Goal: Information Seeking & Learning: Learn about a topic

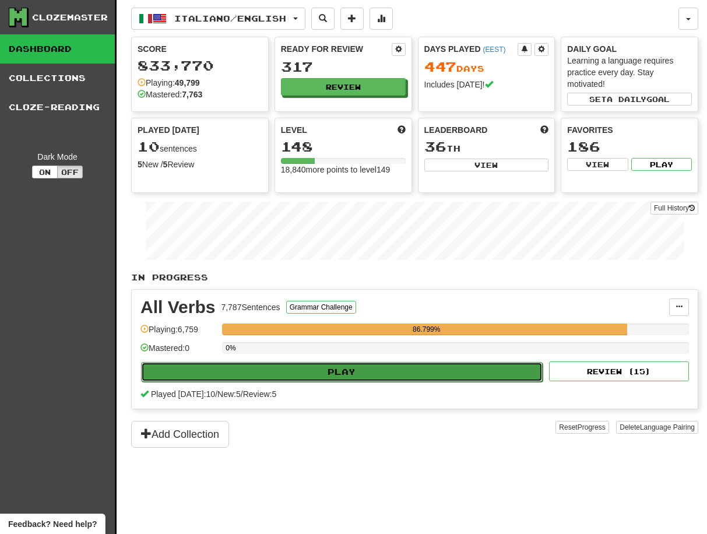
click at [366, 372] on button "Play" at bounding box center [341, 372] width 401 height 20
select select "**"
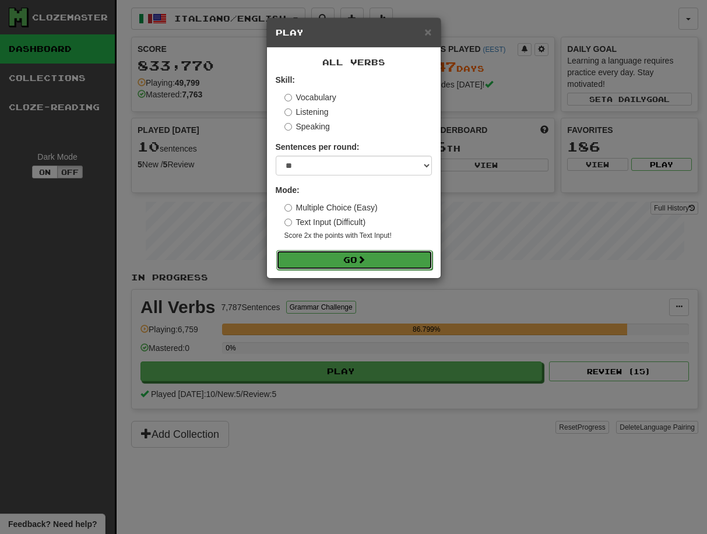
click at [356, 259] on button "Go" at bounding box center [354, 260] width 156 height 20
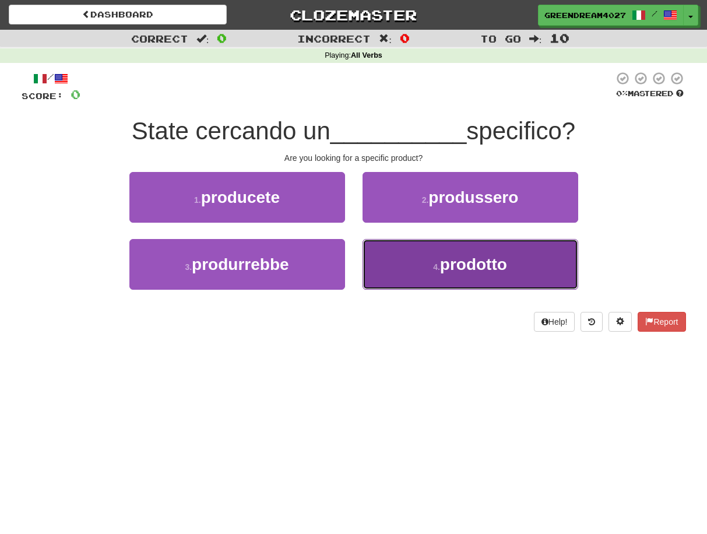
click at [427, 269] on button "4 . prodotto" at bounding box center [470, 264] width 216 height 51
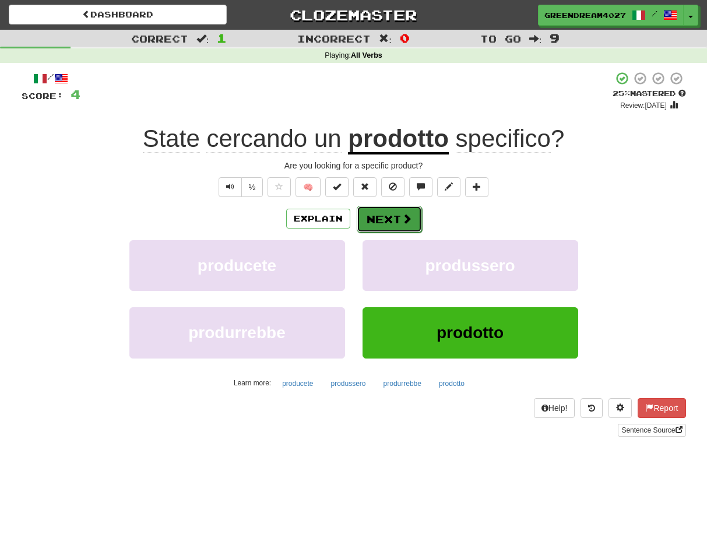
click at [401, 218] on span at bounding box center [406, 218] width 10 height 10
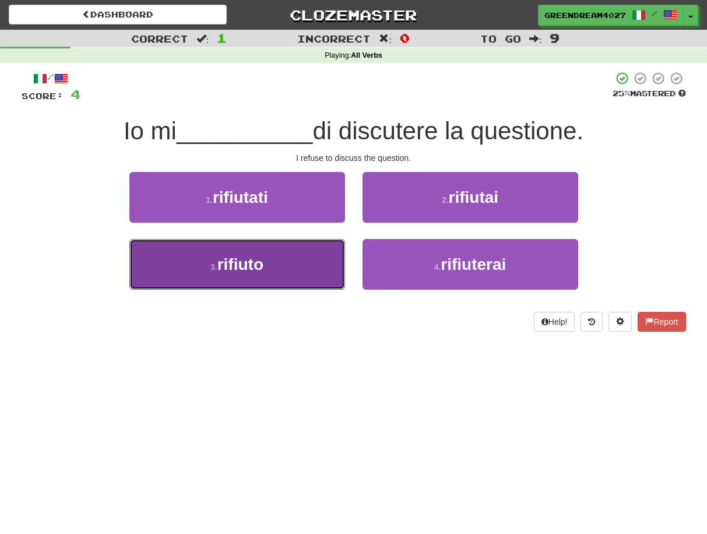
click at [313, 267] on button "3 . rifiuto" at bounding box center [237, 264] width 216 height 51
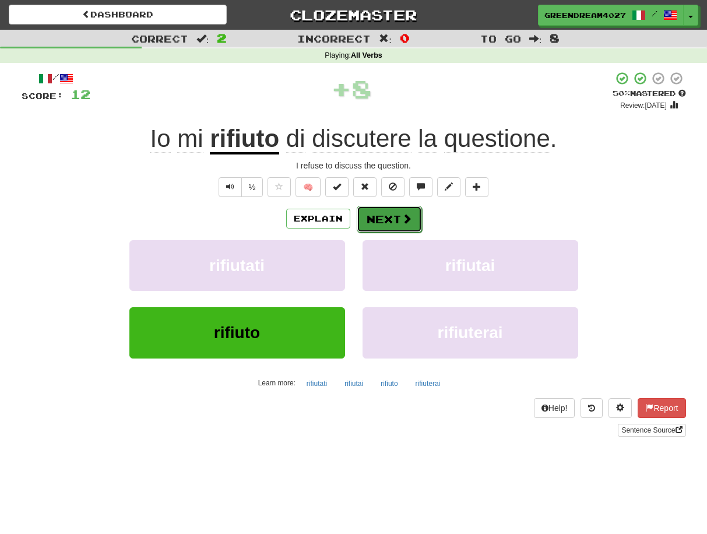
click at [385, 221] on button "Next" at bounding box center [389, 219] width 65 height 27
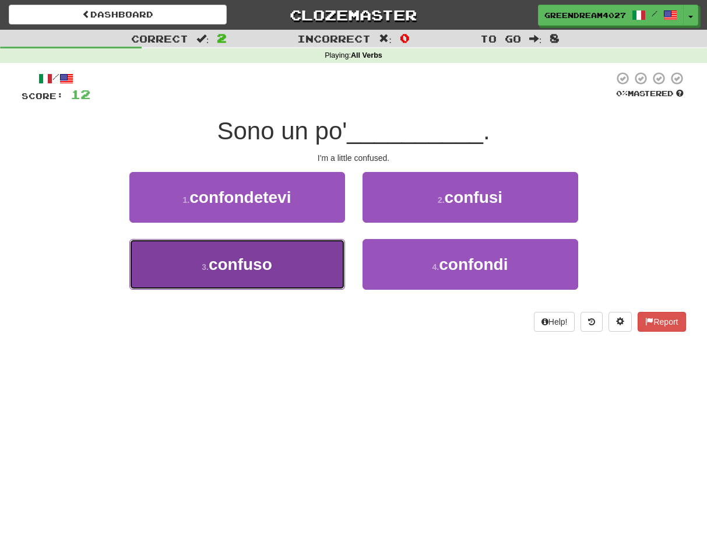
click at [313, 275] on button "3 . confuso" at bounding box center [237, 264] width 216 height 51
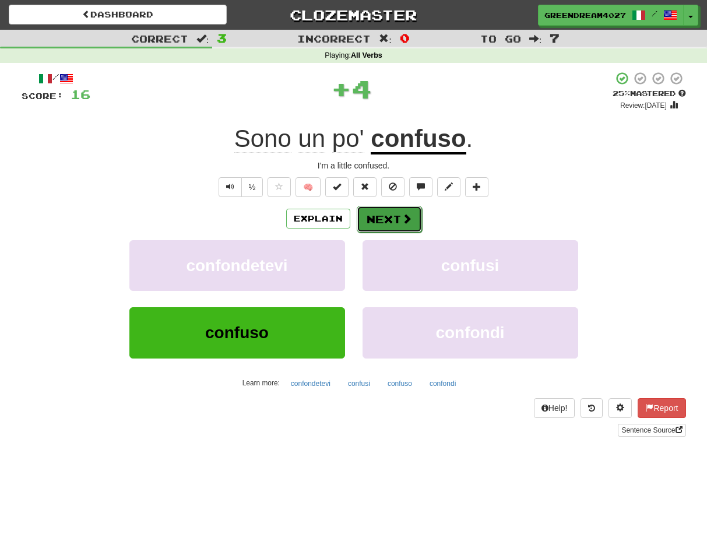
click at [385, 218] on button "Next" at bounding box center [389, 219] width 65 height 27
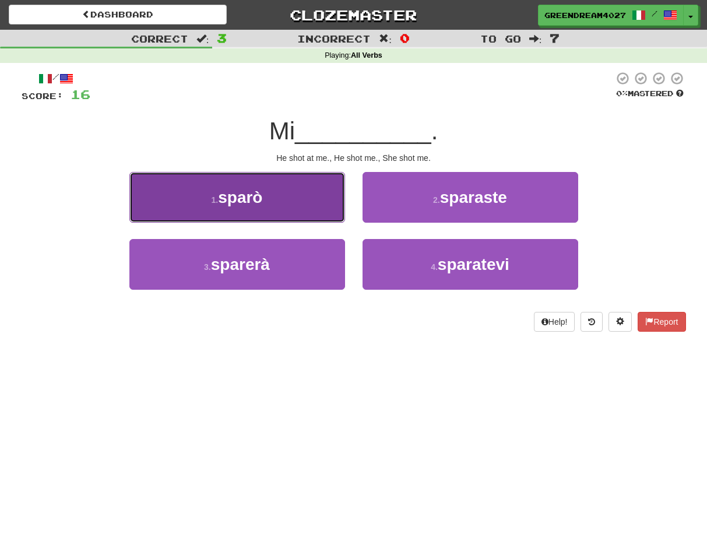
click at [270, 197] on button "1 . [GEOGRAPHIC_DATA]" at bounding box center [237, 197] width 216 height 51
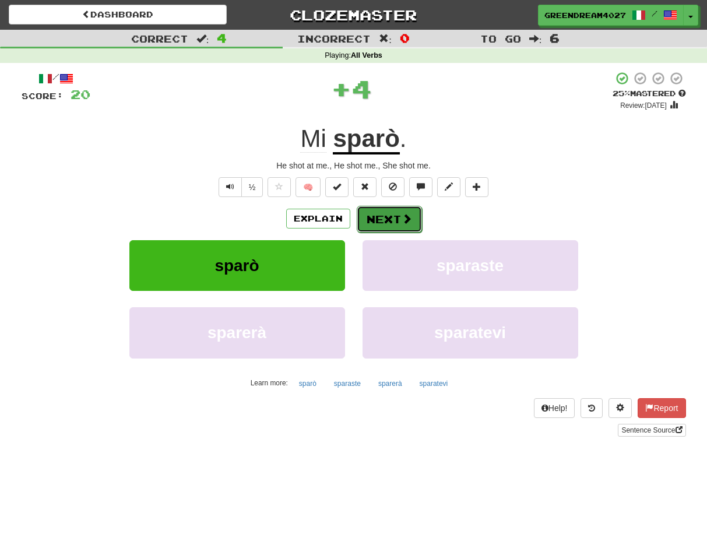
click at [392, 218] on button "Next" at bounding box center [389, 219] width 65 height 27
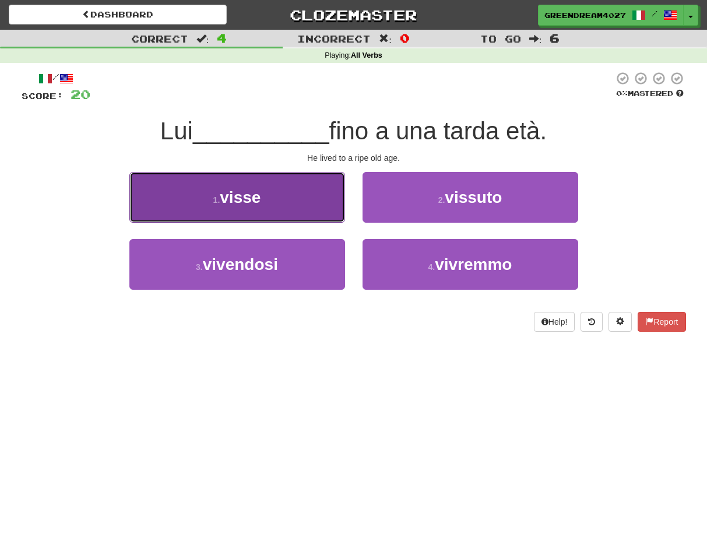
click at [269, 202] on button "1 . visse" at bounding box center [237, 197] width 216 height 51
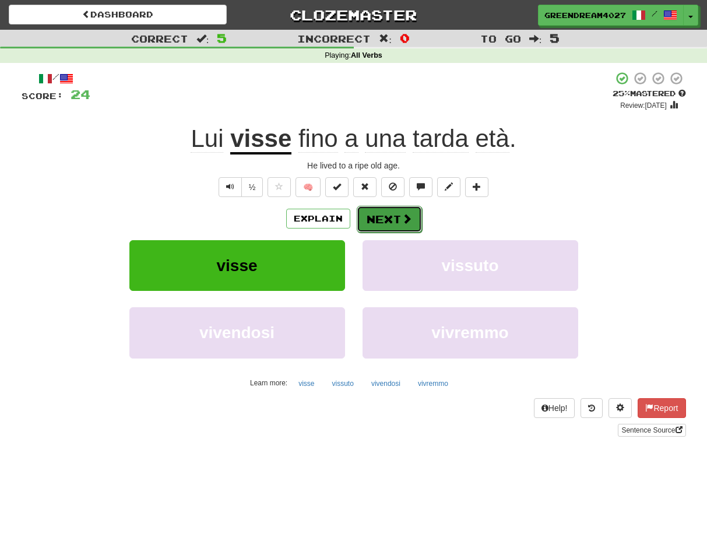
click at [395, 217] on button "Next" at bounding box center [389, 219] width 65 height 27
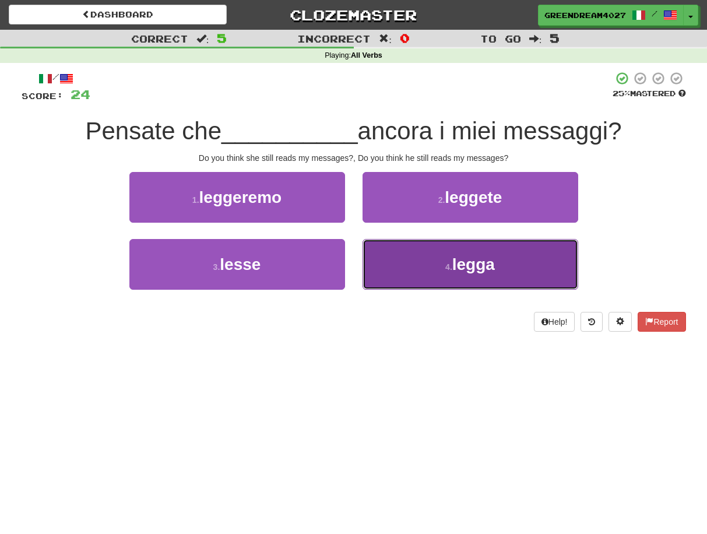
click at [428, 269] on button "4 . legga" at bounding box center [470, 264] width 216 height 51
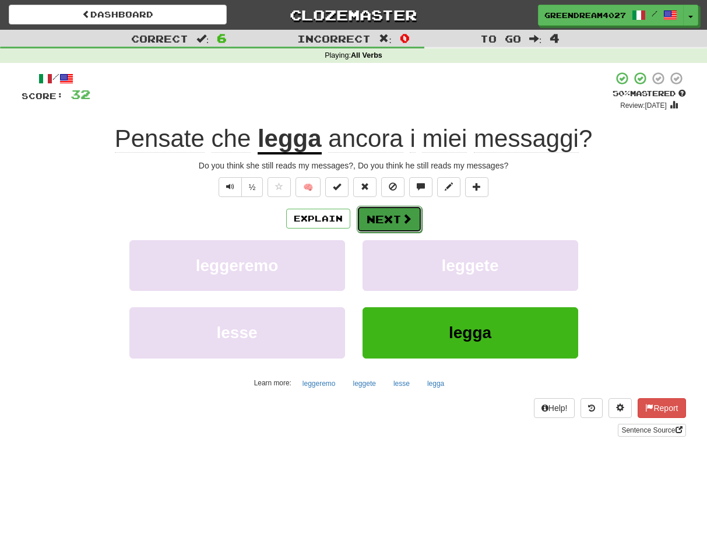
click at [392, 218] on button "Next" at bounding box center [389, 219] width 65 height 27
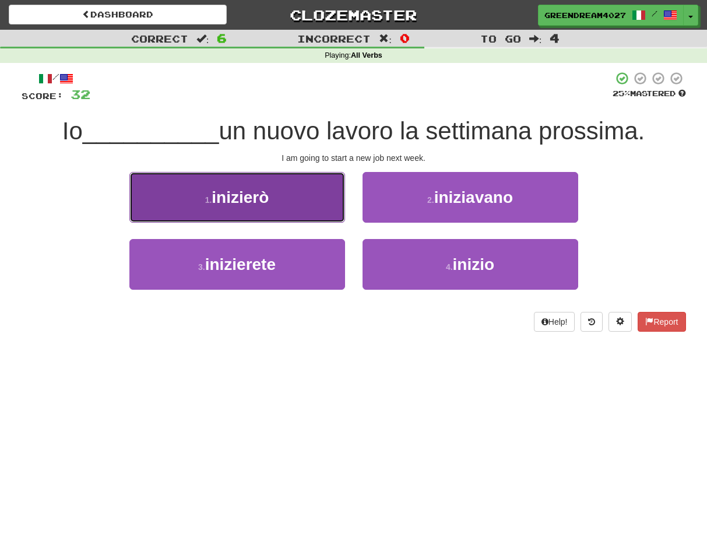
click at [284, 204] on button "1 . inizierò" at bounding box center [237, 197] width 216 height 51
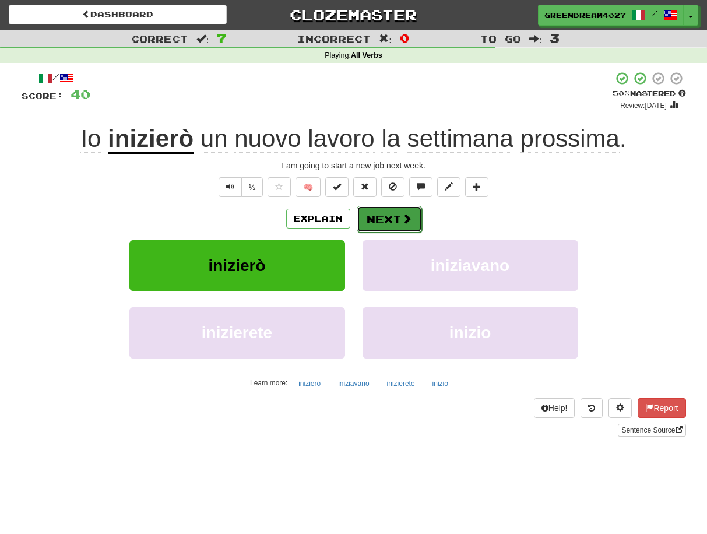
click at [372, 220] on button "Next" at bounding box center [389, 219] width 65 height 27
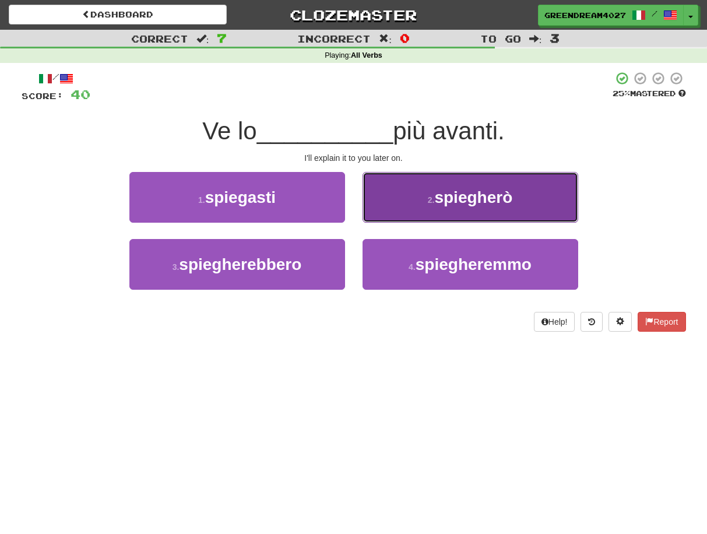
click at [421, 196] on button "2 . spiegherò" at bounding box center [470, 197] width 216 height 51
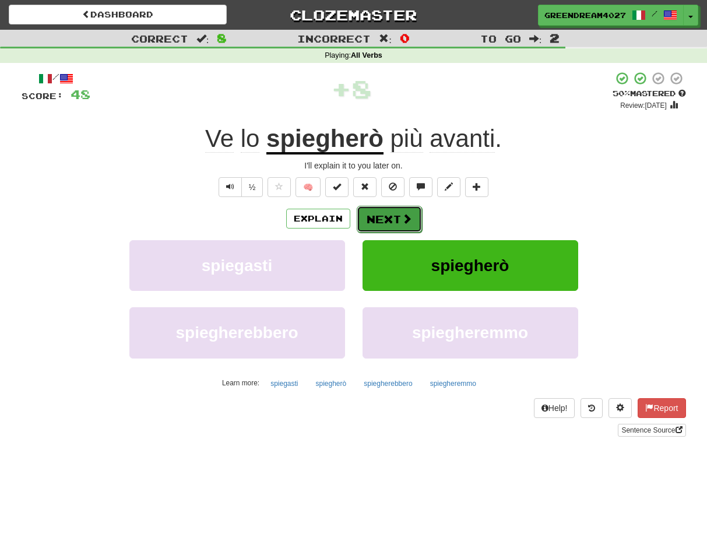
click at [390, 219] on button "Next" at bounding box center [389, 219] width 65 height 27
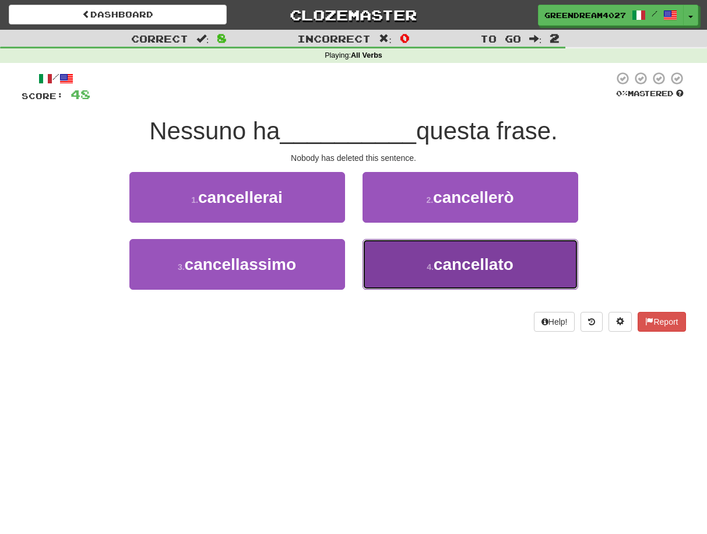
click at [408, 267] on button "4 . cancellato" at bounding box center [470, 264] width 216 height 51
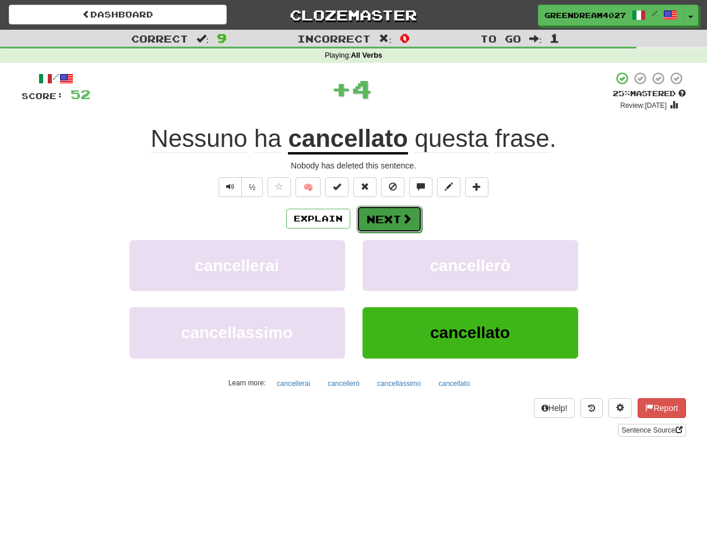
click at [384, 218] on button "Next" at bounding box center [389, 219] width 65 height 27
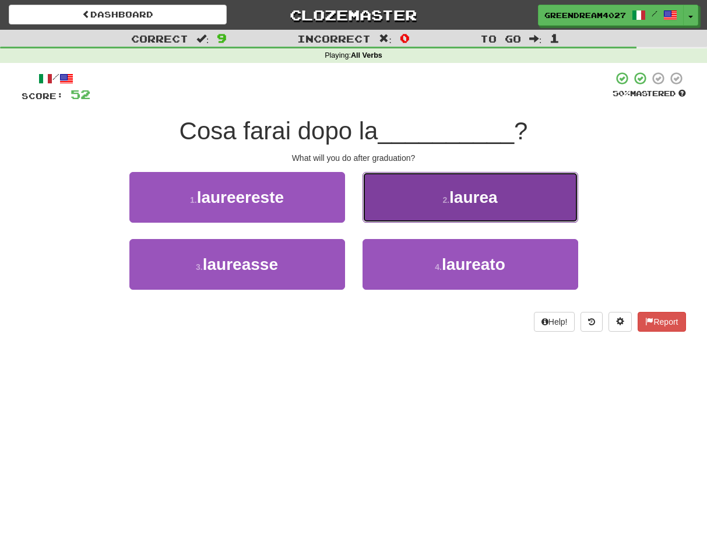
click at [415, 198] on button "2 . laurea" at bounding box center [470, 197] width 216 height 51
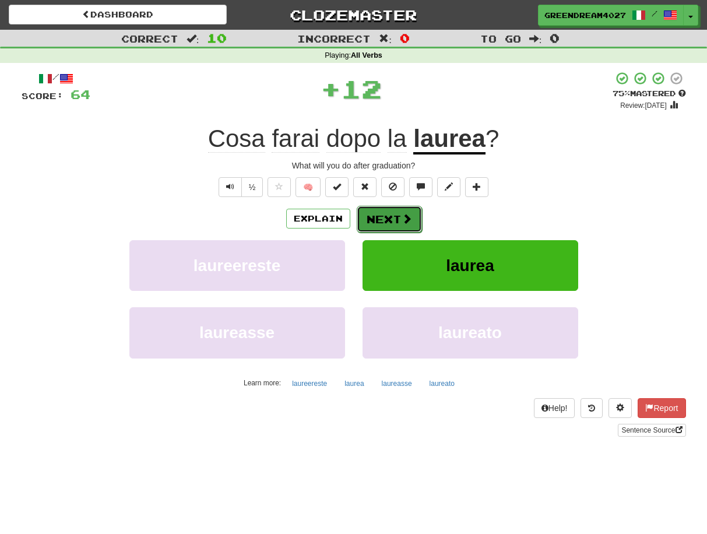
click at [390, 219] on button "Next" at bounding box center [389, 219] width 65 height 27
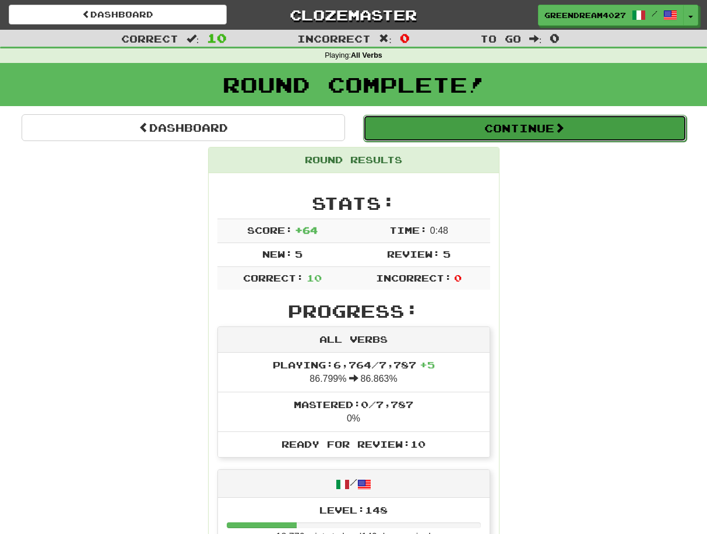
click at [502, 128] on button "Continue" at bounding box center [524, 128] width 323 height 27
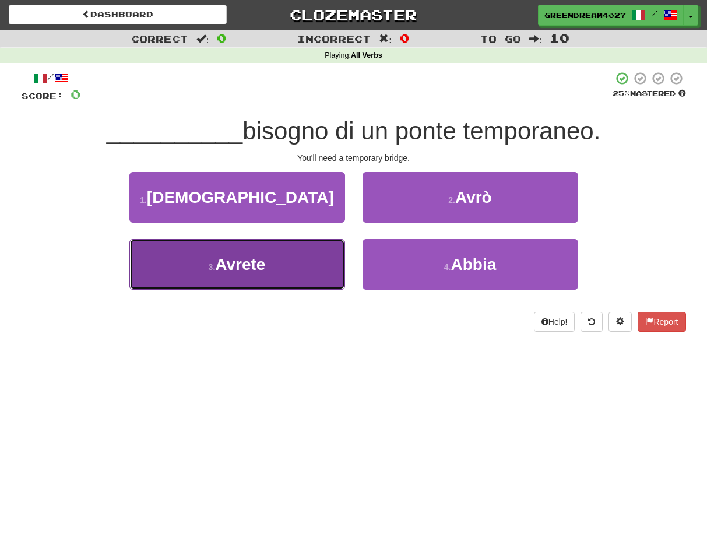
click at [286, 264] on button "3 . Avrete" at bounding box center [237, 264] width 216 height 51
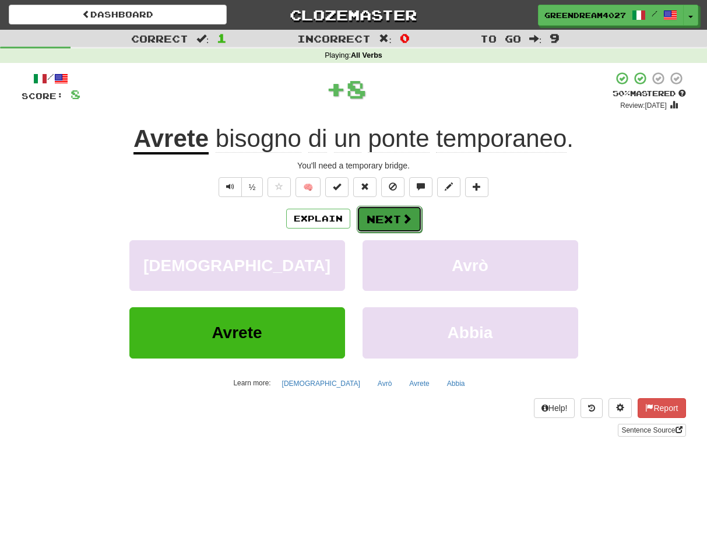
click at [390, 219] on button "Next" at bounding box center [389, 219] width 65 height 27
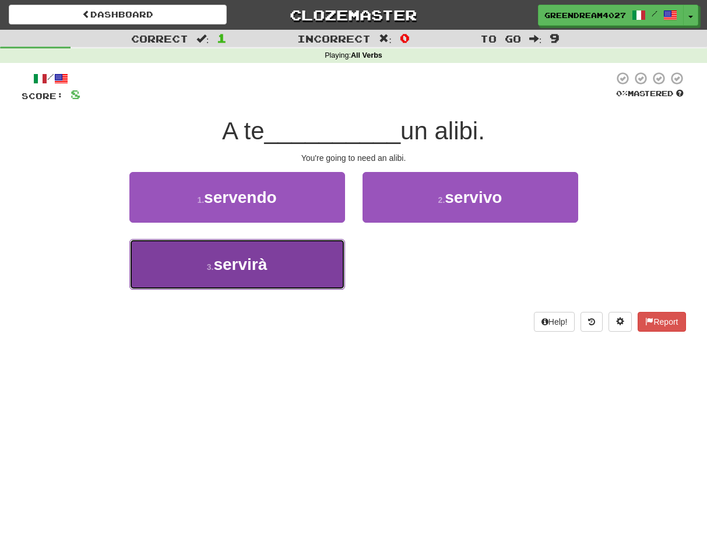
click at [329, 267] on button "3 . servirà" at bounding box center [237, 264] width 216 height 51
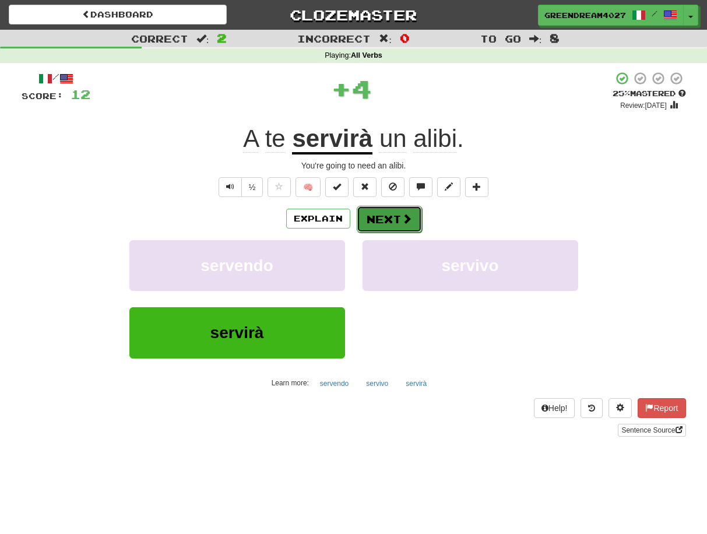
click at [386, 219] on button "Next" at bounding box center [389, 219] width 65 height 27
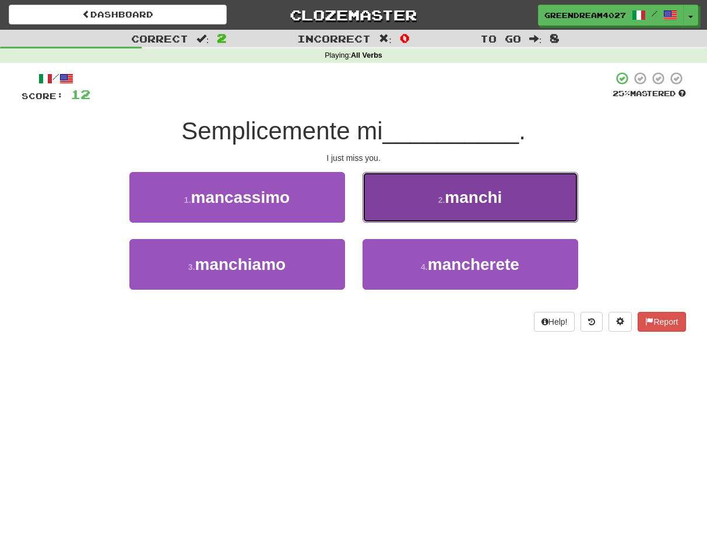
click at [423, 197] on button "2 . manchi" at bounding box center [470, 197] width 216 height 51
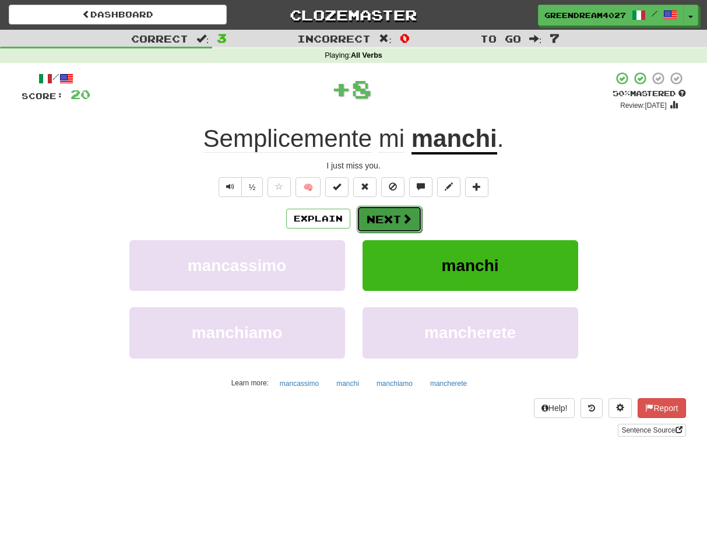
click at [374, 219] on button "Next" at bounding box center [389, 219] width 65 height 27
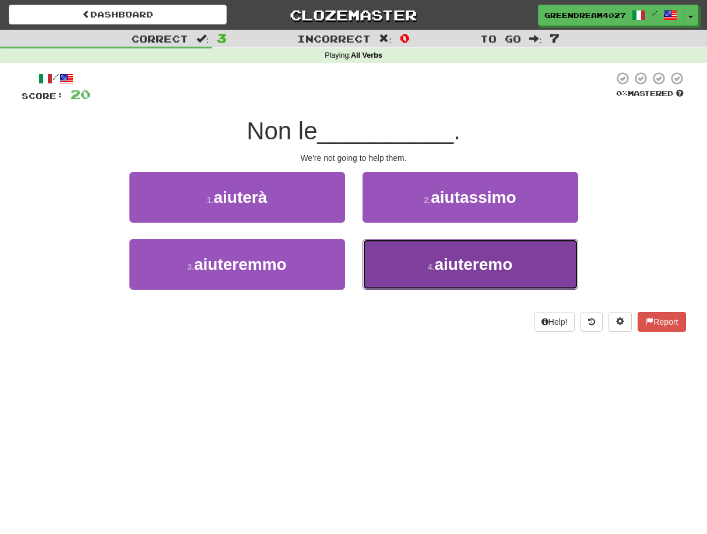
click at [413, 267] on button "4 . aiuteremo" at bounding box center [470, 264] width 216 height 51
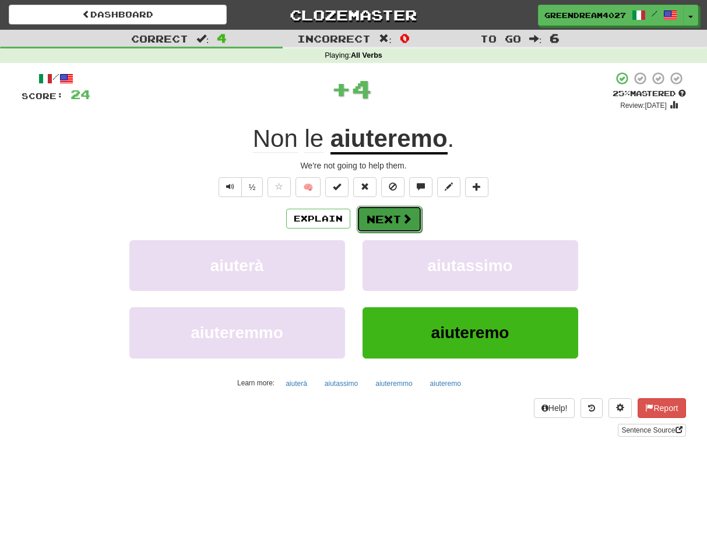
click at [381, 217] on button "Next" at bounding box center [389, 219] width 65 height 27
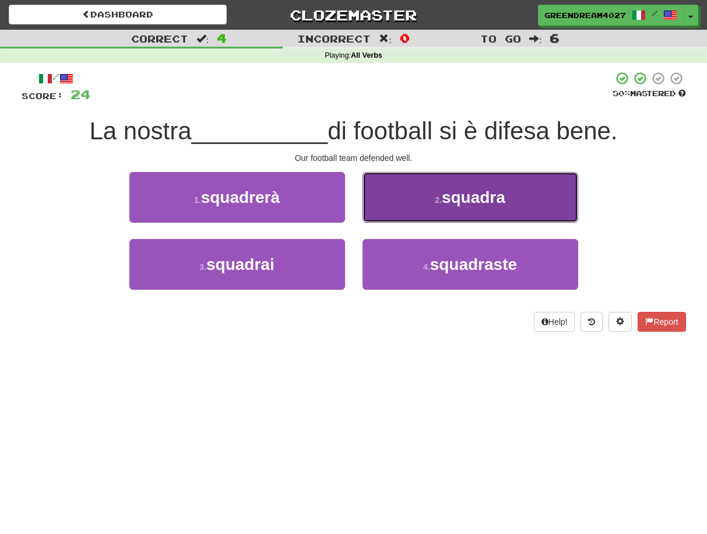
click at [424, 207] on button "2 . squadra" at bounding box center [470, 197] width 216 height 51
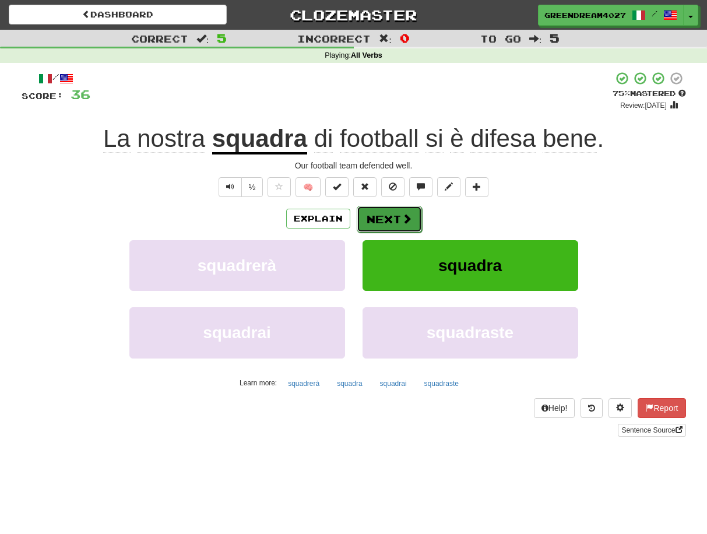
click at [386, 218] on button "Next" at bounding box center [389, 219] width 65 height 27
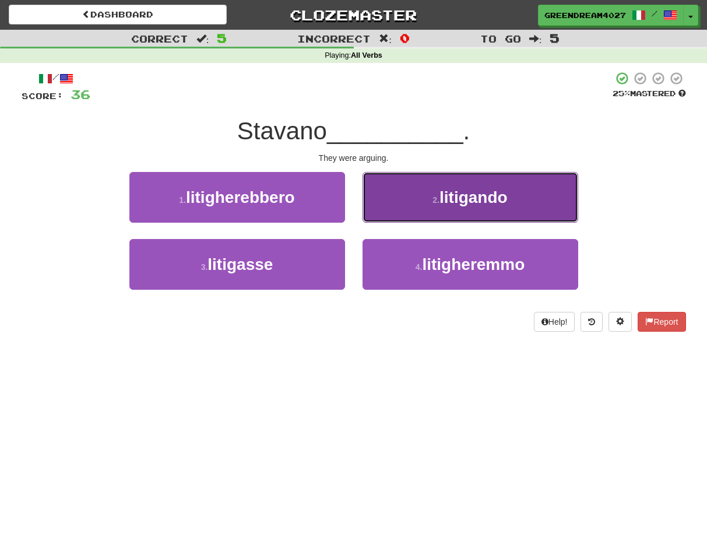
click at [405, 192] on button "2 . litigando" at bounding box center [470, 197] width 216 height 51
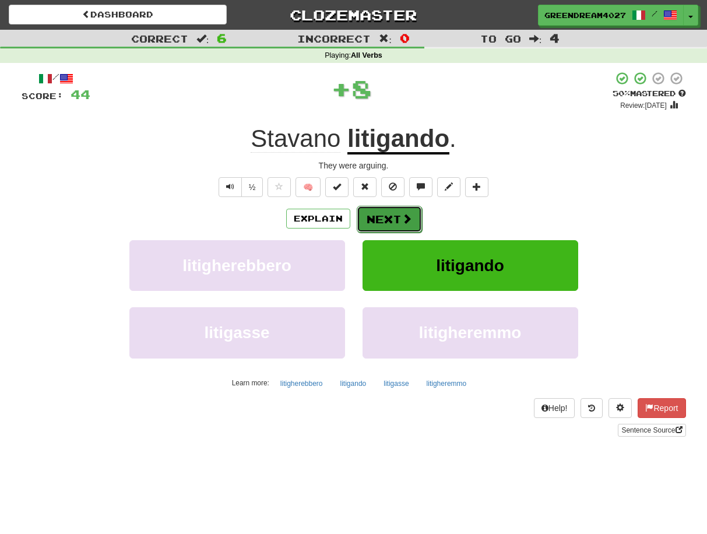
click at [382, 218] on button "Next" at bounding box center [389, 219] width 65 height 27
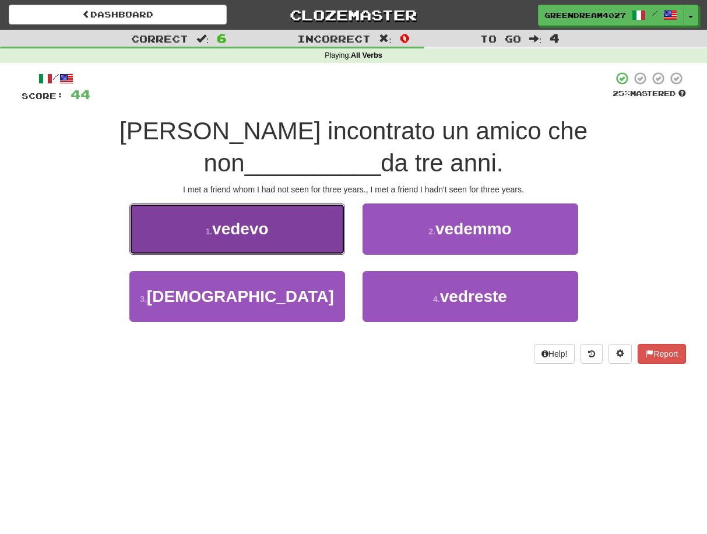
click at [253, 220] on span "vedevo" at bounding box center [240, 229] width 57 height 18
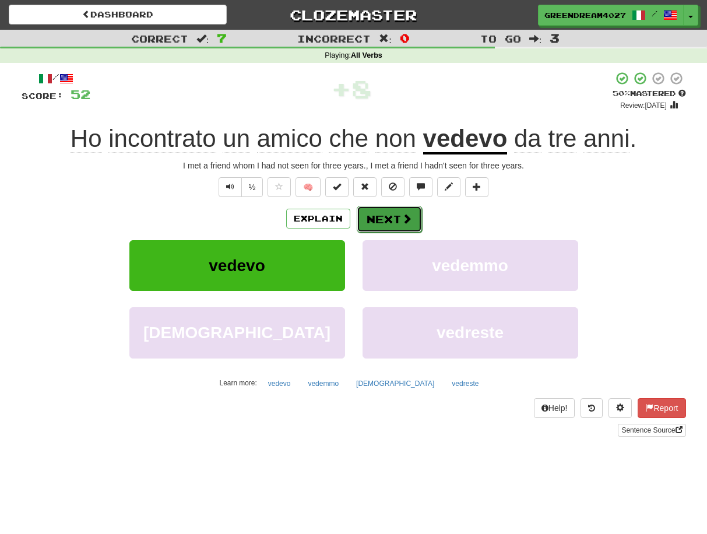
click at [380, 219] on button "Next" at bounding box center [389, 219] width 65 height 27
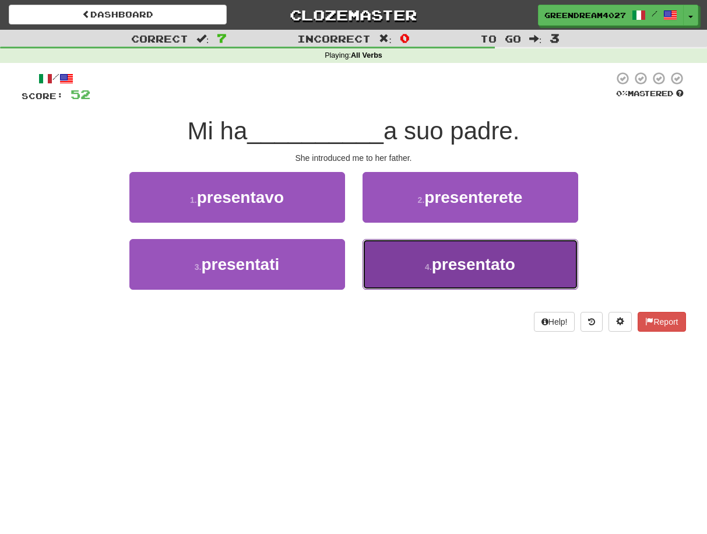
click at [405, 267] on button "4 . presentato" at bounding box center [470, 264] width 216 height 51
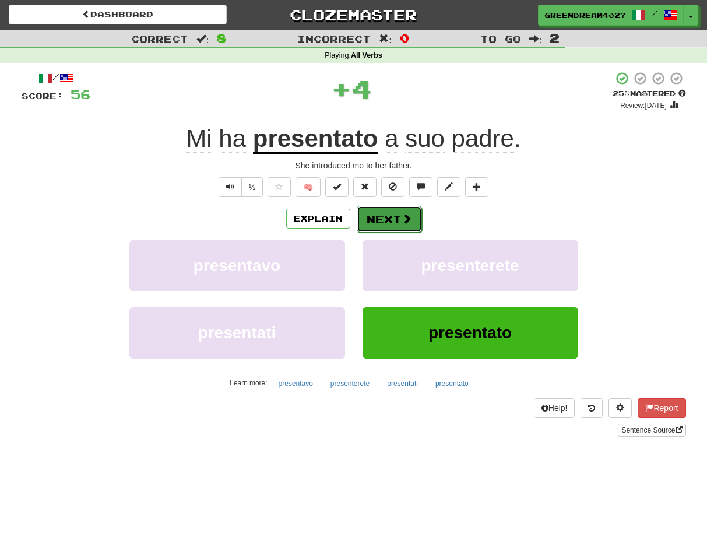
click at [385, 218] on button "Next" at bounding box center [389, 219] width 65 height 27
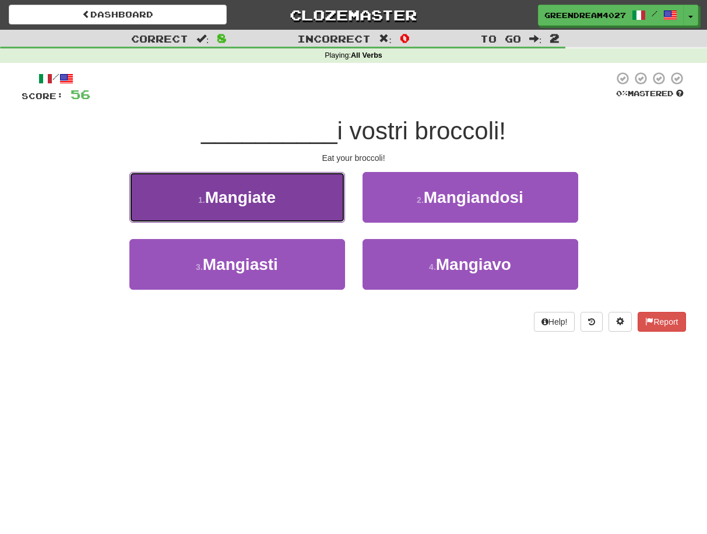
click at [303, 203] on button "1 . Mangiate" at bounding box center [237, 197] width 216 height 51
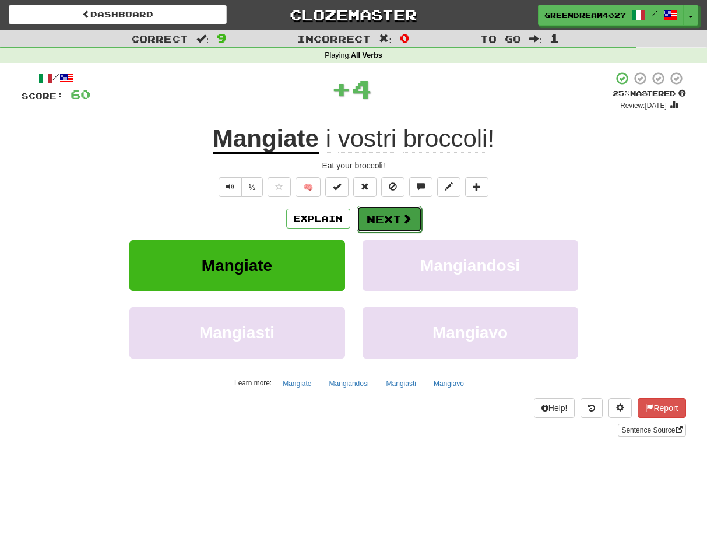
click at [385, 218] on button "Next" at bounding box center [389, 219] width 65 height 27
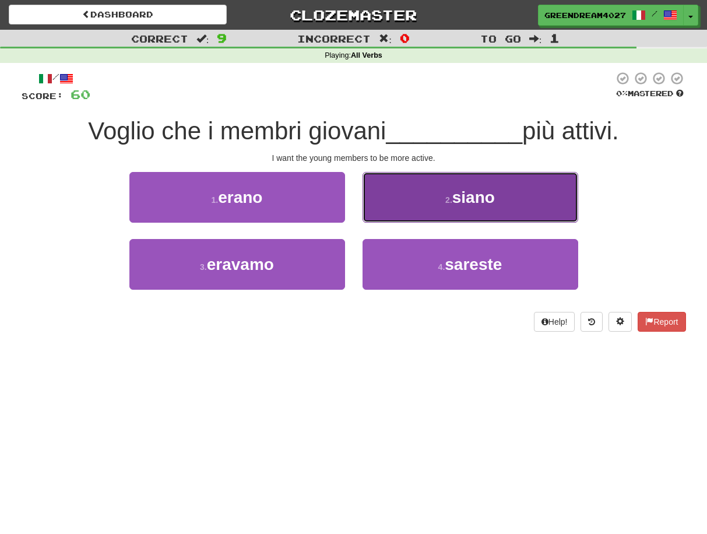
click at [420, 204] on button "2 . siano" at bounding box center [470, 197] width 216 height 51
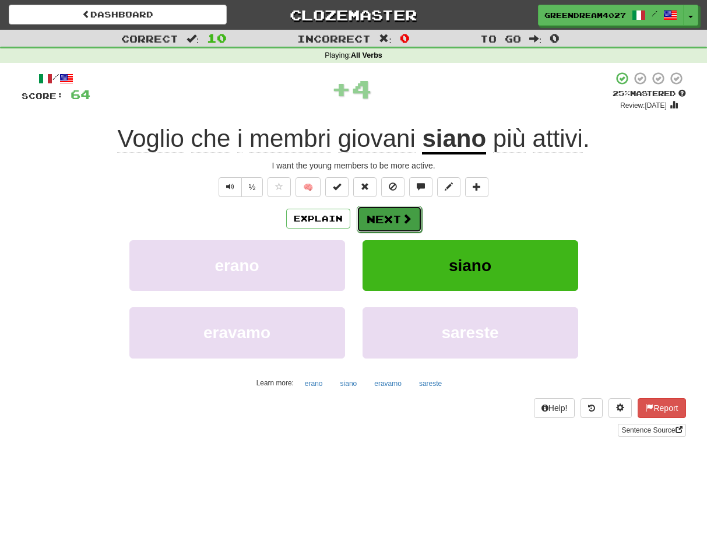
click at [392, 218] on button "Next" at bounding box center [389, 219] width 65 height 27
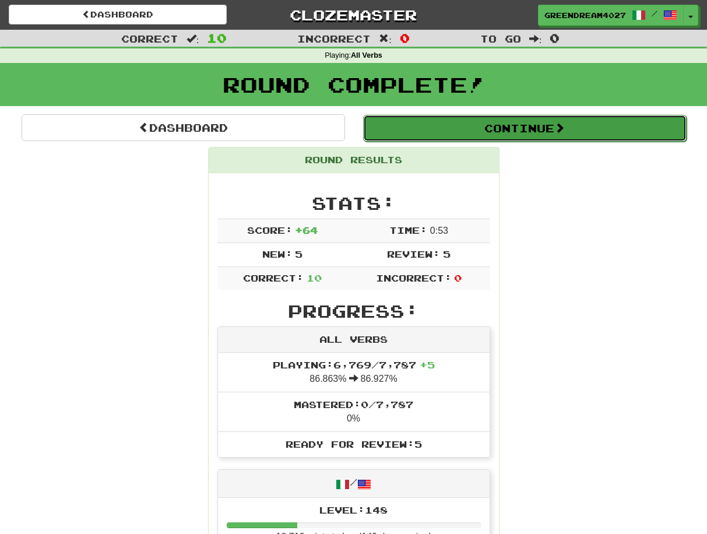
click at [527, 137] on button "Continue" at bounding box center [524, 128] width 323 height 27
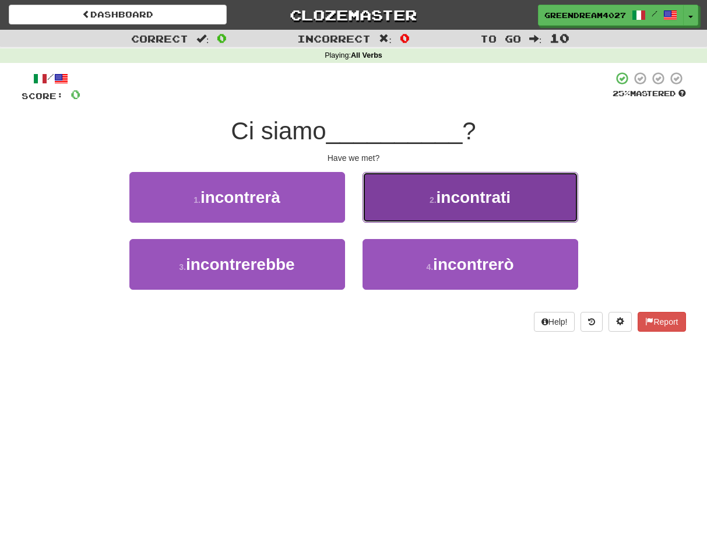
click at [446, 192] on span "incontrati" at bounding box center [473, 197] width 75 height 18
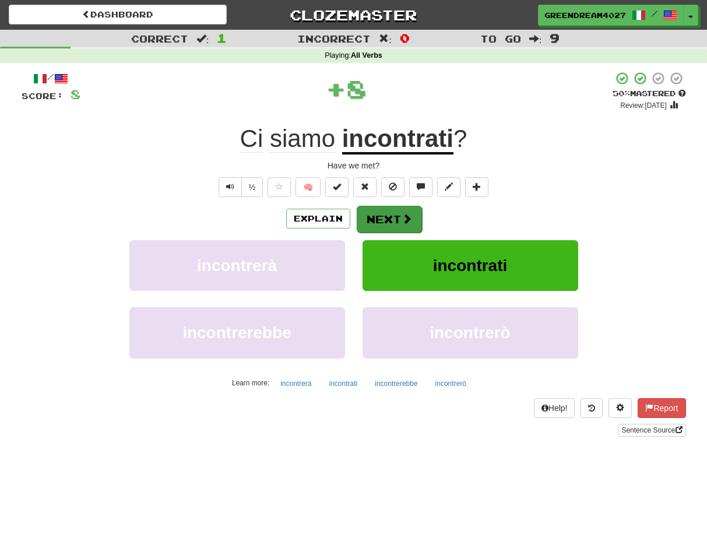
click at [393, 217] on button "Next" at bounding box center [389, 219] width 65 height 27
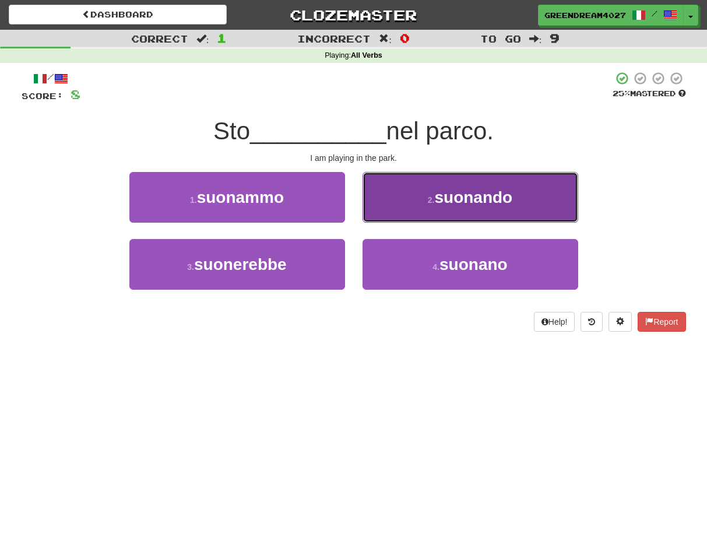
click at [433, 207] on button "2 . suonando" at bounding box center [470, 197] width 216 height 51
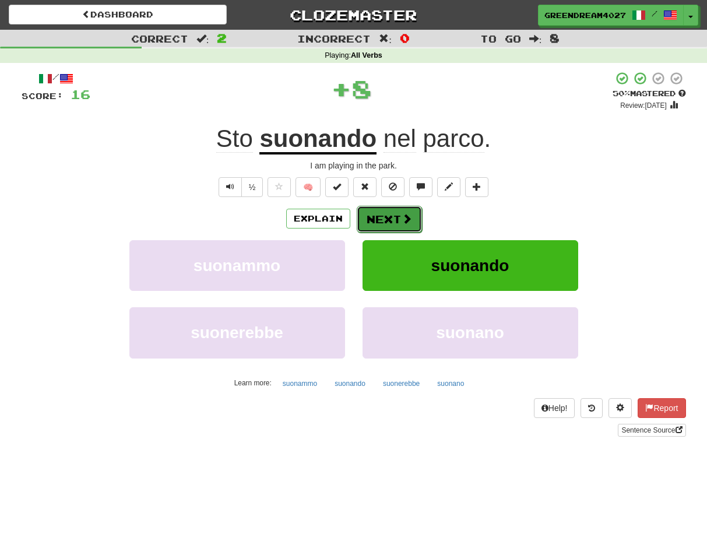
click at [388, 218] on button "Next" at bounding box center [389, 219] width 65 height 27
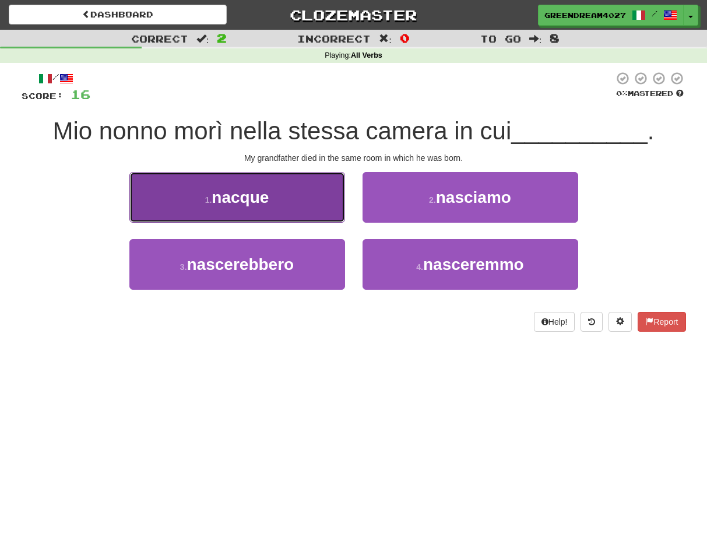
click at [285, 197] on button "1 . nacque" at bounding box center [237, 197] width 216 height 51
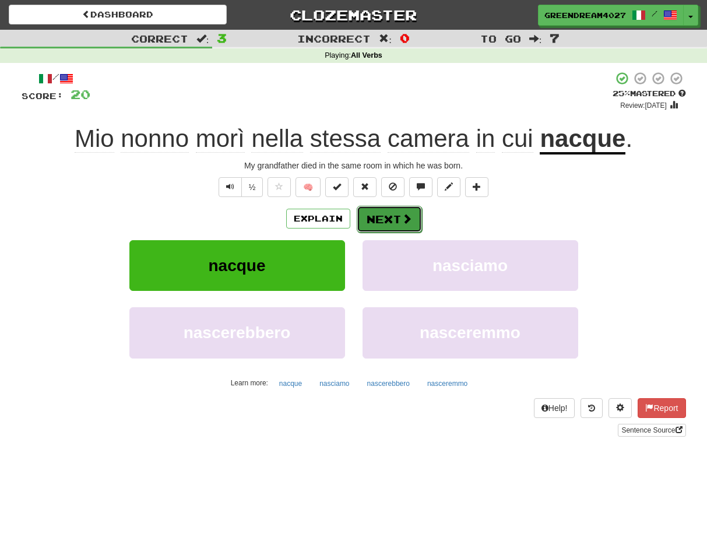
click at [390, 219] on button "Next" at bounding box center [389, 219] width 65 height 27
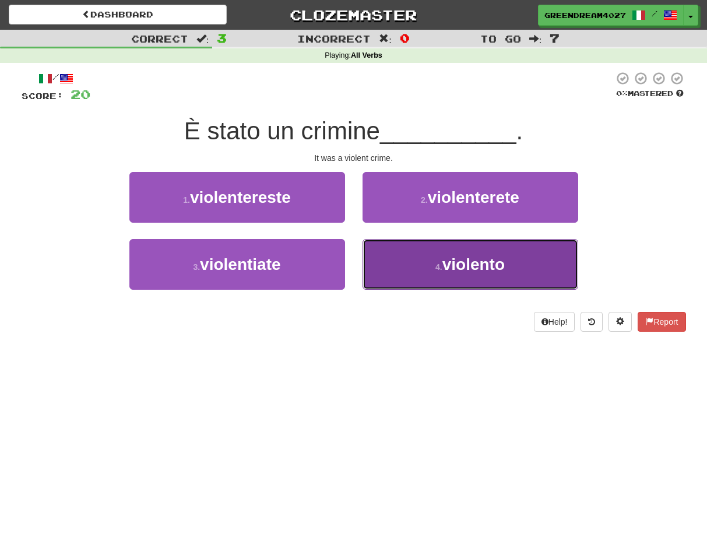
click at [408, 267] on button "4 . violento" at bounding box center [470, 264] width 216 height 51
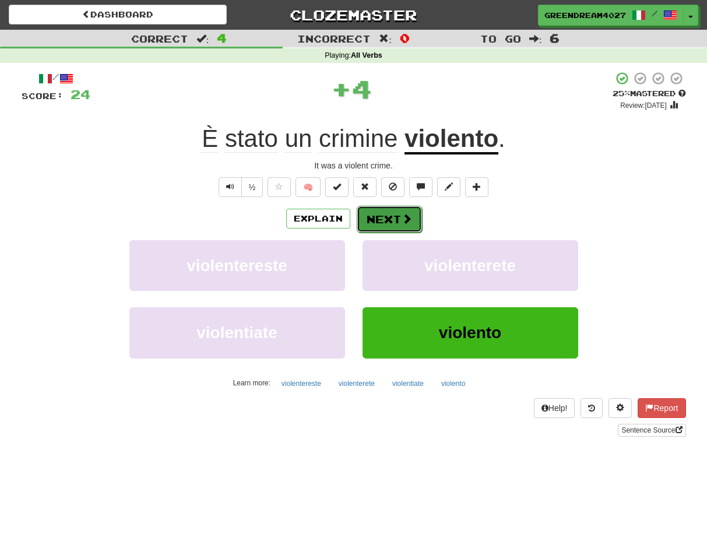
click at [383, 218] on button "Next" at bounding box center [389, 219] width 65 height 27
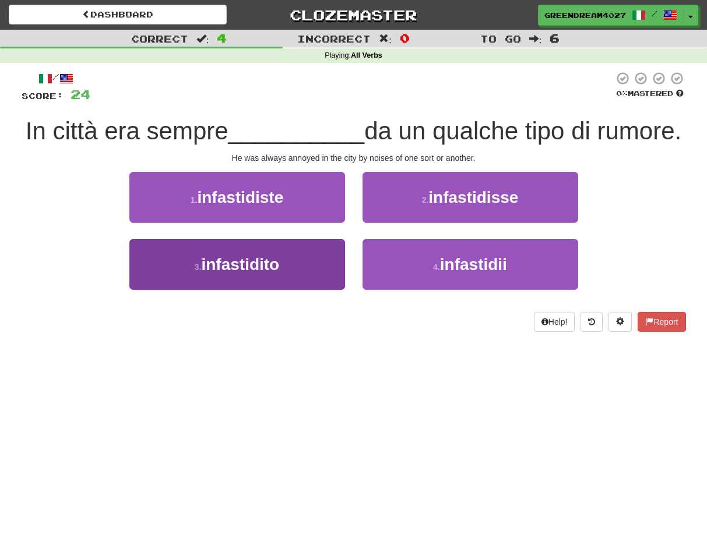
click at [271, 264] on span "infastidito" at bounding box center [240, 264] width 78 height 18
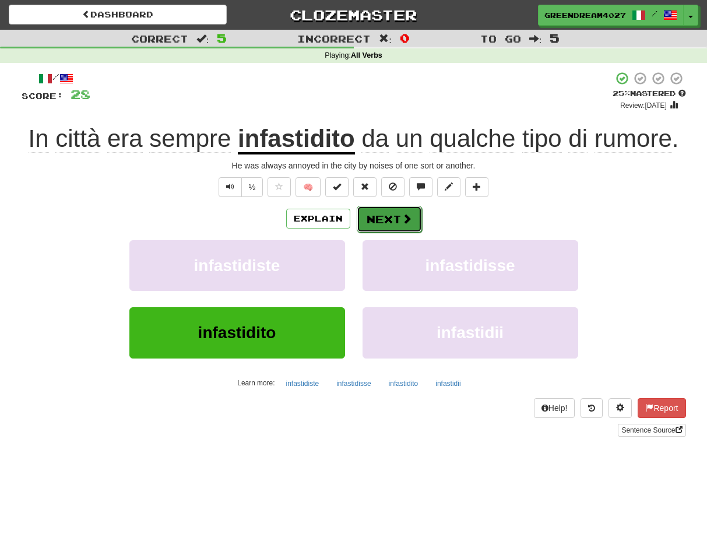
click at [383, 221] on button "Next" at bounding box center [389, 219] width 65 height 27
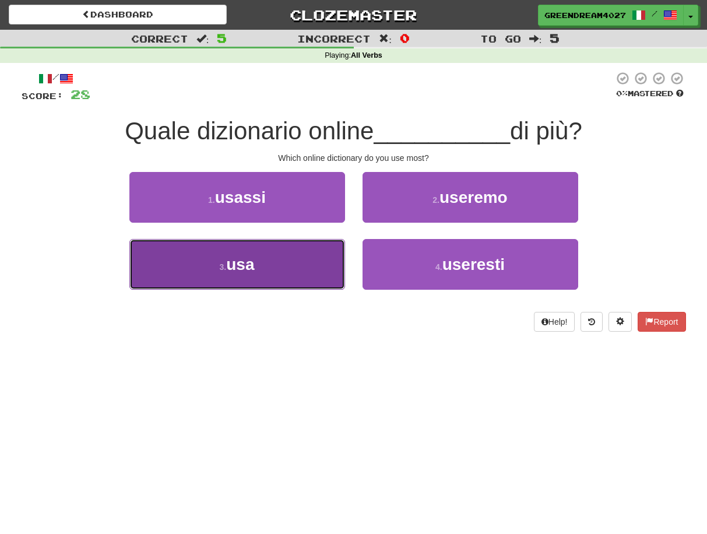
click at [292, 264] on button "3 . usa" at bounding box center [237, 264] width 216 height 51
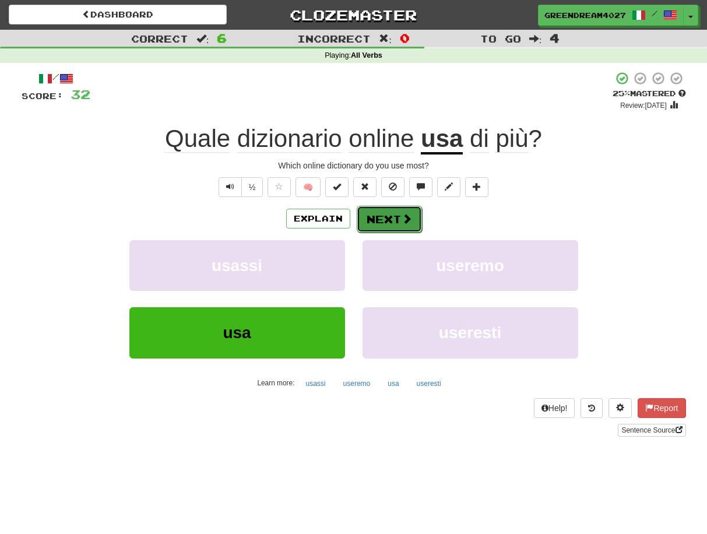
click at [382, 220] on button "Next" at bounding box center [389, 219] width 65 height 27
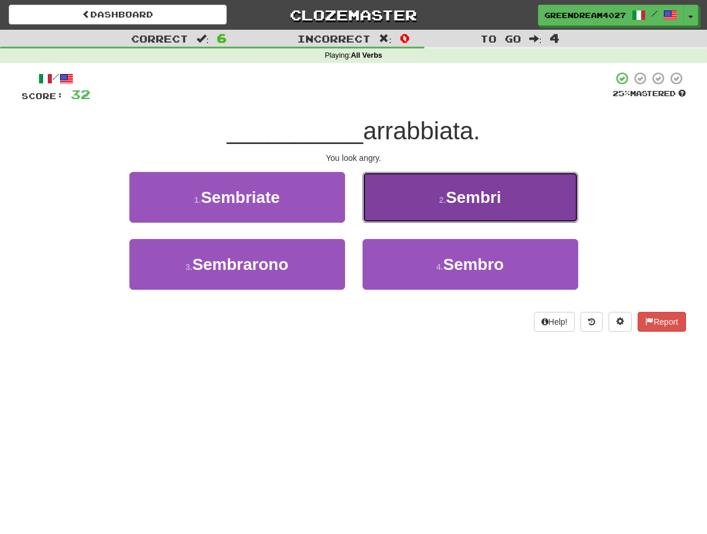
click at [414, 204] on button "2 . Sembri" at bounding box center [470, 197] width 216 height 51
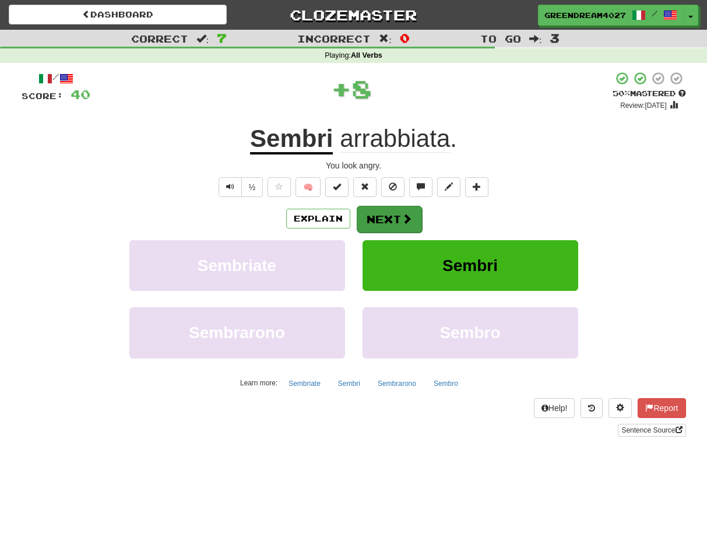
click at [379, 216] on button "Next" at bounding box center [389, 219] width 65 height 27
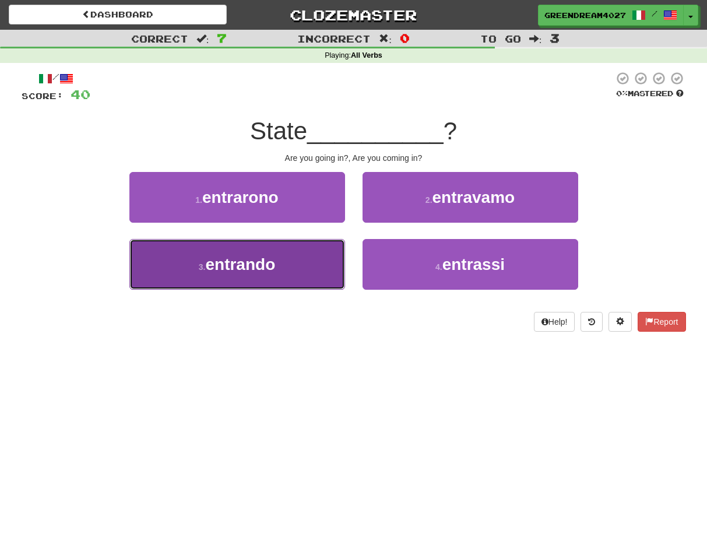
click at [298, 266] on button "3 . entrando" at bounding box center [237, 264] width 216 height 51
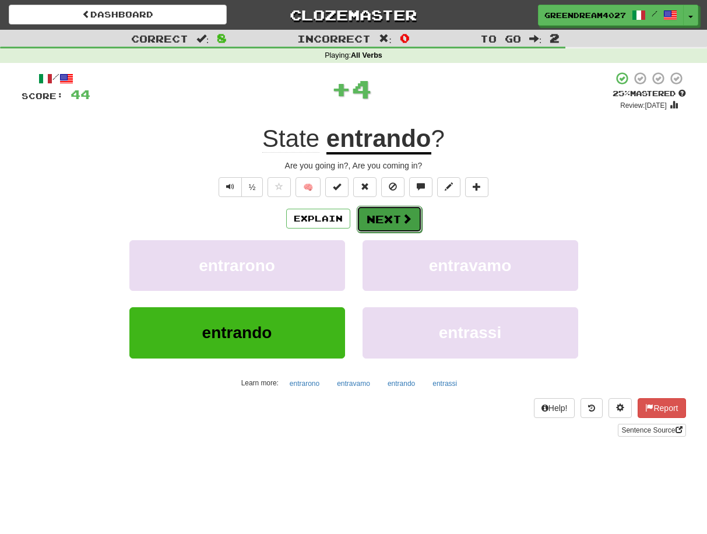
click at [375, 219] on button "Next" at bounding box center [389, 219] width 65 height 27
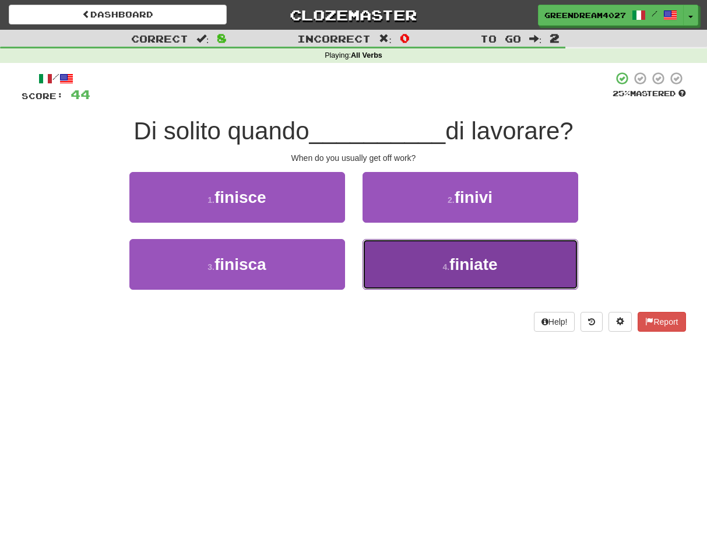
click at [435, 265] on button "4 . finiate" at bounding box center [470, 264] width 216 height 51
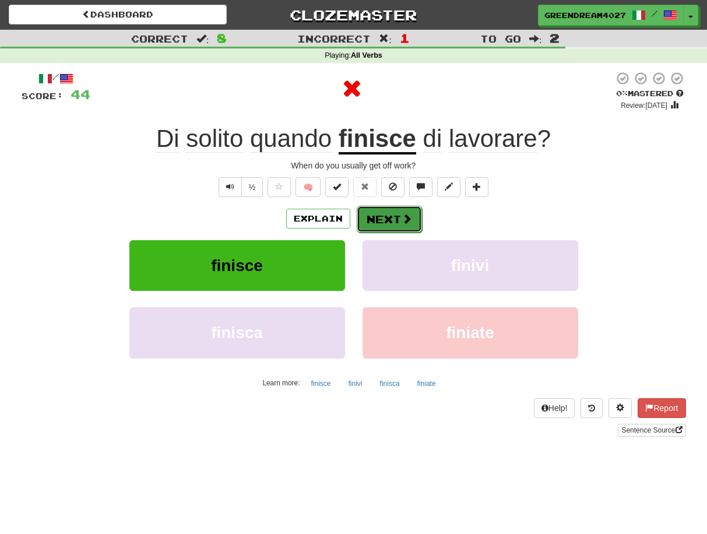
click at [398, 217] on button "Next" at bounding box center [389, 219] width 65 height 27
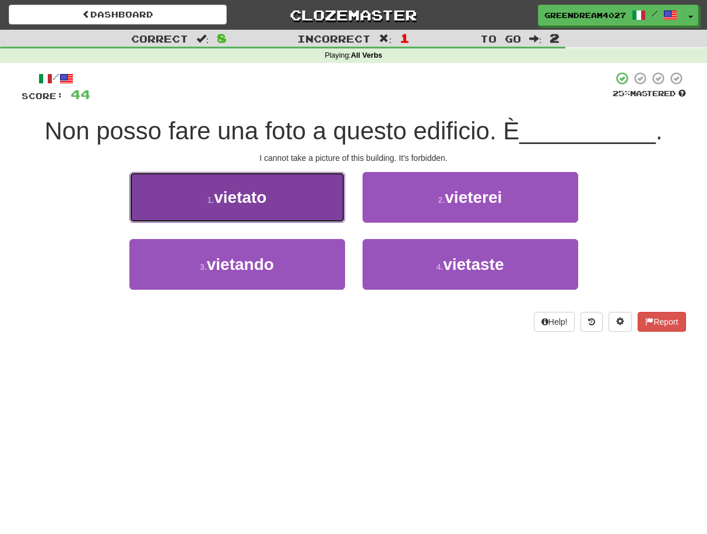
click at [283, 200] on button "1 . vietato" at bounding box center [237, 197] width 216 height 51
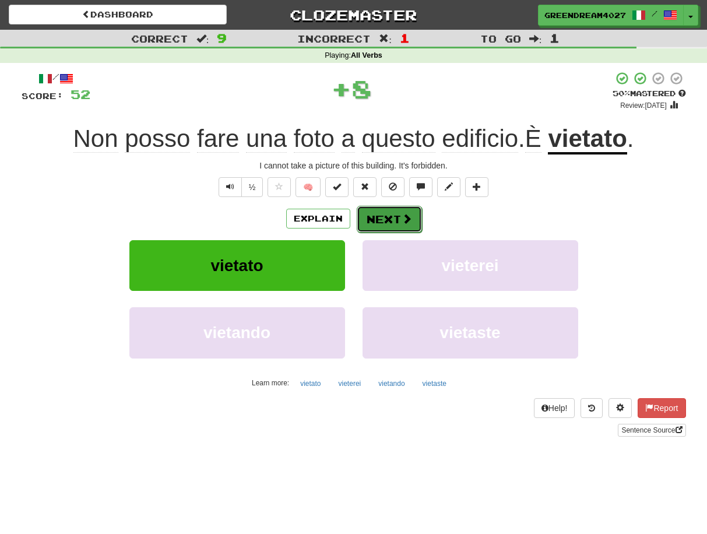
click at [391, 217] on button "Next" at bounding box center [389, 219] width 65 height 27
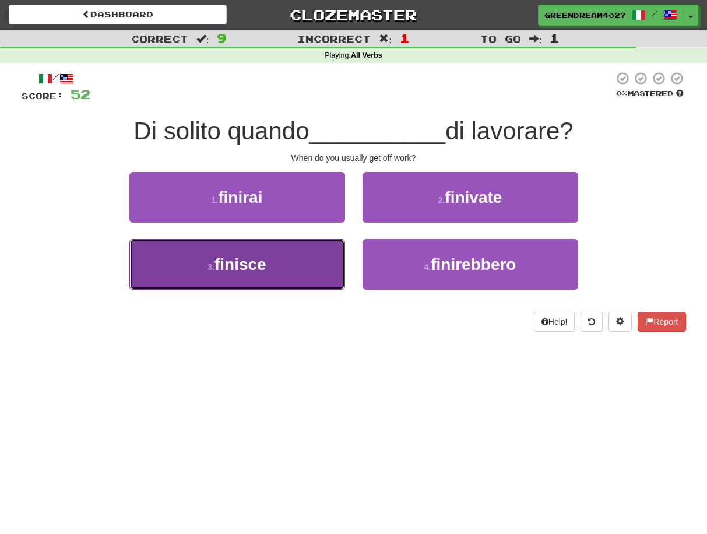
click at [285, 266] on button "3 . finisce" at bounding box center [237, 264] width 216 height 51
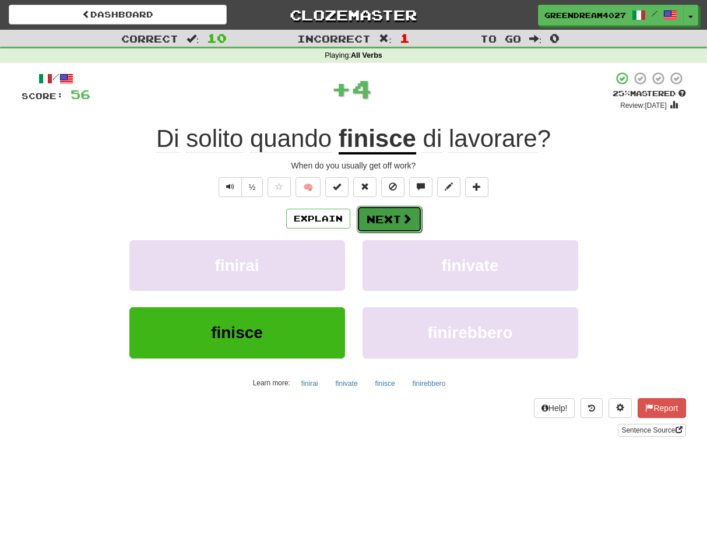
click at [377, 218] on button "Next" at bounding box center [389, 219] width 65 height 27
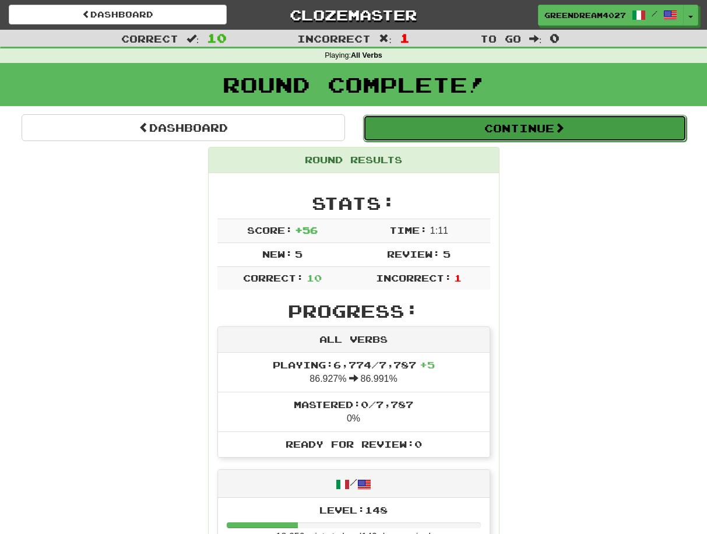
click at [491, 128] on button "Continue" at bounding box center [524, 128] width 323 height 27
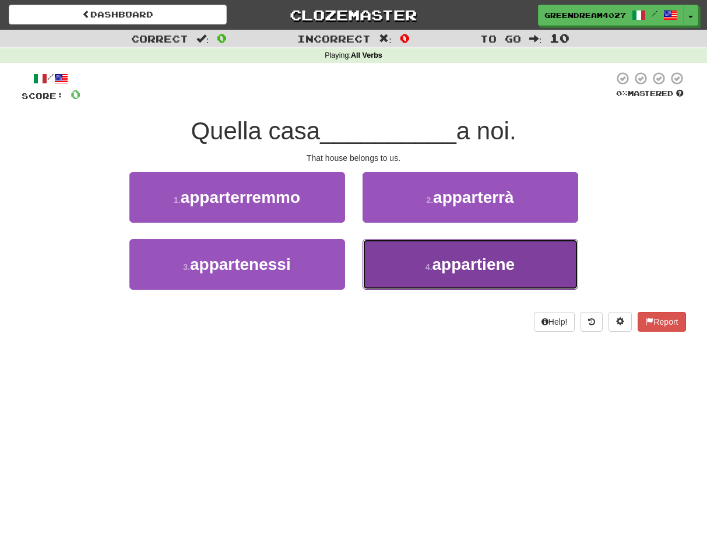
click at [429, 263] on small "4 ." at bounding box center [428, 266] width 7 height 9
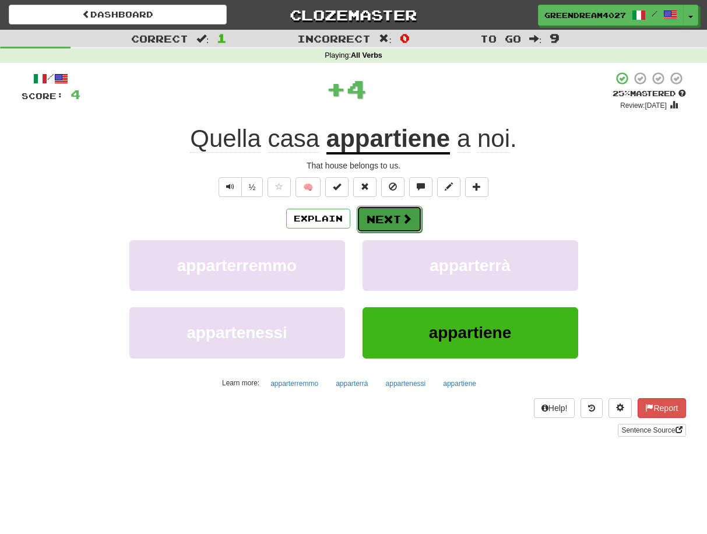
click at [384, 218] on button "Next" at bounding box center [389, 219] width 65 height 27
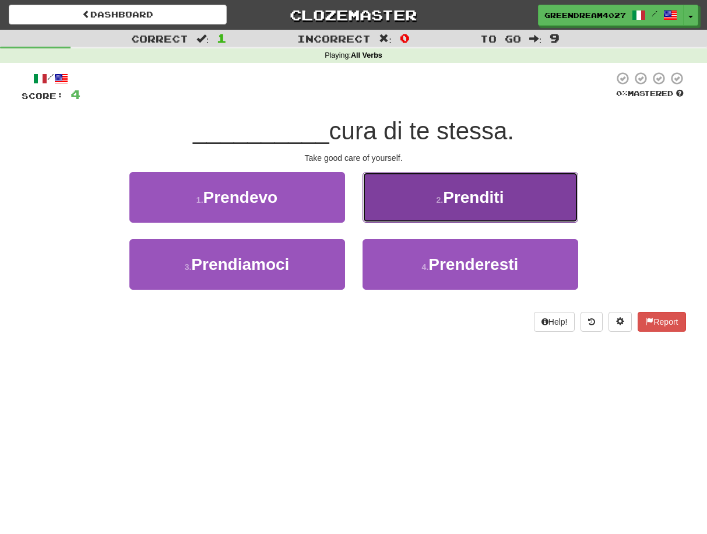
click at [419, 206] on button "2 . Prenditi" at bounding box center [470, 197] width 216 height 51
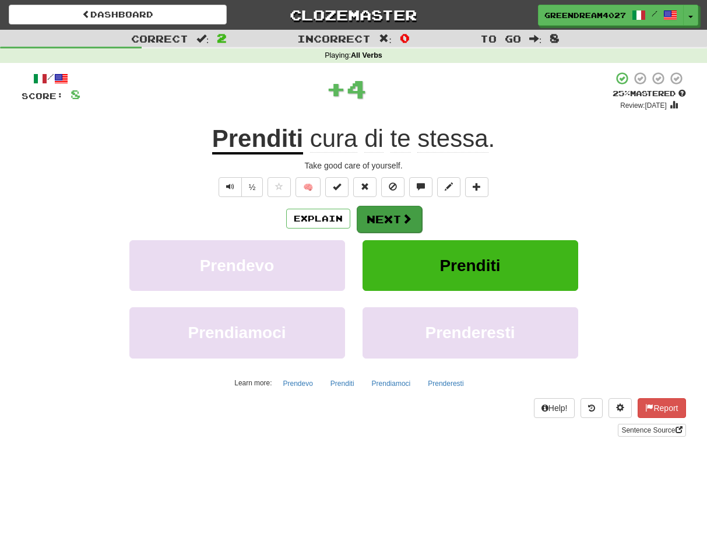
click at [379, 220] on button "Next" at bounding box center [389, 219] width 65 height 27
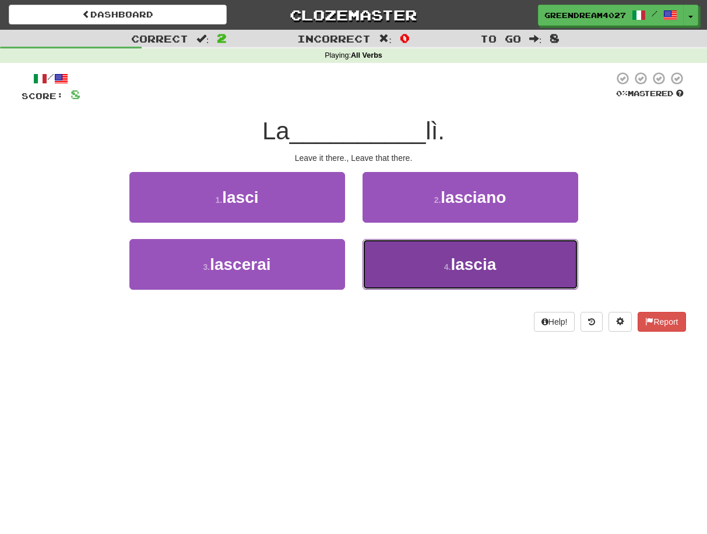
click at [403, 270] on button "4 . lascia" at bounding box center [470, 264] width 216 height 51
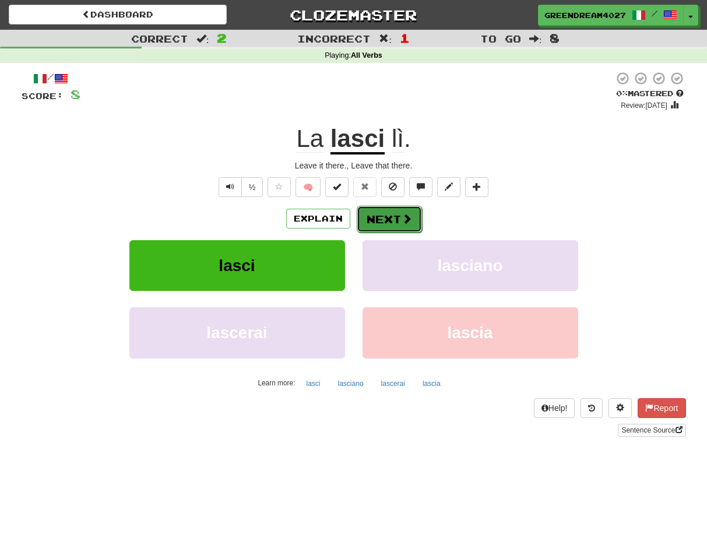
click at [382, 218] on button "Next" at bounding box center [389, 219] width 65 height 27
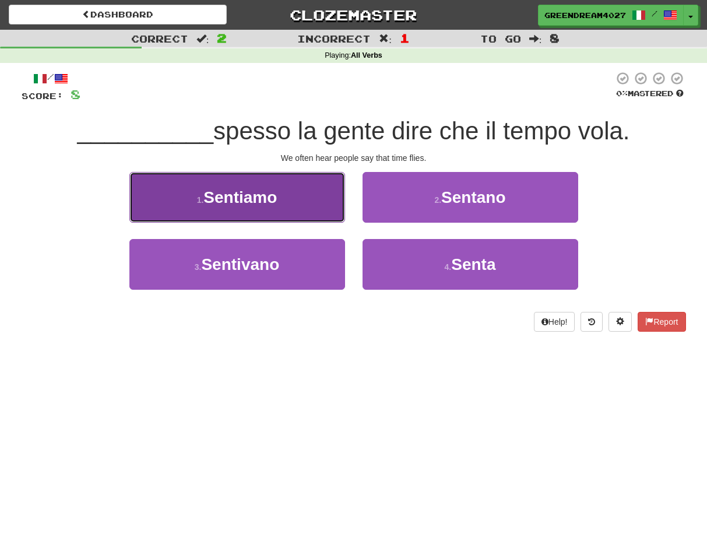
click at [259, 197] on span "Sentiamo" at bounding box center [239, 197] width 73 height 18
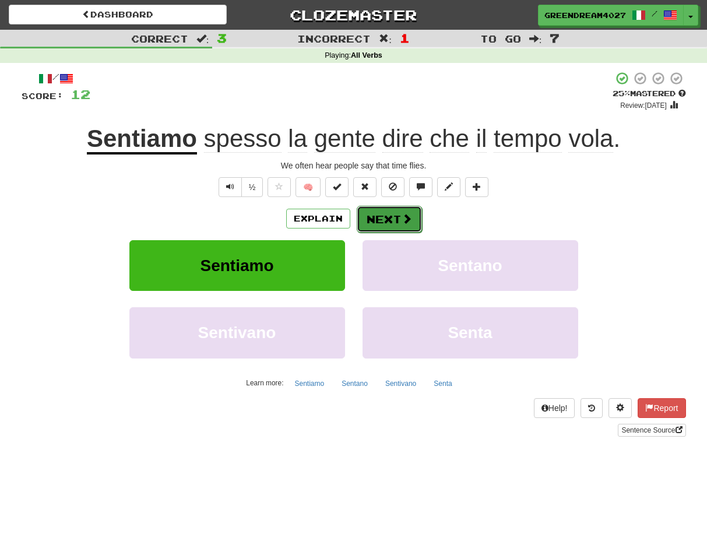
click at [386, 218] on button "Next" at bounding box center [389, 219] width 65 height 27
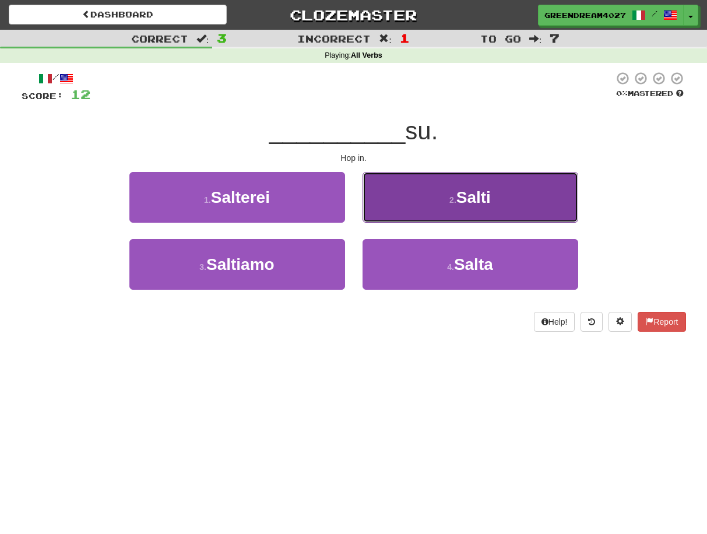
click at [424, 201] on button "2 . Salti" at bounding box center [470, 197] width 216 height 51
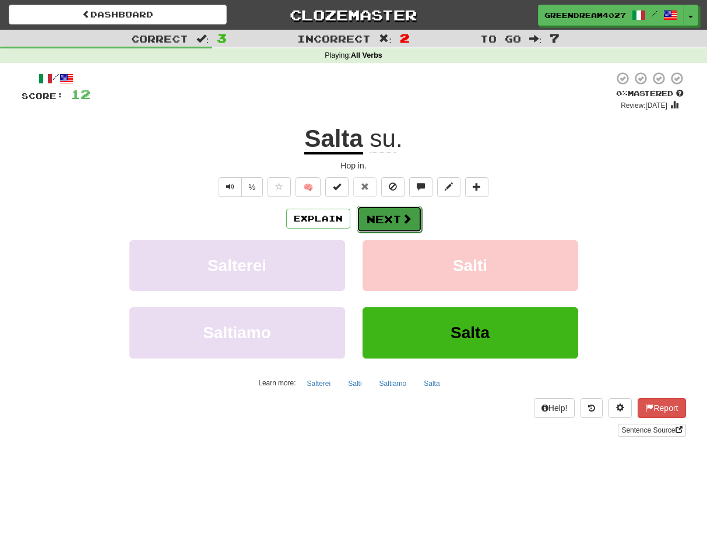
click at [379, 218] on button "Next" at bounding box center [389, 219] width 65 height 27
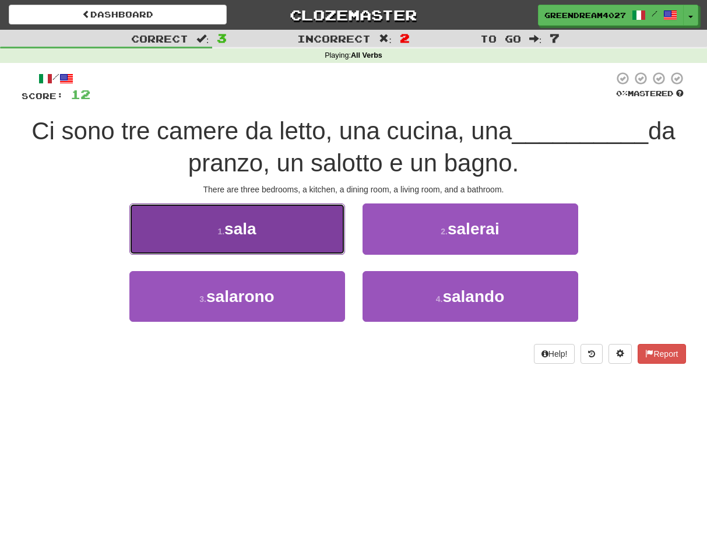
click at [287, 236] on button "1 . sala" at bounding box center [237, 228] width 216 height 51
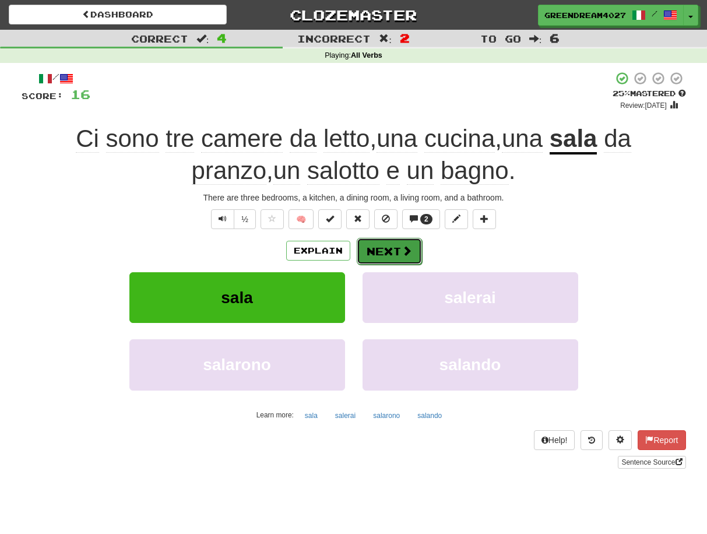
click at [377, 249] on button "Next" at bounding box center [389, 251] width 65 height 27
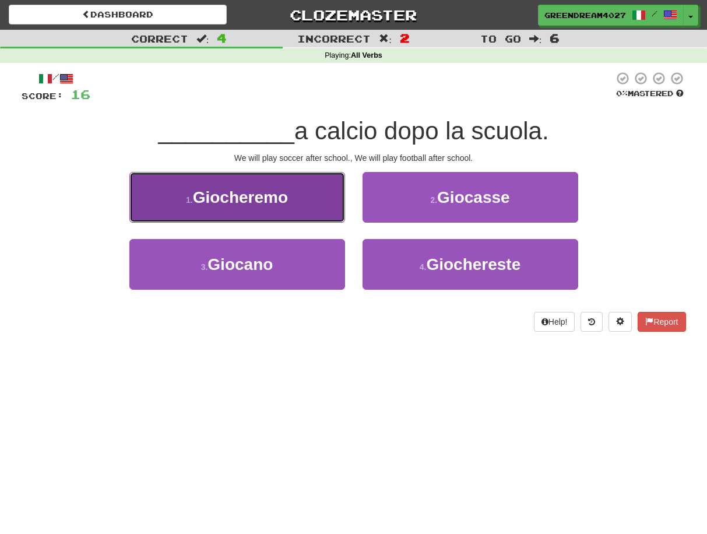
click at [280, 204] on span "Giocheremo" at bounding box center [240, 197] width 95 height 18
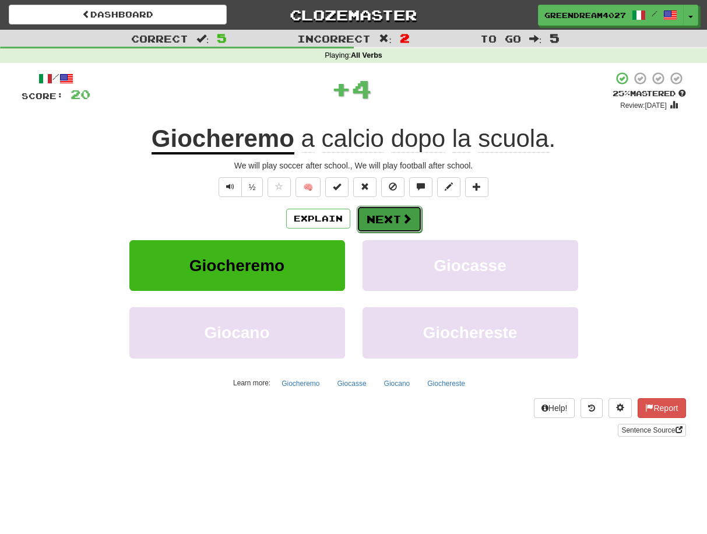
click at [391, 217] on button "Next" at bounding box center [389, 219] width 65 height 27
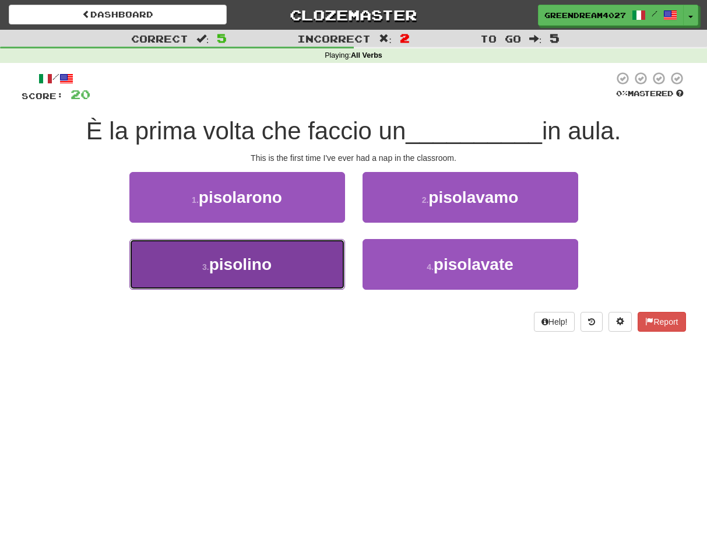
click at [299, 272] on button "3 . pisolino" at bounding box center [237, 264] width 216 height 51
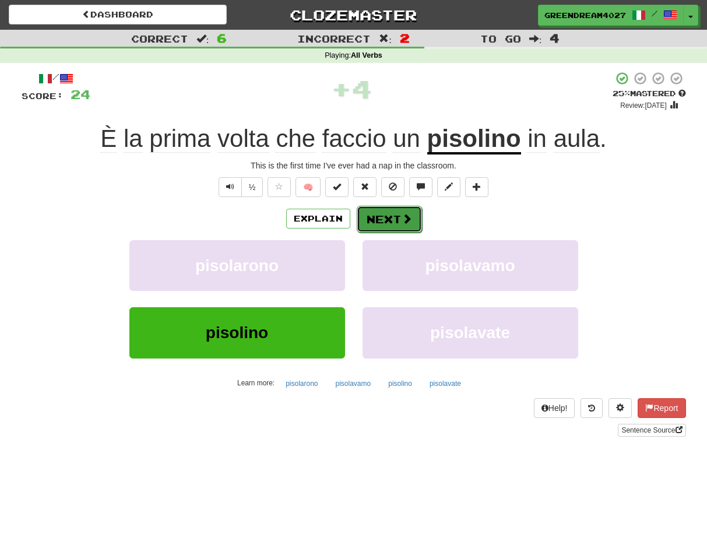
click at [379, 218] on button "Next" at bounding box center [389, 219] width 65 height 27
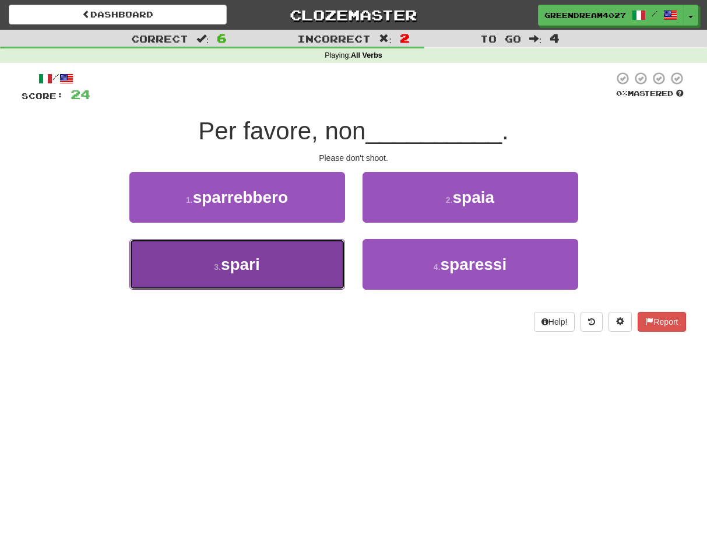
click at [313, 273] on button "3 . spari" at bounding box center [237, 264] width 216 height 51
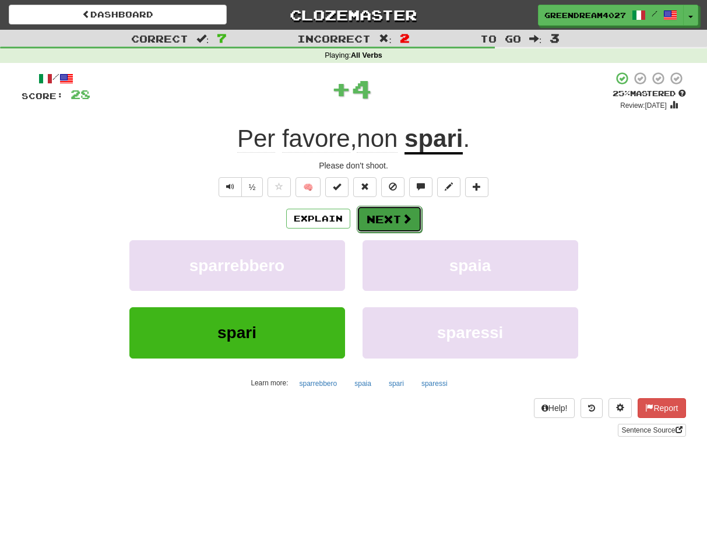
click at [384, 216] on button "Next" at bounding box center [389, 219] width 65 height 27
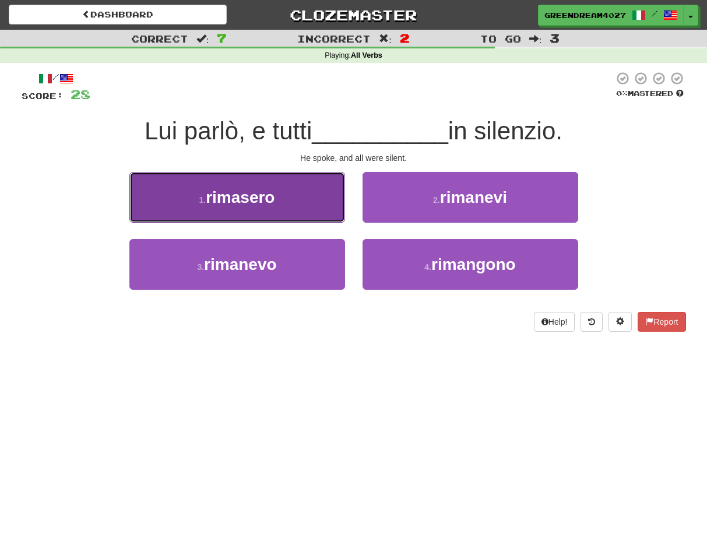
click at [263, 195] on span "rimasero" at bounding box center [240, 197] width 69 height 18
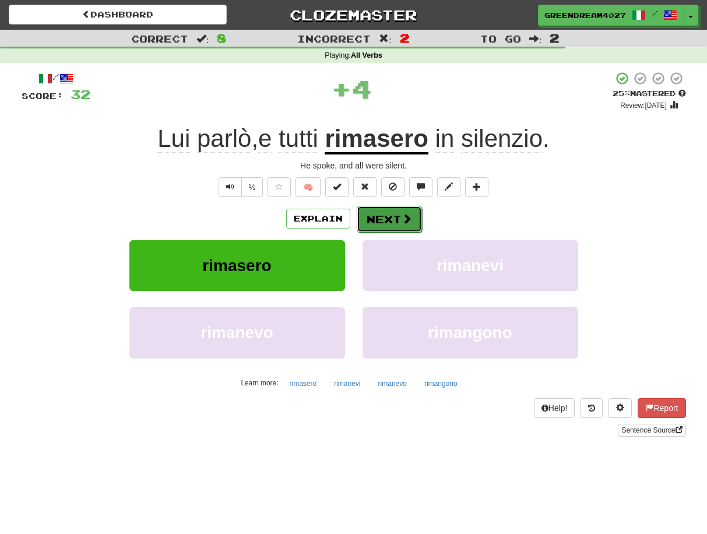
click at [383, 217] on button "Next" at bounding box center [389, 219] width 65 height 27
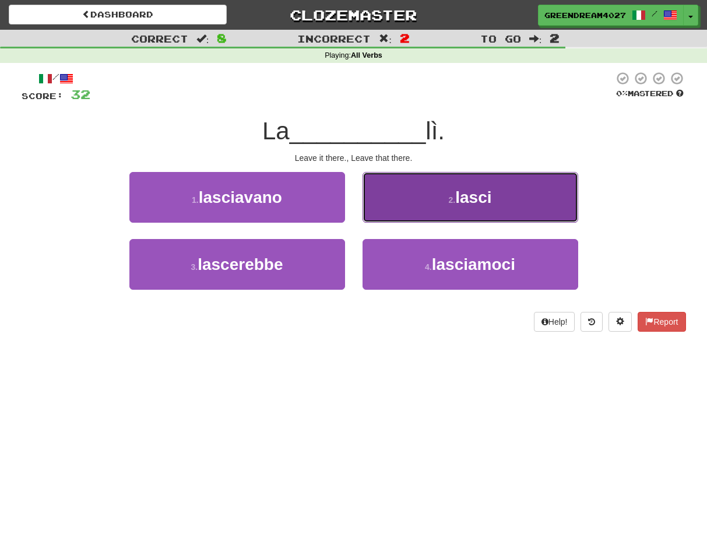
click at [415, 202] on button "2 . lasci" at bounding box center [470, 197] width 216 height 51
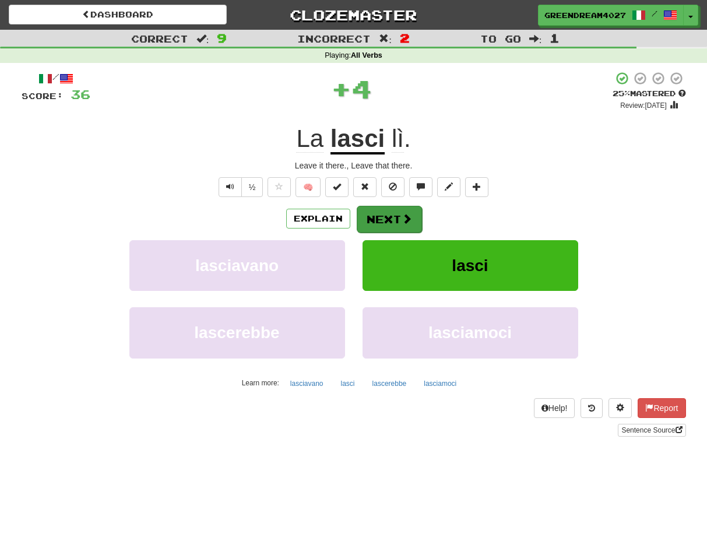
click at [379, 215] on button "Next" at bounding box center [389, 219] width 65 height 27
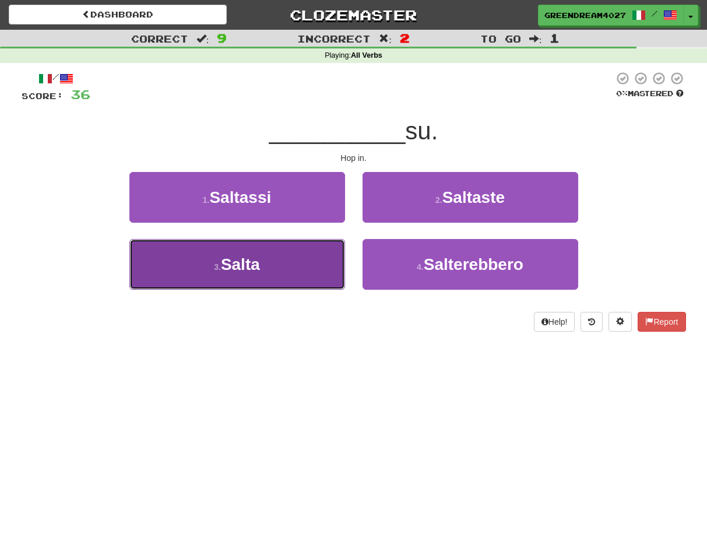
click at [290, 260] on button "3 . Salta" at bounding box center [237, 264] width 216 height 51
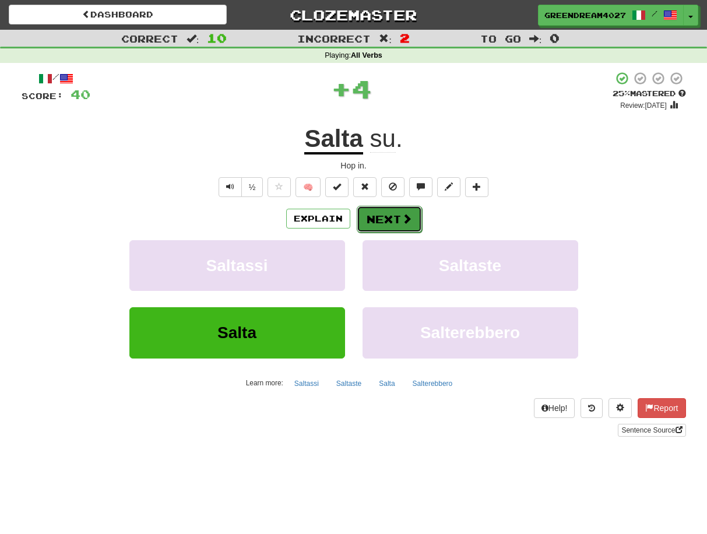
click at [392, 217] on button "Next" at bounding box center [389, 219] width 65 height 27
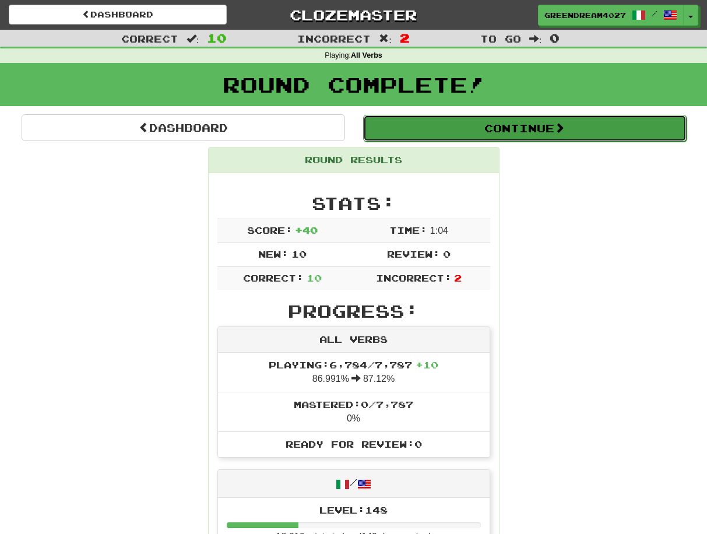
click at [535, 131] on button "Continue" at bounding box center [524, 128] width 323 height 27
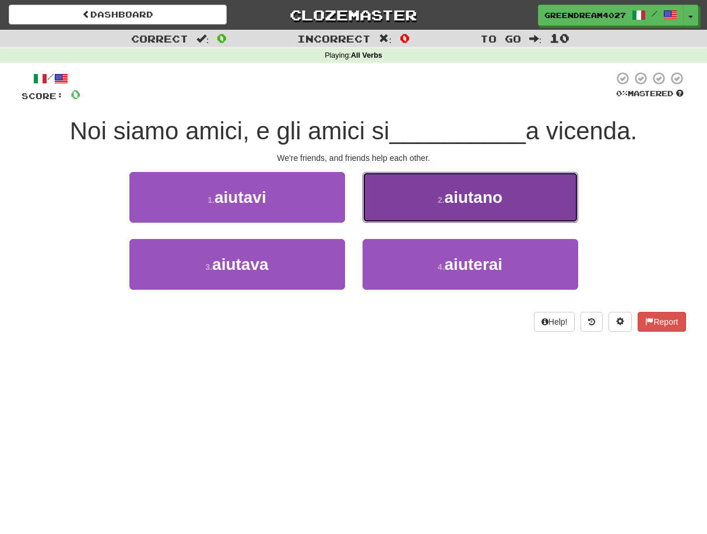
click at [452, 204] on span "aiutano" at bounding box center [474, 197] width 58 height 18
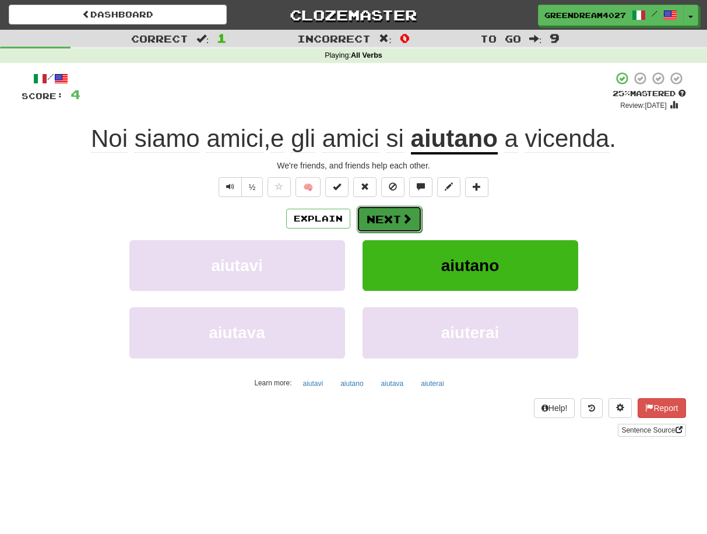
click at [390, 216] on button "Next" at bounding box center [389, 219] width 65 height 27
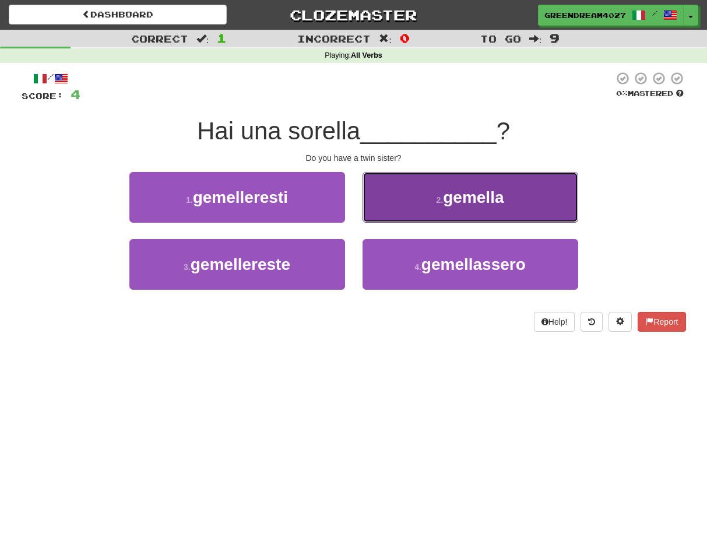
click at [436, 203] on small "2 ." at bounding box center [439, 199] width 7 height 9
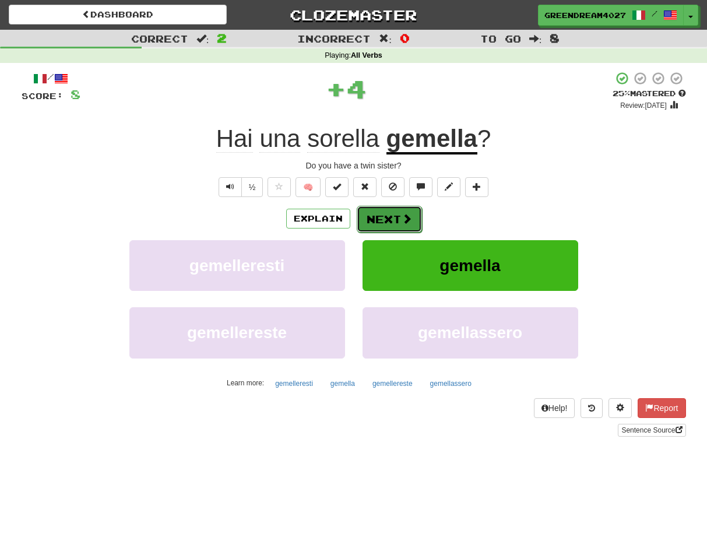
click at [398, 220] on button "Next" at bounding box center [389, 219] width 65 height 27
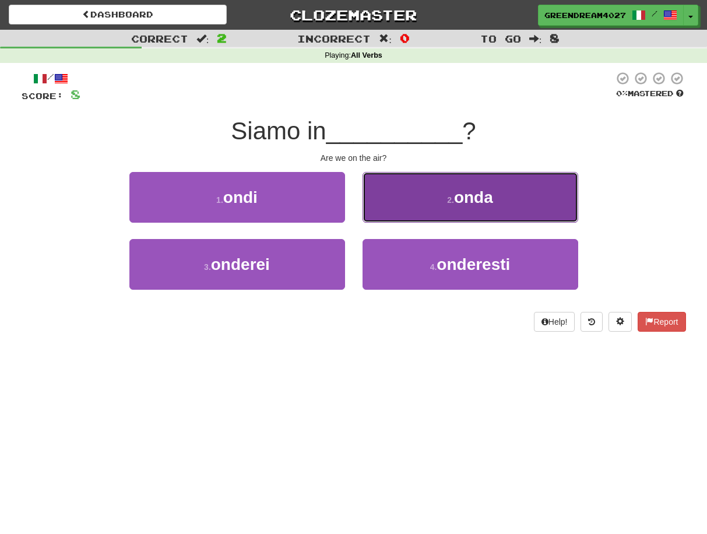
click at [474, 203] on span "onda" at bounding box center [473, 197] width 39 height 18
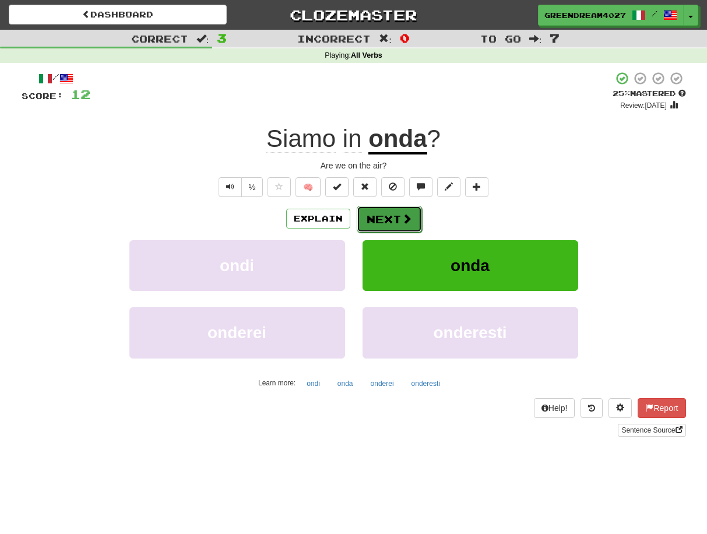
click at [403, 217] on span at bounding box center [406, 218] width 10 height 10
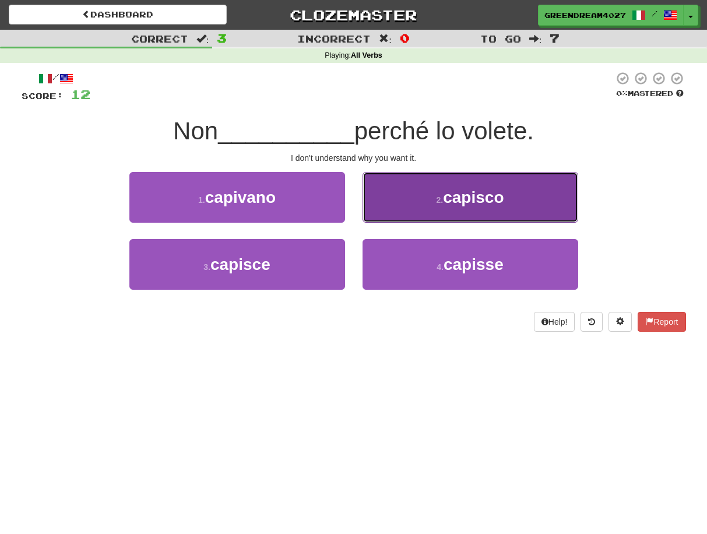
click at [440, 203] on small "2 ." at bounding box center [439, 199] width 7 height 9
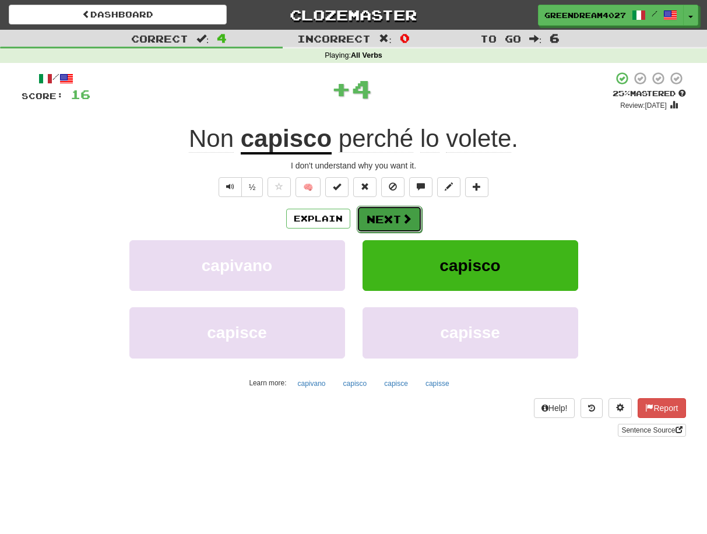
click at [400, 220] on button "Next" at bounding box center [389, 219] width 65 height 27
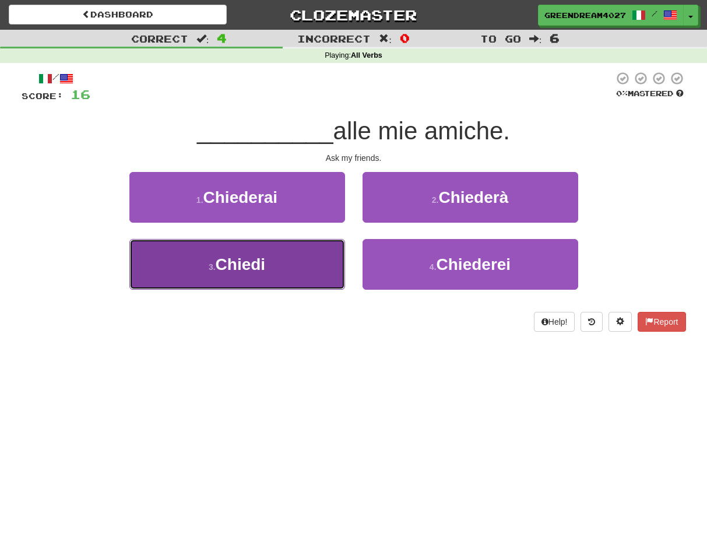
click at [304, 273] on button "3 . Chiedi" at bounding box center [237, 264] width 216 height 51
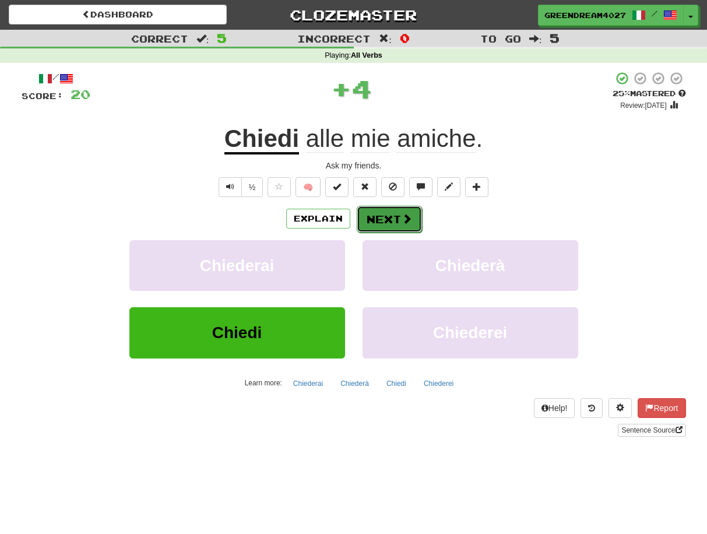
click at [388, 218] on button "Next" at bounding box center [389, 219] width 65 height 27
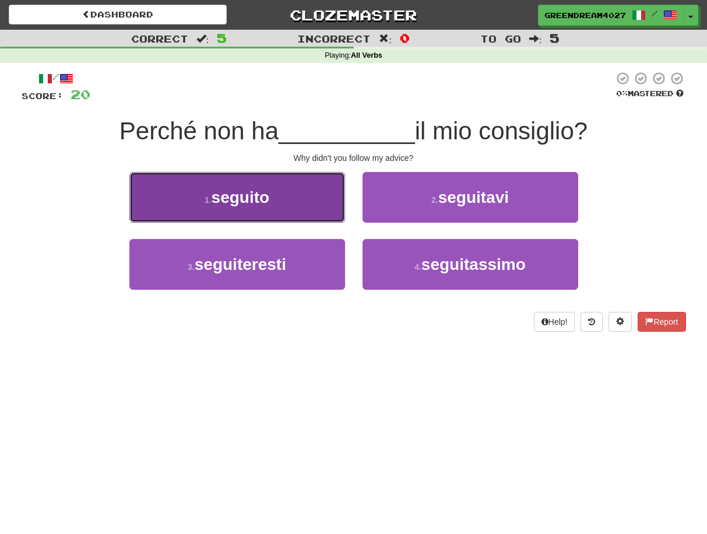
click at [280, 200] on button "1 . seguito" at bounding box center [237, 197] width 216 height 51
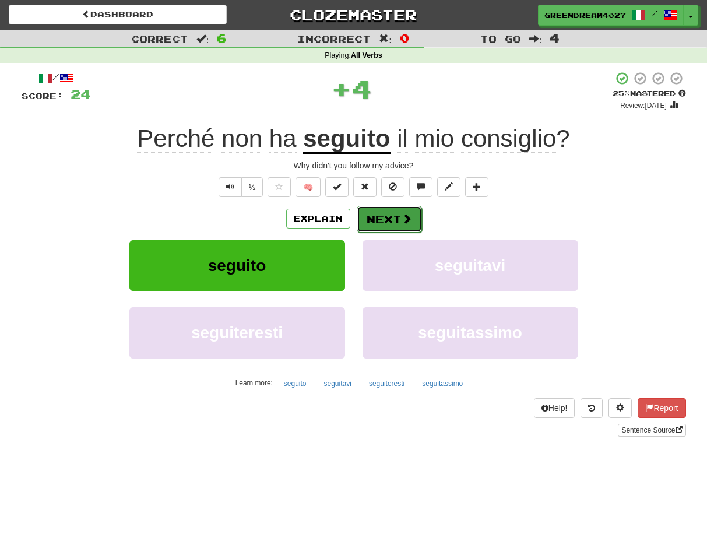
click at [390, 220] on button "Next" at bounding box center [389, 219] width 65 height 27
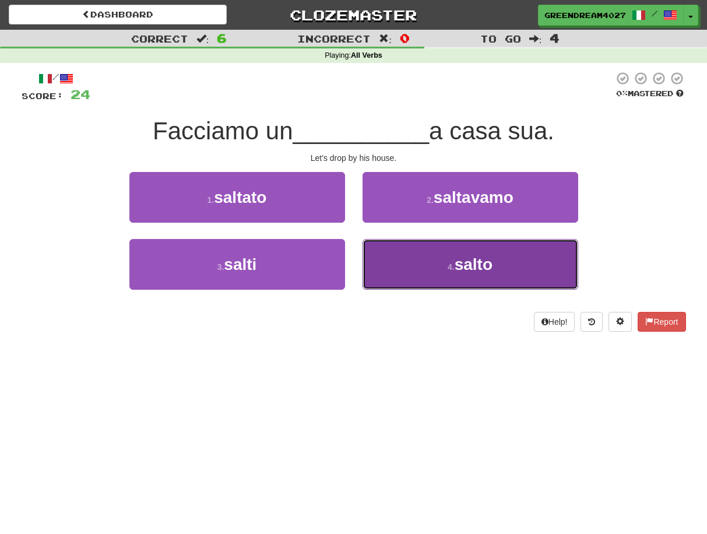
click at [404, 276] on button "4 . salto" at bounding box center [470, 264] width 216 height 51
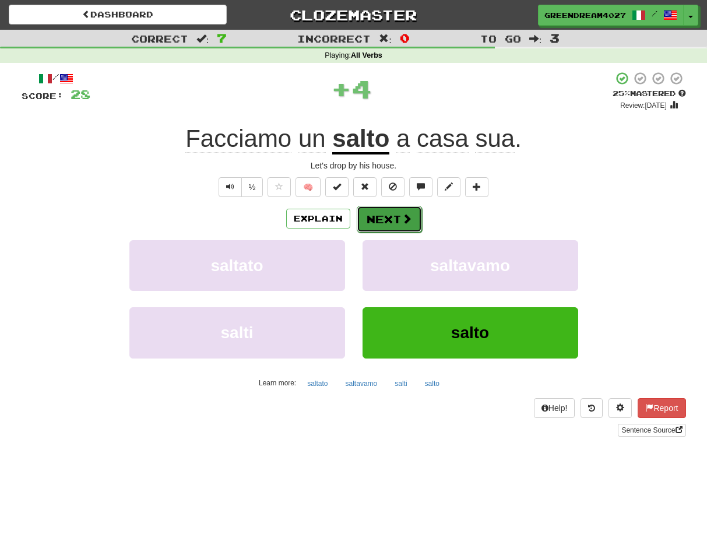
click at [381, 217] on button "Next" at bounding box center [389, 219] width 65 height 27
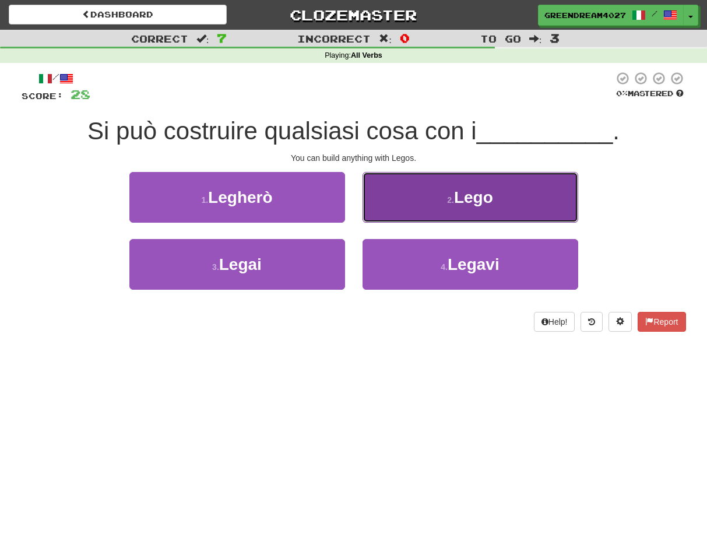
click at [440, 203] on button "2 . Lego" at bounding box center [470, 197] width 216 height 51
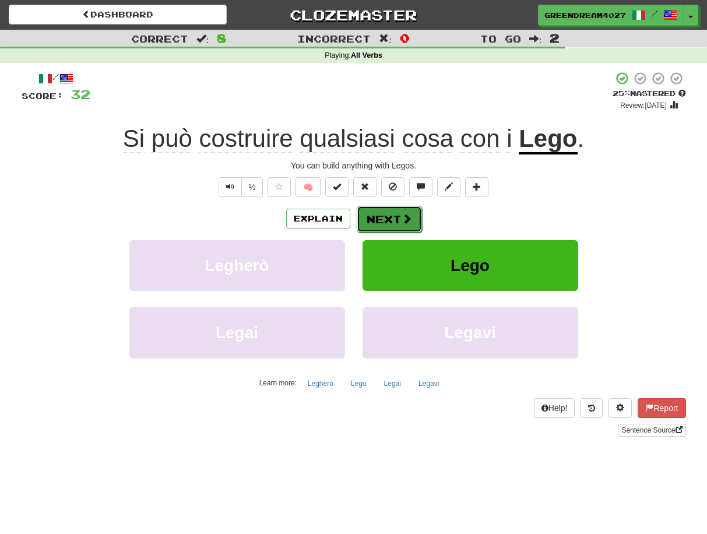
click at [397, 218] on button "Next" at bounding box center [389, 219] width 65 height 27
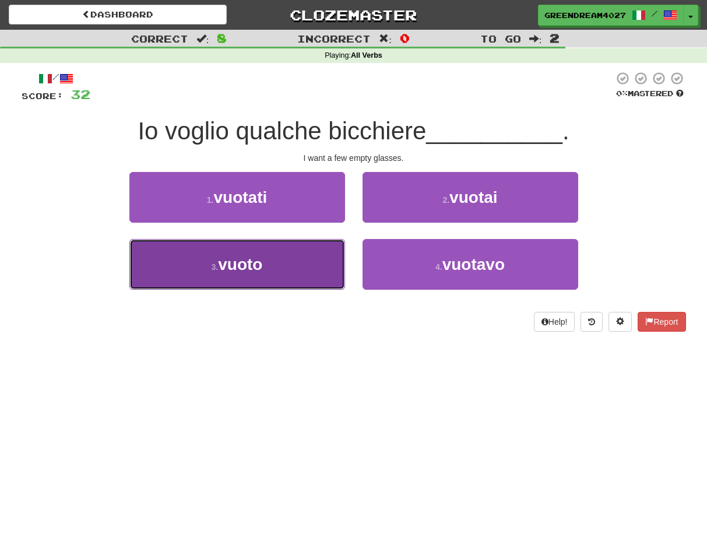
click at [299, 278] on button "3 . vuoto" at bounding box center [237, 264] width 216 height 51
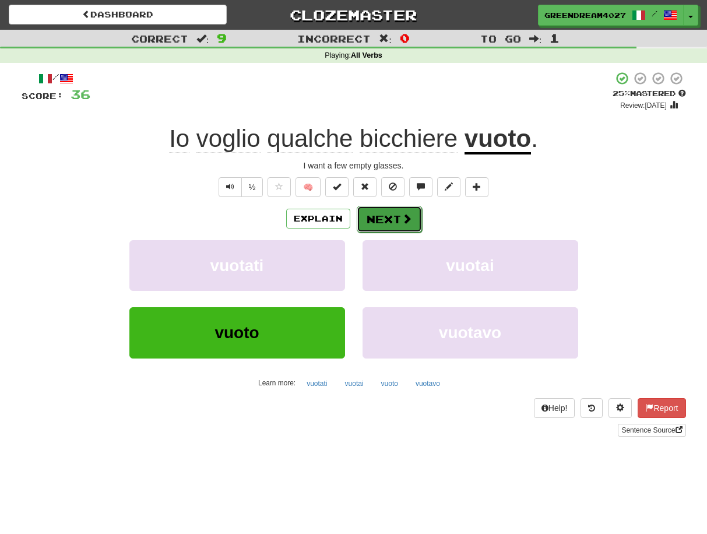
click at [380, 218] on button "Next" at bounding box center [389, 219] width 65 height 27
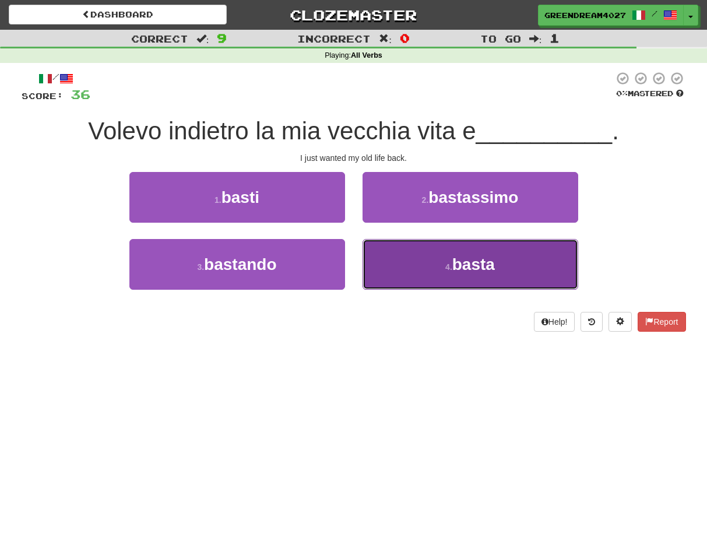
click at [419, 275] on button "4 . basta" at bounding box center [470, 264] width 216 height 51
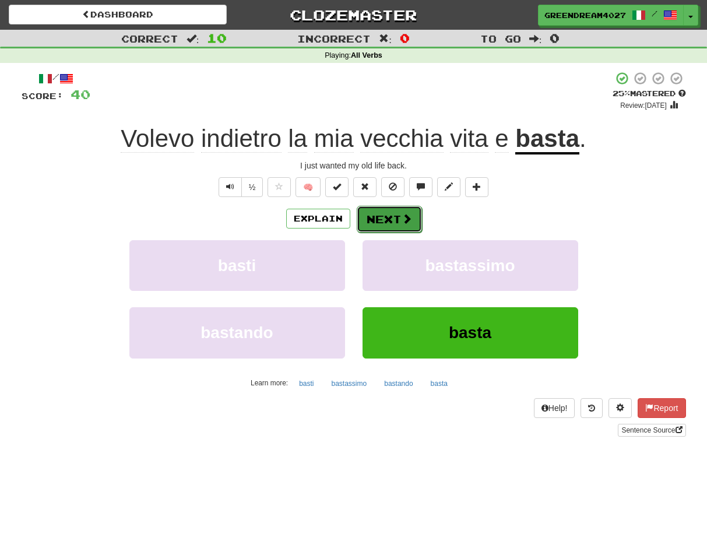
click at [385, 217] on button "Next" at bounding box center [389, 219] width 65 height 27
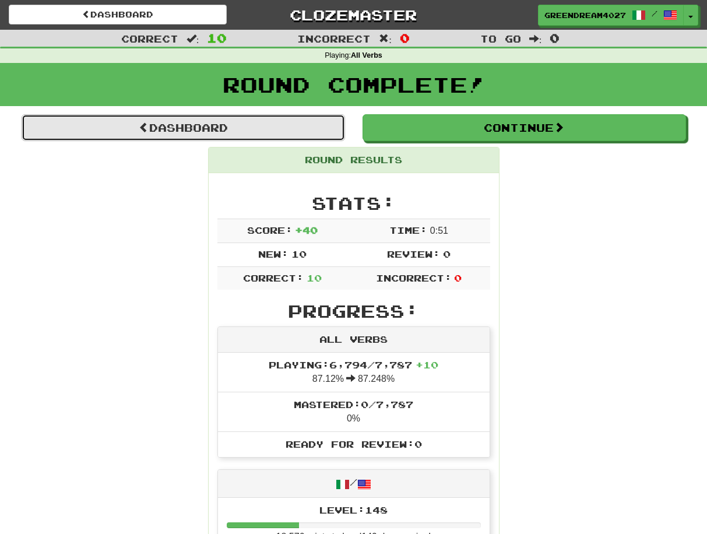
click at [168, 128] on link "Dashboard" at bounding box center [183, 127] width 323 height 27
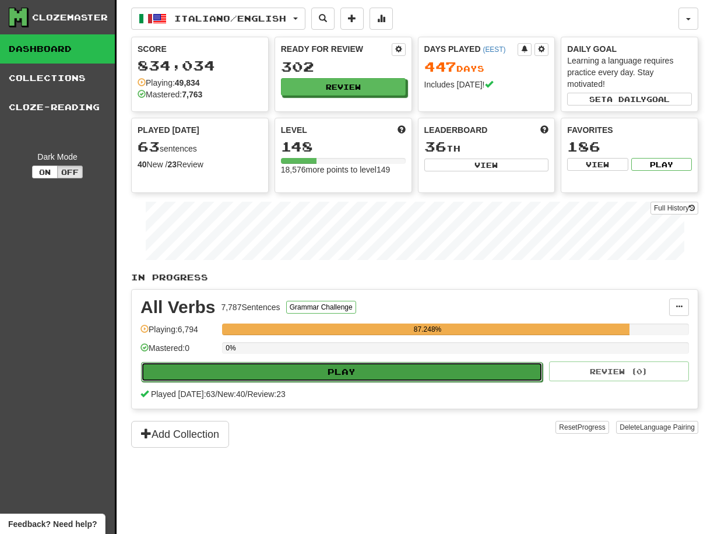
click at [383, 373] on button "Play" at bounding box center [341, 372] width 401 height 20
select select "**"
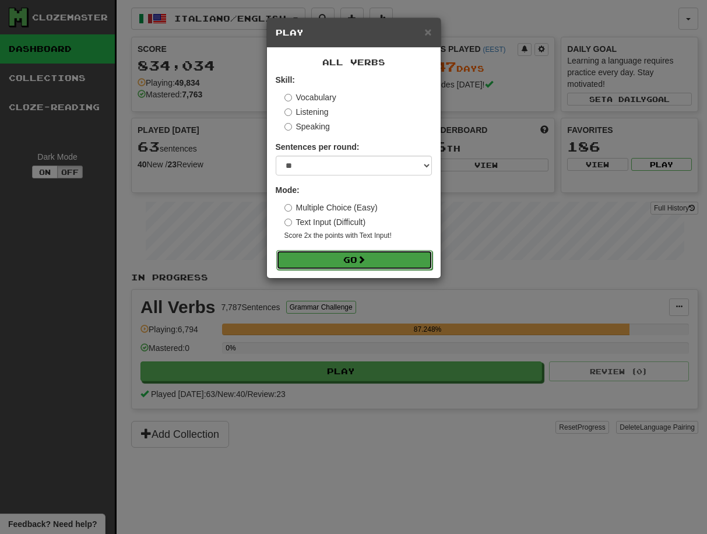
click at [382, 262] on button "Go" at bounding box center [354, 260] width 156 height 20
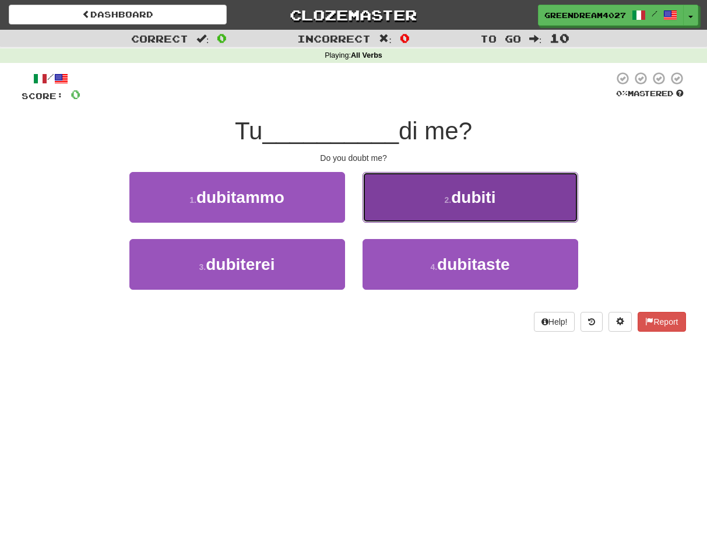
click at [429, 203] on button "2 . dubiti" at bounding box center [470, 197] width 216 height 51
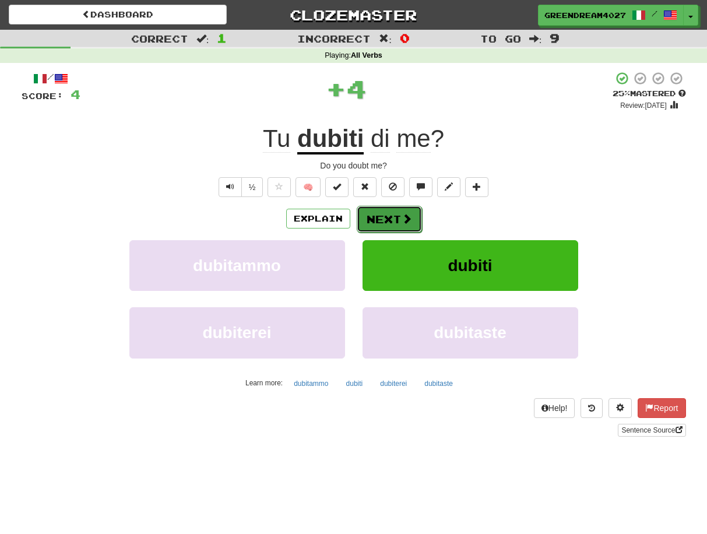
click at [382, 216] on button "Next" at bounding box center [389, 219] width 65 height 27
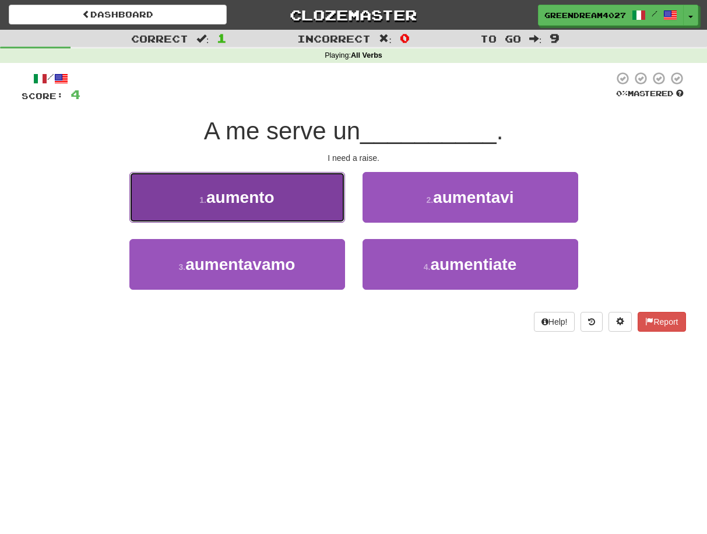
click at [299, 204] on button "1 . aumento" at bounding box center [237, 197] width 216 height 51
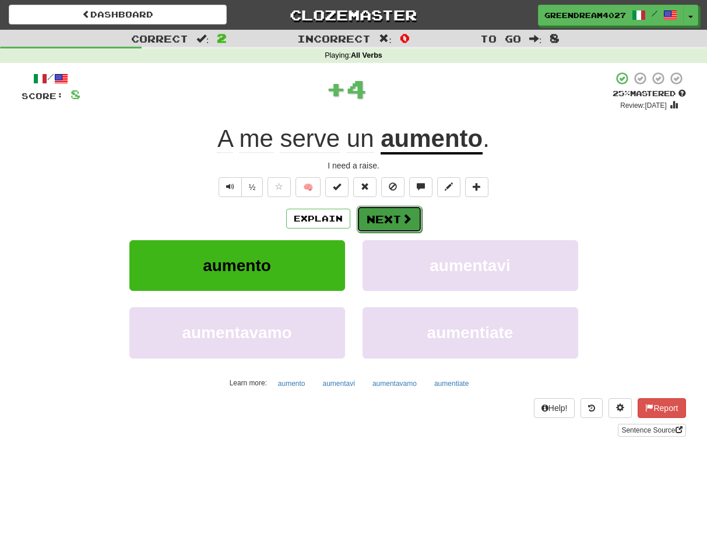
click at [386, 217] on button "Next" at bounding box center [389, 219] width 65 height 27
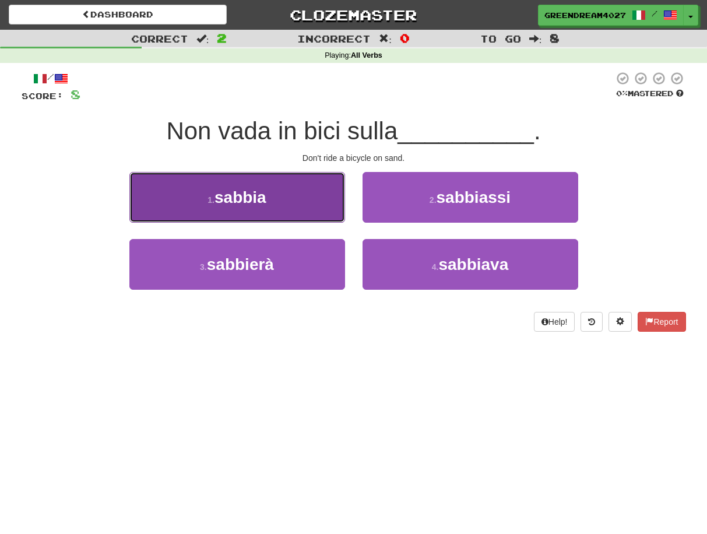
click at [296, 204] on button "1 . sabbia" at bounding box center [237, 197] width 216 height 51
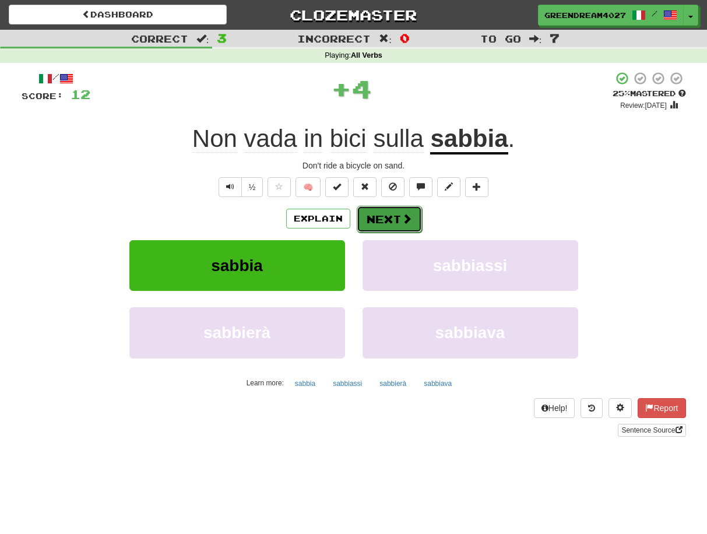
click at [382, 220] on button "Next" at bounding box center [389, 219] width 65 height 27
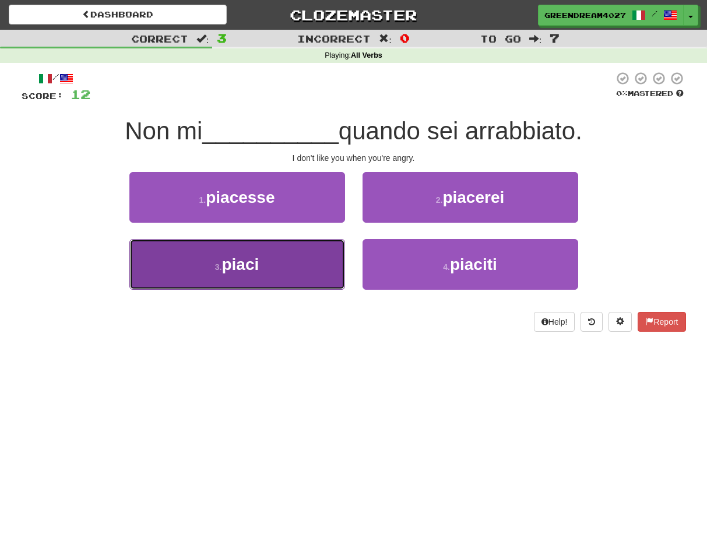
click at [304, 272] on button "3 . piaci" at bounding box center [237, 264] width 216 height 51
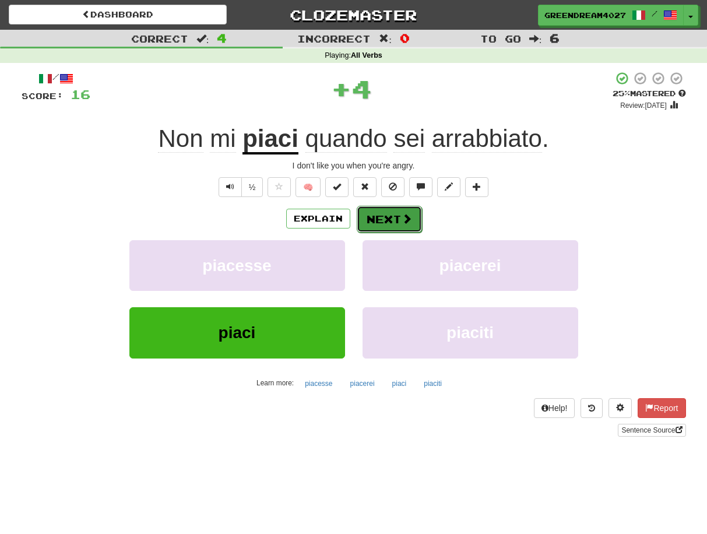
click at [383, 220] on button "Next" at bounding box center [389, 219] width 65 height 27
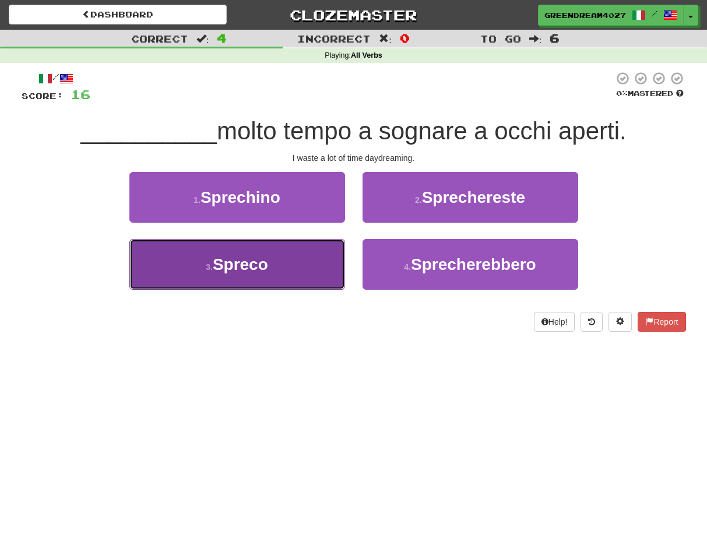
click at [297, 264] on button "3 . Spreco" at bounding box center [237, 264] width 216 height 51
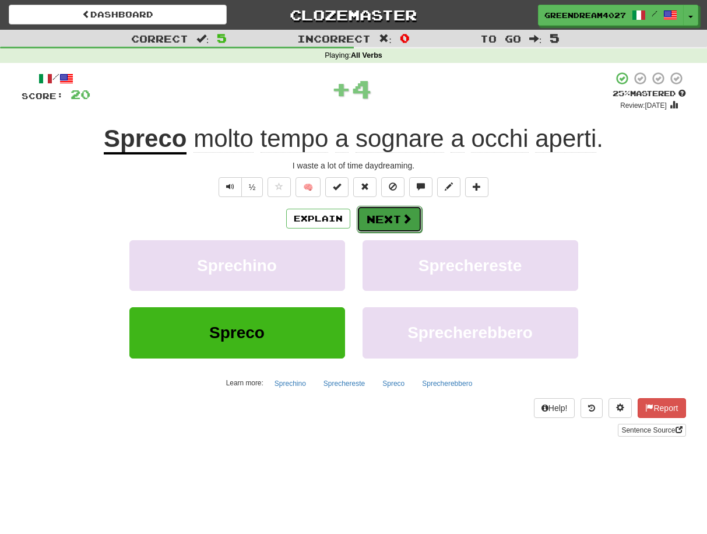
click at [384, 220] on button "Next" at bounding box center [389, 219] width 65 height 27
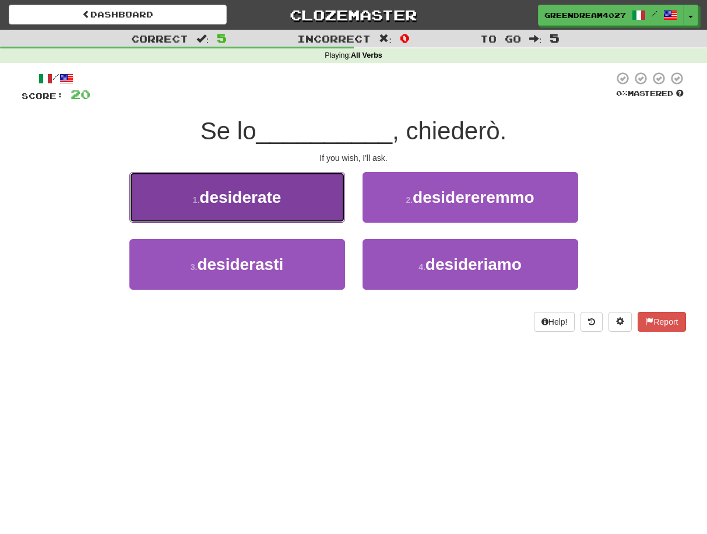
click at [266, 200] on span "desiderate" at bounding box center [240, 197] width 82 height 18
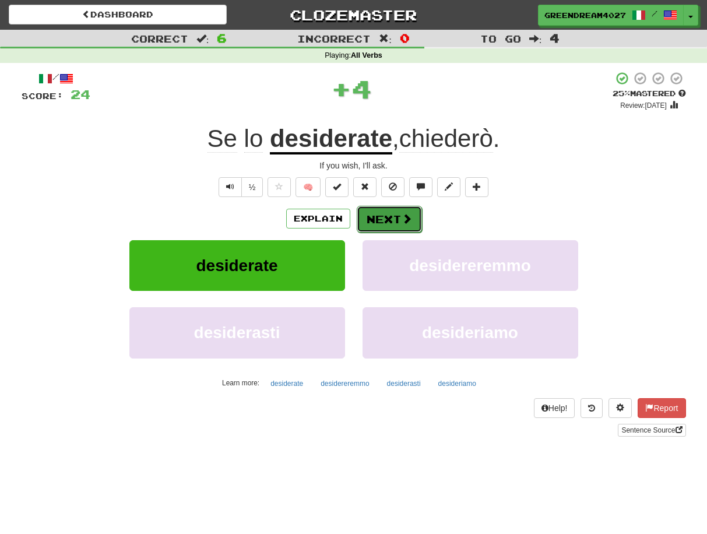
click at [390, 219] on button "Next" at bounding box center [389, 219] width 65 height 27
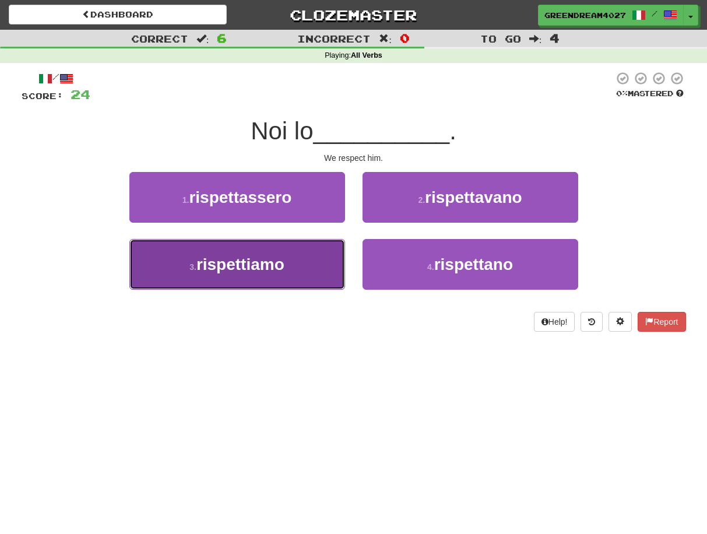
click at [293, 263] on button "3 . rispettiamo" at bounding box center [237, 264] width 216 height 51
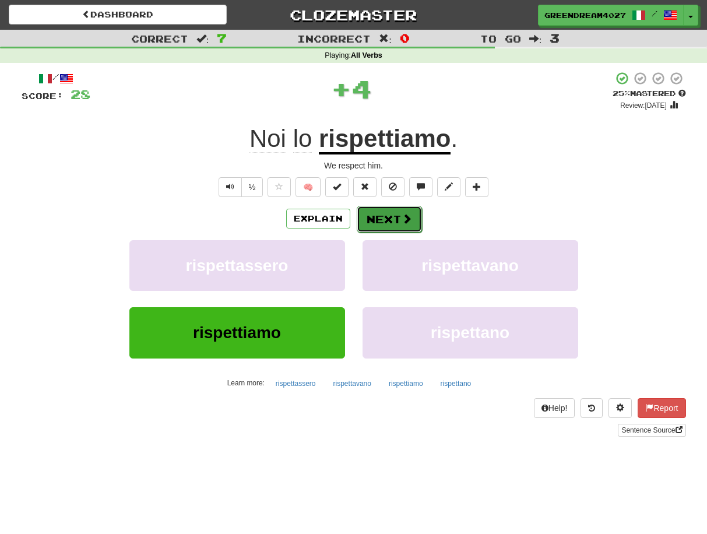
click at [380, 216] on button "Next" at bounding box center [389, 219] width 65 height 27
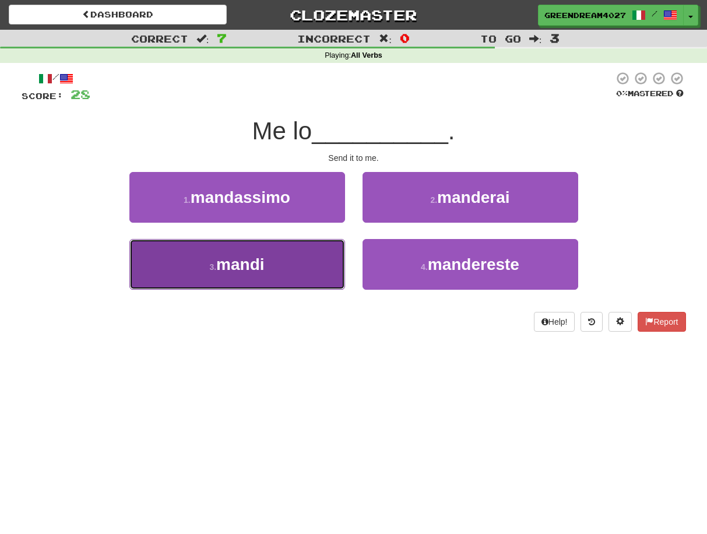
click at [302, 274] on button "3 . mandi" at bounding box center [237, 264] width 216 height 51
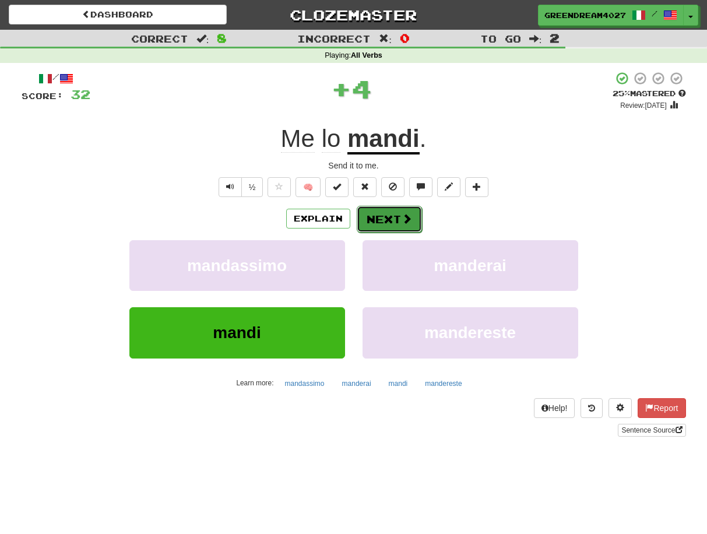
click at [393, 222] on button "Next" at bounding box center [389, 219] width 65 height 27
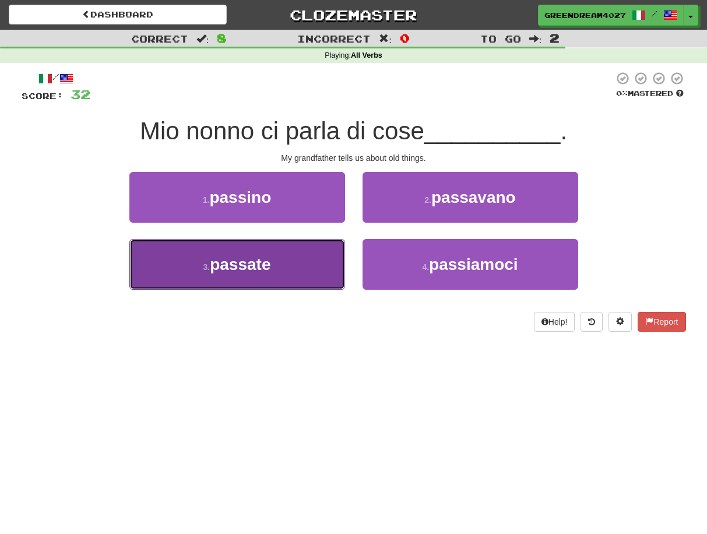
click at [295, 273] on button "3 . passate" at bounding box center [237, 264] width 216 height 51
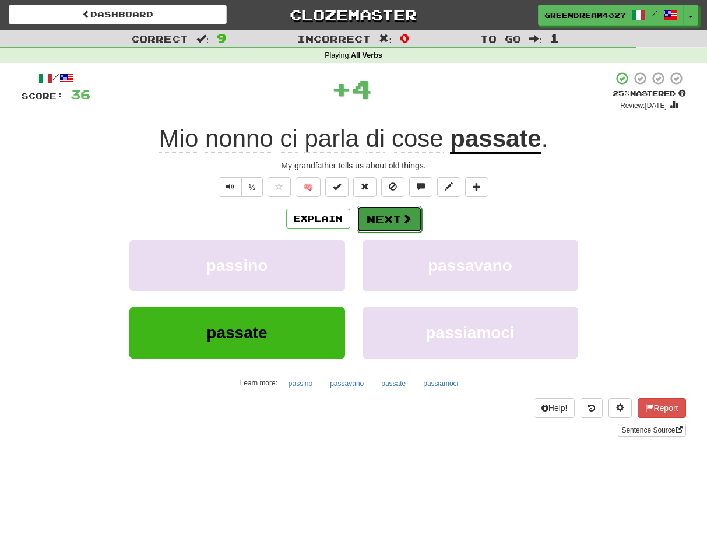
click at [383, 220] on button "Next" at bounding box center [389, 219] width 65 height 27
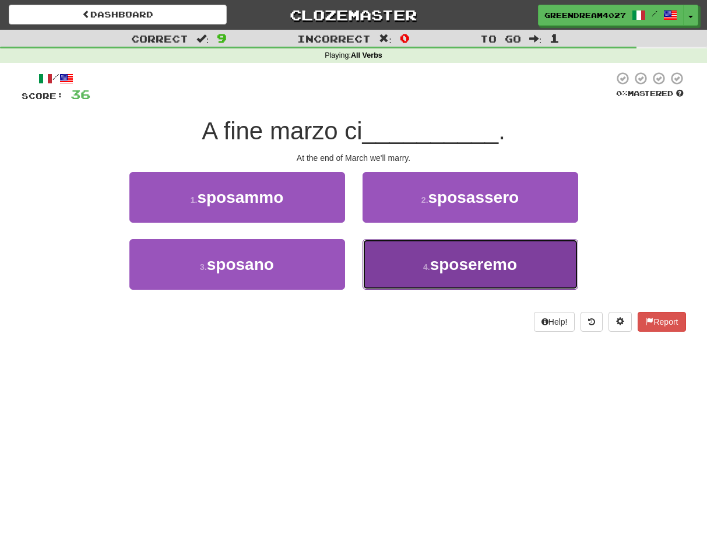
click at [411, 277] on button "4 . sposeremo" at bounding box center [470, 264] width 216 height 51
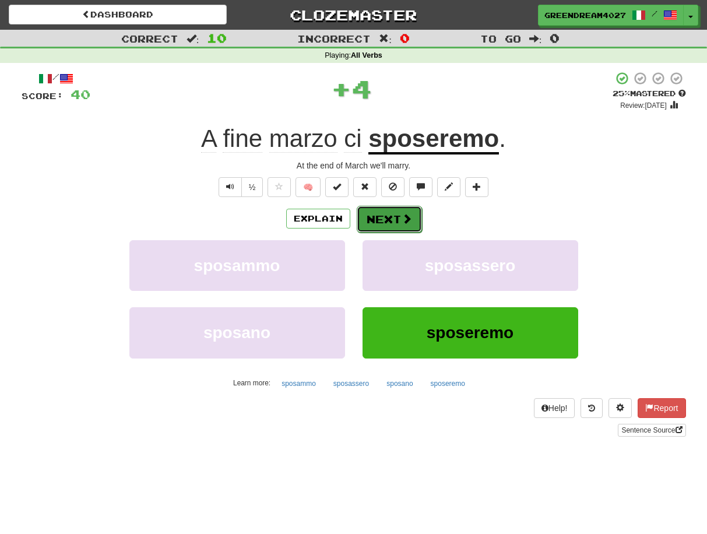
click at [389, 221] on button "Next" at bounding box center [389, 219] width 65 height 27
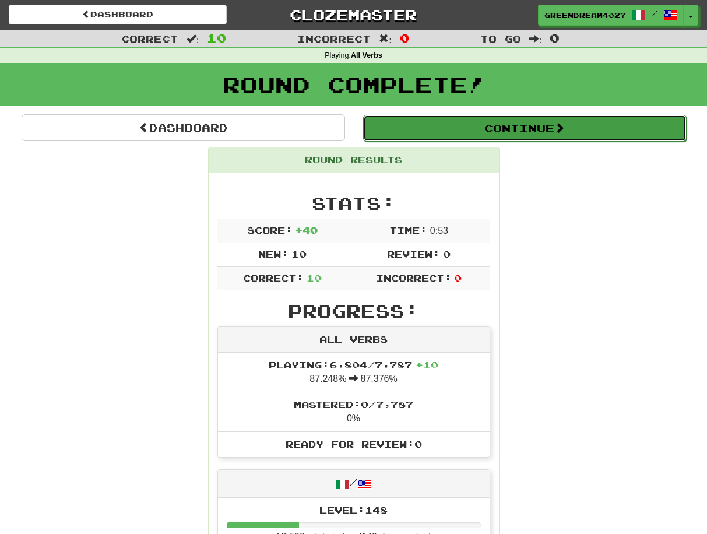
click at [487, 127] on button "Continue" at bounding box center [524, 128] width 323 height 27
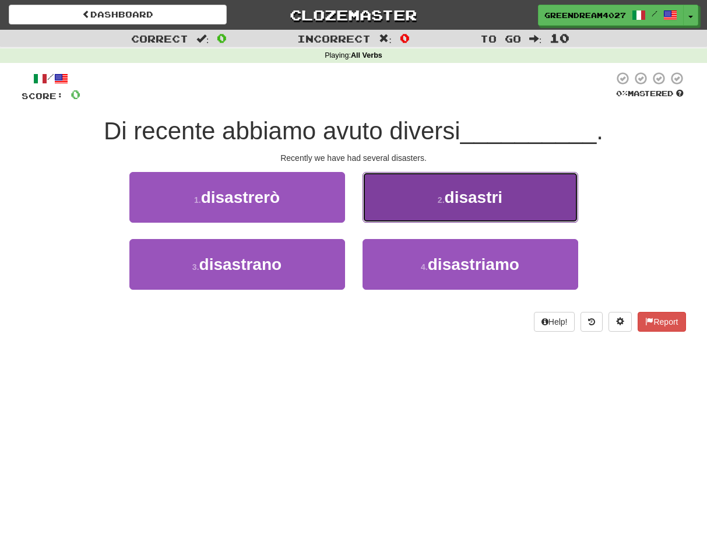
click at [464, 197] on span "disastri" at bounding box center [474, 197] width 58 height 18
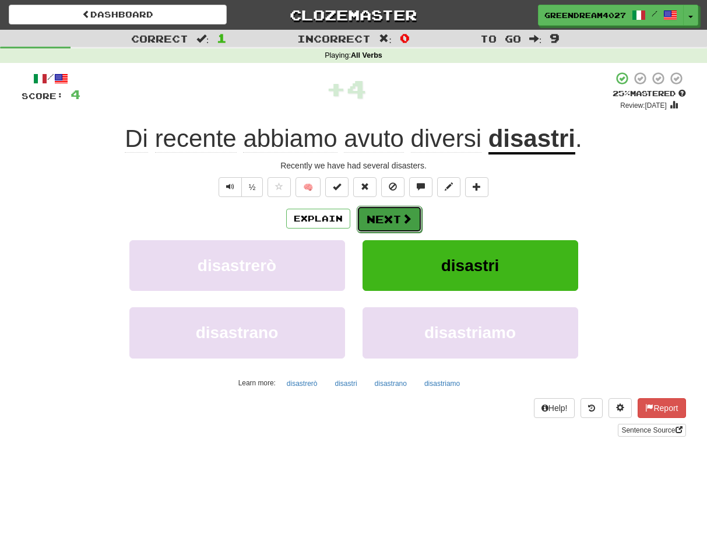
click at [394, 218] on button "Next" at bounding box center [389, 219] width 65 height 27
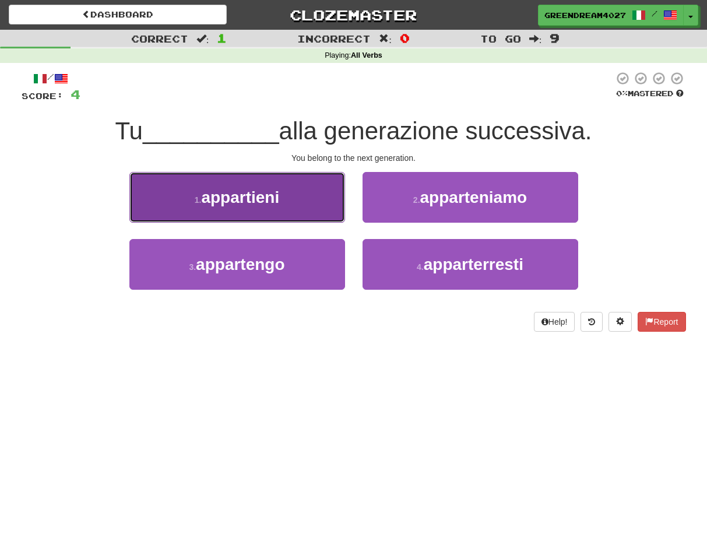
click at [252, 196] on span "appartieni" at bounding box center [240, 197] width 78 height 18
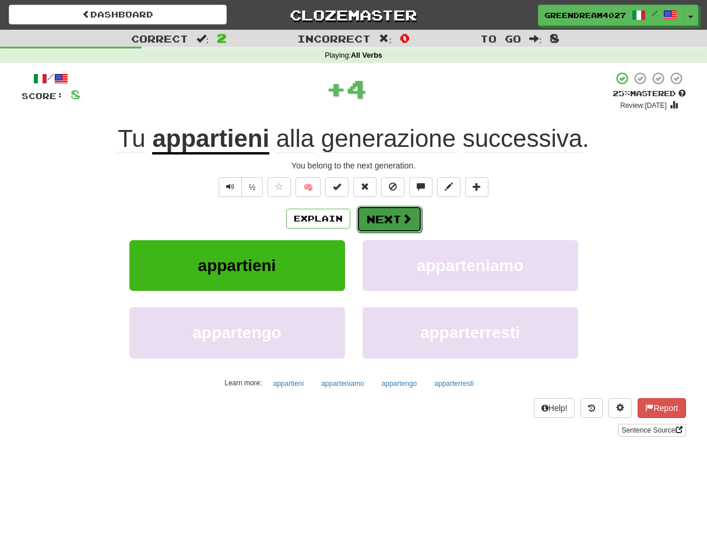
click at [387, 220] on button "Next" at bounding box center [389, 219] width 65 height 27
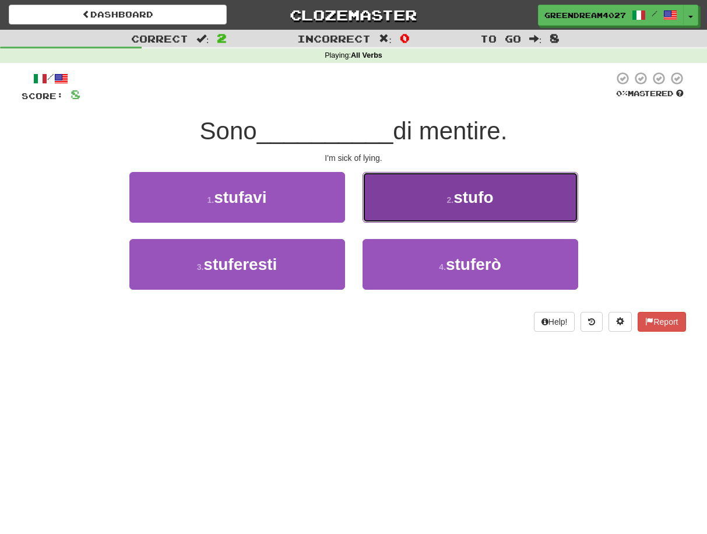
click at [430, 198] on button "2 . stufo" at bounding box center [470, 197] width 216 height 51
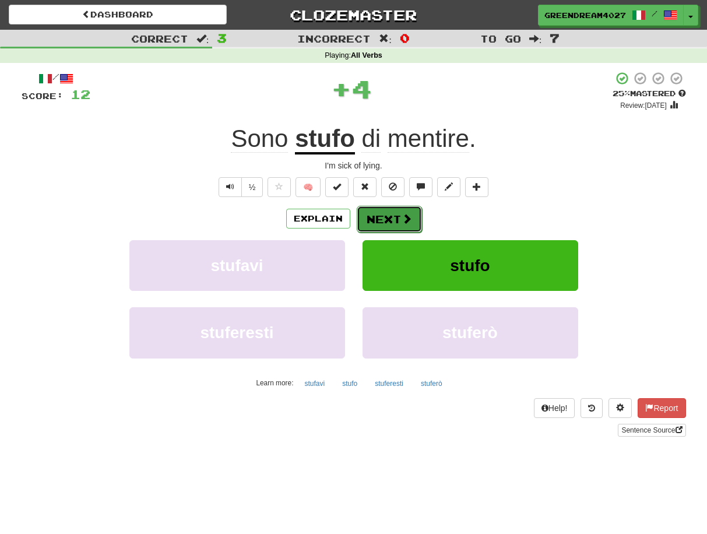
click at [380, 213] on button "Next" at bounding box center [389, 219] width 65 height 27
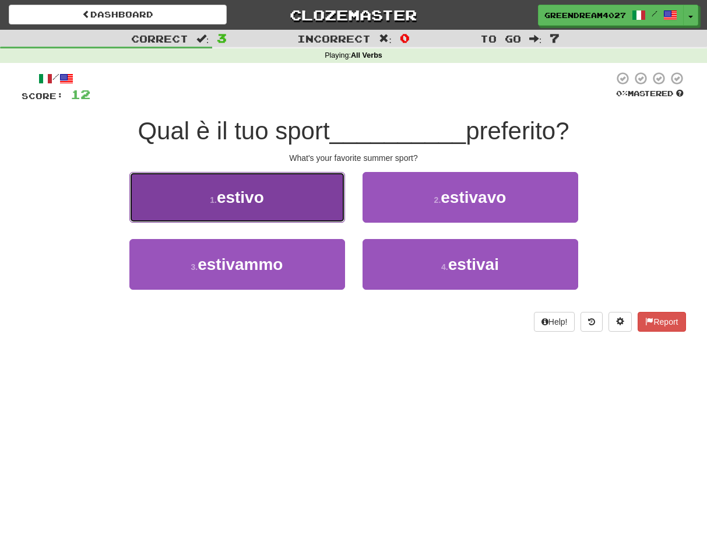
click at [284, 201] on button "1 . estivo" at bounding box center [237, 197] width 216 height 51
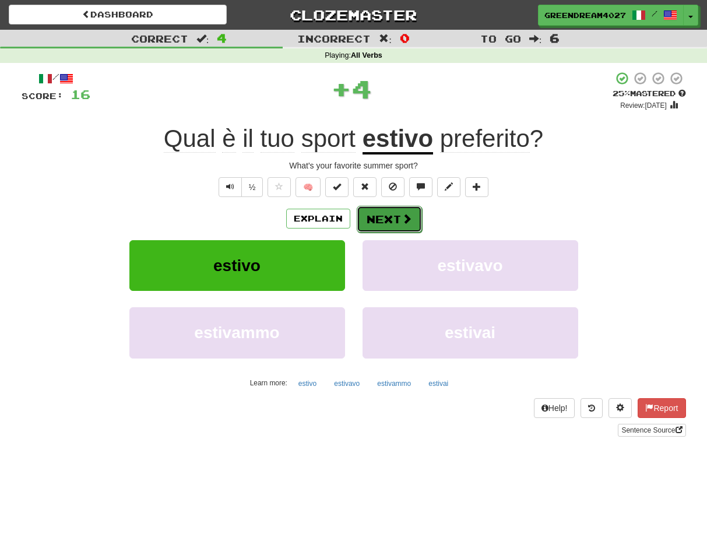
click at [389, 217] on button "Next" at bounding box center [389, 219] width 65 height 27
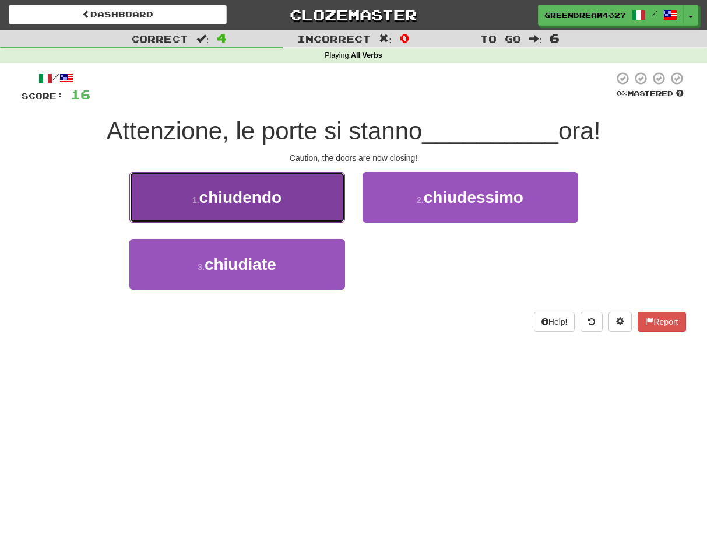
click at [308, 196] on button "1 . chiudendo" at bounding box center [237, 197] width 216 height 51
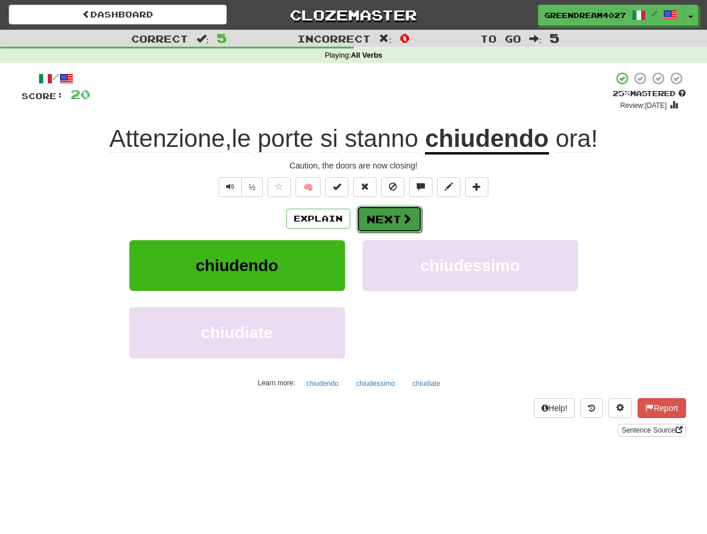
click at [395, 217] on button "Next" at bounding box center [389, 219] width 65 height 27
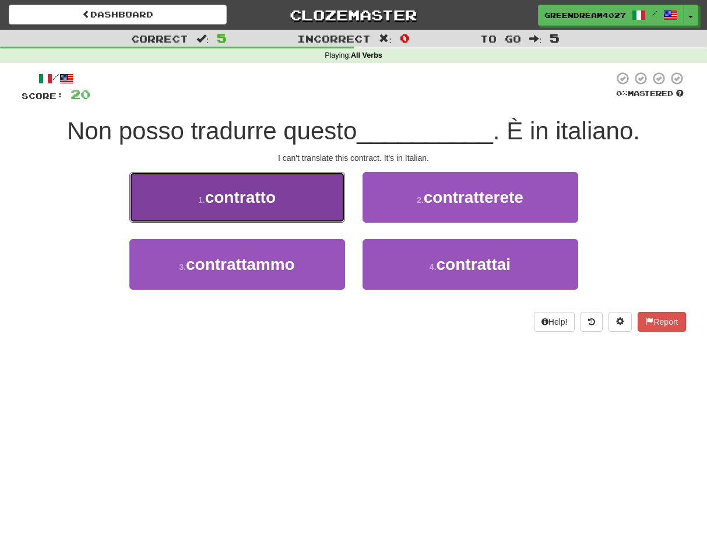
click at [294, 203] on button "1 . contratto" at bounding box center [237, 197] width 216 height 51
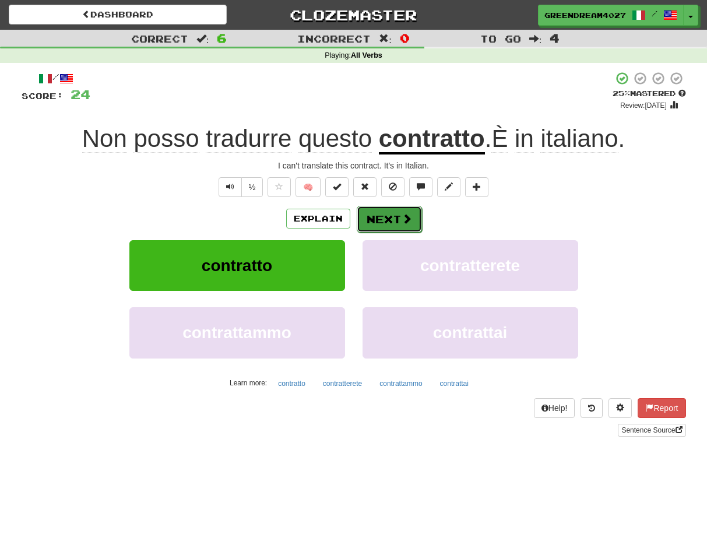
click at [389, 221] on button "Next" at bounding box center [389, 219] width 65 height 27
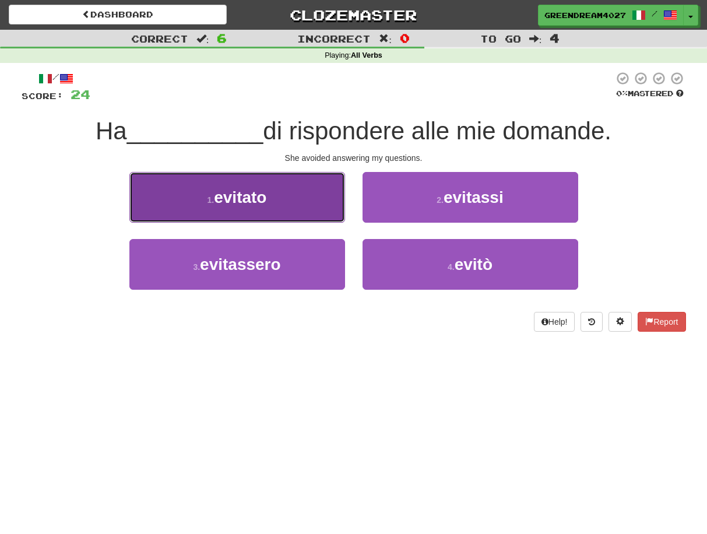
click at [289, 202] on button "1 . evitato" at bounding box center [237, 197] width 216 height 51
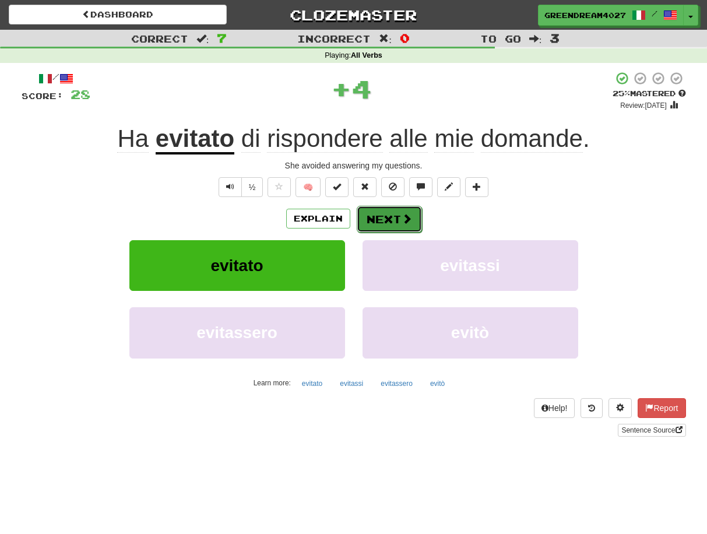
click at [384, 218] on button "Next" at bounding box center [389, 219] width 65 height 27
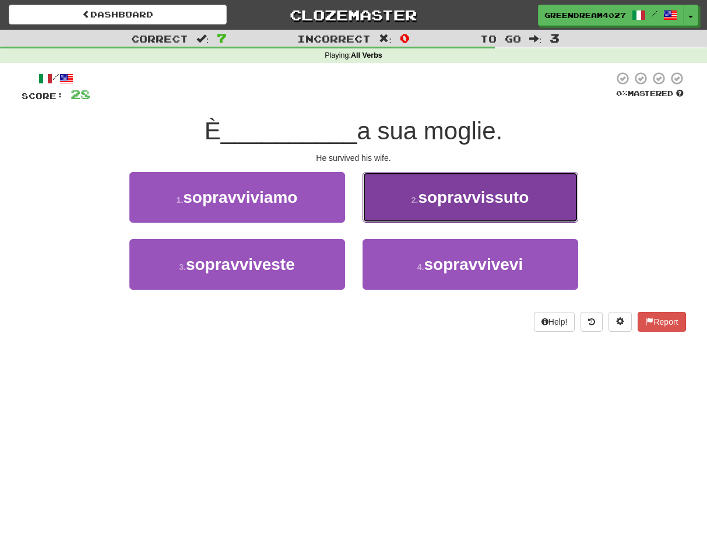
click at [444, 196] on span "sopravvissuto" at bounding box center [473, 197] width 111 height 18
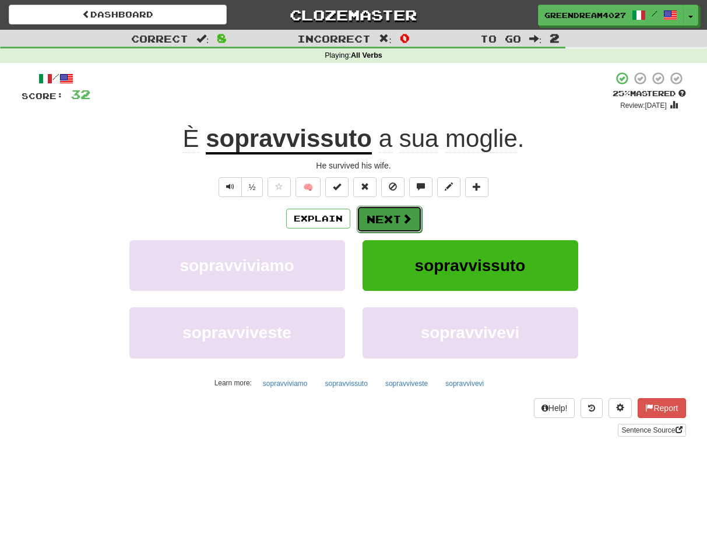
click at [387, 218] on button "Next" at bounding box center [389, 219] width 65 height 27
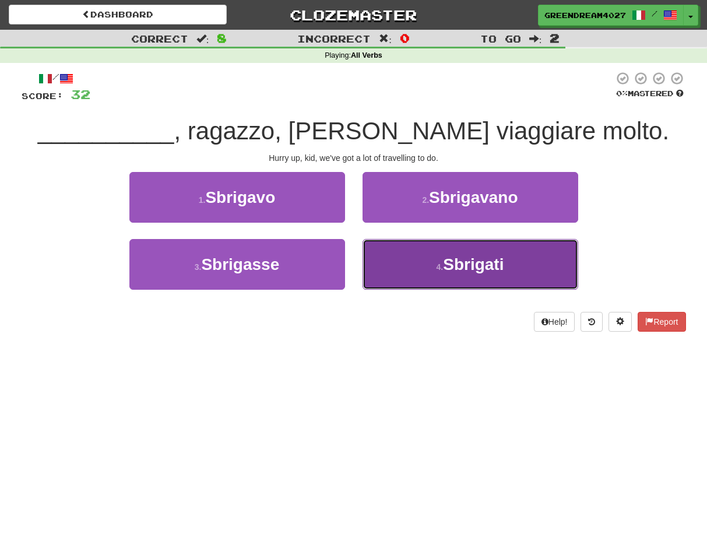
click at [427, 269] on button "4 . Sbrigati" at bounding box center [470, 264] width 216 height 51
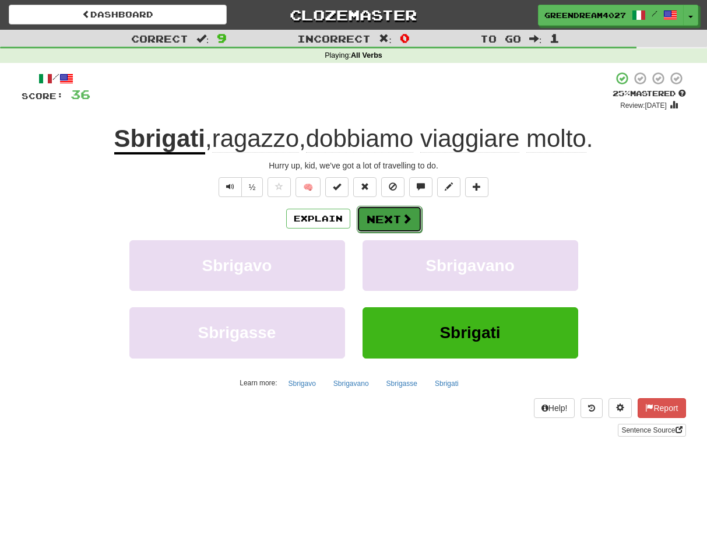
click at [390, 223] on button "Next" at bounding box center [389, 219] width 65 height 27
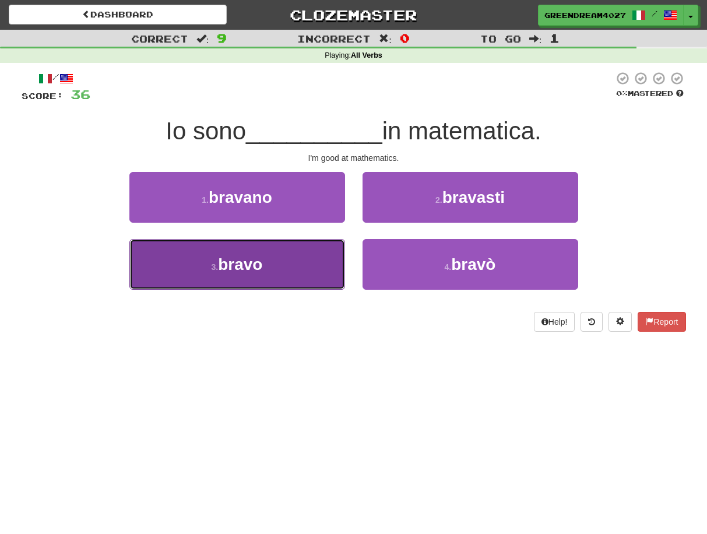
click at [318, 274] on button "3 . bravo" at bounding box center [237, 264] width 216 height 51
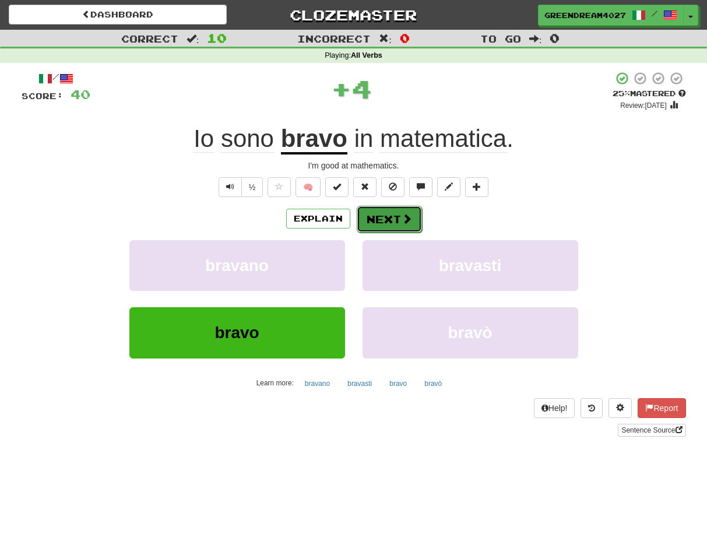
click at [380, 218] on button "Next" at bounding box center [389, 219] width 65 height 27
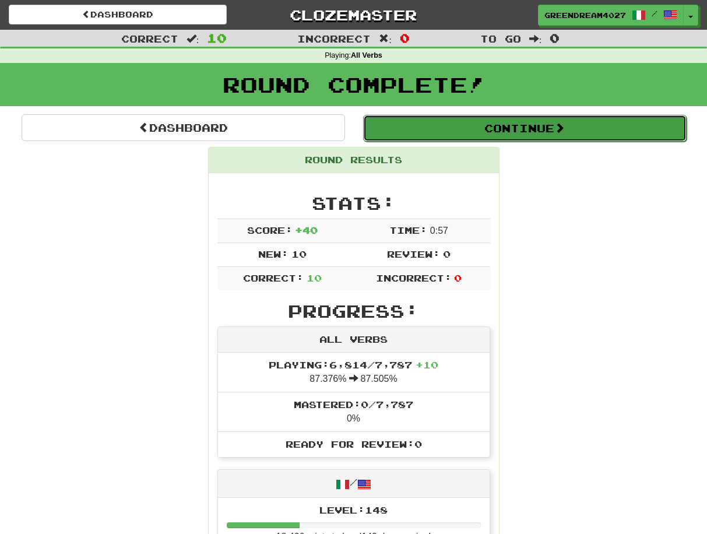
click at [465, 130] on button "Continue" at bounding box center [524, 128] width 323 height 27
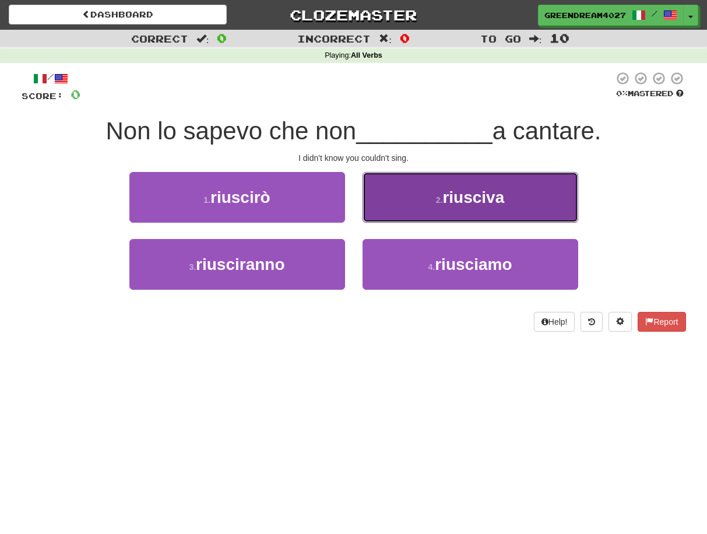
click at [456, 203] on span "riusciva" at bounding box center [473, 197] width 62 height 18
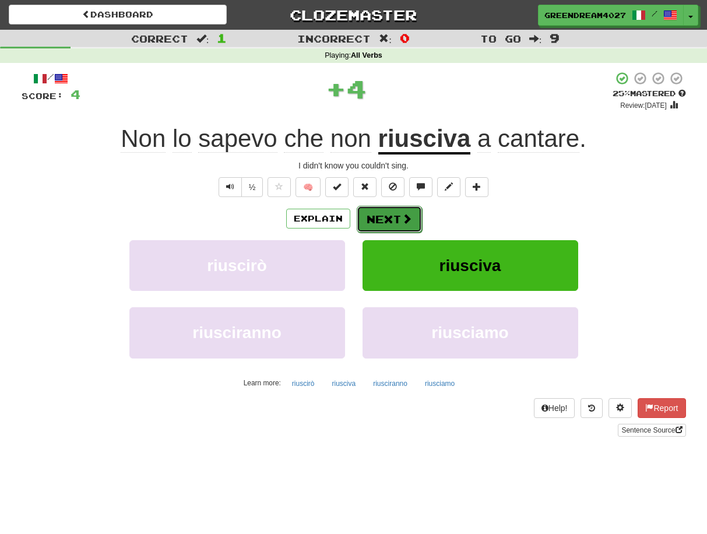
click at [394, 217] on button "Next" at bounding box center [389, 219] width 65 height 27
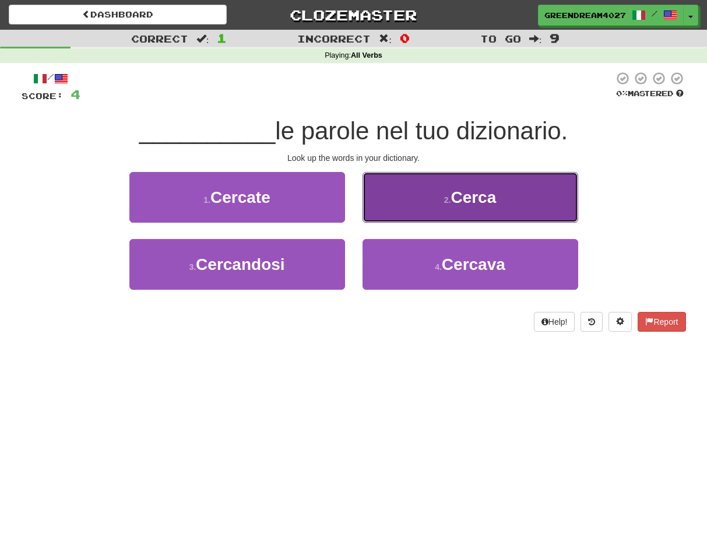
click at [435, 205] on button "2 . Cerca" at bounding box center [470, 197] width 216 height 51
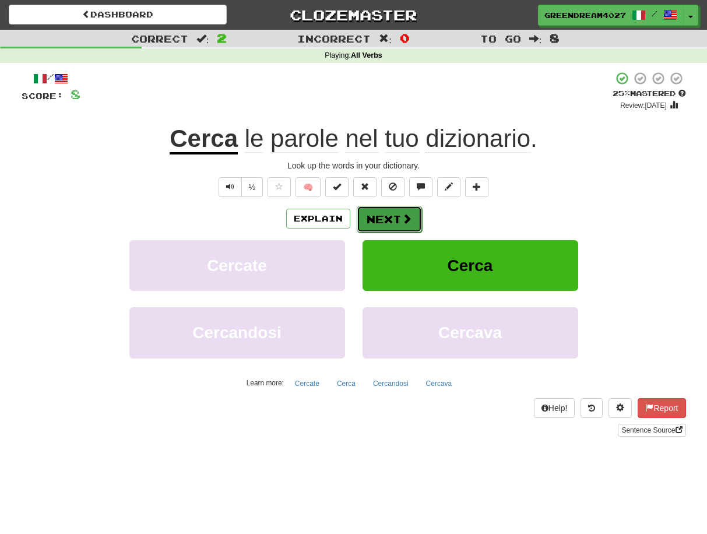
click at [397, 218] on button "Next" at bounding box center [389, 219] width 65 height 27
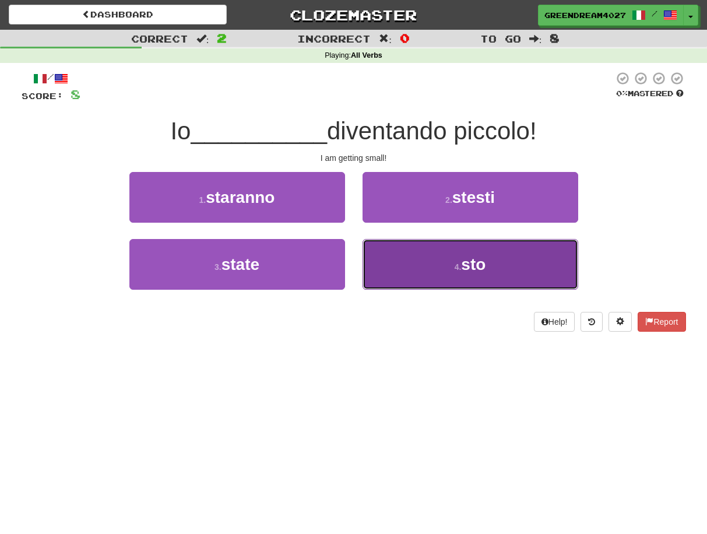
click at [403, 277] on button "4 . sto" at bounding box center [470, 264] width 216 height 51
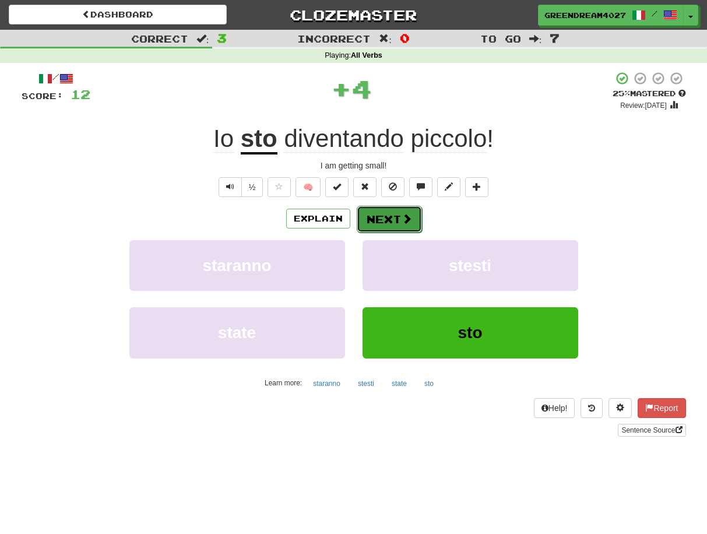
click at [394, 219] on button "Next" at bounding box center [389, 219] width 65 height 27
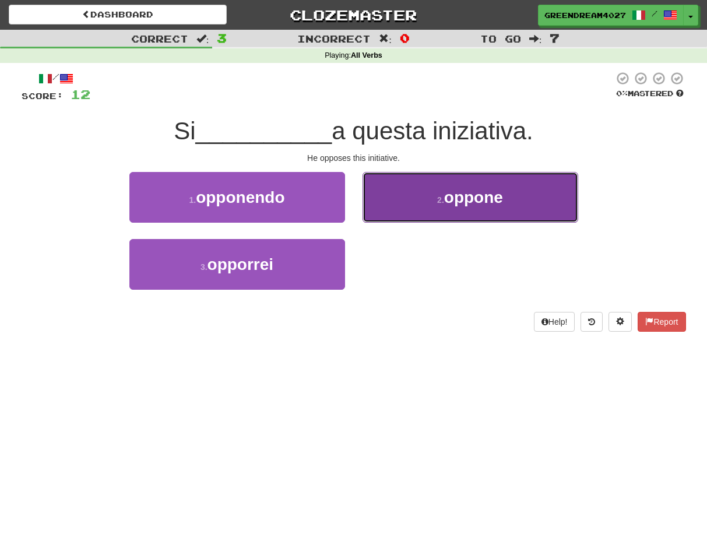
click at [437, 196] on small "2 ." at bounding box center [440, 199] width 7 height 9
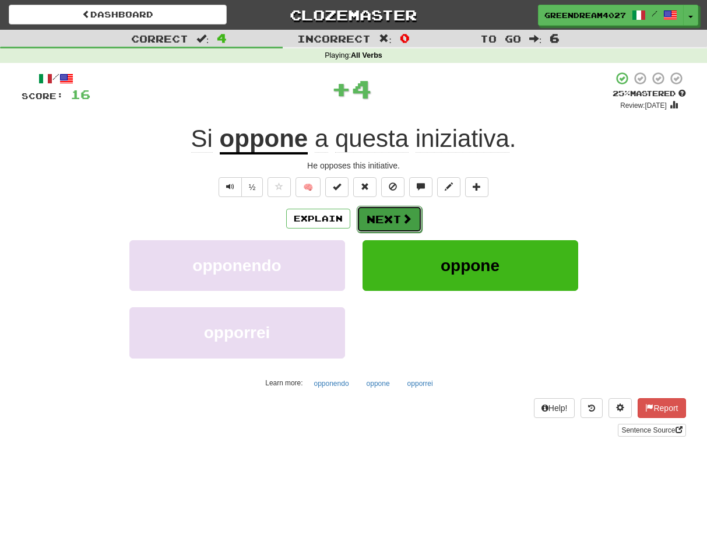
click at [388, 216] on button "Next" at bounding box center [389, 219] width 65 height 27
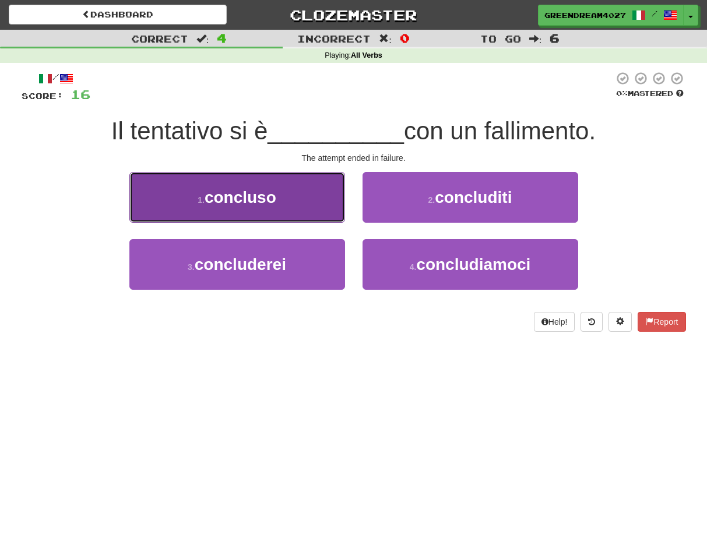
click at [275, 210] on button "1 . concluso" at bounding box center [237, 197] width 216 height 51
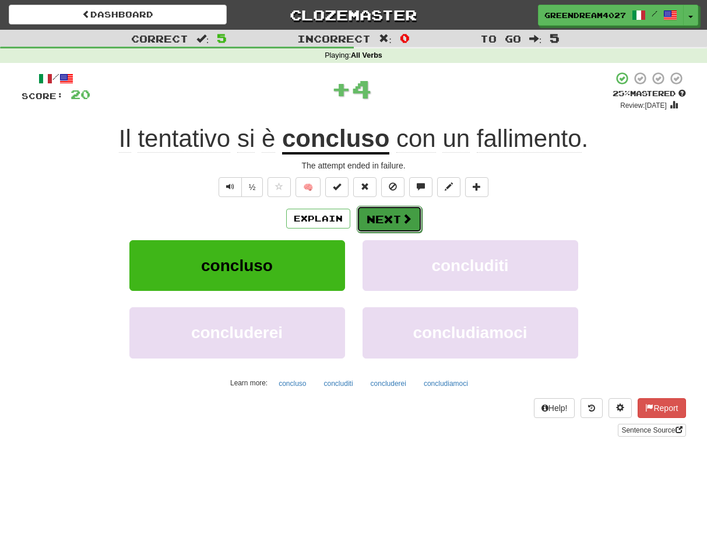
click at [383, 217] on button "Next" at bounding box center [389, 219] width 65 height 27
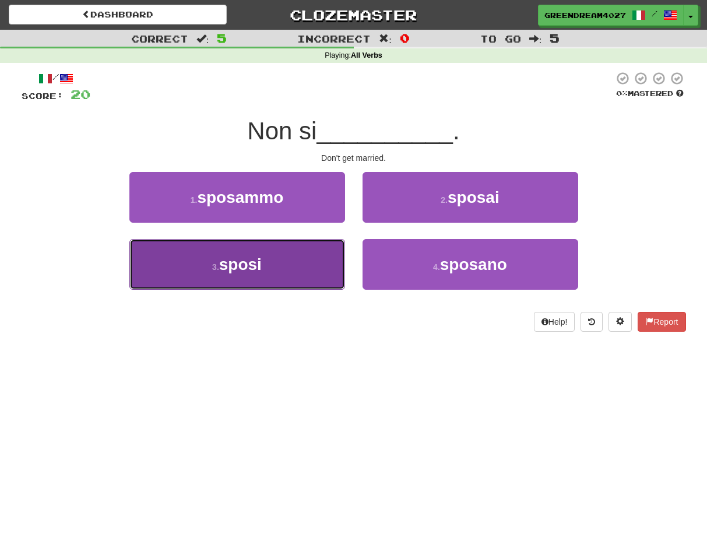
click at [305, 273] on button "3 . sposi" at bounding box center [237, 264] width 216 height 51
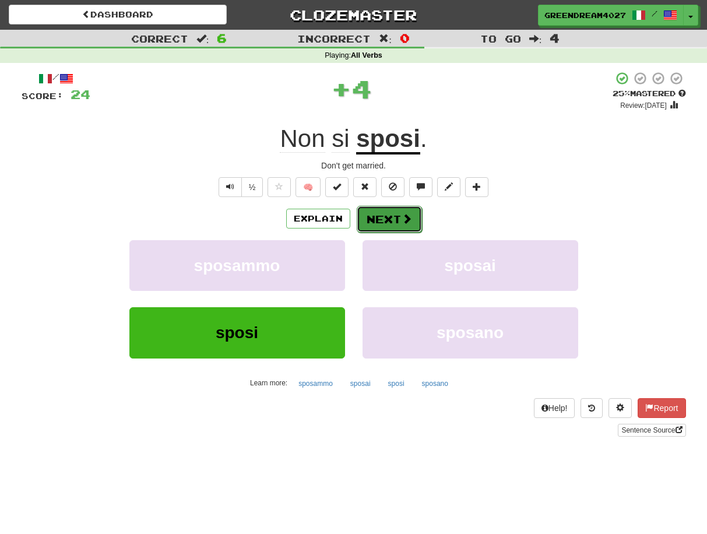
click at [378, 220] on button "Next" at bounding box center [389, 219] width 65 height 27
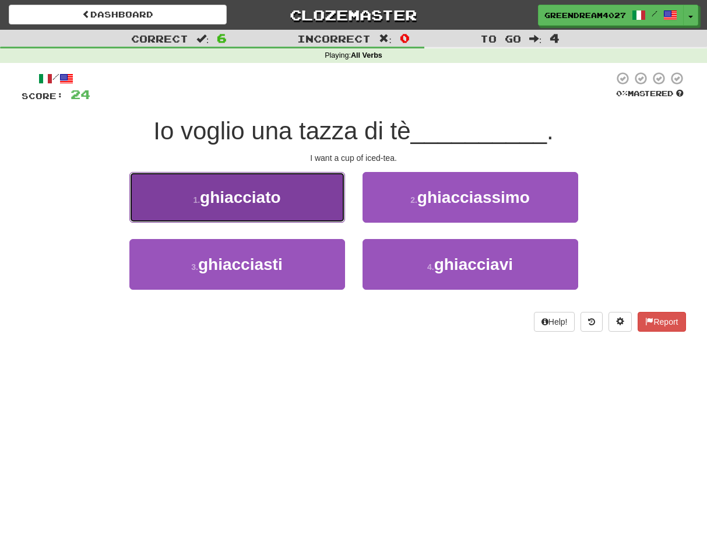
click at [309, 199] on button "1 . ghiacciato" at bounding box center [237, 197] width 216 height 51
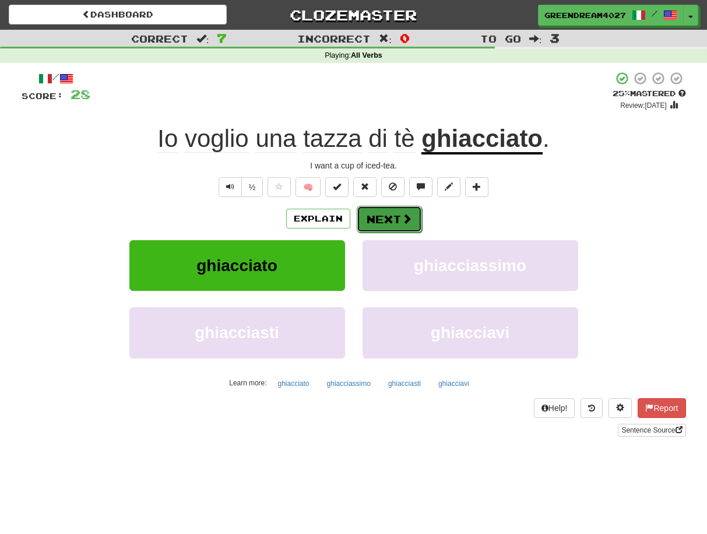
click at [383, 218] on button "Next" at bounding box center [389, 219] width 65 height 27
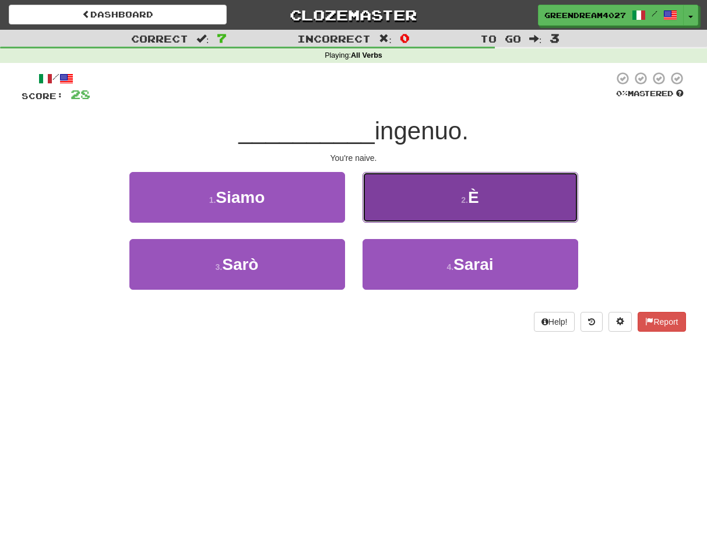
click at [410, 202] on button "2 . È" at bounding box center [470, 197] width 216 height 51
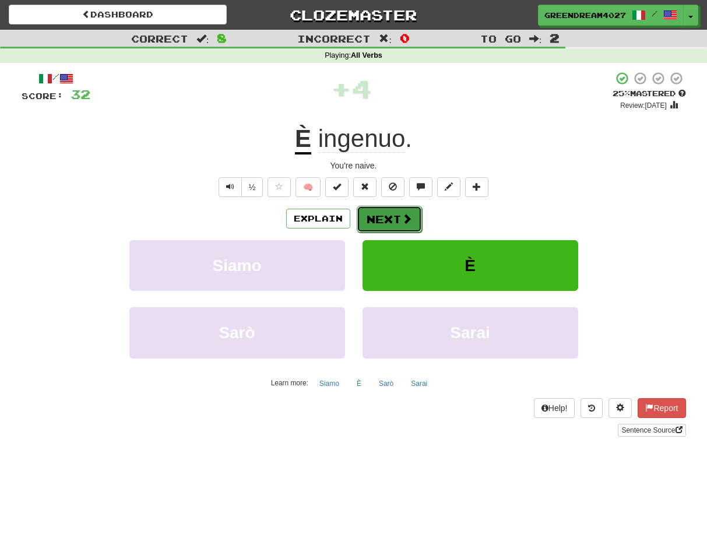
click at [380, 218] on button "Next" at bounding box center [389, 219] width 65 height 27
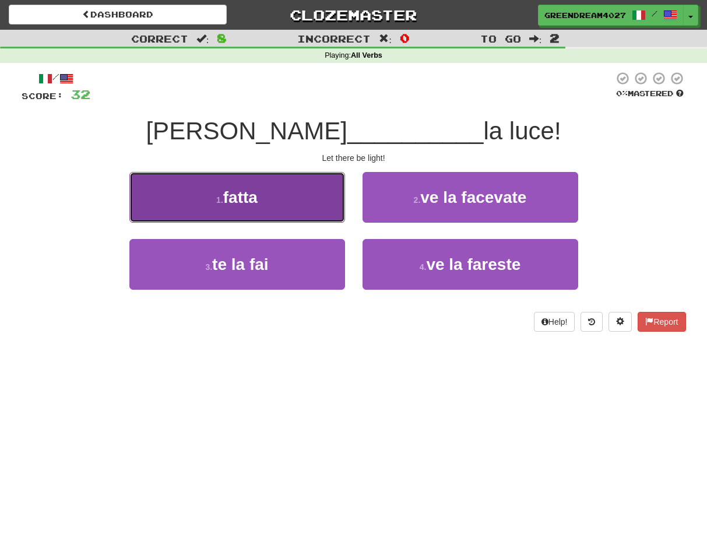
click at [258, 201] on span "fatta" at bounding box center [240, 197] width 34 height 18
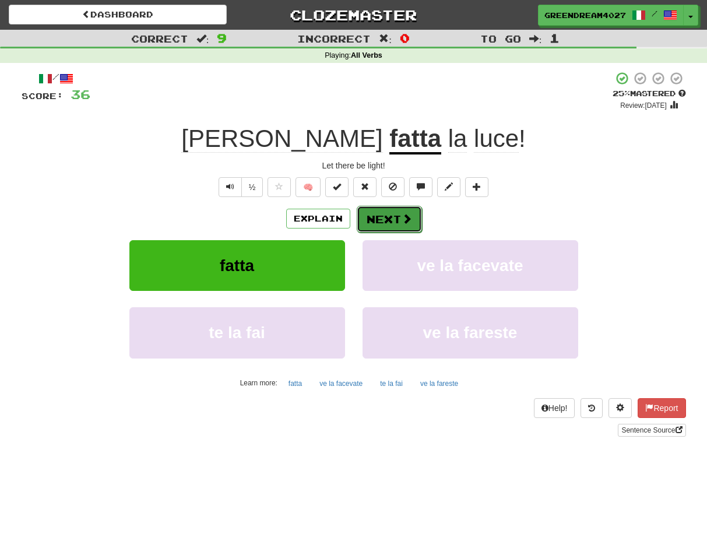
click at [384, 218] on button "Next" at bounding box center [389, 219] width 65 height 27
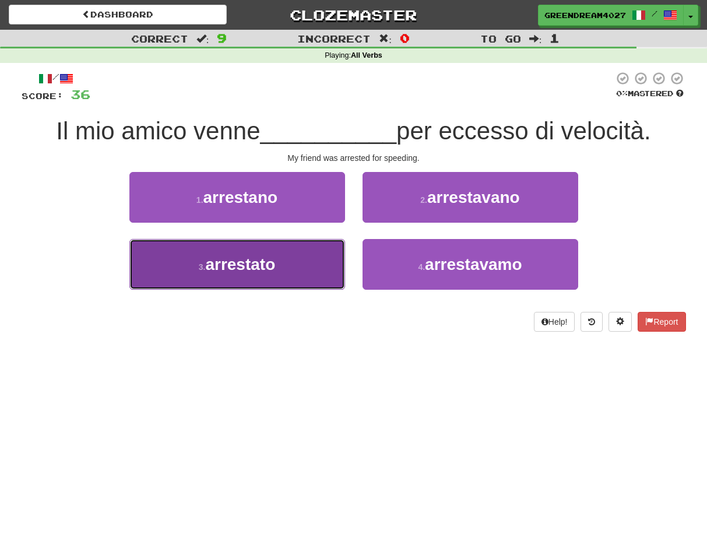
click at [287, 271] on button "3 . arrestato" at bounding box center [237, 264] width 216 height 51
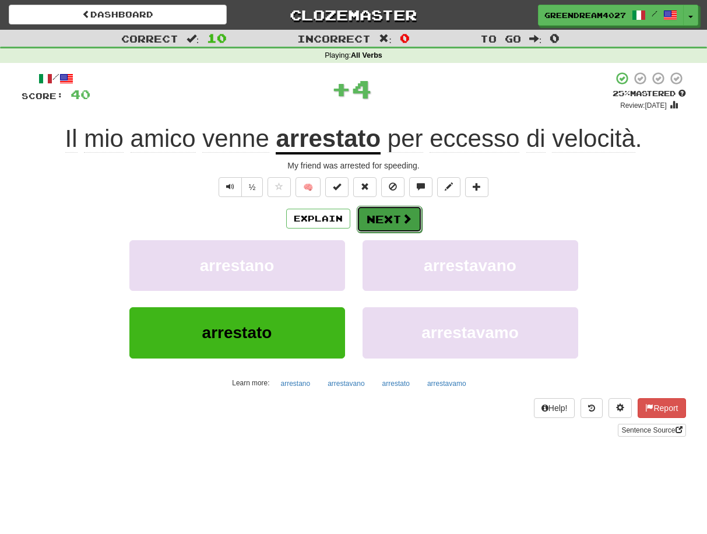
click at [385, 217] on button "Next" at bounding box center [389, 219] width 65 height 27
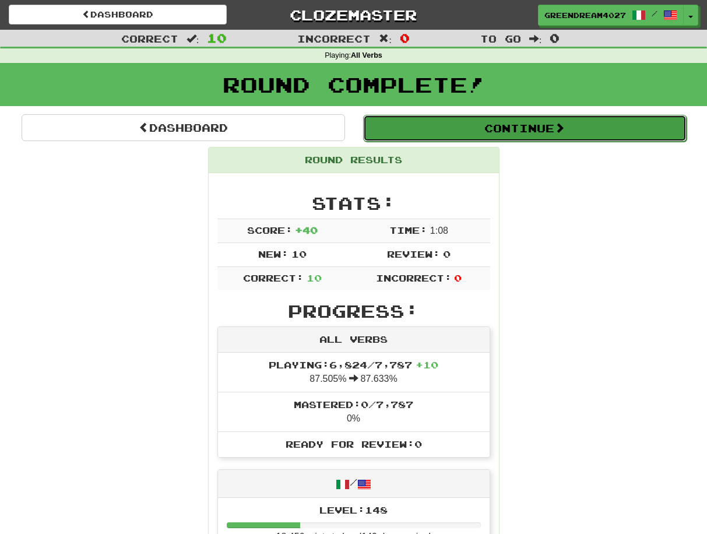
click at [506, 128] on button "Continue" at bounding box center [524, 128] width 323 height 27
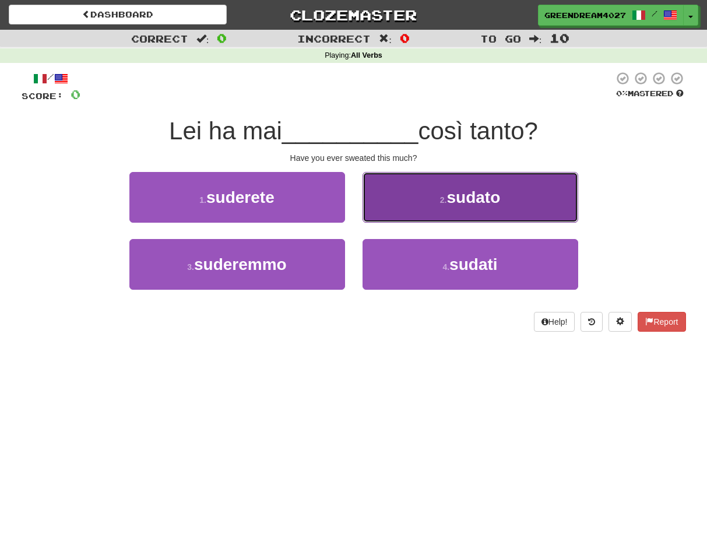
click at [427, 204] on button "2 . sudato" at bounding box center [470, 197] width 216 height 51
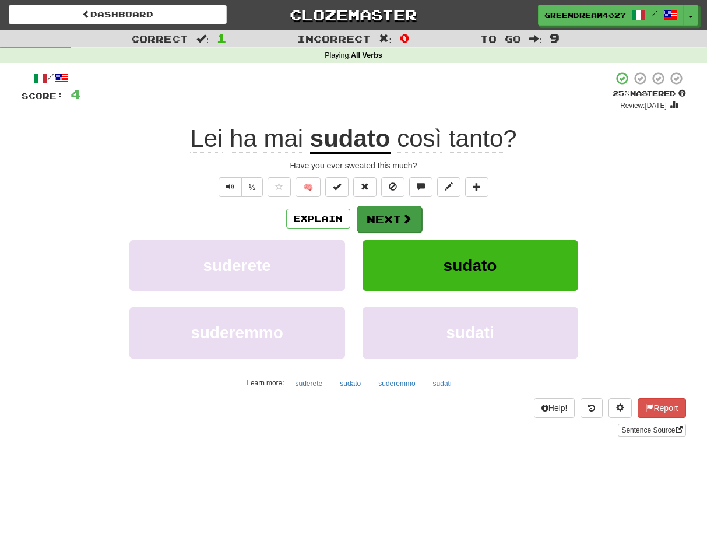
click at [392, 217] on button "Next" at bounding box center [389, 219] width 65 height 27
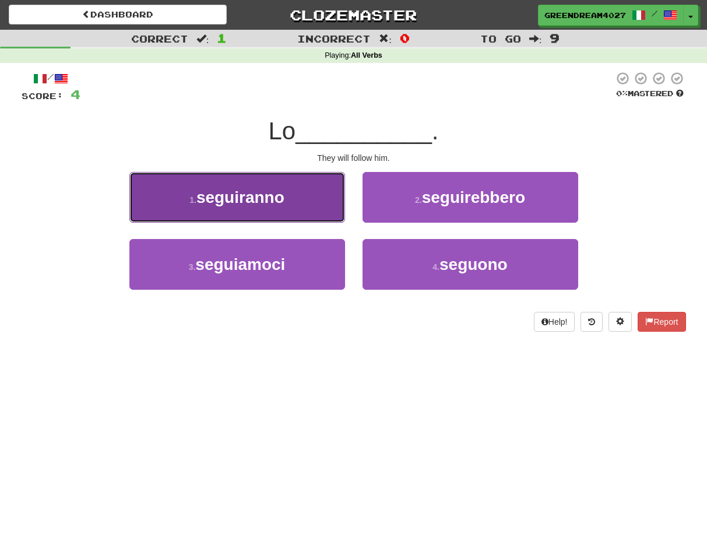
click at [269, 204] on span "seguiranno" at bounding box center [240, 197] width 88 height 18
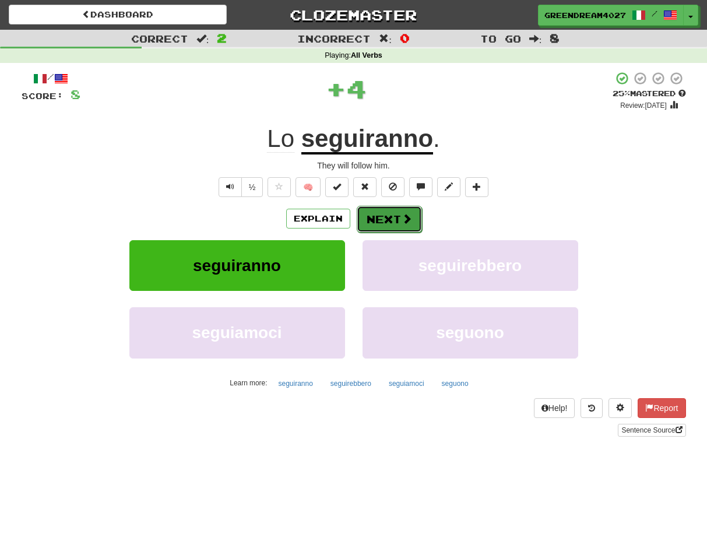
click at [379, 217] on button "Next" at bounding box center [389, 219] width 65 height 27
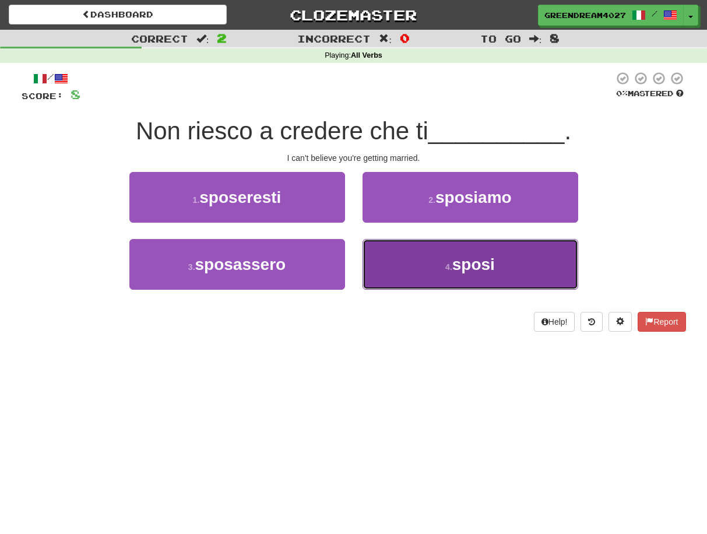
click at [427, 276] on button "4 . sposi" at bounding box center [470, 264] width 216 height 51
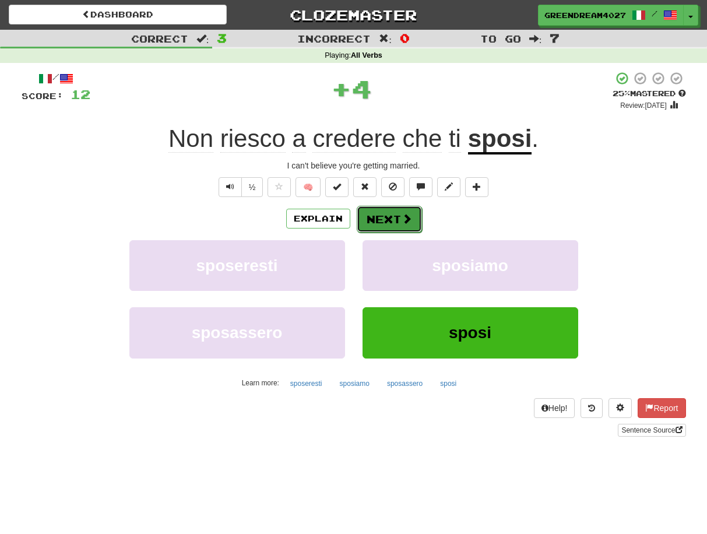
click at [401, 222] on span at bounding box center [406, 218] width 10 height 10
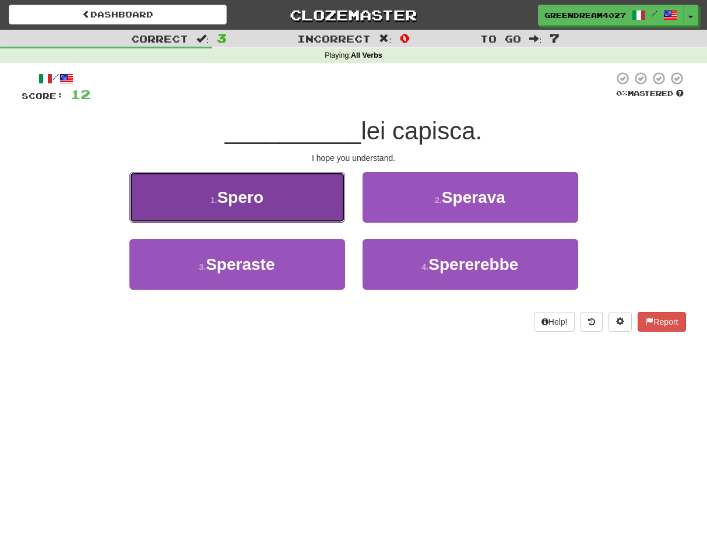
click at [296, 199] on button "1 . Spero" at bounding box center [237, 197] width 216 height 51
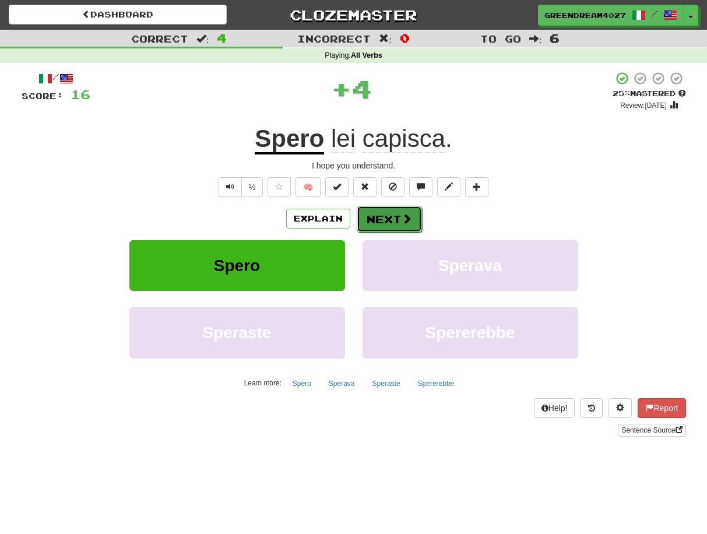
click at [390, 218] on button "Next" at bounding box center [389, 219] width 65 height 27
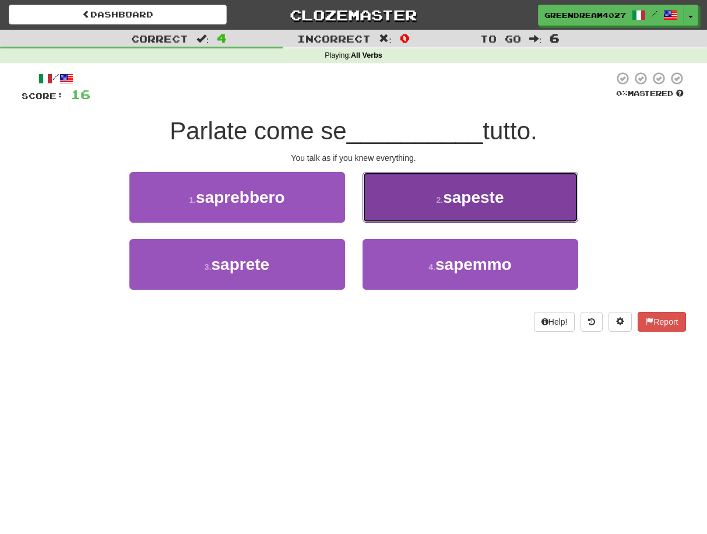
click at [406, 199] on button "2 . sapeste" at bounding box center [470, 197] width 216 height 51
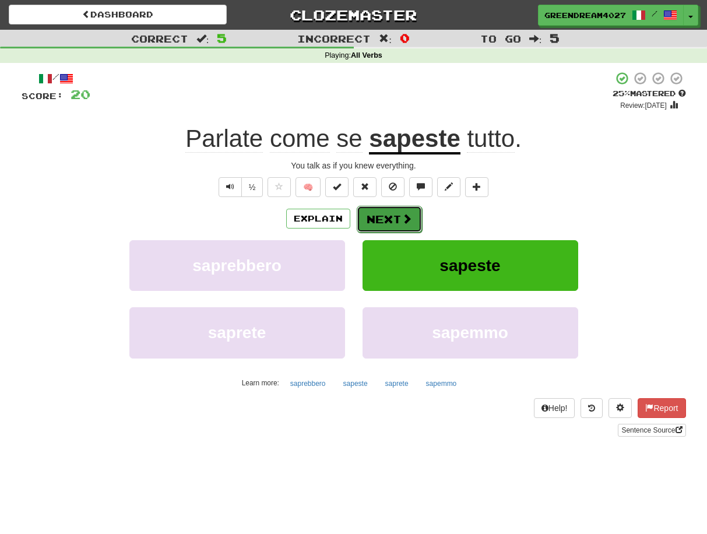
click at [378, 218] on button "Next" at bounding box center [389, 219] width 65 height 27
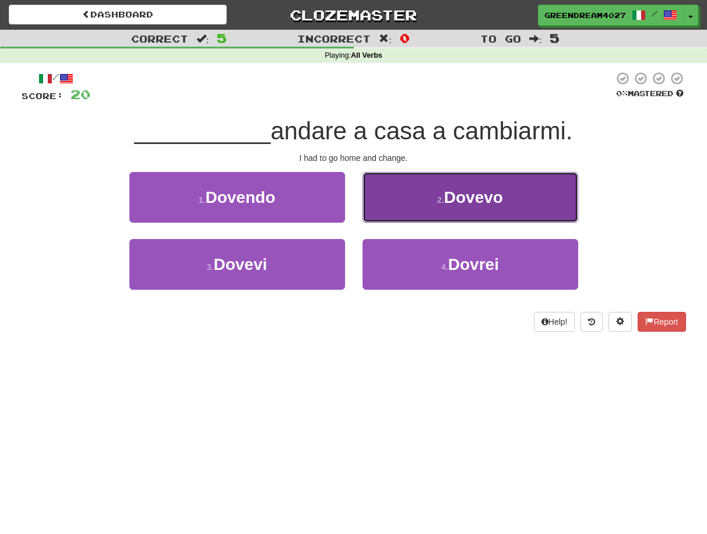
click at [442, 197] on small "2 ." at bounding box center [440, 199] width 7 height 9
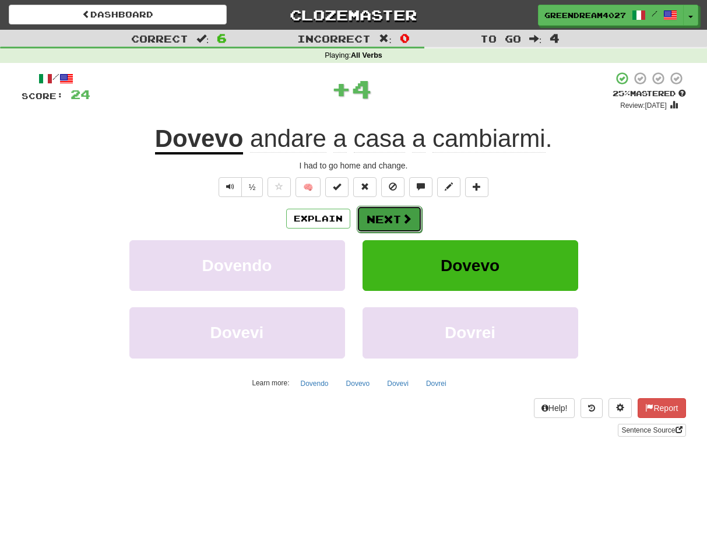
click at [398, 217] on button "Next" at bounding box center [389, 219] width 65 height 27
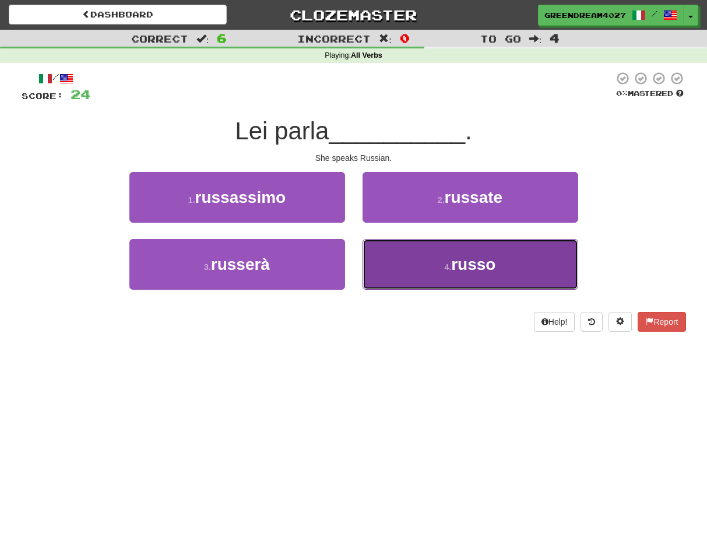
click at [404, 264] on button "4 . russo" at bounding box center [470, 264] width 216 height 51
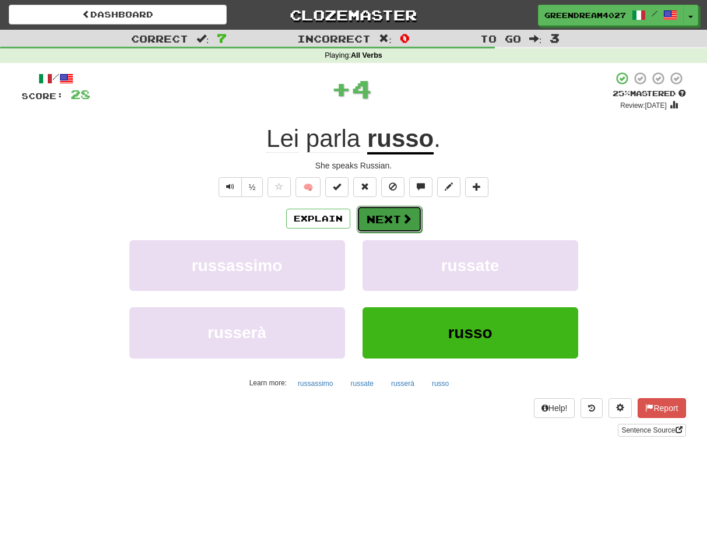
click at [395, 216] on button "Next" at bounding box center [389, 219] width 65 height 27
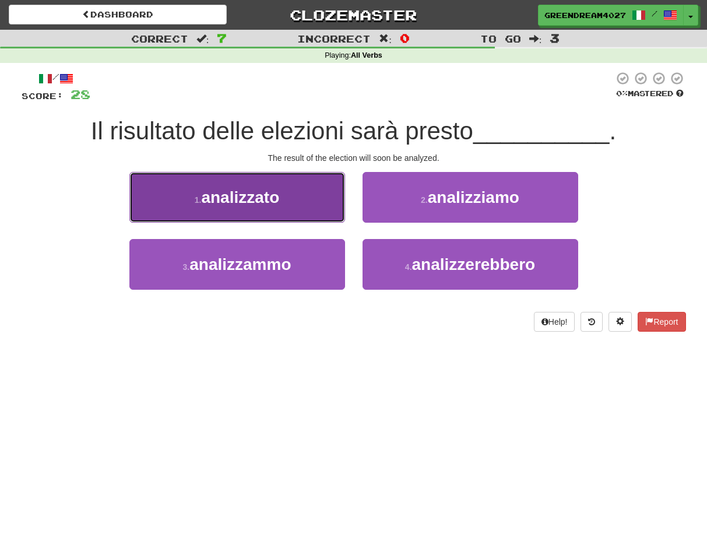
click at [285, 203] on button "1 . analizzato" at bounding box center [237, 197] width 216 height 51
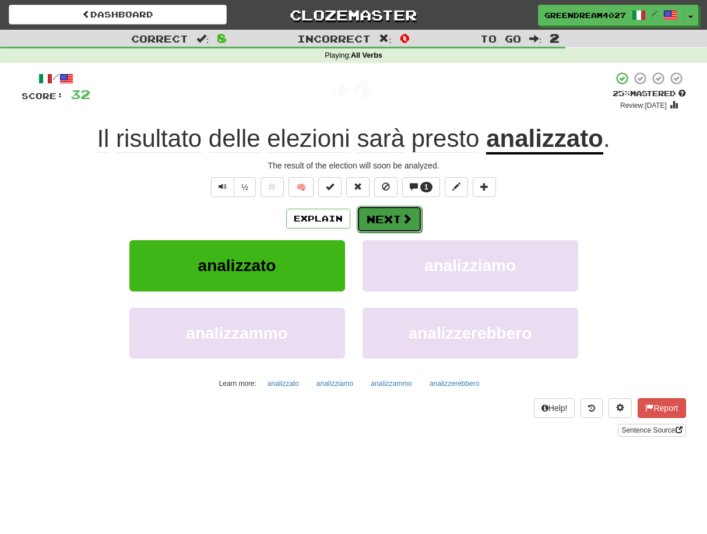
click at [389, 221] on button "Next" at bounding box center [389, 219] width 65 height 27
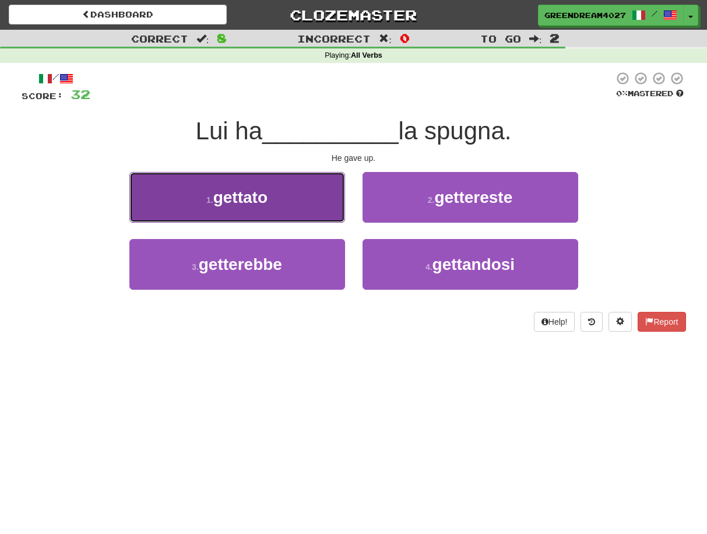
click at [292, 202] on button "1 . gettato" at bounding box center [237, 197] width 216 height 51
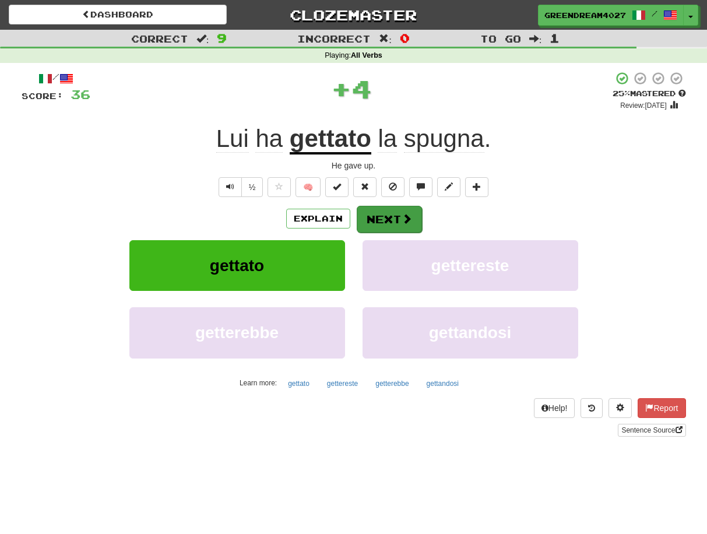
click at [393, 217] on button "Next" at bounding box center [389, 219] width 65 height 27
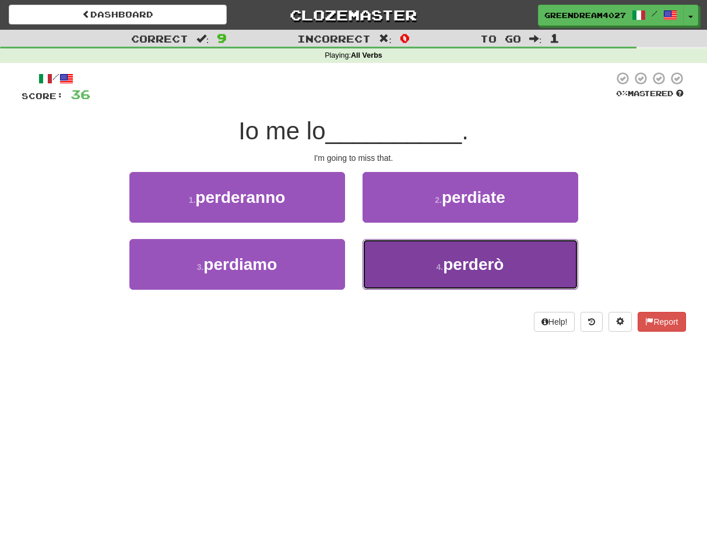
click at [424, 266] on button "4 . perderò" at bounding box center [470, 264] width 216 height 51
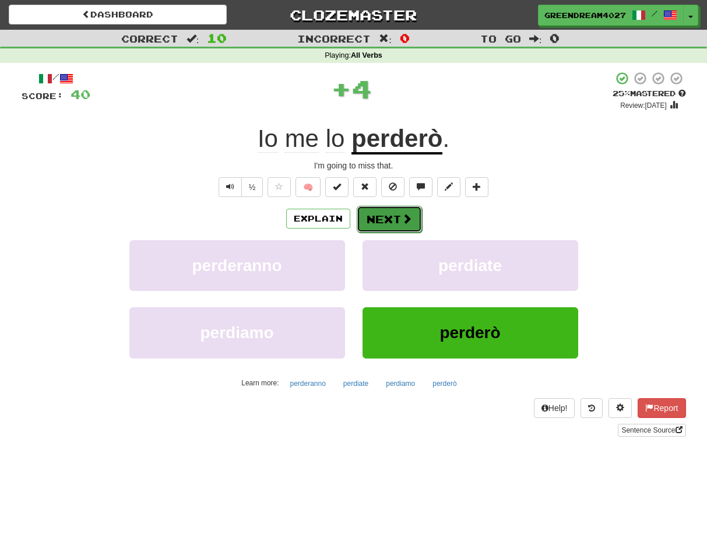
click at [394, 220] on button "Next" at bounding box center [389, 219] width 65 height 27
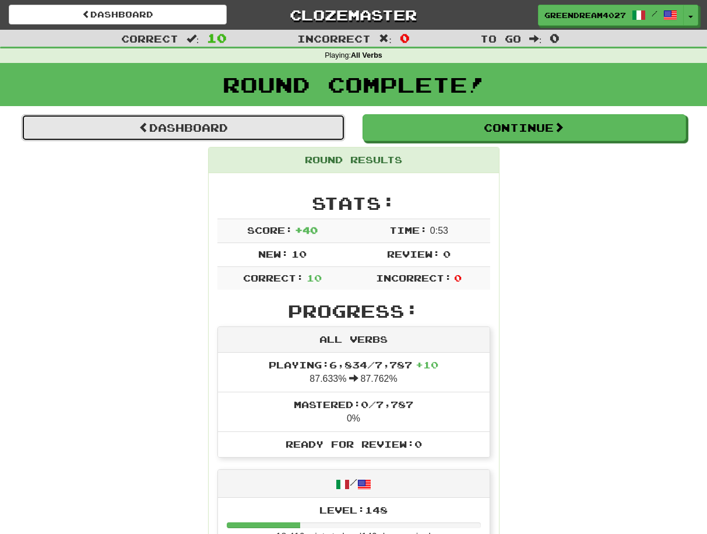
click at [238, 125] on link "Dashboard" at bounding box center [183, 127] width 323 height 27
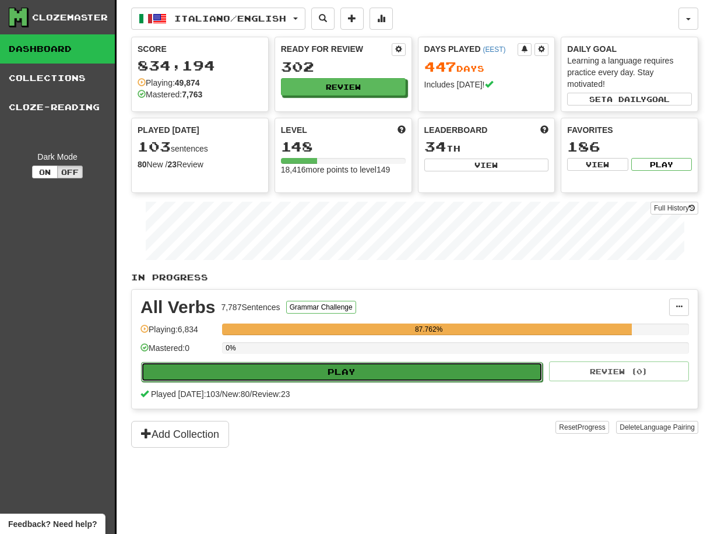
click at [385, 370] on button "Play" at bounding box center [341, 372] width 401 height 20
select select "**"
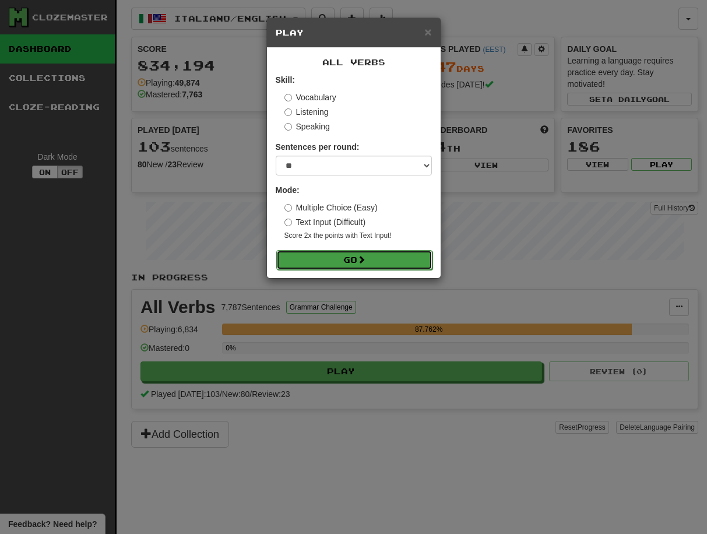
click at [373, 258] on button "Go" at bounding box center [354, 260] width 156 height 20
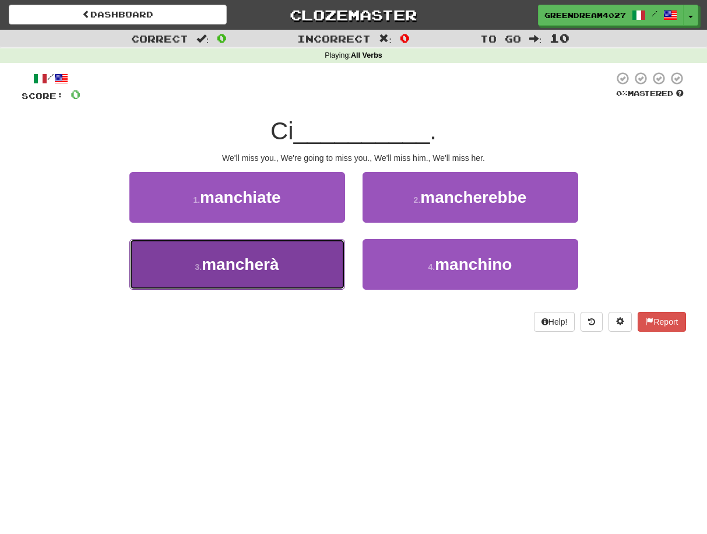
click at [309, 267] on button "3 . [GEOGRAPHIC_DATA]" at bounding box center [237, 264] width 216 height 51
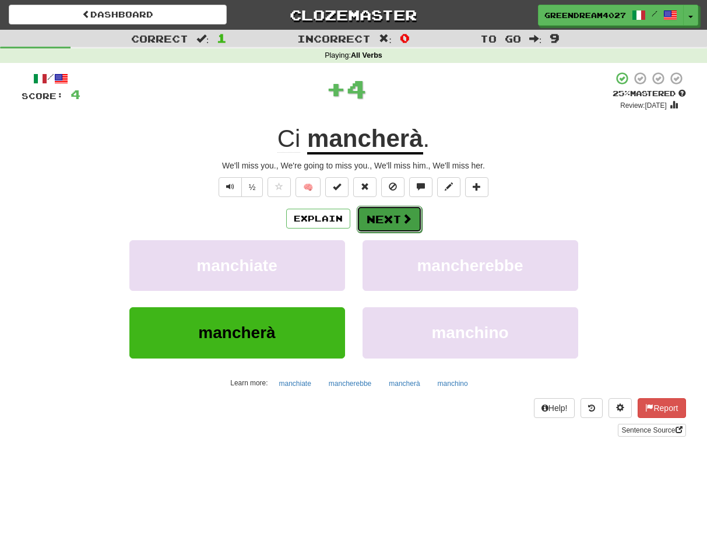
click at [390, 220] on button "Next" at bounding box center [389, 219] width 65 height 27
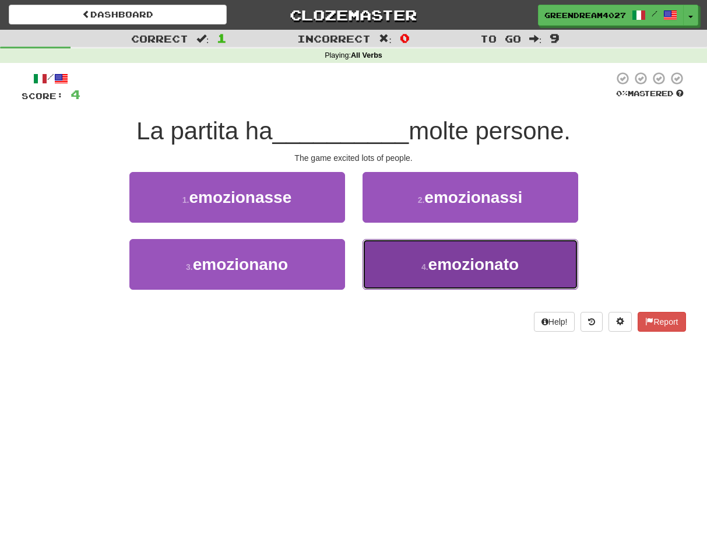
click at [414, 267] on button "4 . emozionato" at bounding box center [470, 264] width 216 height 51
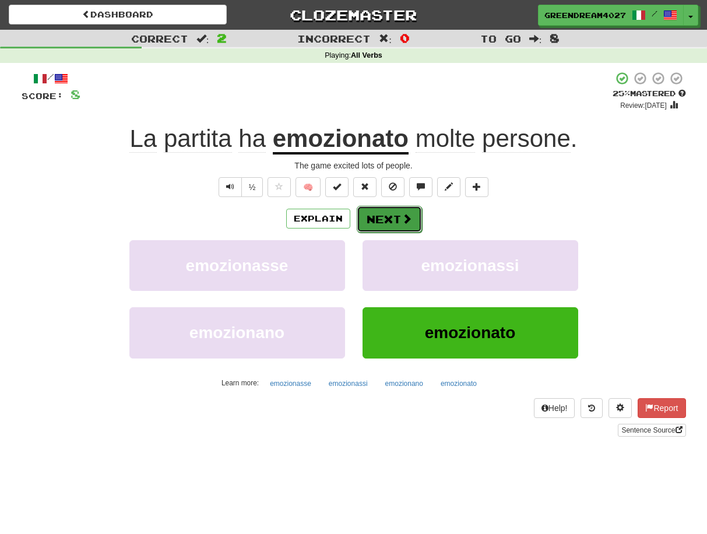
click at [387, 220] on button "Next" at bounding box center [389, 219] width 65 height 27
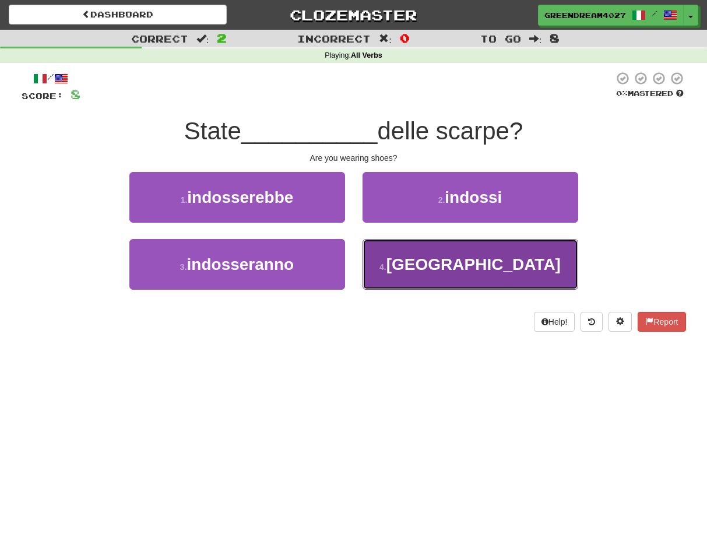
click at [400, 266] on button "4 . [GEOGRAPHIC_DATA]" at bounding box center [470, 264] width 216 height 51
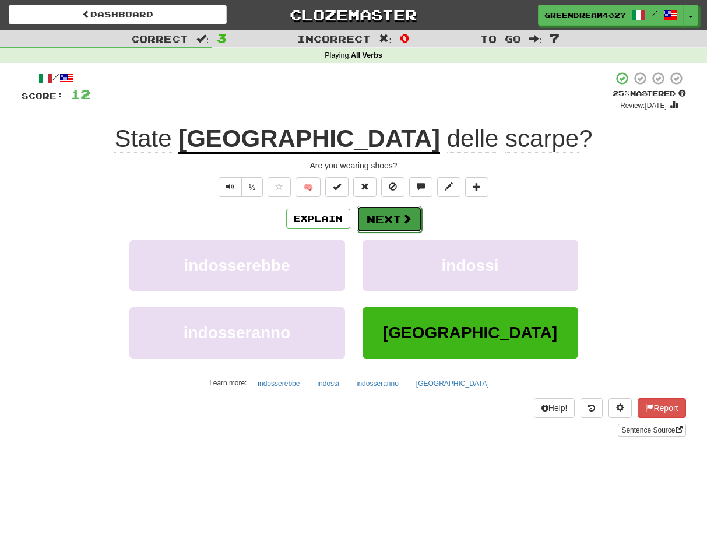
click at [385, 218] on button "Next" at bounding box center [389, 219] width 65 height 27
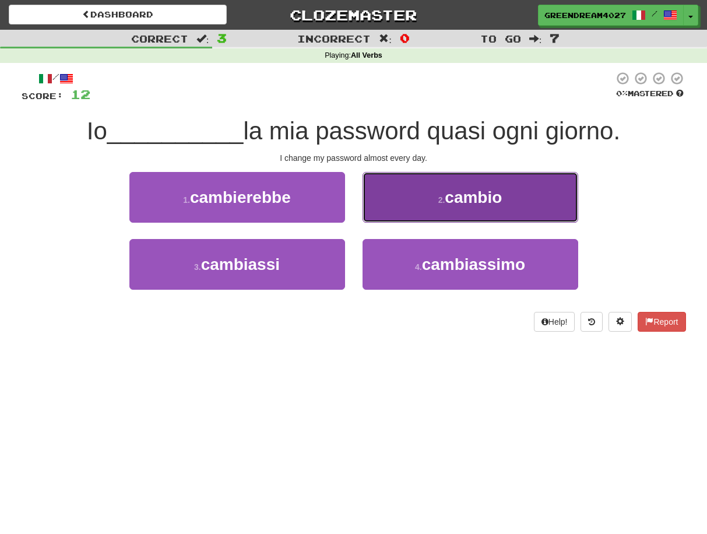
click at [418, 210] on button "2 . cambio" at bounding box center [470, 197] width 216 height 51
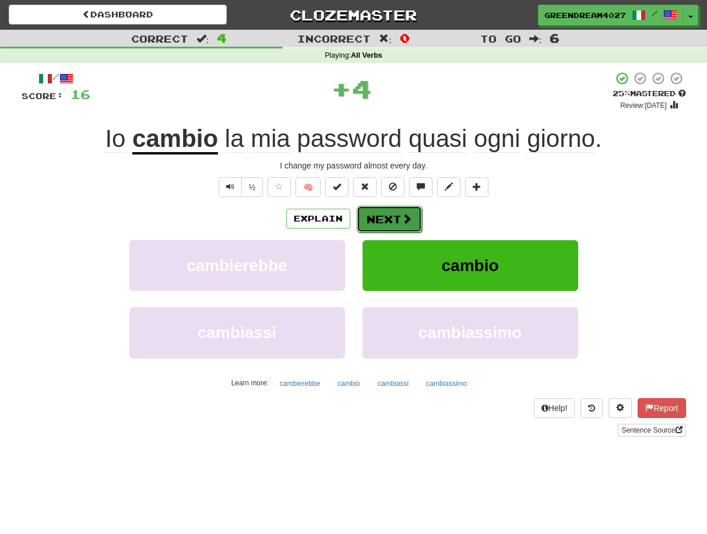
click at [385, 218] on button "Next" at bounding box center [389, 219] width 65 height 27
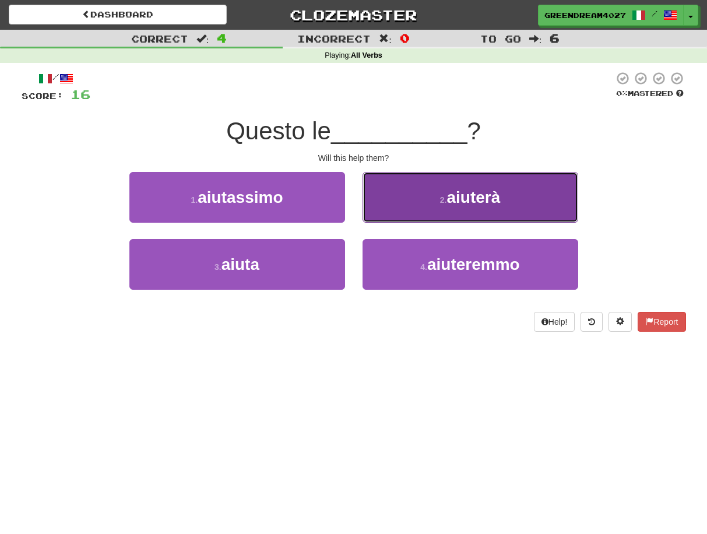
click at [396, 200] on button "2 . [GEOGRAPHIC_DATA]" at bounding box center [470, 197] width 216 height 51
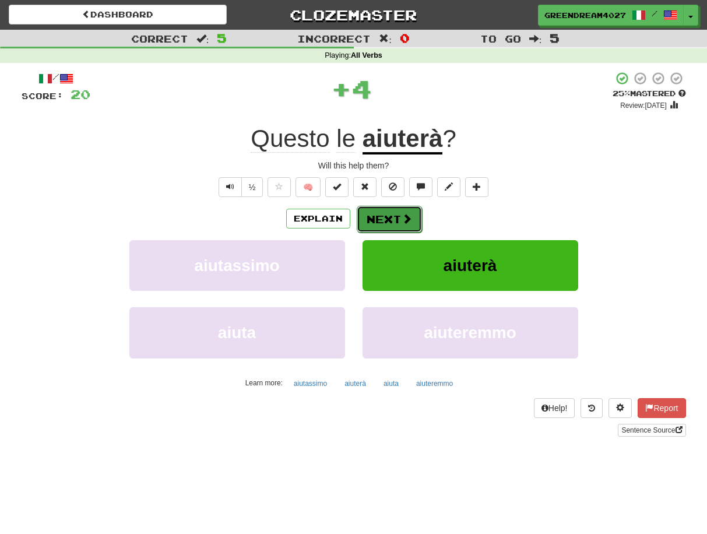
click at [381, 218] on button "Next" at bounding box center [389, 219] width 65 height 27
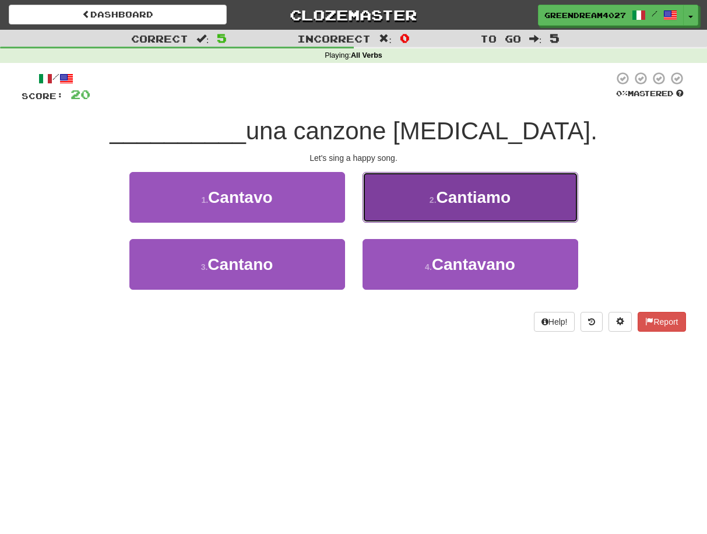
click at [467, 195] on span "Cantiamo" at bounding box center [473, 197] width 75 height 18
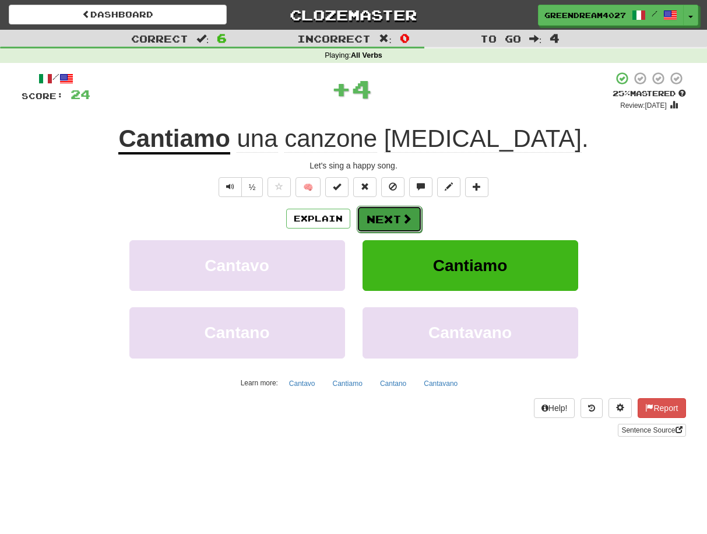
click at [390, 214] on button "Next" at bounding box center [389, 219] width 65 height 27
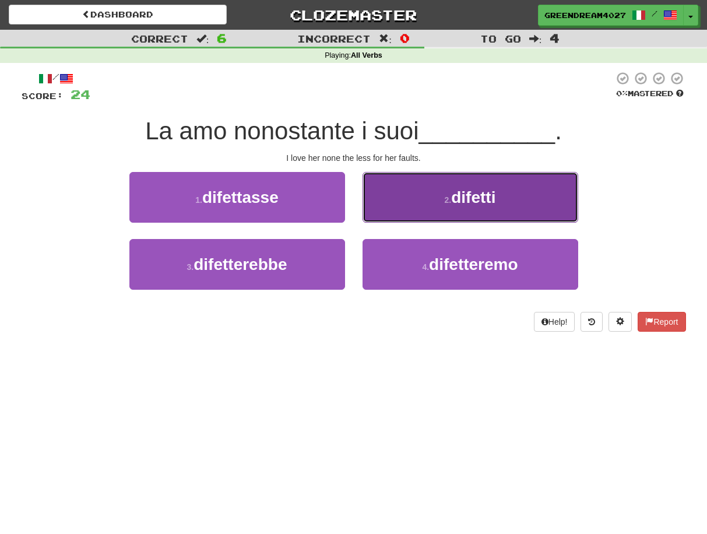
click at [412, 203] on button "2 . difetti" at bounding box center [470, 197] width 216 height 51
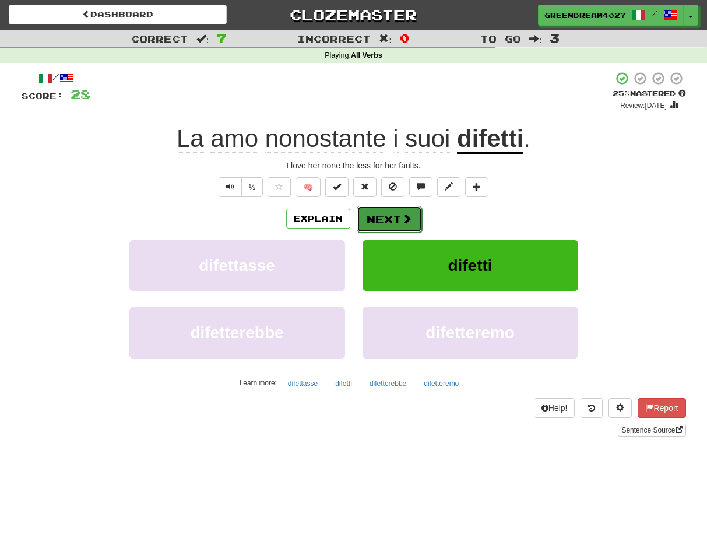
click at [392, 221] on button "Next" at bounding box center [389, 219] width 65 height 27
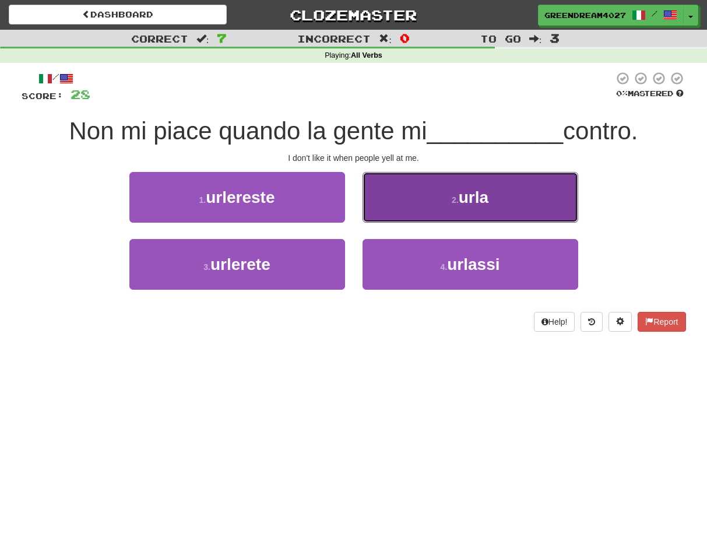
click at [448, 195] on button "2 . urla" at bounding box center [470, 197] width 216 height 51
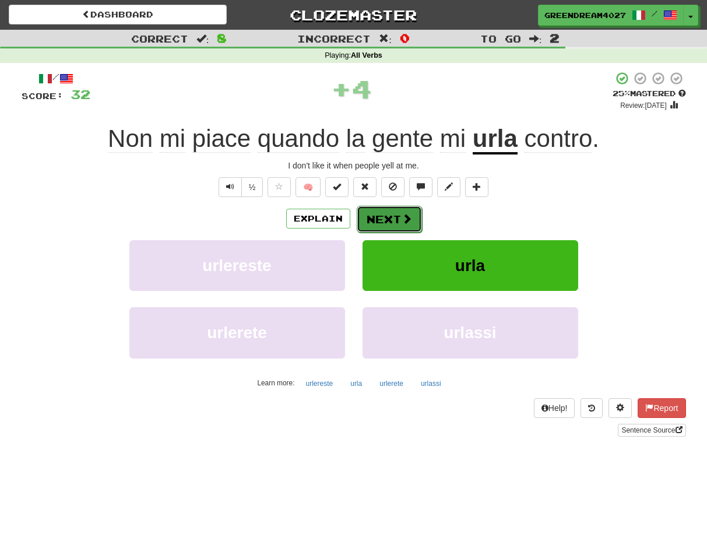
click at [384, 216] on button "Next" at bounding box center [389, 219] width 65 height 27
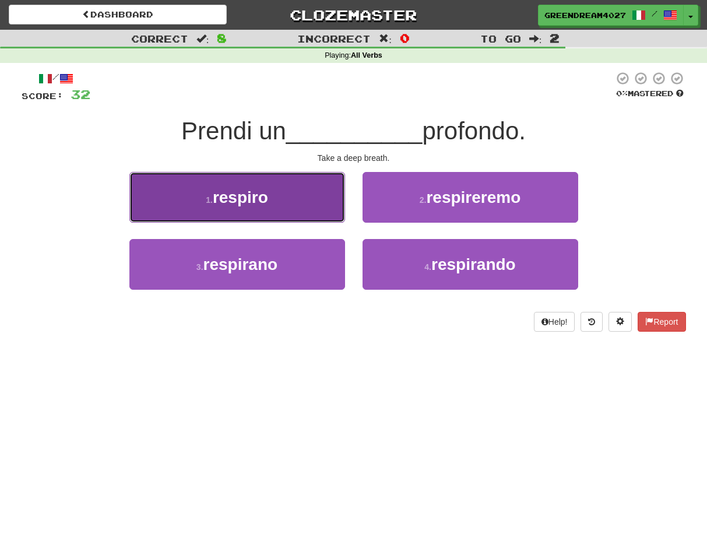
click at [292, 196] on button "1 . respiro" at bounding box center [237, 197] width 216 height 51
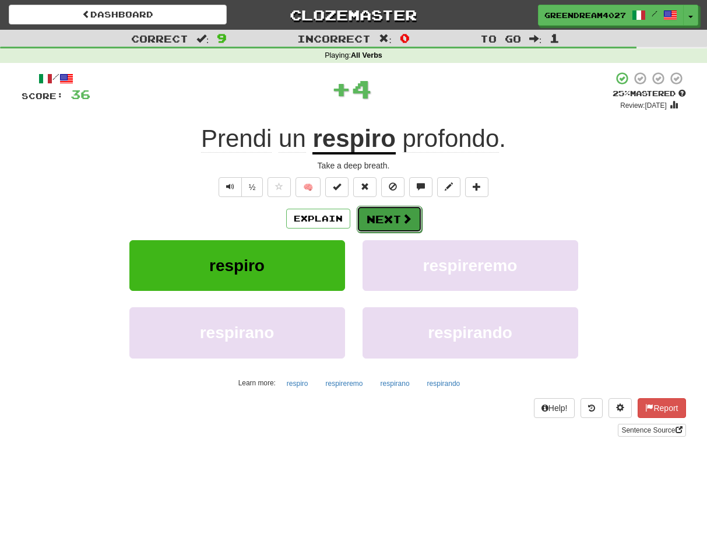
click at [392, 216] on button "Next" at bounding box center [389, 219] width 65 height 27
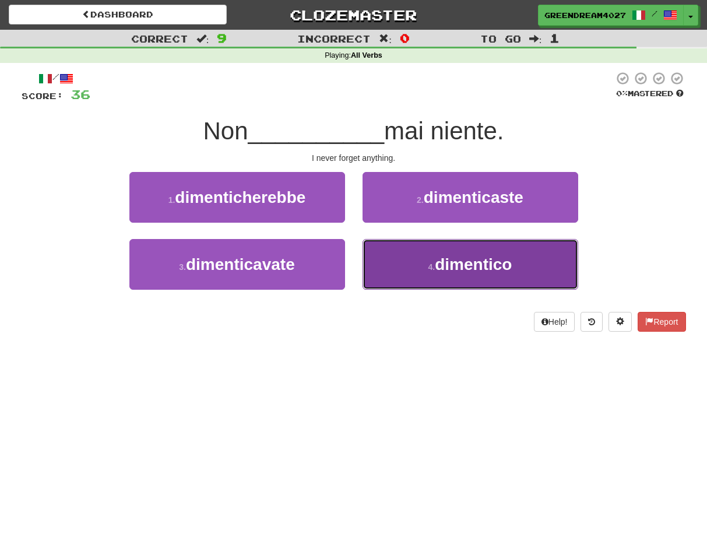
click at [410, 262] on button "4 . dimentico" at bounding box center [470, 264] width 216 height 51
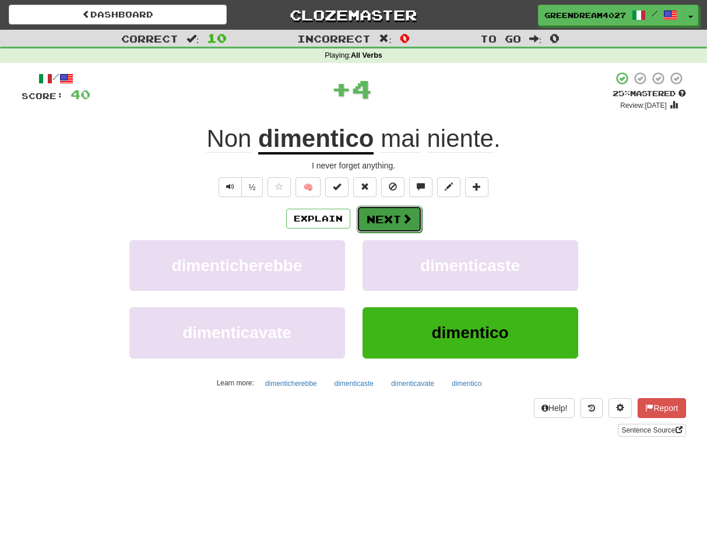
click at [379, 216] on button "Next" at bounding box center [389, 219] width 65 height 27
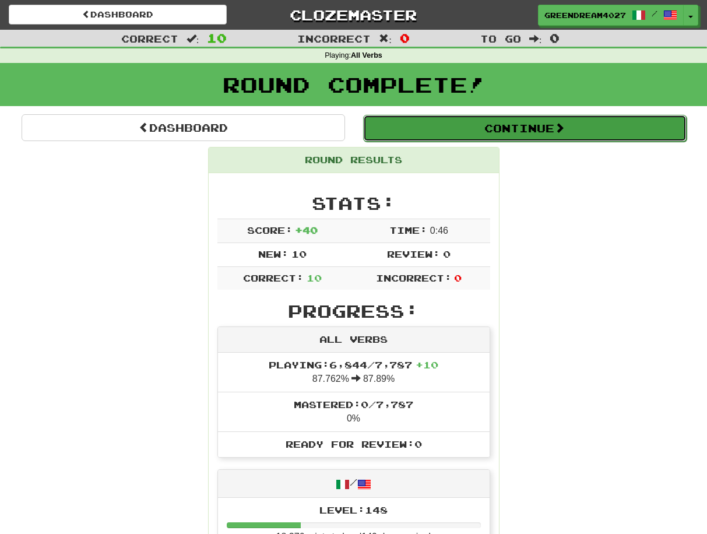
click at [485, 125] on button "Continue" at bounding box center [524, 128] width 323 height 27
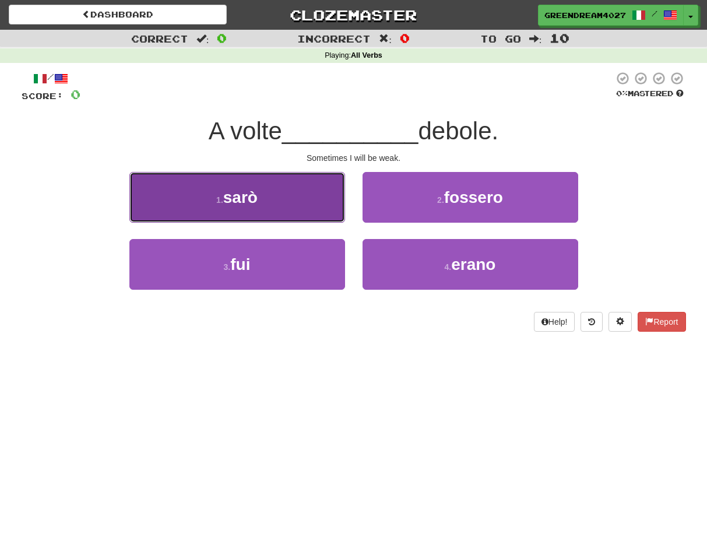
click at [289, 205] on button "1 . sarò" at bounding box center [237, 197] width 216 height 51
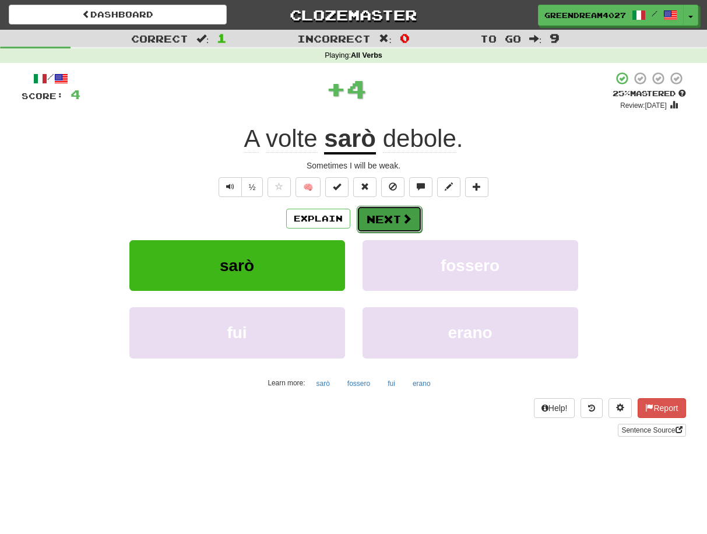
click at [389, 216] on button "Next" at bounding box center [389, 219] width 65 height 27
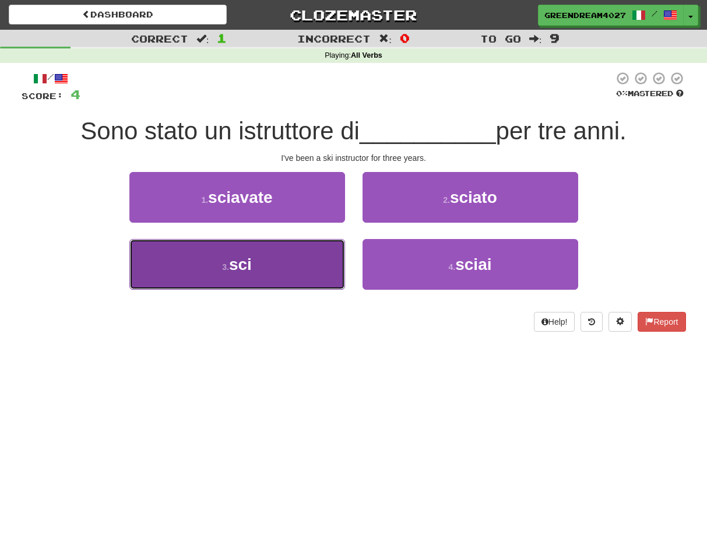
click at [288, 280] on button "3 . sci" at bounding box center [237, 264] width 216 height 51
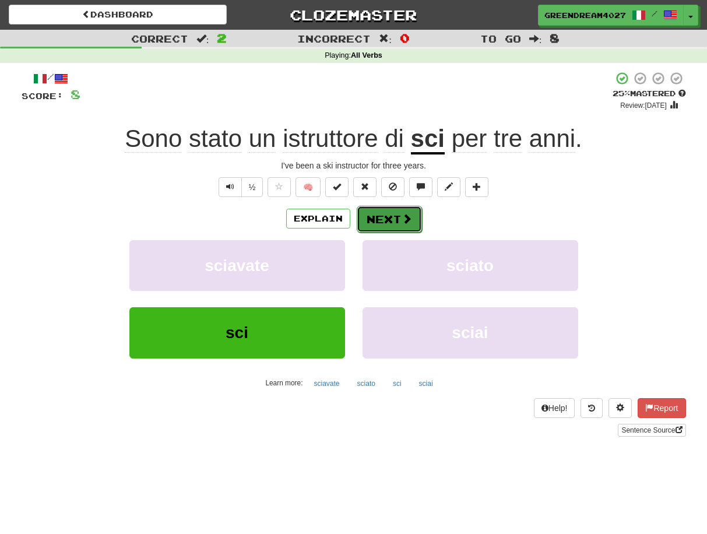
click at [401, 211] on button "Next" at bounding box center [389, 219] width 65 height 27
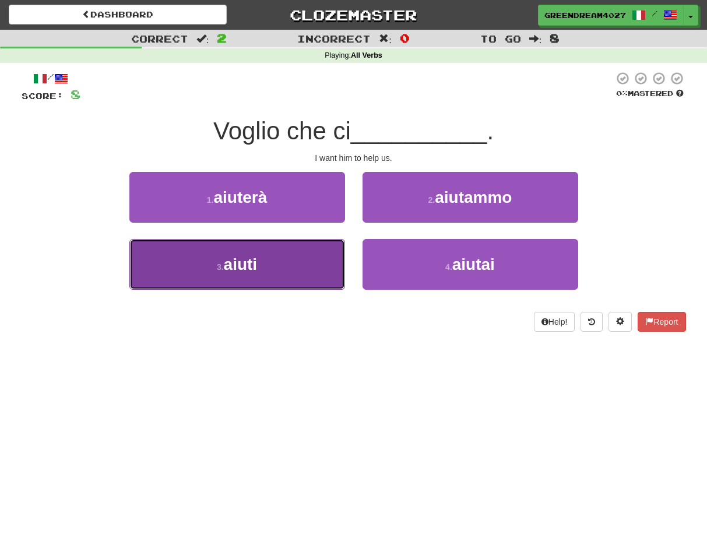
click at [312, 268] on button "3 . aiuti" at bounding box center [237, 264] width 216 height 51
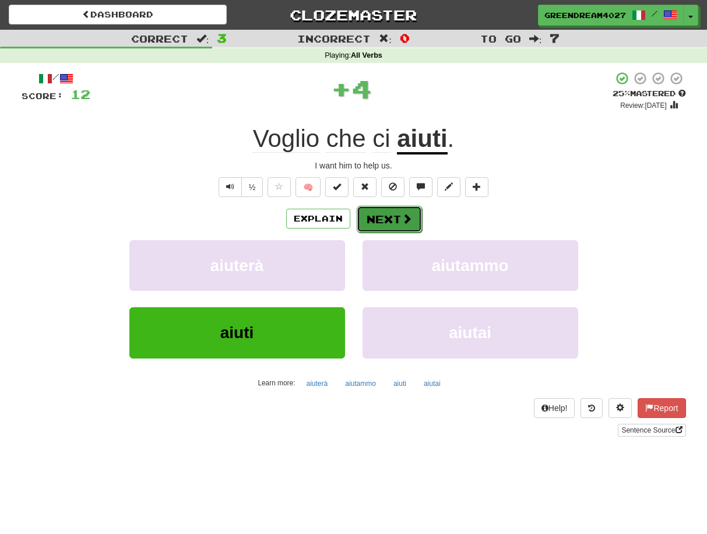
click at [386, 218] on button "Next" at bounding box center [389, 219] width 65 height 27
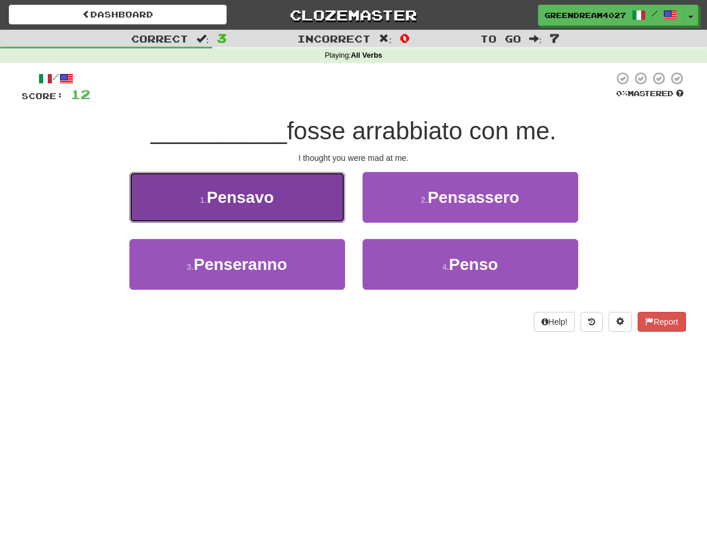
click at [301, 196] on button "1 . Pensavo" at bounding box center [237, 197] width 216 height 51
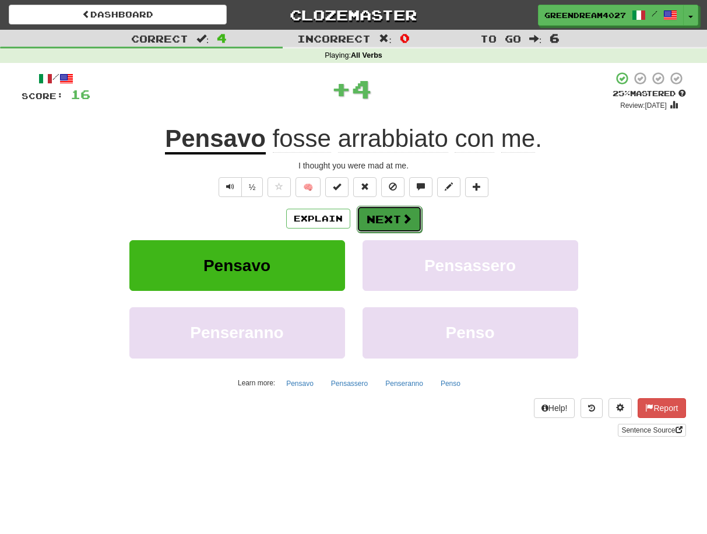
click at [389, 216] on button "Next" at bounding box center [389, 219] width 65 height 27
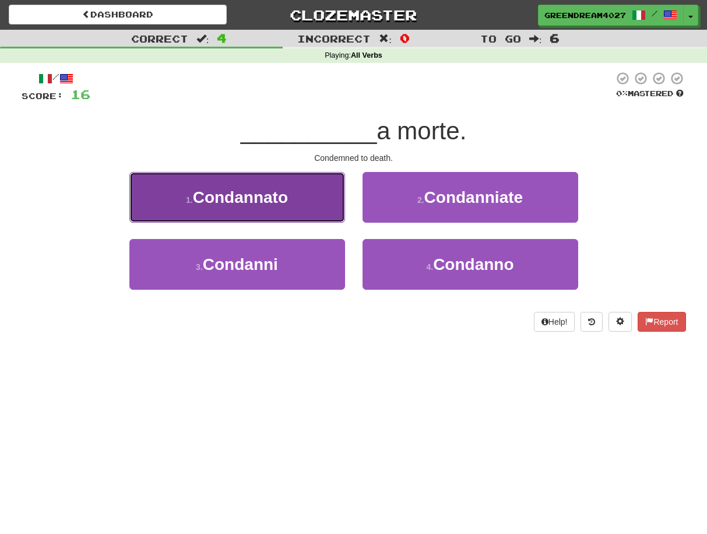
click at [284, 197] on span "Condannato" at bounding box center [240, 197] width 95 height 18
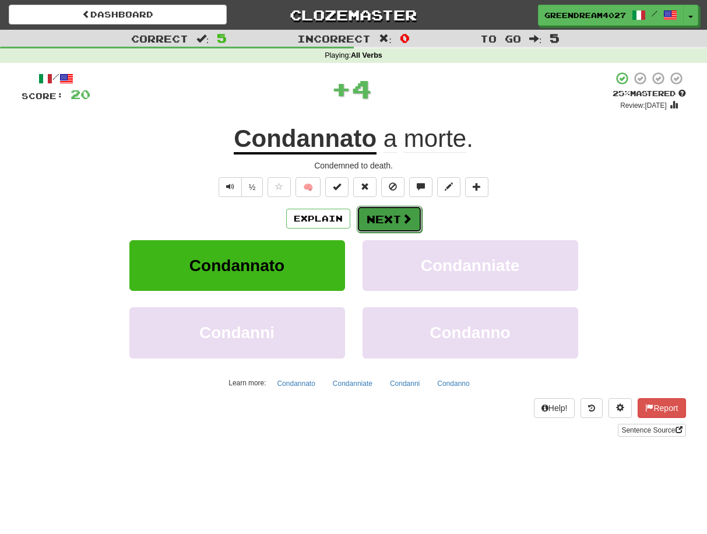
click at [385, 216] on button "Next" at bounding box center [389, 219] width 65 height 27
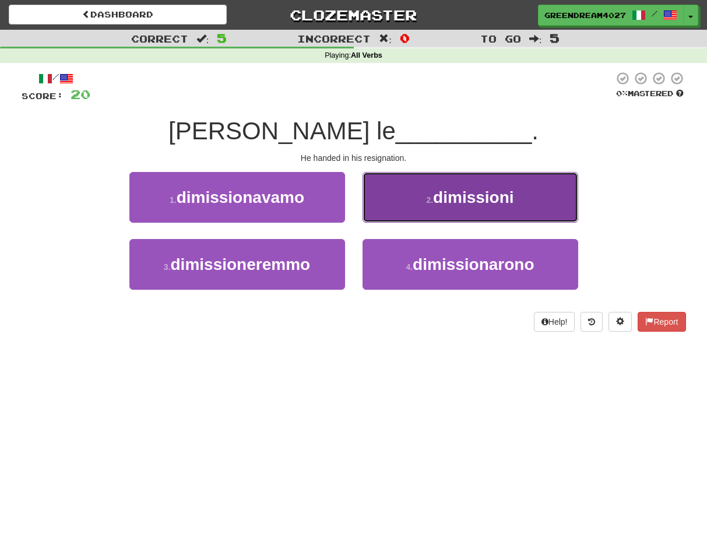
click at [425, 196] on button "2 . dimissioni" at bounding box center [470, 197] width 216 height 51
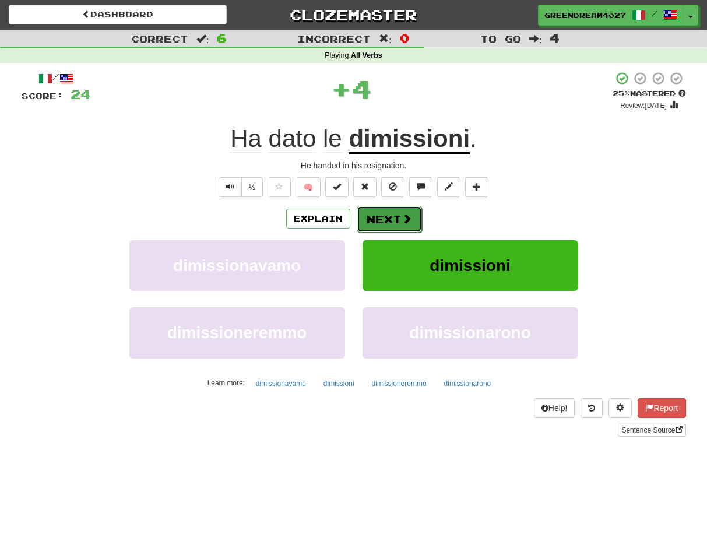
click at [391, 217] on button "Next" at bounding box center [389, 219] width 65 height 27
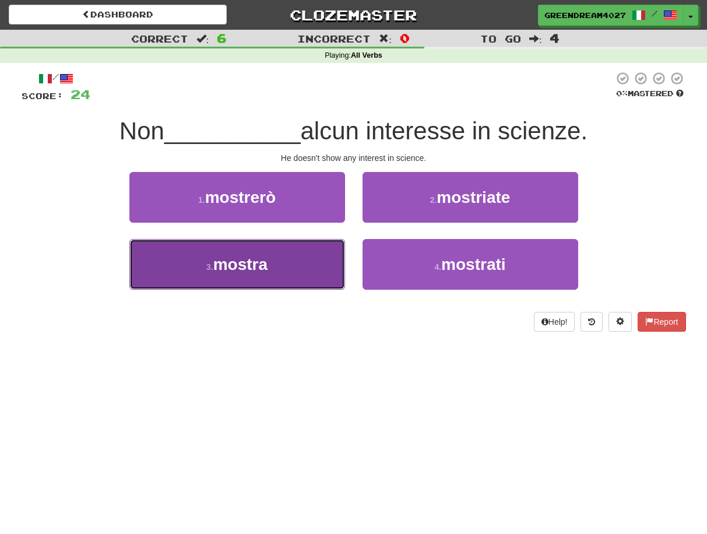
click at [295, 263] on button "3 . mostra" at bounding box center [237, 264] width 216 height 51
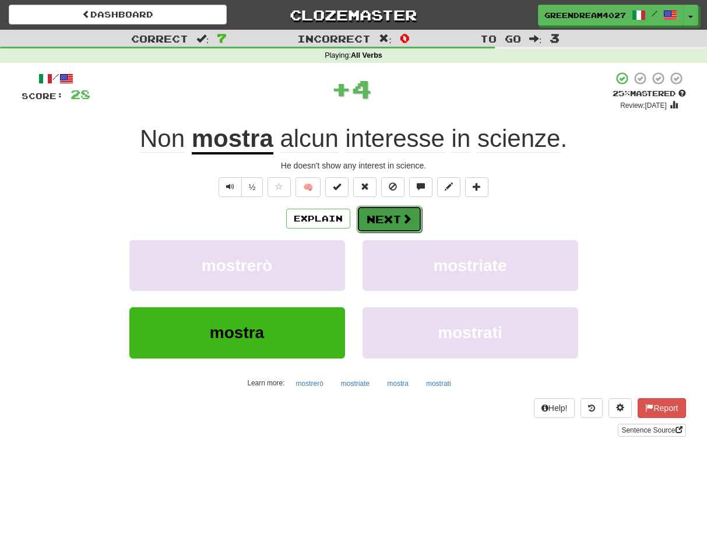
click at [399, 215] on button "Next" at bounding box center [389, 219] width 65 height 27
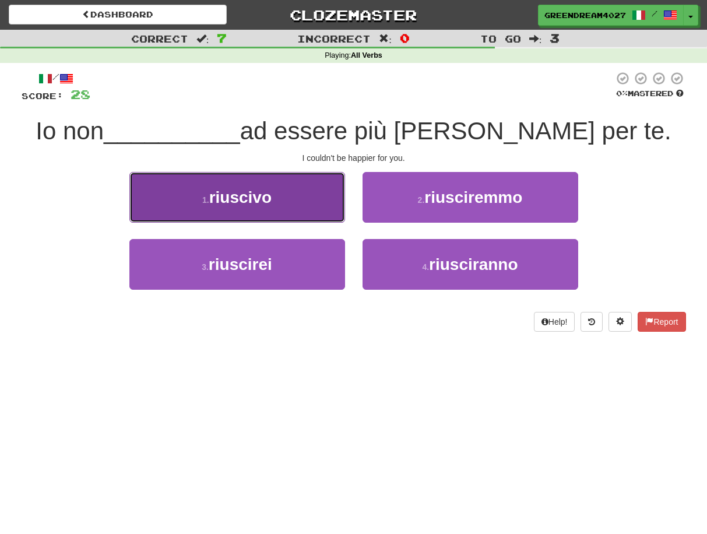
click at [281, 200] on button "1 . riuscivo" at bounding box center [237, 197] width 216 height 51
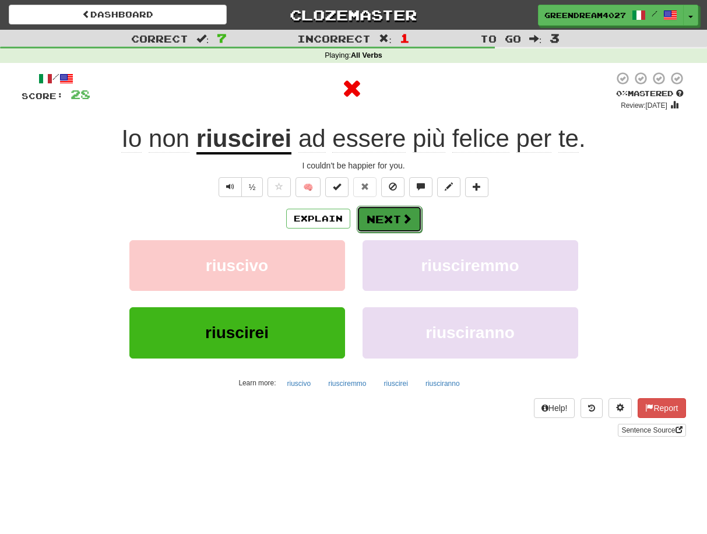
click at [383, 224] on button "Next" at bounding box center [389, 219] width 65 height 27
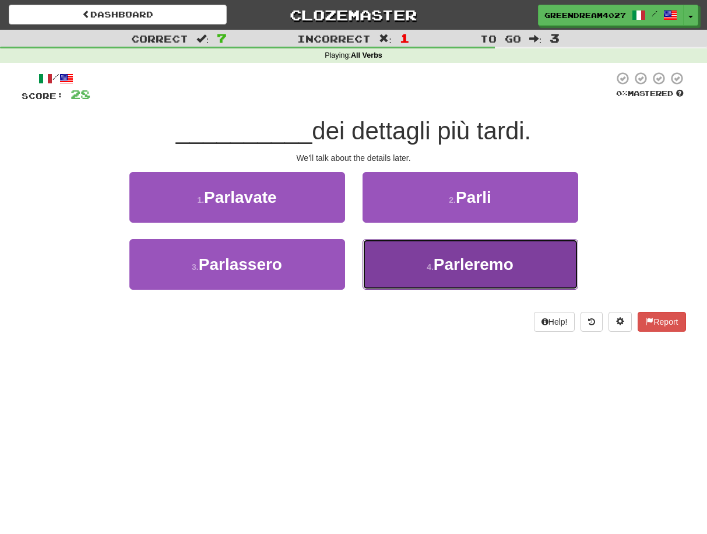
click at [430, 259] on button "4 . Parleremo" at bounding box center [470, 264] width 216 height 51
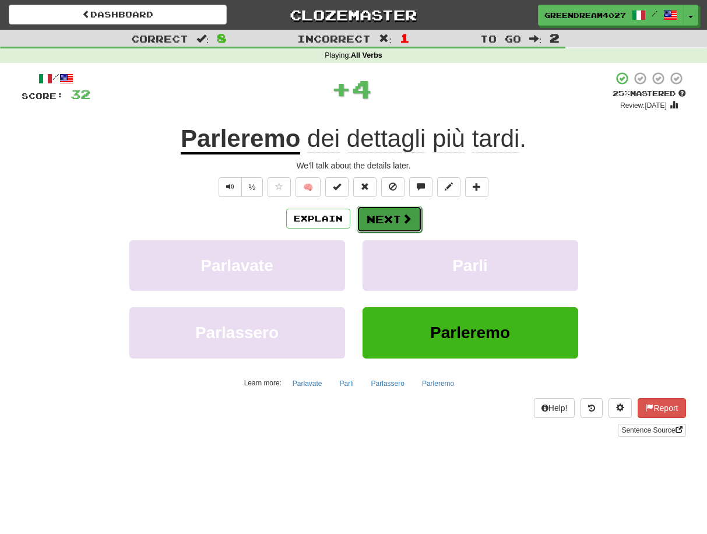
click at [389, 217] on button "Next" at bounding box center [389, 219] width 65 height 27
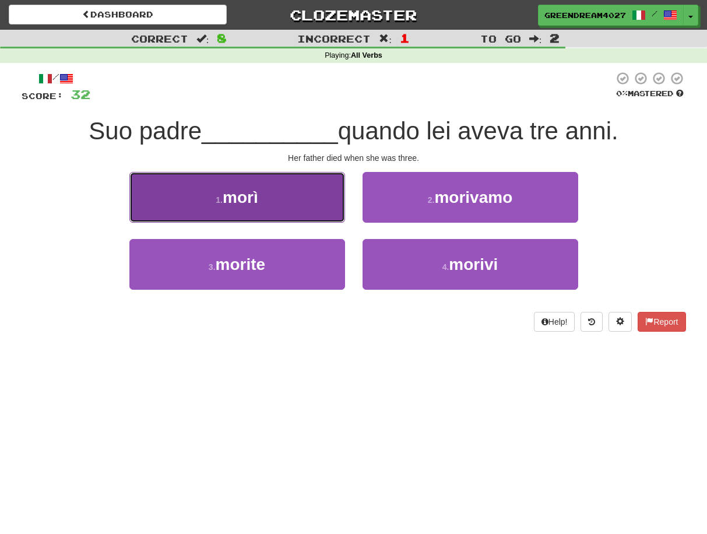
click at [280, 195] on button "1 . morì" at bounding box center [237, 197] width 216 height 51
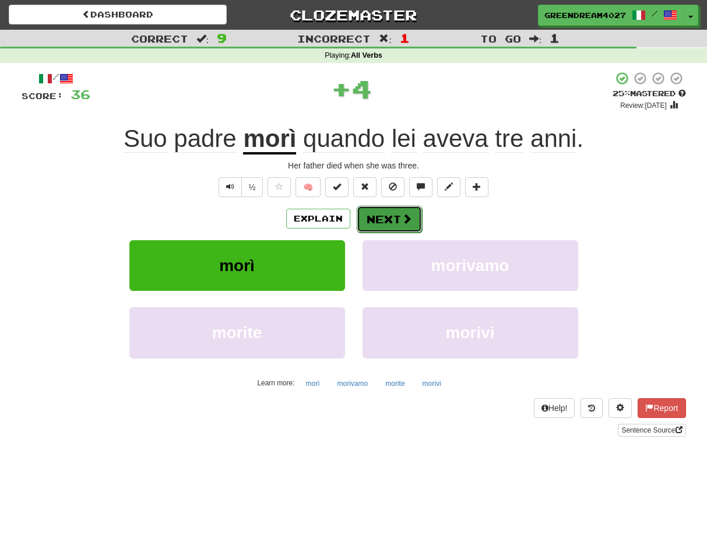
click at [396, 214] on button "Next" at bounding box center [389, 219] width 65 height 27
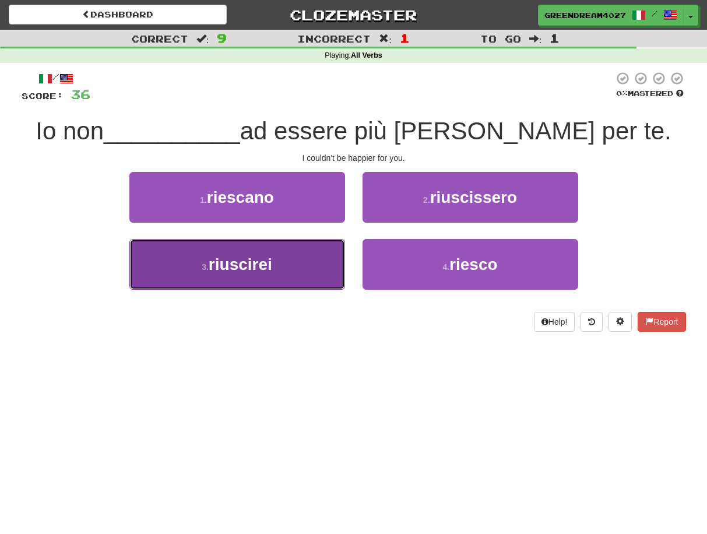
click at [280, 271] on button "3 . riuscirei" at bounding box center [237, 264] width 216 height 51
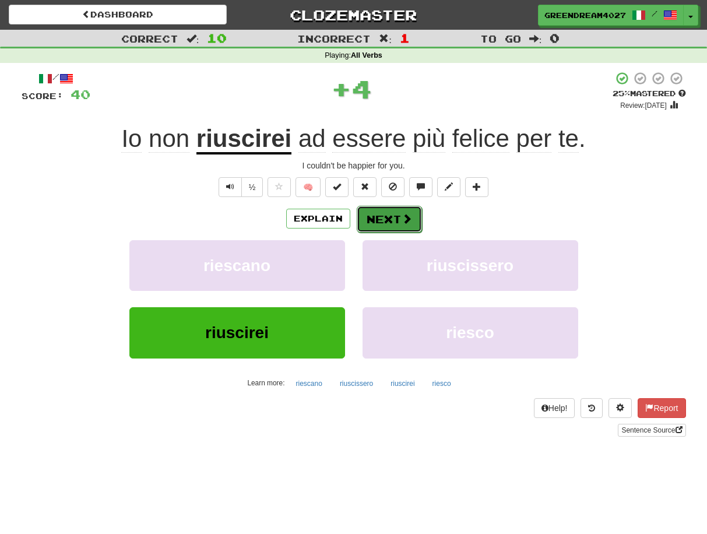
click at [385, 218] on button "Next" at bounding box center [389, 219] width 65 height 27
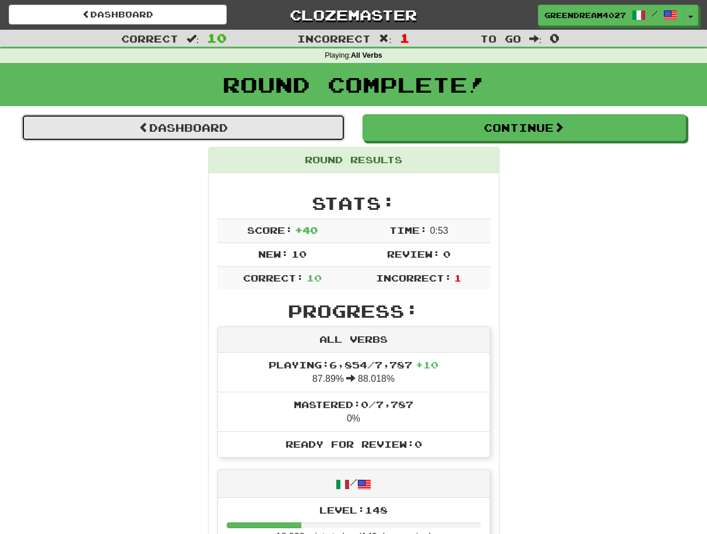
click at [213, 130] on link "Dashboard" at bounding box center [183, 127] width 323 height 27
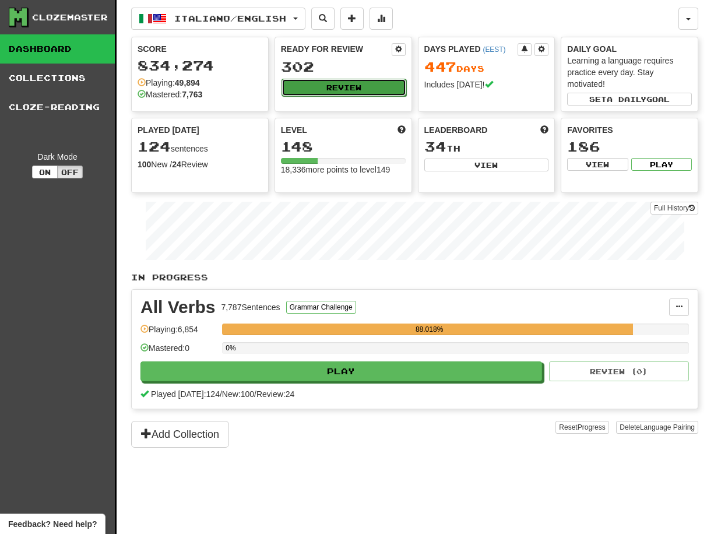
click at [339, 86] on button "Review" at bounding box center [343, 87] width 125 height 17
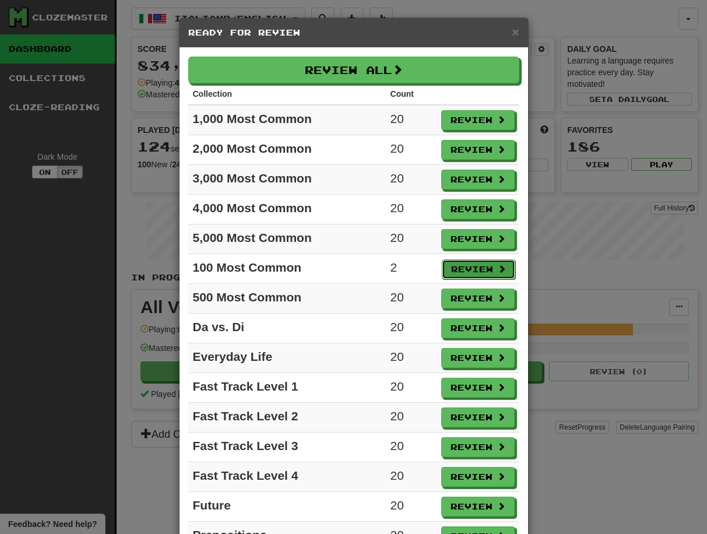
click at [474, 269] on button "Review" at bounding box center [478, 269] width 73 height 20
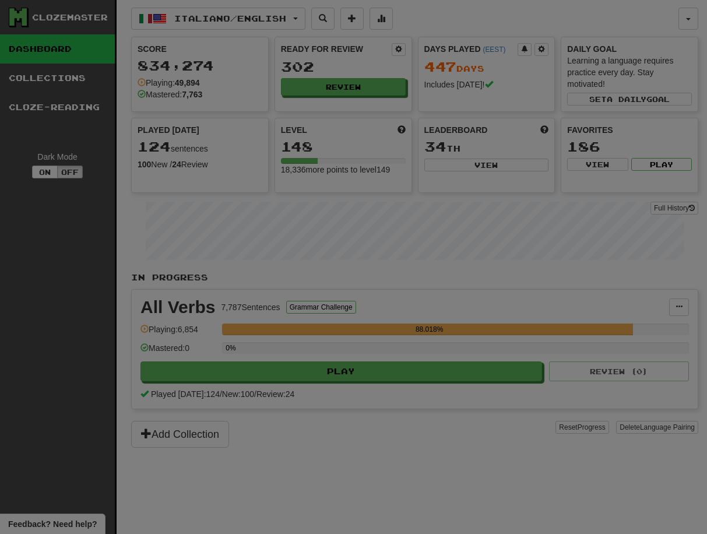
select select "**"
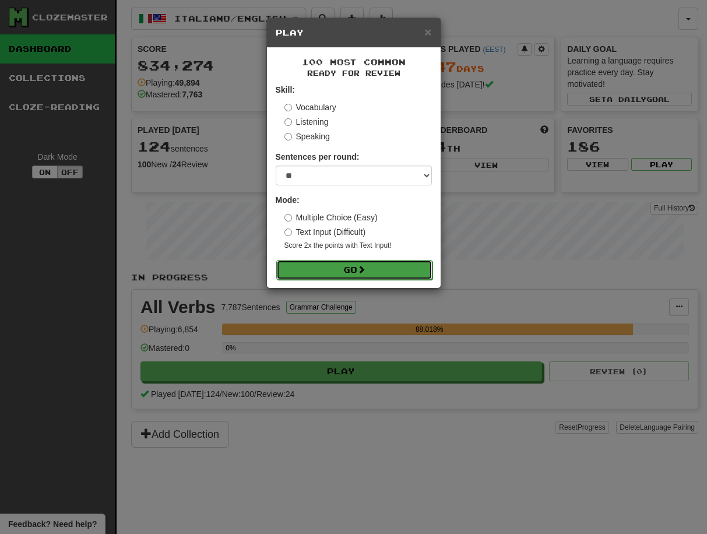
click at [379, 270] on button "Go" at bounding box center [354, 270] width 156 height 20
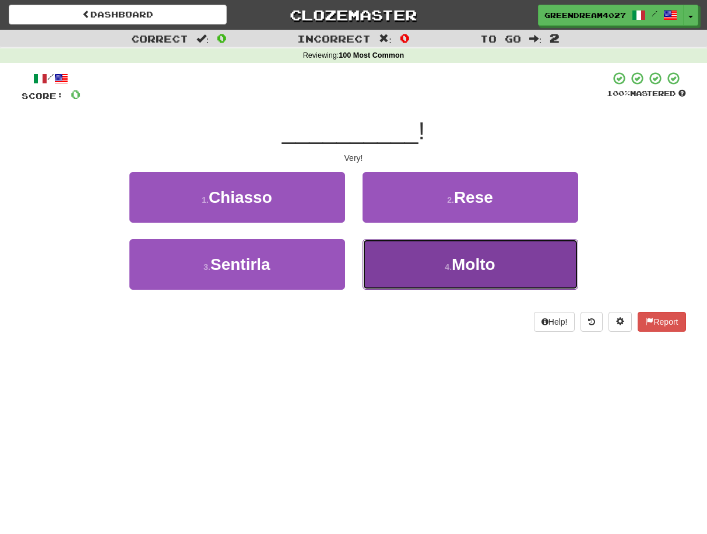
click at [409, 277] on button "4 . Molto" at bounding box center [470, 264] width 216 height 51
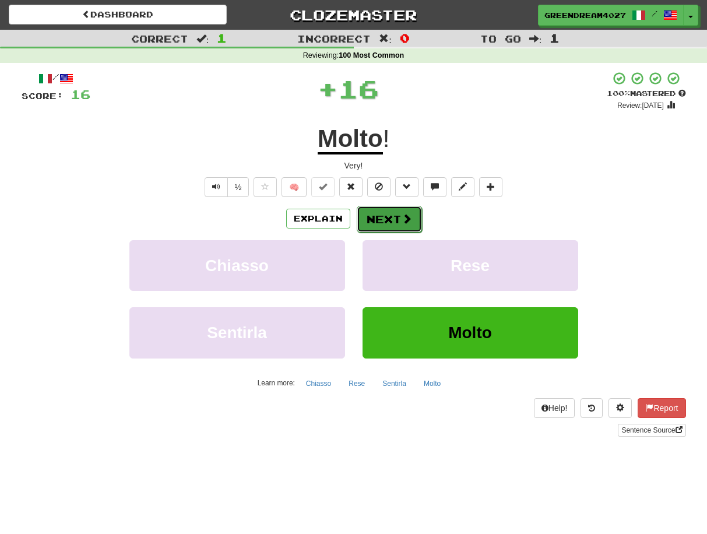
click at [394, 221] on button "Next" at bounding box center [389, 219] width 65 height 27
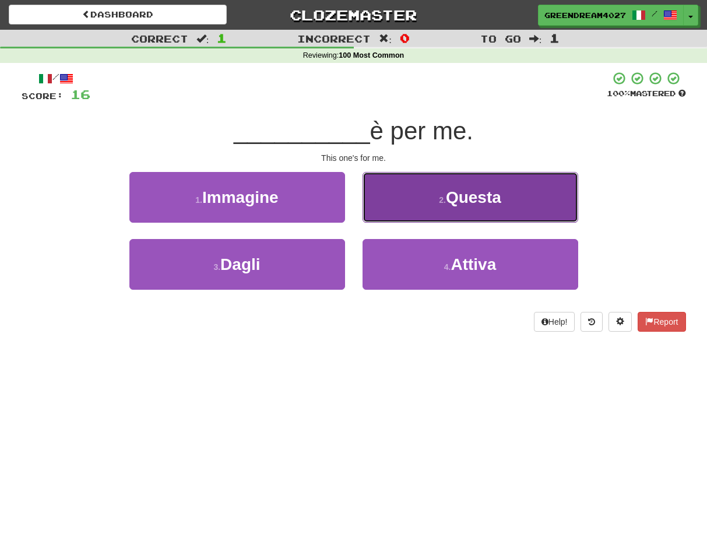
click at [420, 199] on button "2 . Questa" at bounding box center [470, 197] width 216 height 51
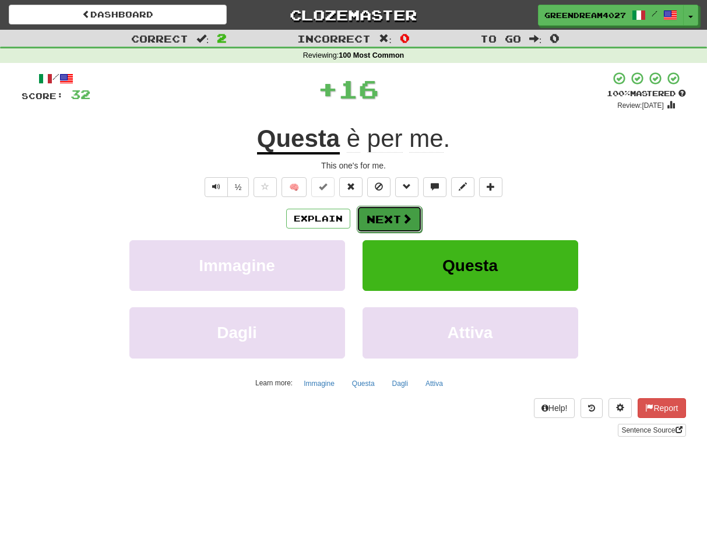
click at [391, 219] on button "Next" at bounding box center [389, 219] width 65 height 27
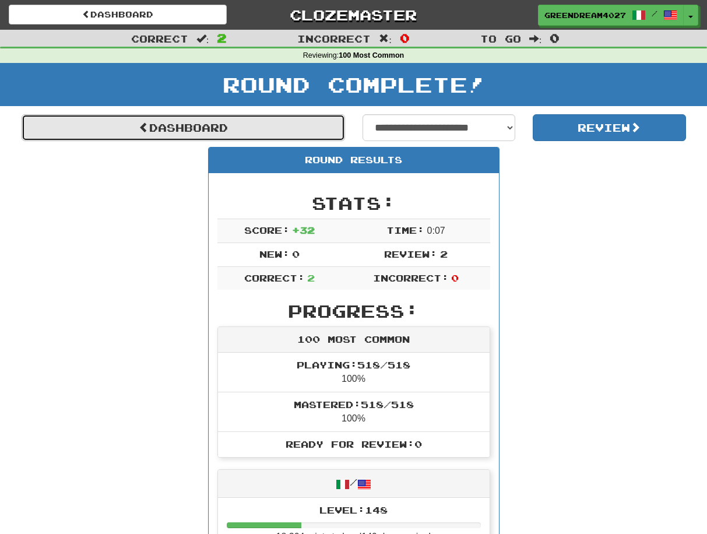
click at [251, 125] on link "Dashboard" at bounding box center [183, 127] width 323 height 27
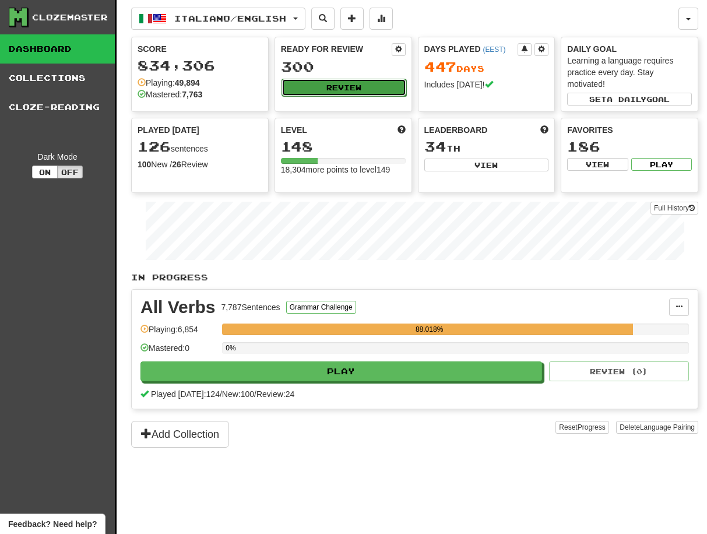
click at [351, 86] on button "Review" at bounding box center [343, 87] width 125 height 17
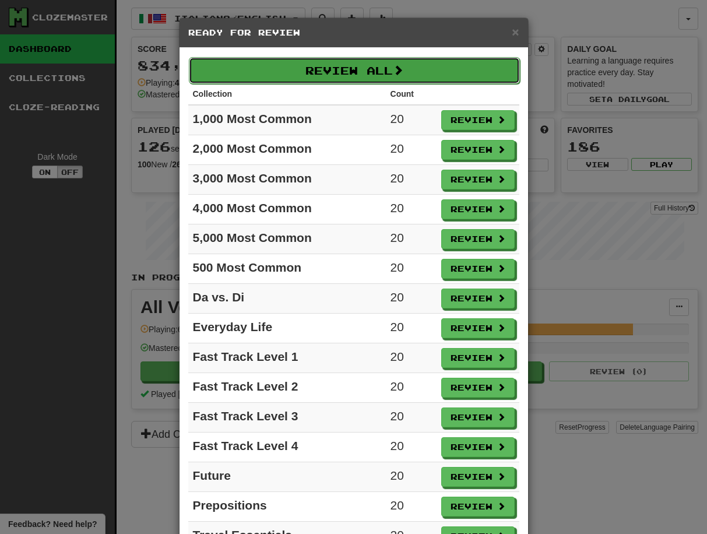
click at [342, 68] on button "Review All" at bounding box center [354, 70] width 331 height 27
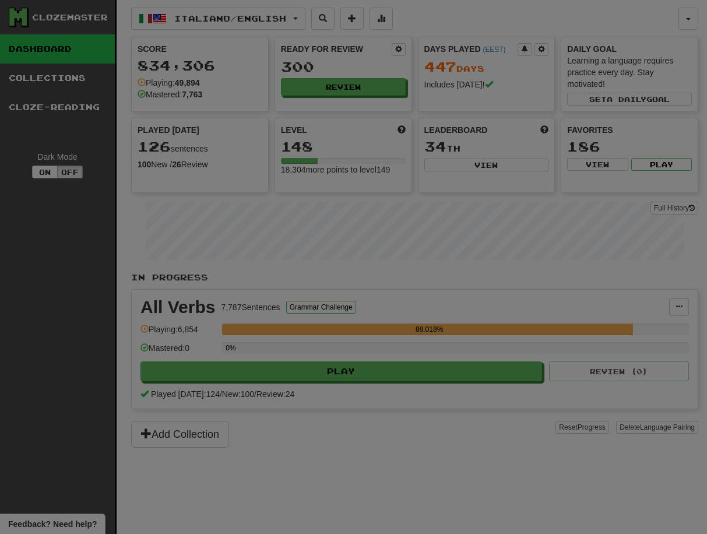
select select "**"
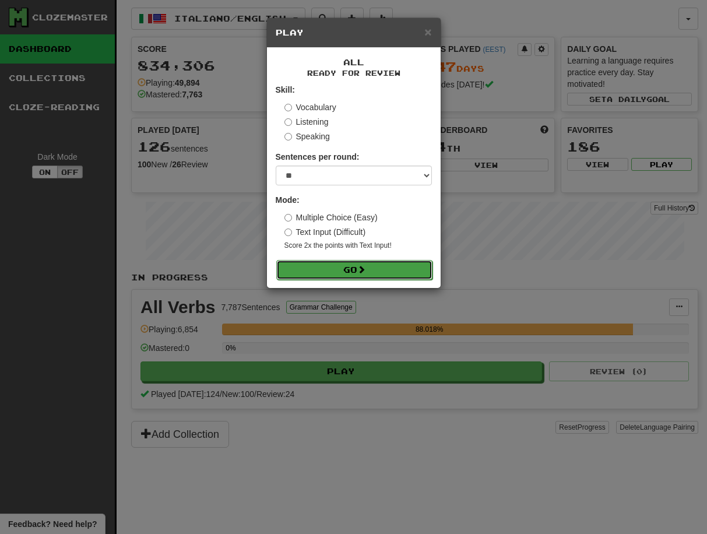
click at [358, 269] on button "Go" at bounding box center [354, 270] width 156 height 20
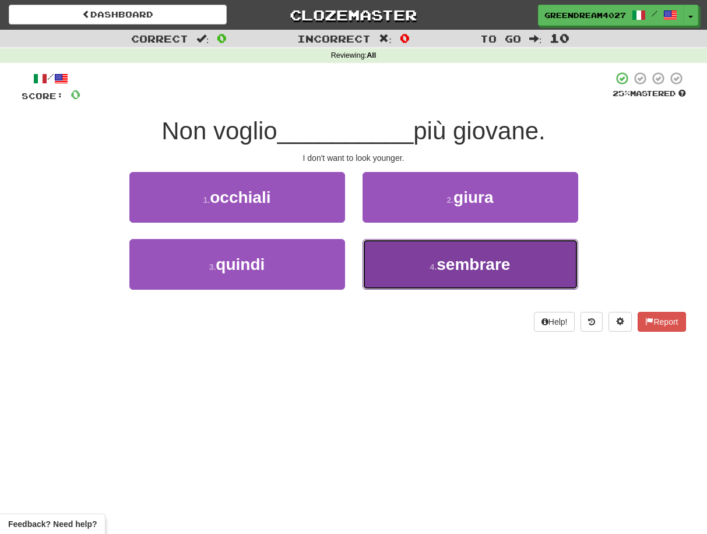
click at [415, 278] on button "4 . sembrare" at bounding box center [470, 264] width 216 height 51
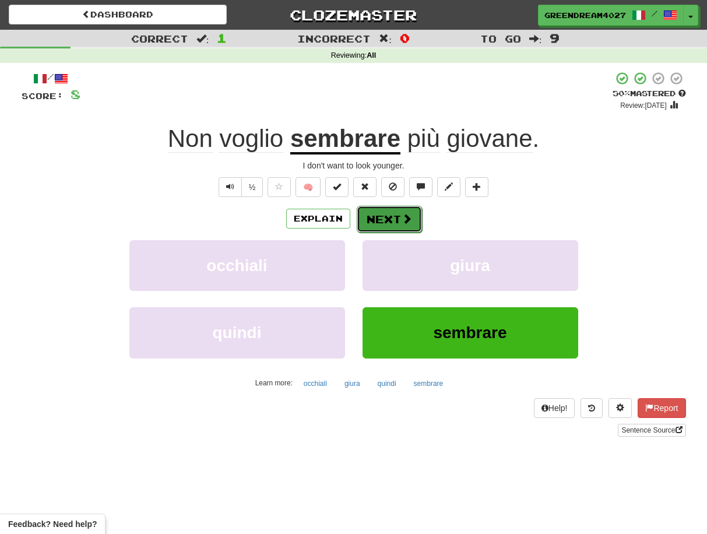
click at [392, 217] on button "Next" at bounding box center [389, 219] width 65 height 27
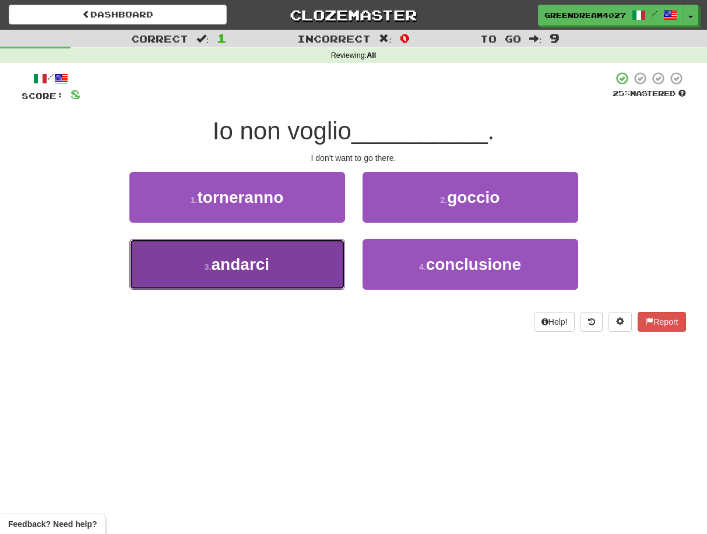
click at [323, 269] on button "3 . andarci" at bounding box center [237, 264] width 216 height 51
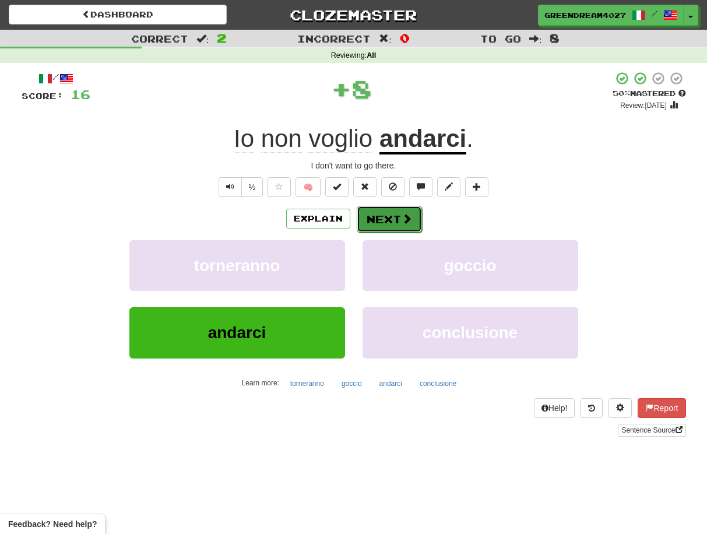
click at [389, 220] on button "Next" at bounding box center [389, 219] width 65 height 27
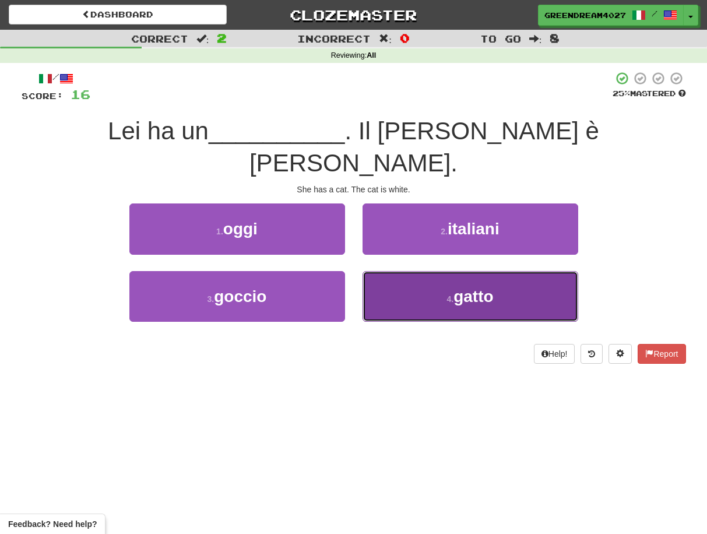
click at [414, 271] on button "4 . [PERSON_NAME]" at bounding box center [470, 296] width 216 height 51
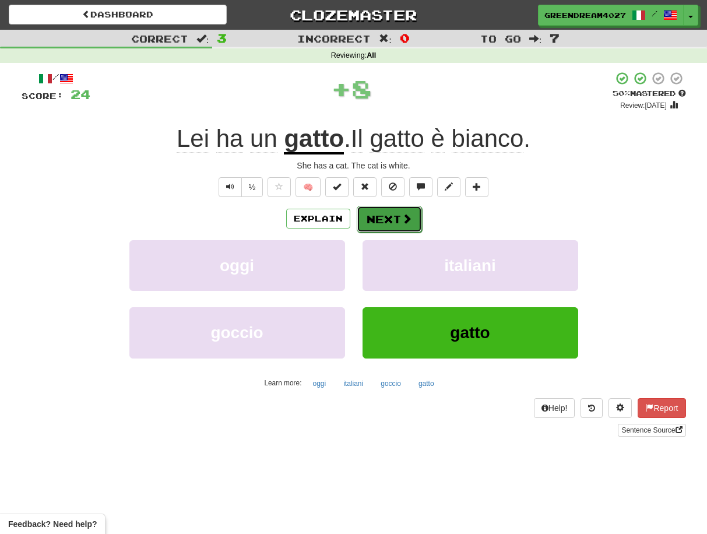
click at [388, 220] on button "Next" at bounding box center [389, 219] width 65 height 27
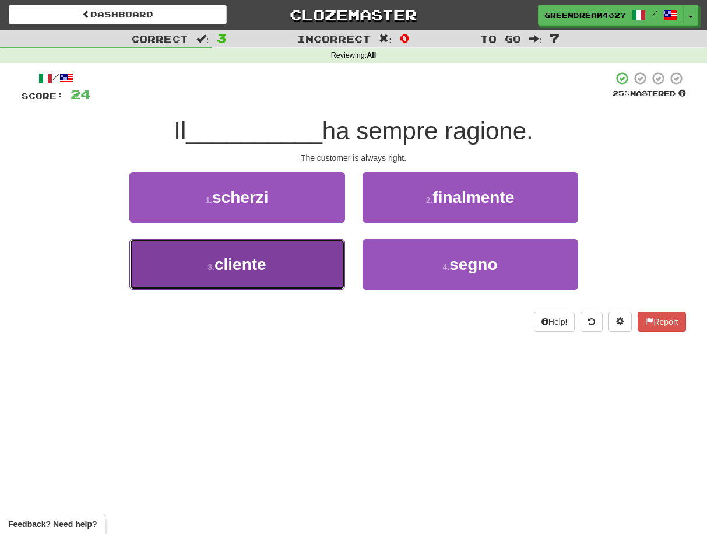
click at [310, 273] on button "3 . cliente" at bounding box center [237, 264] width 216 height 51
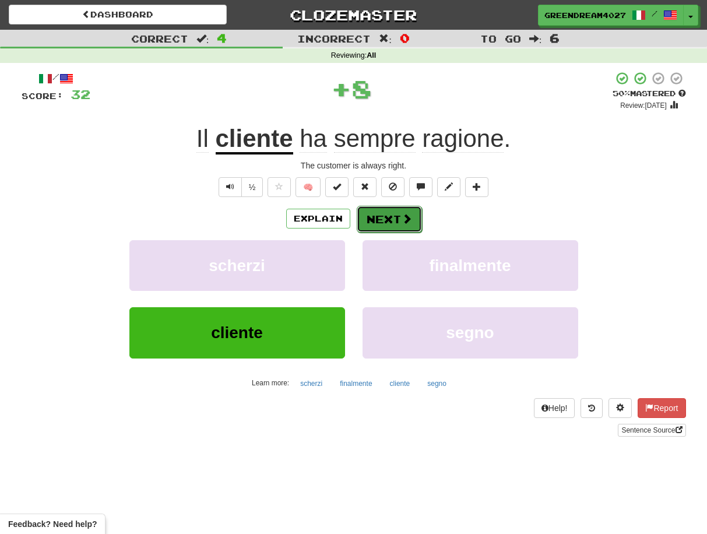
click at [385, 221] on button "Next" at bounding box center [389, 219] width 65 height 27
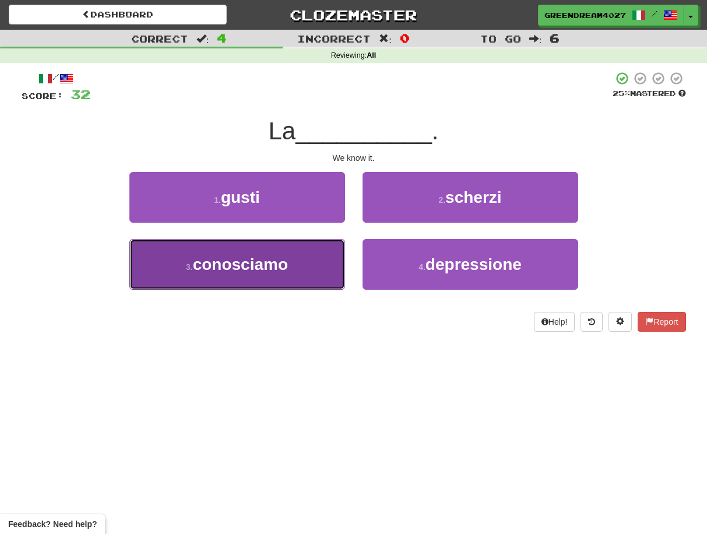
click at [313, 271] on button "3 . conosciamo" at bounding box center [237, 264] width 216 height 51
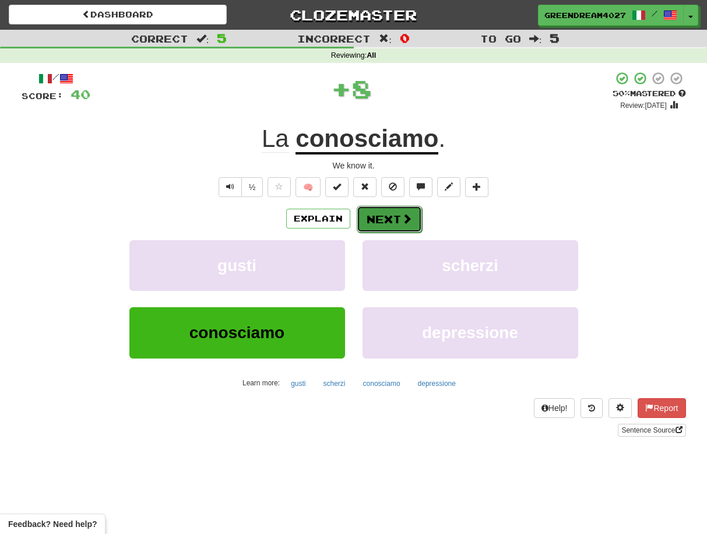
click at [385, 219] on button "Next" at bounding box center [389, 219] width 65 height 27
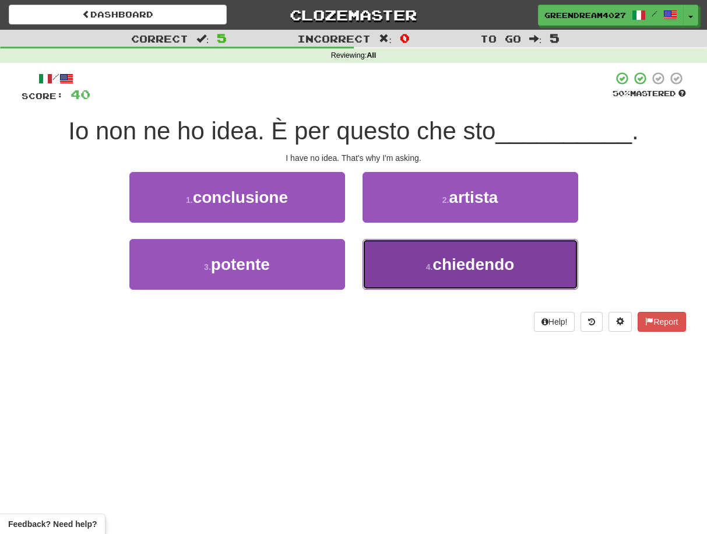
click at [407, 269] on button "4 . chiedendo" at bounding box center [470, 264] width 216 height 51
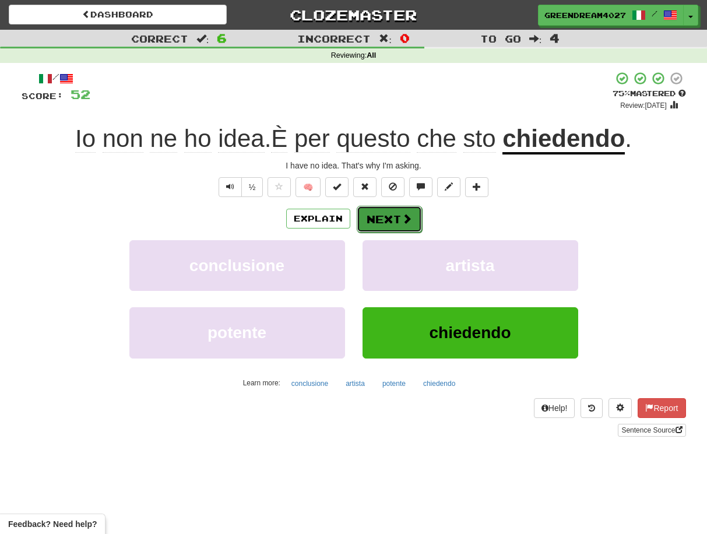
click at [392, 218] on button "Next" at bounding box center [389, 219] width 65 height 27
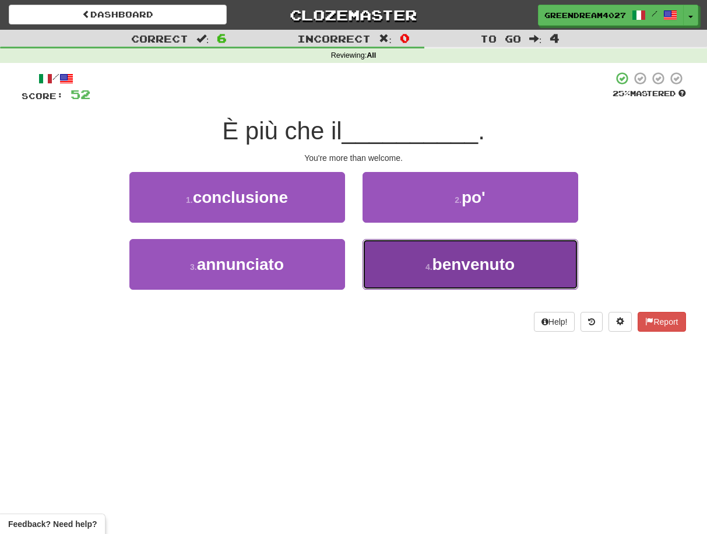
click at [406, 271] on button "4 . benvenuto" at bounding box center [470, 264] width 216 height 51
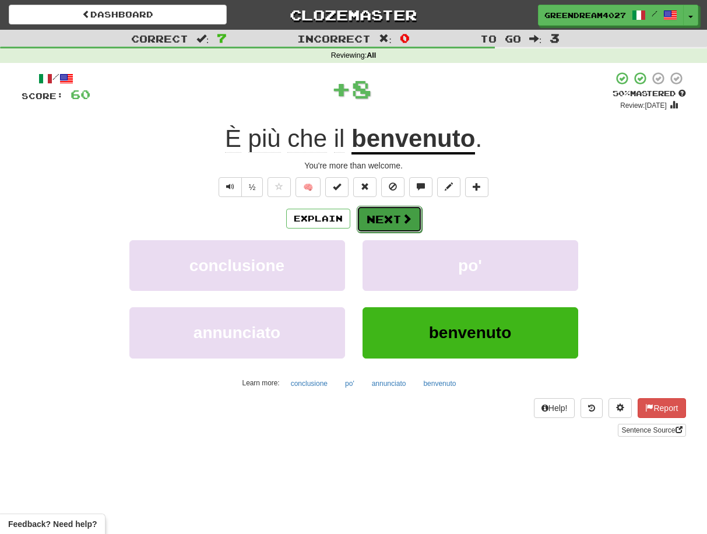
click at [396, 219] on button "Next" at bounding box center [389, 219] width 65 height 27
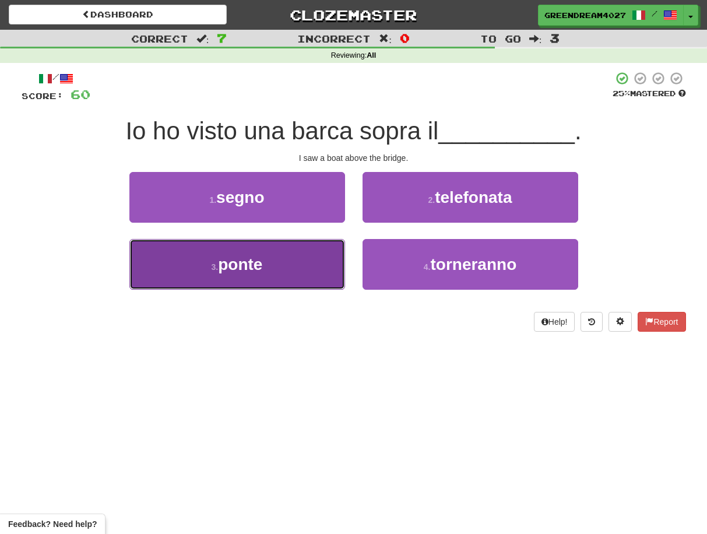
click at [299, 275] on button "3 . ponte" at bounding box center [237, 264] width 216 height 51
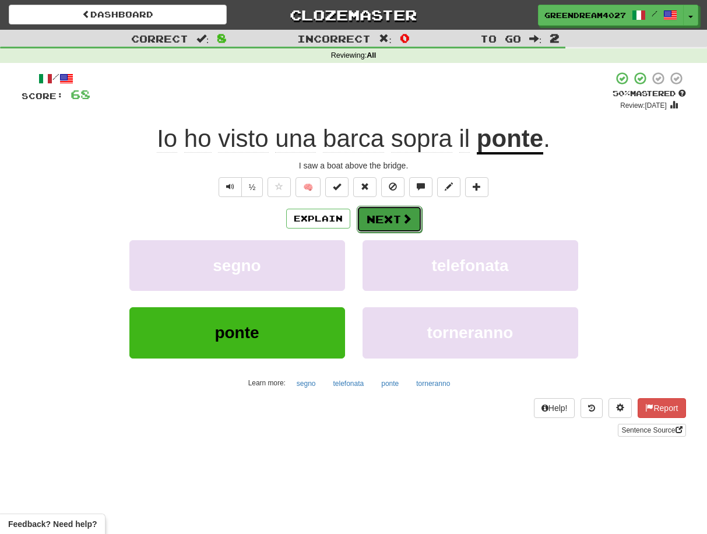
click at [387, 219] on button "Next" at bounding box center [389, 219] width 65 height 27
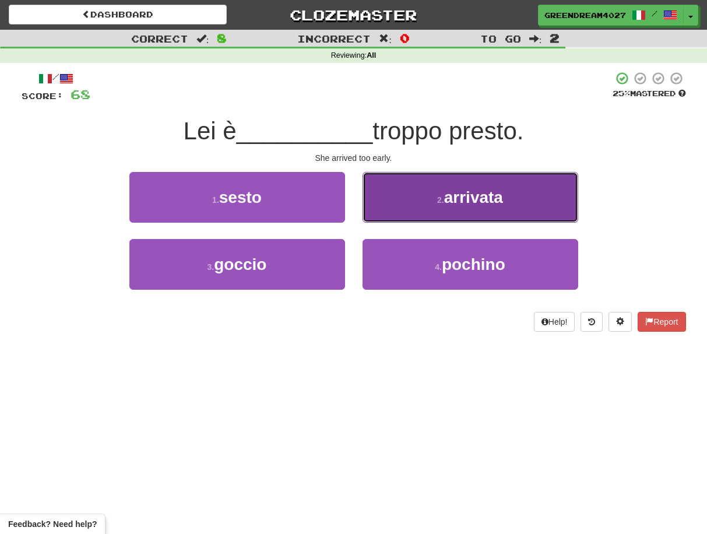
click at [428, 205] on button "2 . arrivata" at bounding box center [470, 197] width 216 height 51
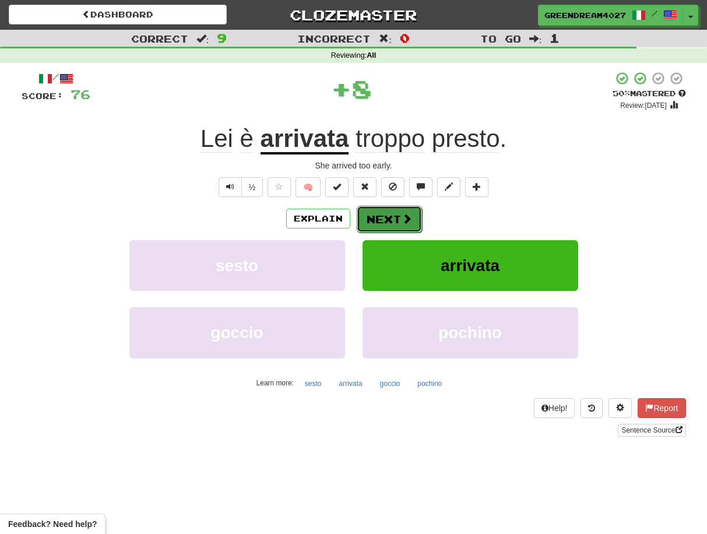
click at [380, 217] on button "Next" at bounding box center [389, 219] width 65 height 27
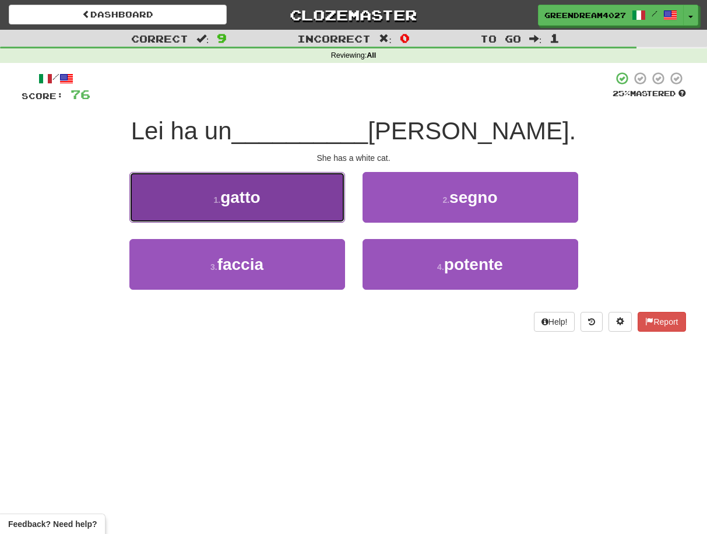
click at [298, 198] on button "1 . gatto" at bounding box center [237, 197] width 216 height 51
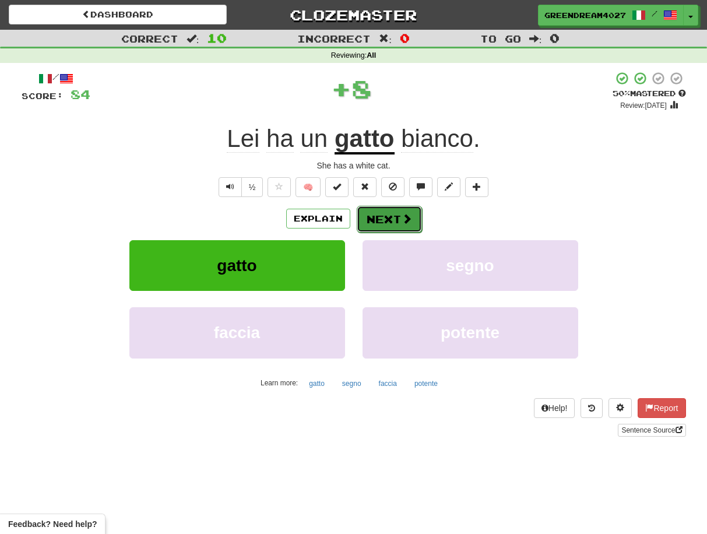
click at [395, 218] on button "Next" at bounding box center [389, 219] width 65 height 27
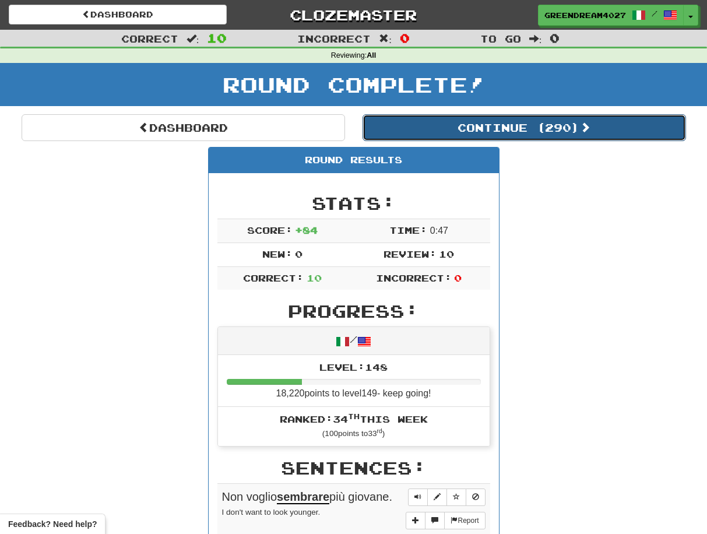
click at [474, 128] on button "Continue ( 290 )" at bounding box center [523, 127] width 323 height 27
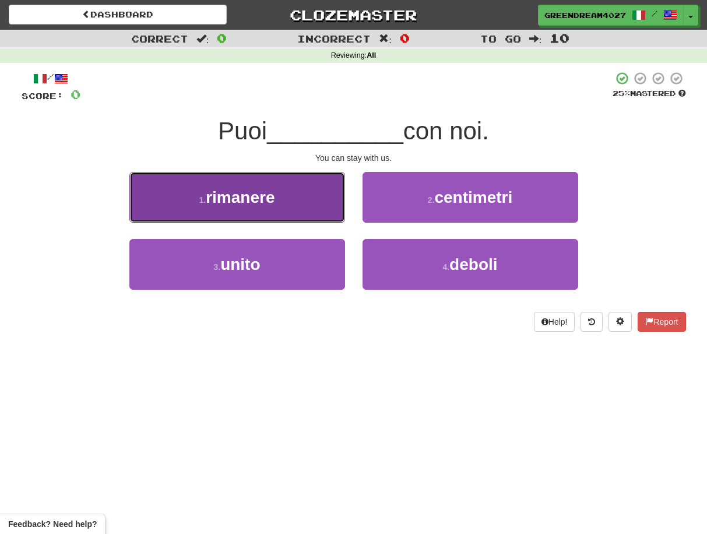
click at [311, 201] on button "1 . rimanere" at bounding box center [237, 197] width 216 height 51
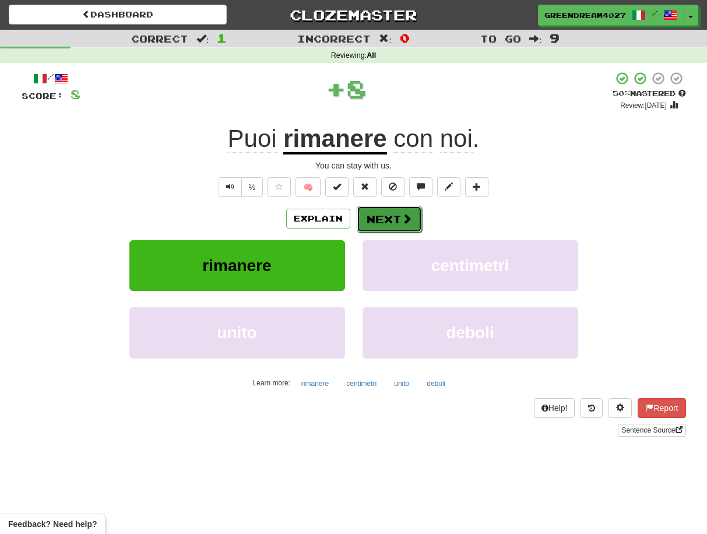
click at [386, 216] on button "Next" at bounding box center [389, 219] width 65 height 27
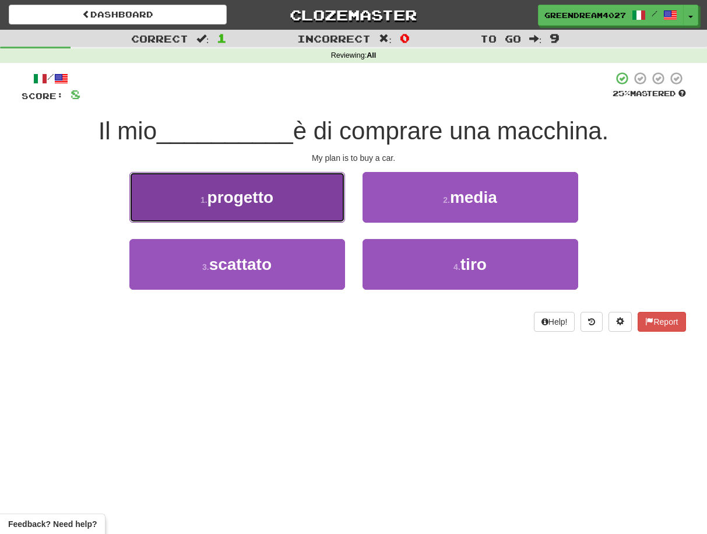
click at [282, 210] on button "1 . progetto" at bounding box center [237, 197] width 216 height 51
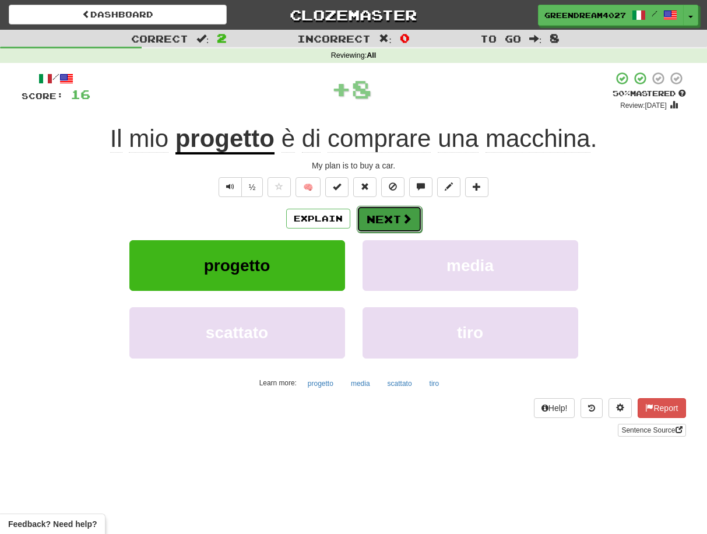
click at [381, 218] on button "Next" at bounding box center [389, 219] width 65 height 27
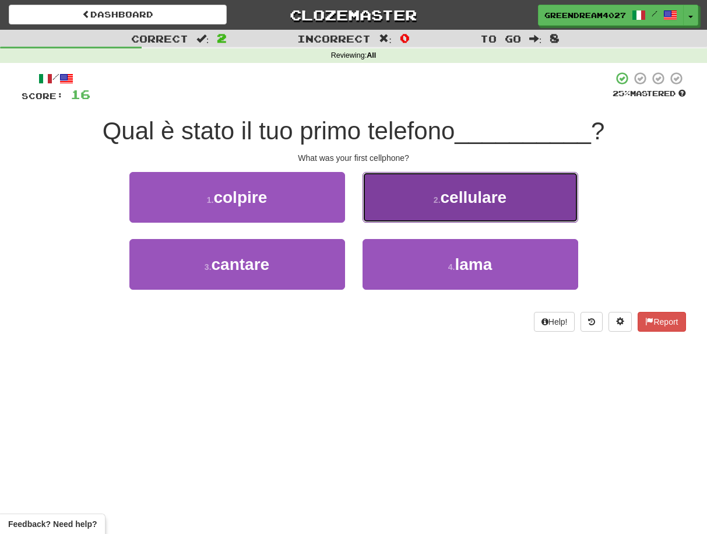
click at [452, 206] on span "cellulare" at bounding box center [473, 197] width 66 height 18
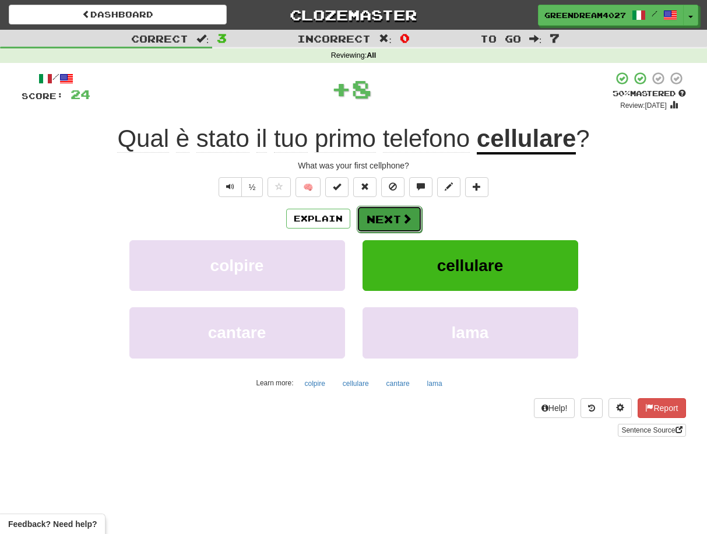
click at [378, 218] on button "Next" at bounding box center [389, 219] width 65 height 27
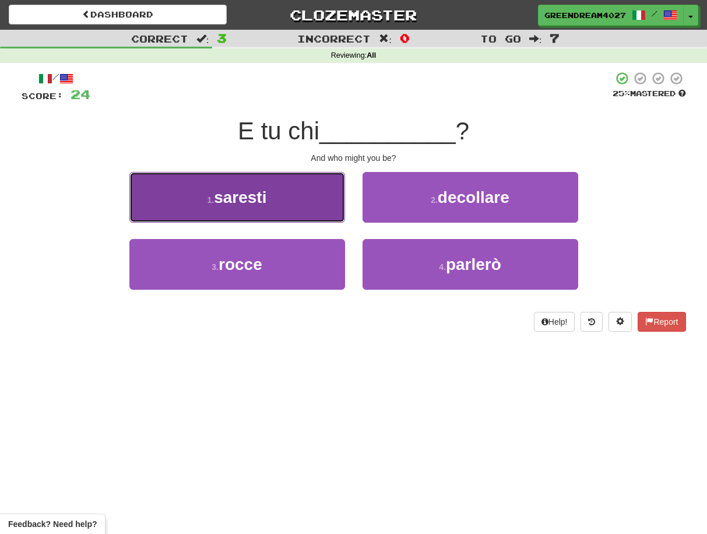
click at [290, 204] on button "1 . saresti" at bounding box center [237, 197] width 216 height 51
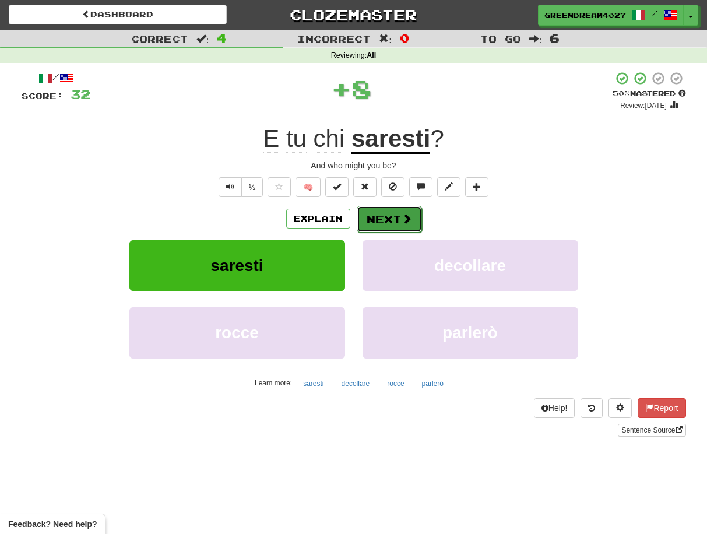
click at [389, 221] on button "Next" at bounding box center [389, 219] width 65 height 27
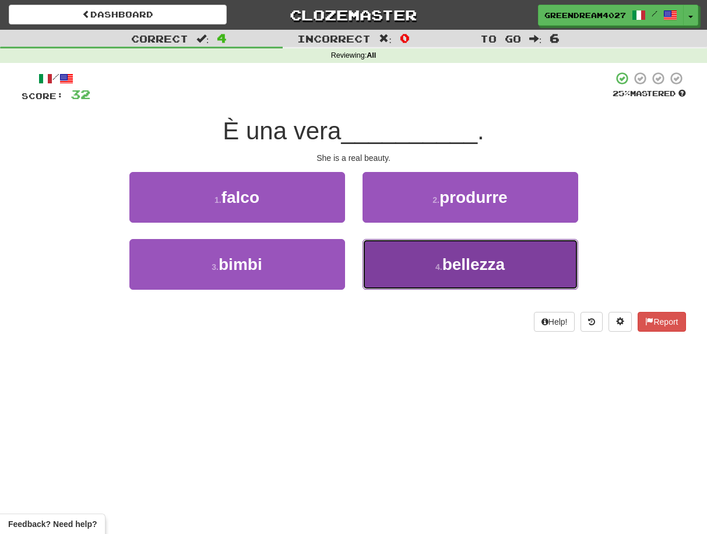
click at [400, 267] on button "4 . bellezza" at bounding box center [470, 264] width 216 height 51
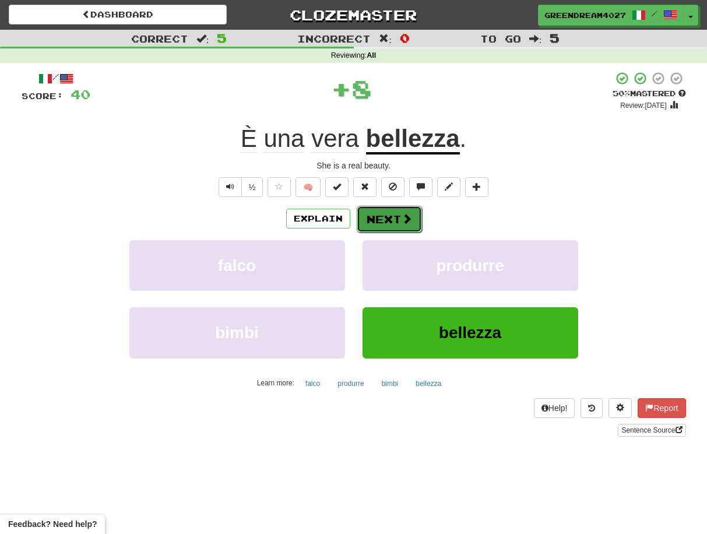
click at [384, 217] on button "Next" at bounding box center [389, 219] width 65 height 27
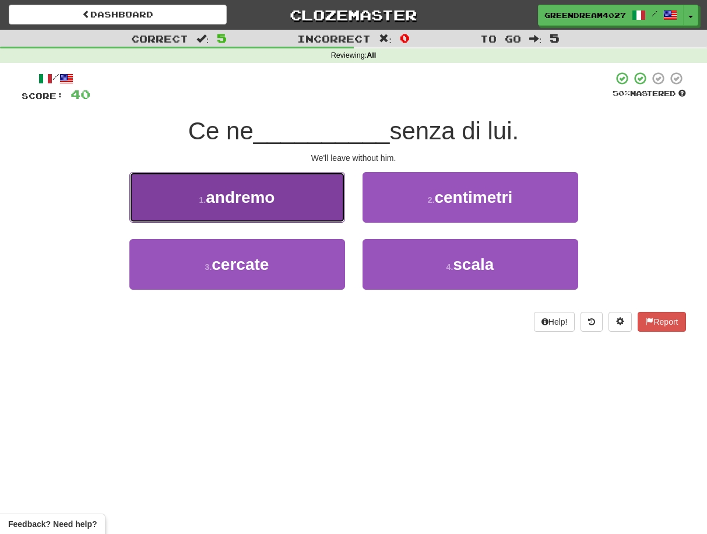
click at [305, 207] on button "1 . andremo" at bounding box center [237, 197] width 216 height 51
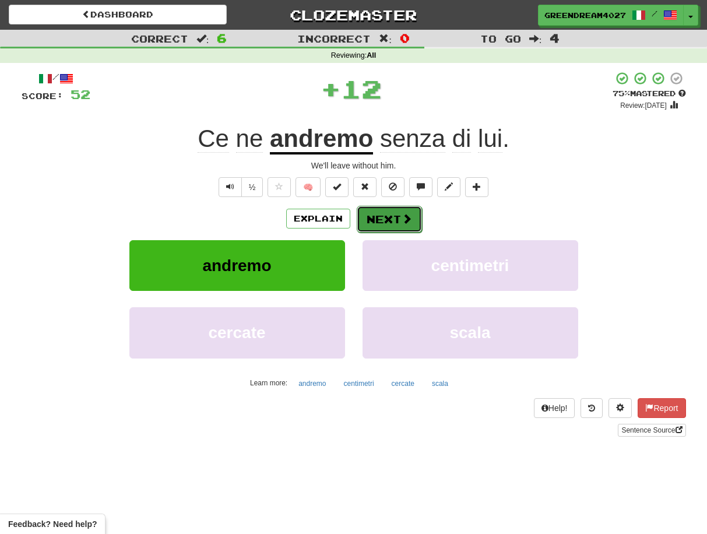
click at [387, 221] on button "Next" at bounding box center [389, 219] width 65 height 27
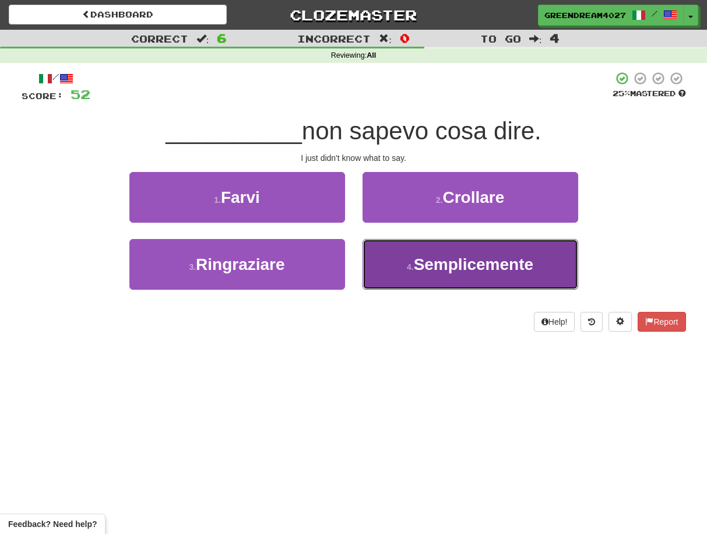
click at [415, 275] on button "4 . Semplicemente" at bounding box center [470, 264] width 216 height 51
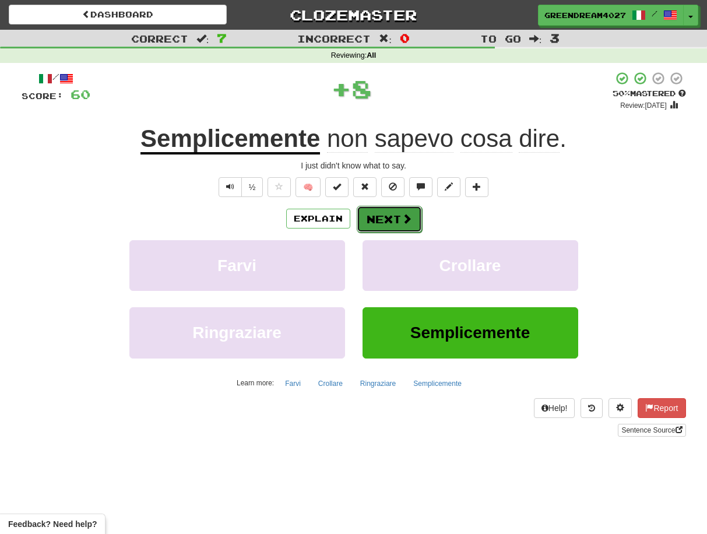
click at [392, 220] on button "Next" at bounding box center [389, 219] width 65 height 27
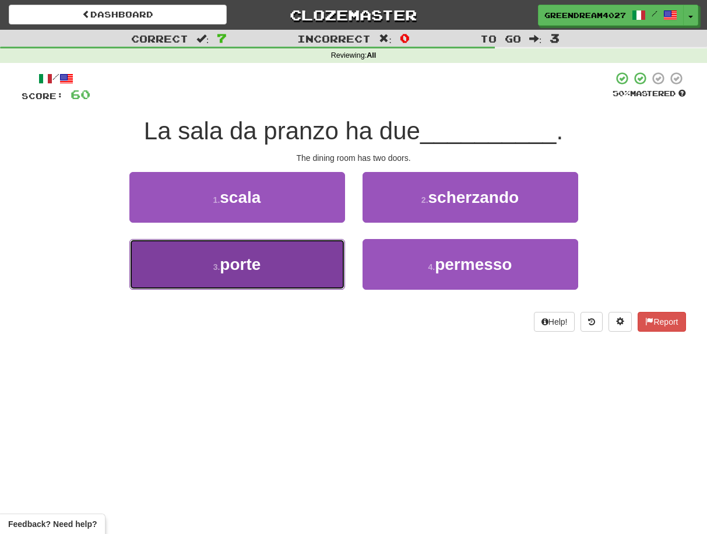
click at [315, 278] on button "3 . porte" at bounding box center [237, 264] width 216 height 51
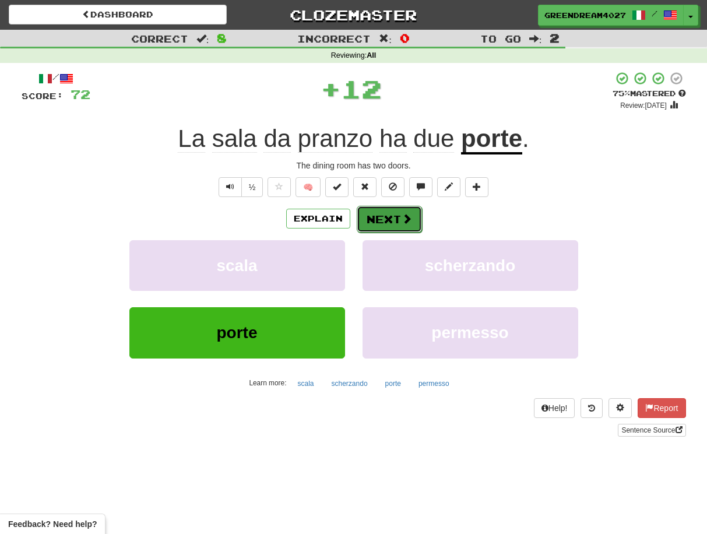
click at [386, 220] on button "Next" at bounding box center [389, 219] width 65 height 27
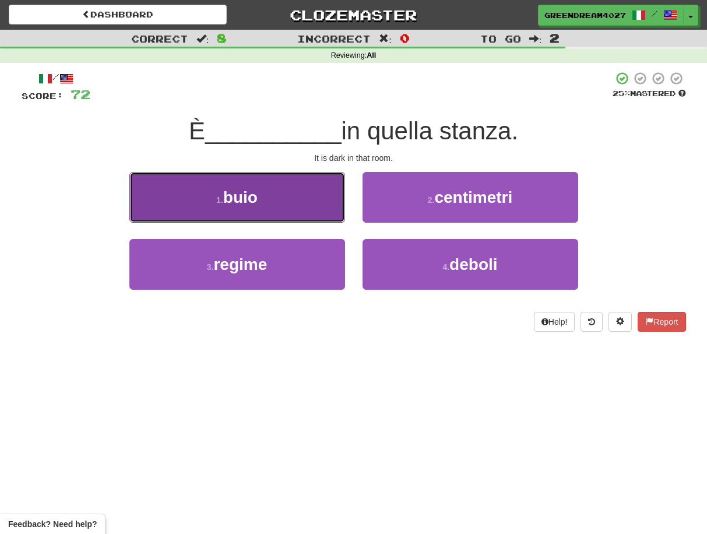
click at [300, 203] on button "1 . buio" at bounding box center [237, 197] width 216 height 51
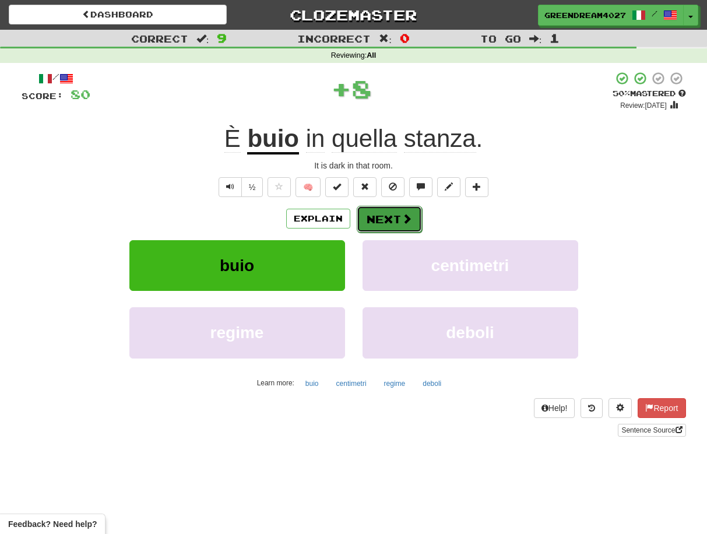
click at [394, 219] on button "Next" at bounding box center [389, 219] width 65 height 27
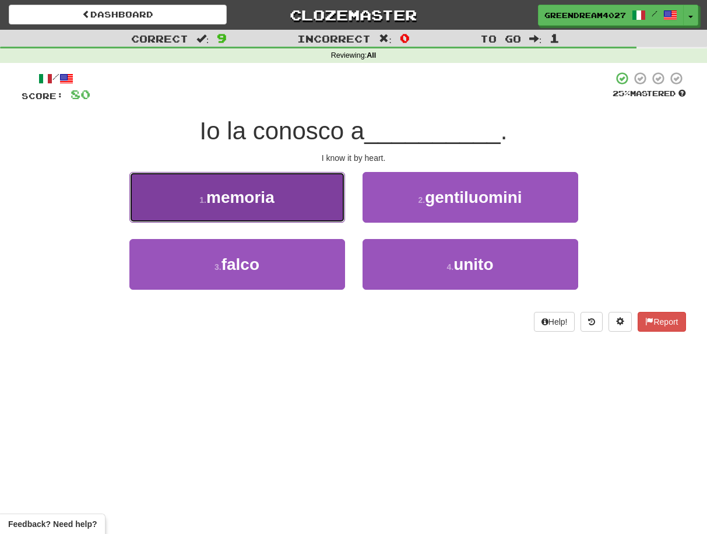
click at [281, 201] on button "1 . memoria" at bounding box center [237, 197] width 216 height 51
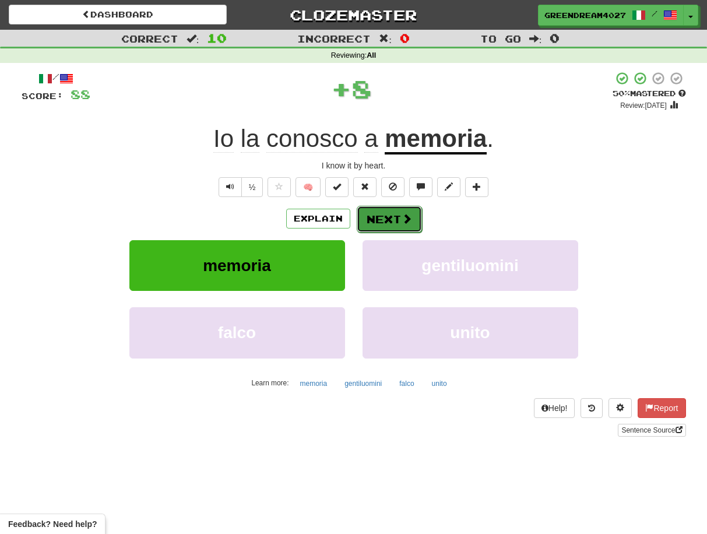
click at [391, 222] on button "Next" at bounding box center [389, 219] width 65 height 27
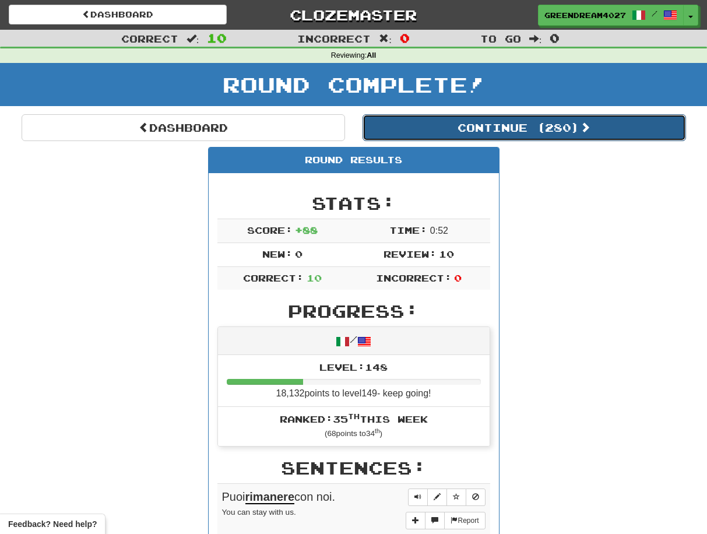
click at [512, 126] on button "Continue ( 280 )" at bounding box center [523, 127] width 323 height 27
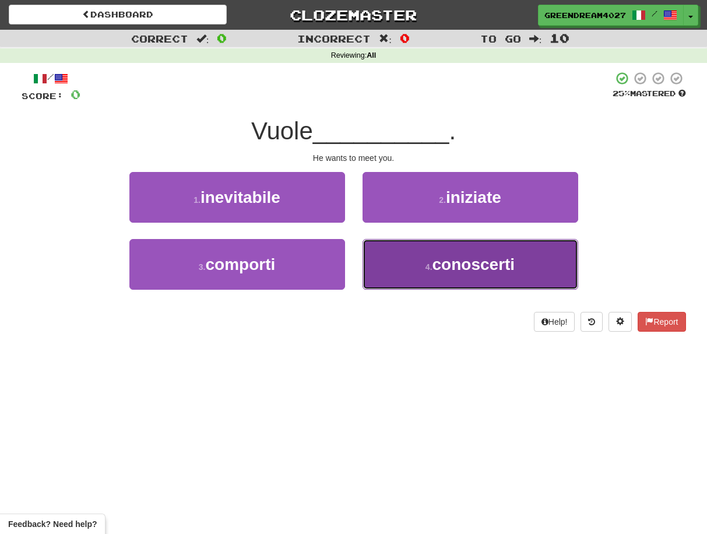
click at [421, 259] on button "4 . conoscerti" at bounding box center [470, 264] width 216 height 51
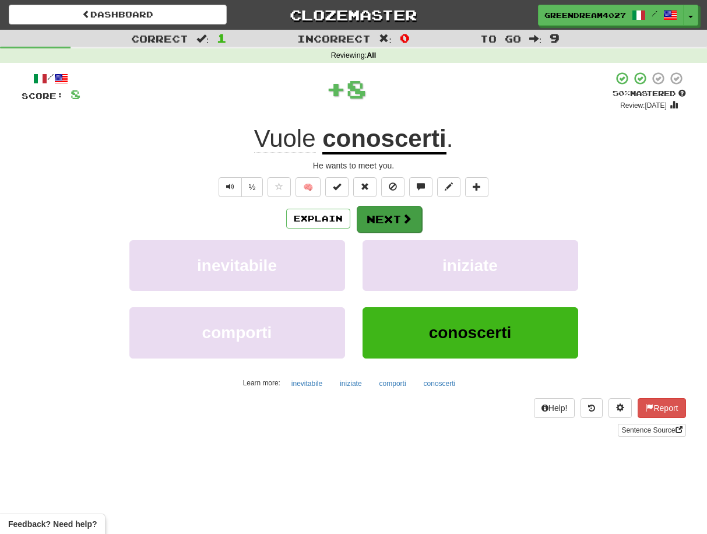
click at [389, 218] on button "Next" at bounding box center [389, 219] width 65 height 27
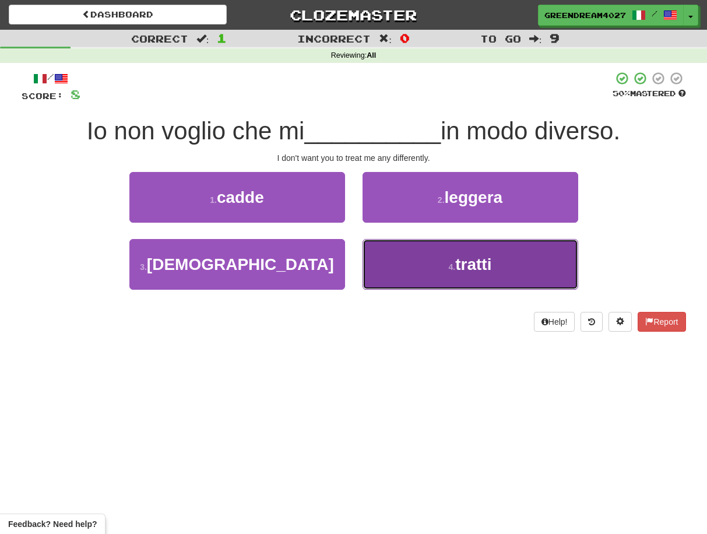
click at [417, 274] on button "4 . tratti" at bounding box center [470, 264] width 216 height 51
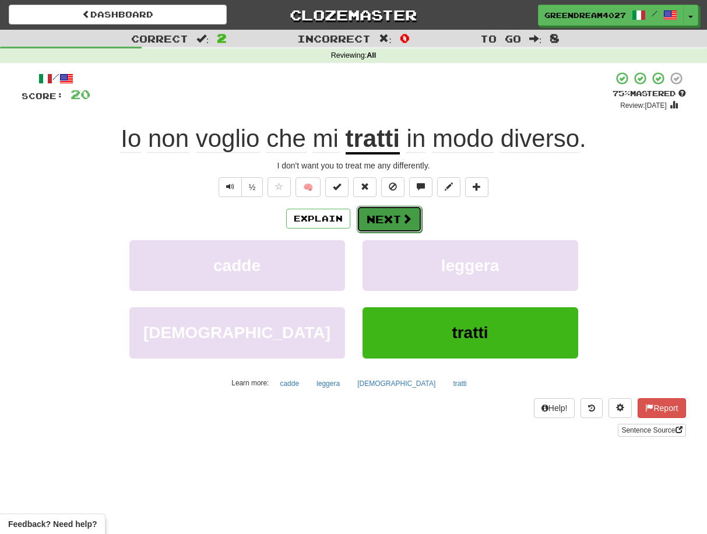
click at [396, 219] on button "Next" at bounding box center [389, 219] width 65 height 27
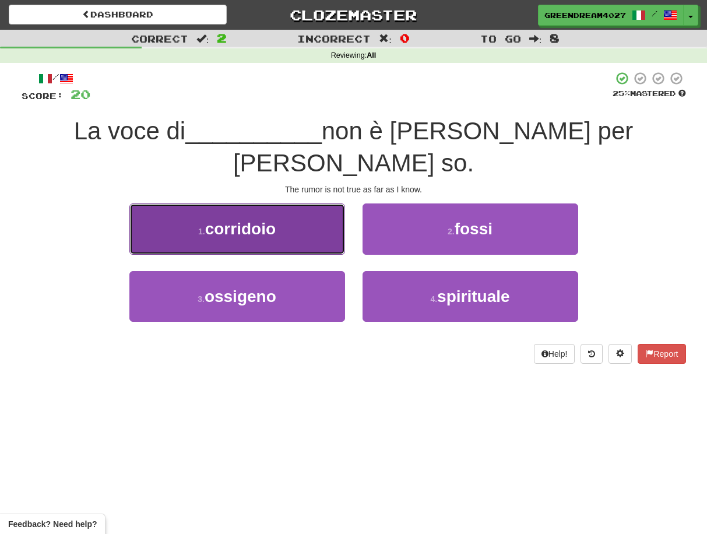
click at [283, 206] on button "1 . corridoio" at bounding box center [237, 228] width 216 height 51
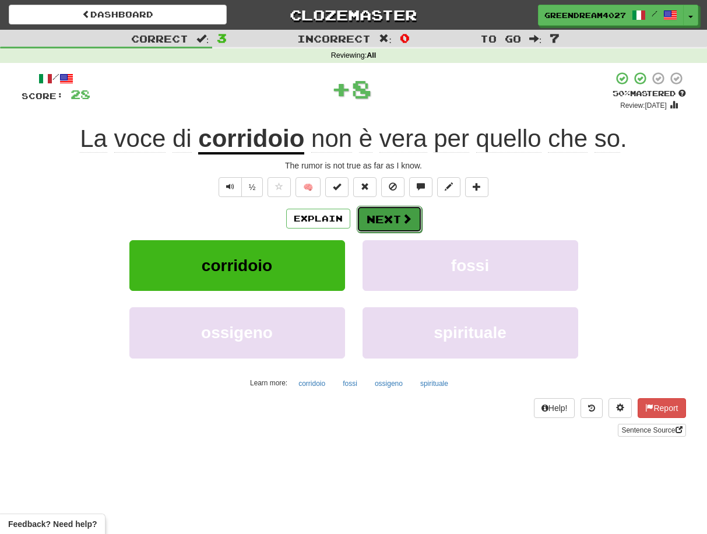
click at [382, 220] on button "Next" at bounding box center [389, 219] width 65 height 27
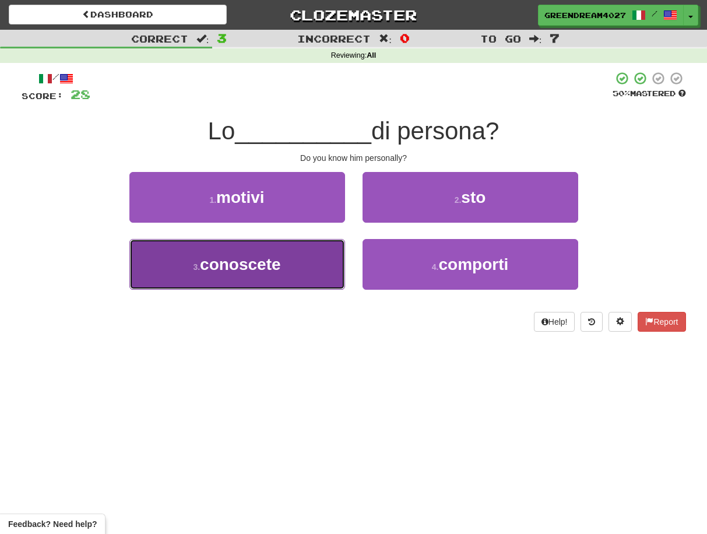
click at [316, 273] on button "3 . conoscete" at bounding box center [237, 264] width 216 height 51
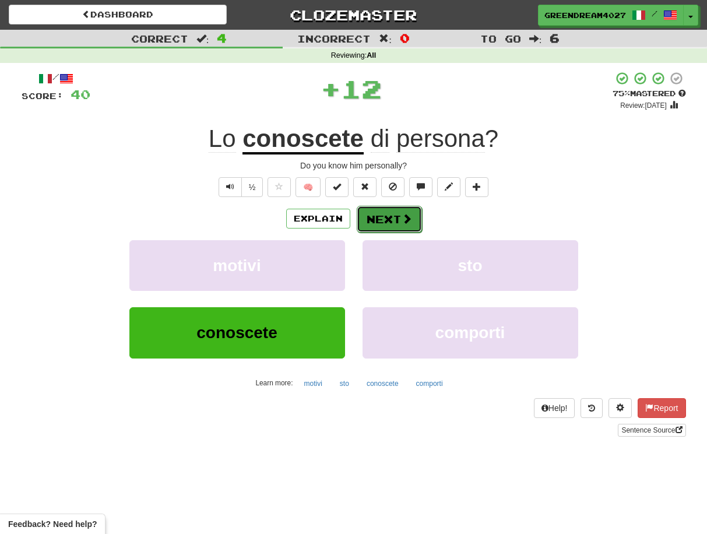
click at [384, 219] on button "Next" at bounding box center [389, 219] width 65 height 27
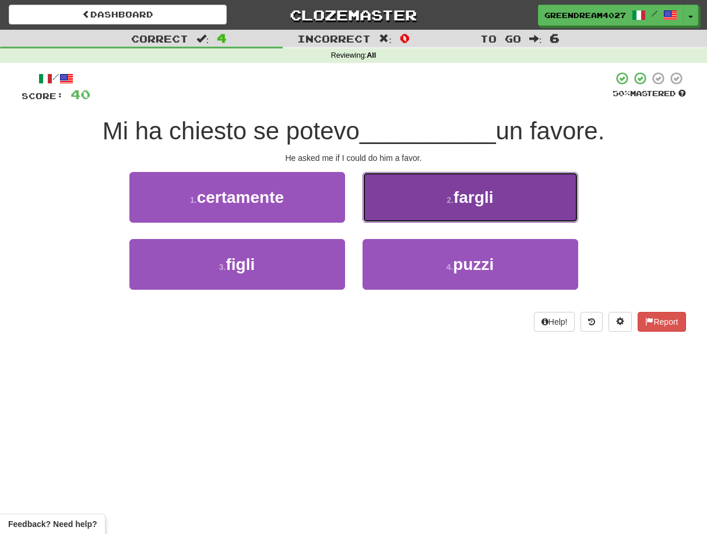
click at [412, 206] on button "2 . [GEOGRAPHIC_DATA]" at bounding box center [470, 197] width 216 height 51
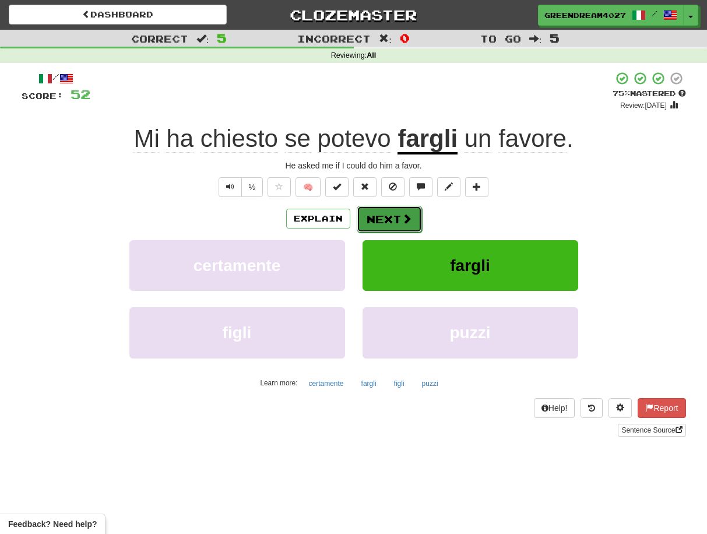
click at [381, 217] on button "Next" at bounding box center [389, 219] width 65 height 27
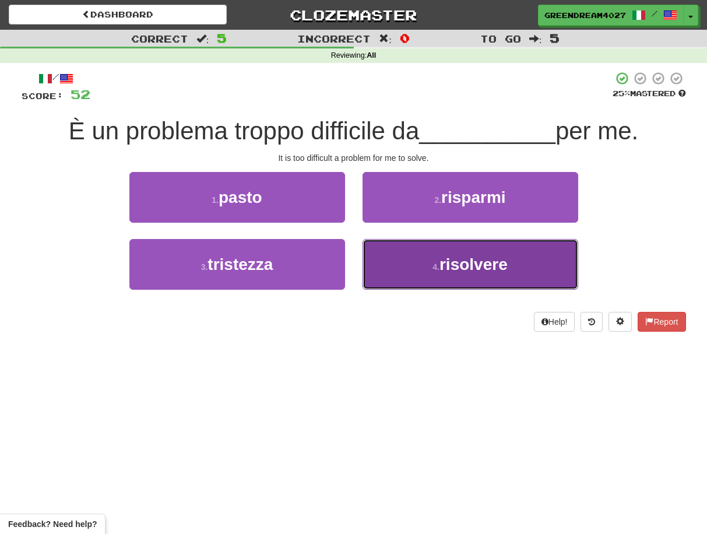
click at [404, 262] on button "4 . risolvere" at bounding box center [470, 264] width 216 height 51
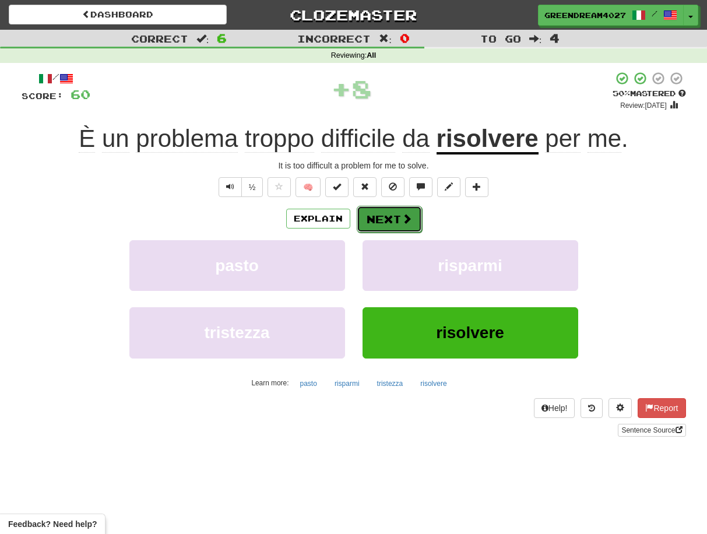
click at [393, 219] on button "Next" at bounding box center [389, 219] width 65 height 27
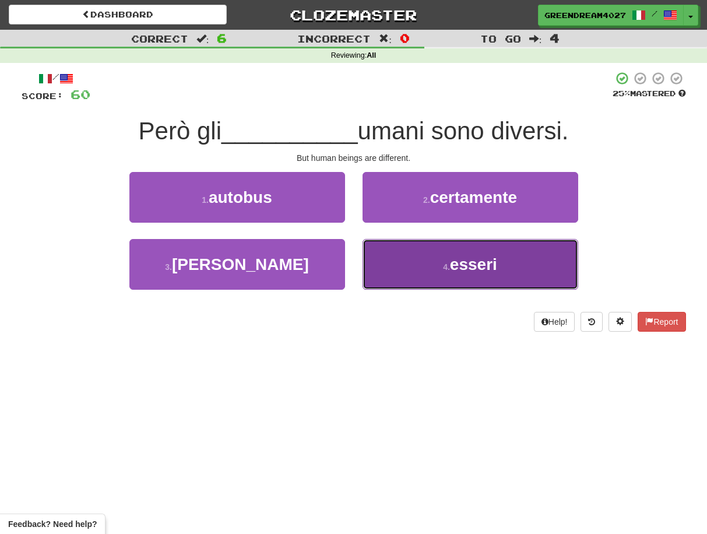
click at [422, 258] on button "4 . esseri" at bounding box center [470, 264] width 216 height 51
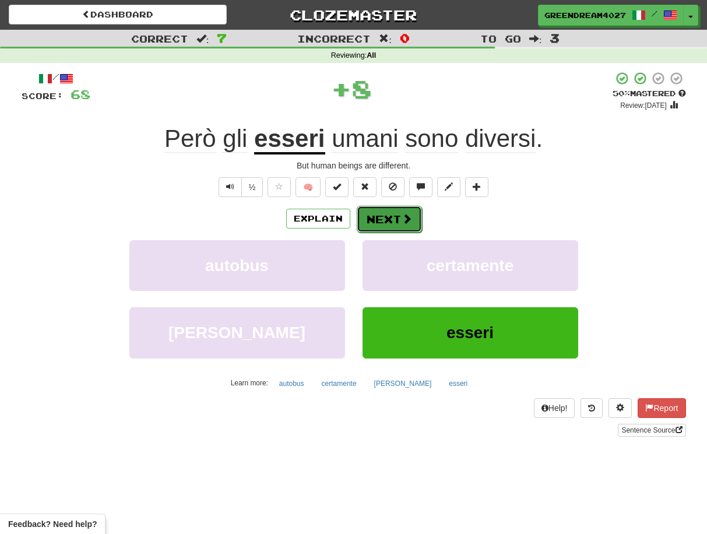
click at [394, 219] on button "Next" at bounding box center [389, 219] width 65 height 27
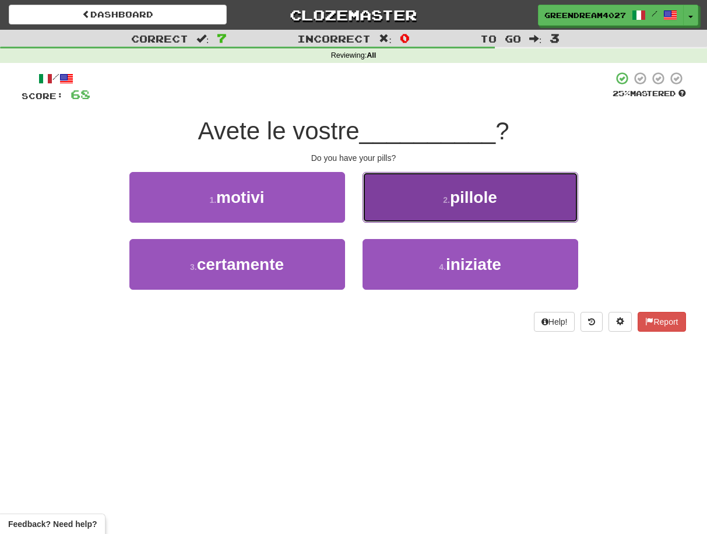
click at [432, 200] on button "2 . pillole" at bounding box center [470, 197] width 216 height 51
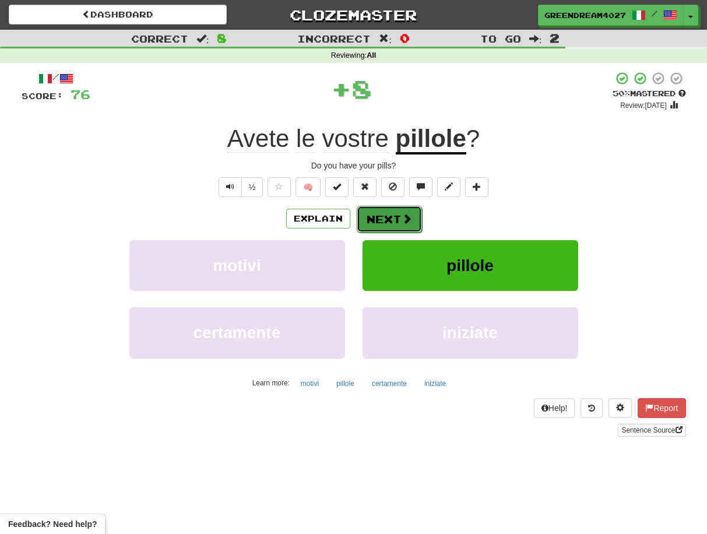
click at [396, 218] on button "Next" at bounding box center [389, 219] width 65 height 27
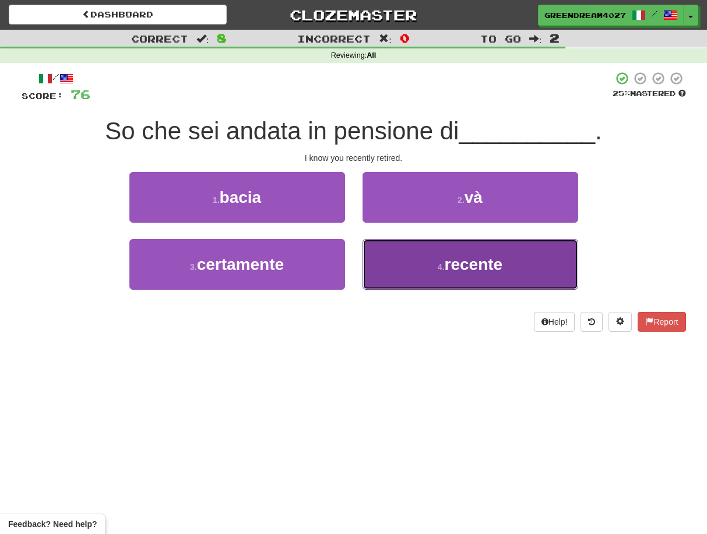
click at [424, 269] on button "4 . recente" at bounding box center [470, 264] width 216 height 51
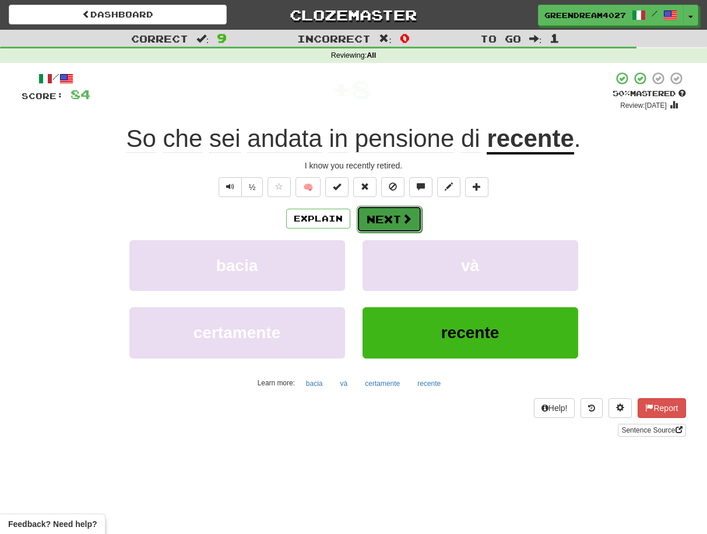
click at [391, 219] on button "Next" at bounding box center [389, 219] width 65 height 27
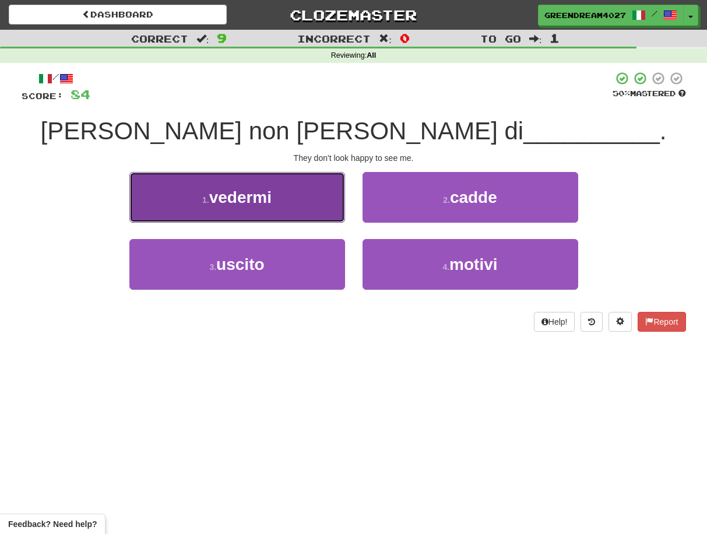
click at [293, 200] on button "1 . vedermi" at bounding box center [237, 197] width 216 height 51
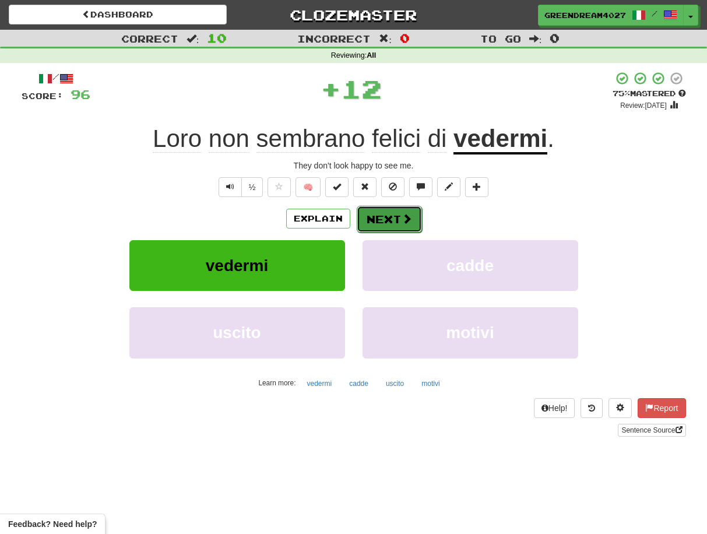
click at [389, 220] on button "Next" at bounding box center [389, 219] width 65 height 27
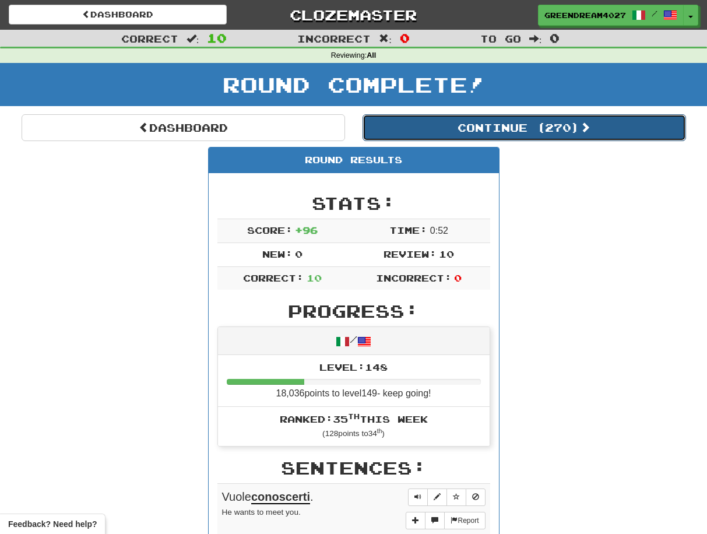
click at [505, 131] on button "Continue ( 270 )" at bounding box center [523, 127] width 323 height 27
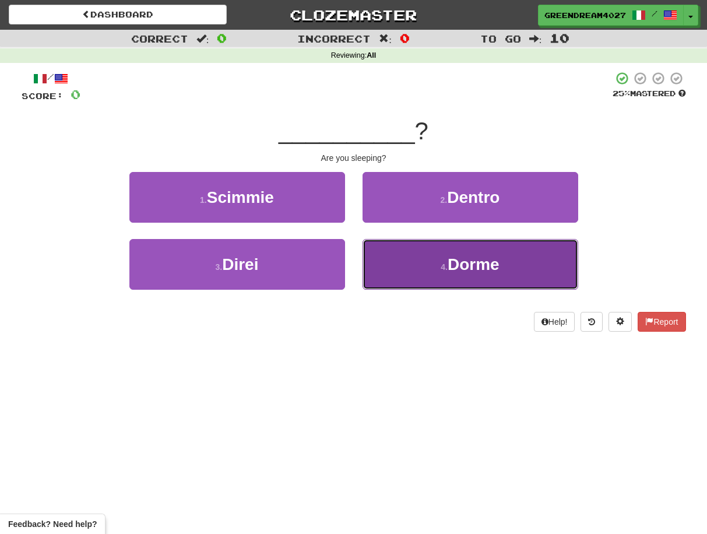
click at [414, 269] on button "4 . Dorme" at bounding box center [470, 264] width 216 height 51
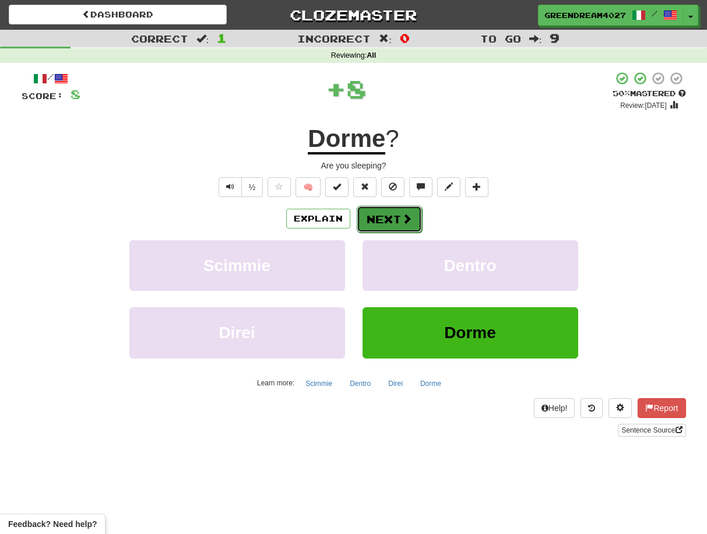
click at [398, 218] on button "Next" at bounding box center [389, 219] width 65 height 27
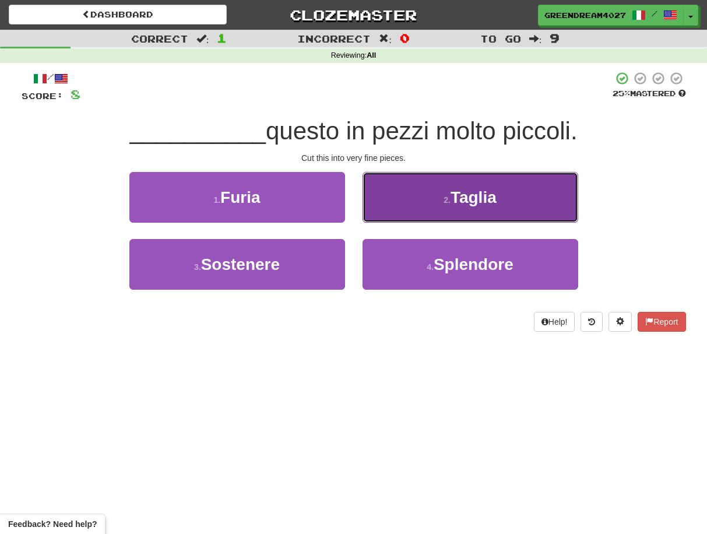
click at [410, 206] on button "2 . [GEOGRAPHIC_DATA]" at bounding box center [470, 197] width 216 height 51
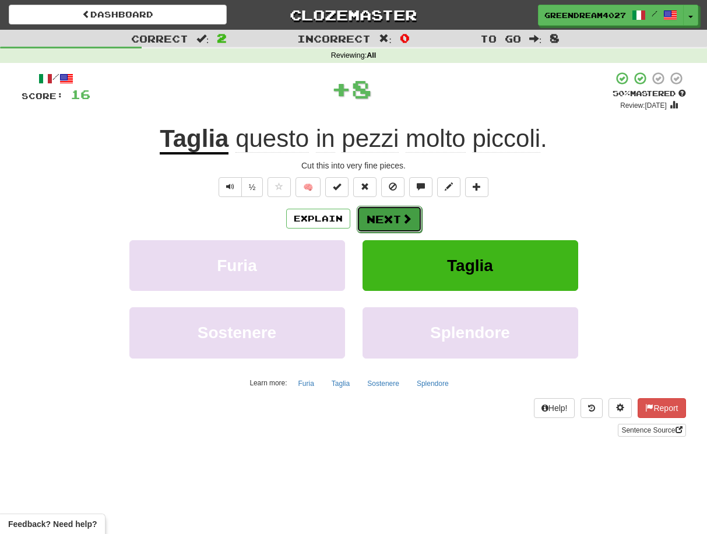
click at [390, 220] on button "Next" at bounding box center [389, 219] width 65 height 27
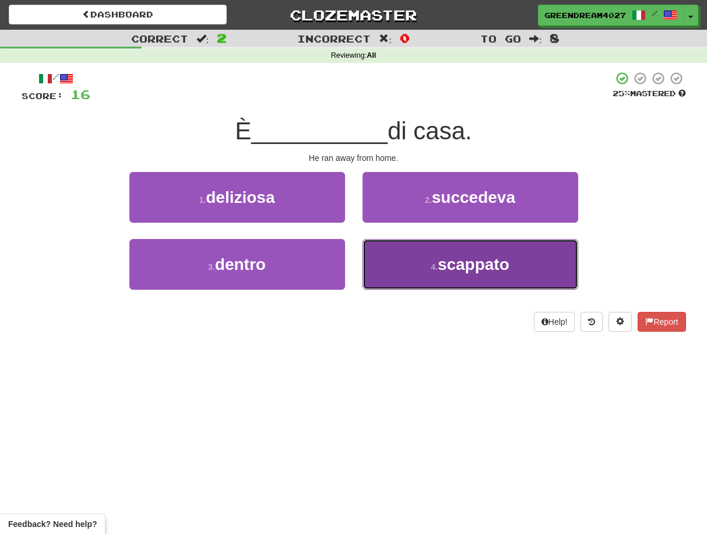
click at [400, 274] on button "4 . scappato" at bounding box center [470, 264] width 216 height 51
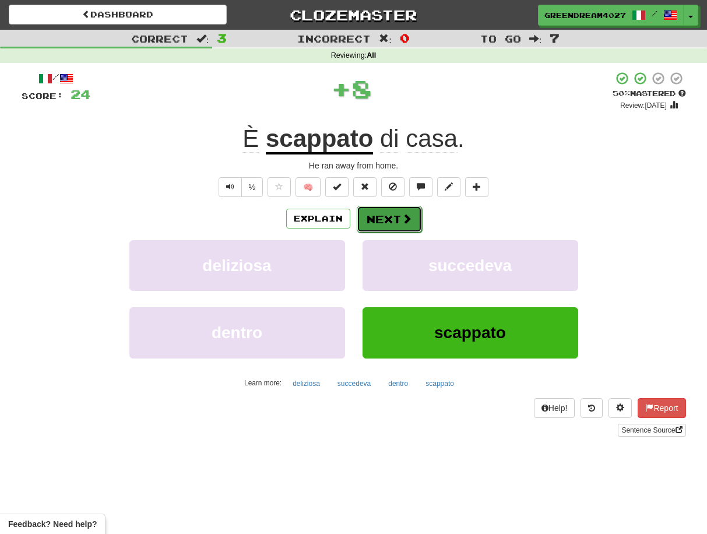
click at [392, 218] on button "Next" at bounding box center [389, 219] width 65 height 27
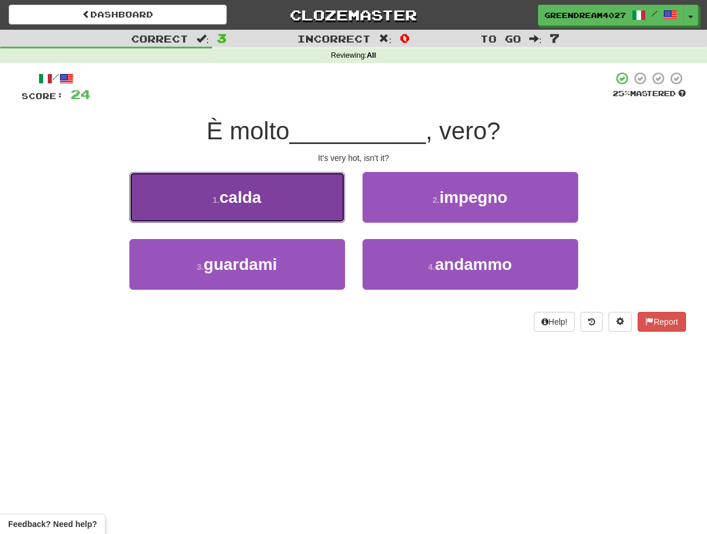
click at [306, 201] on button "1 . [GEOGRAPHIC_DATA]" at bounding box center [237, 197] width 216 height 51
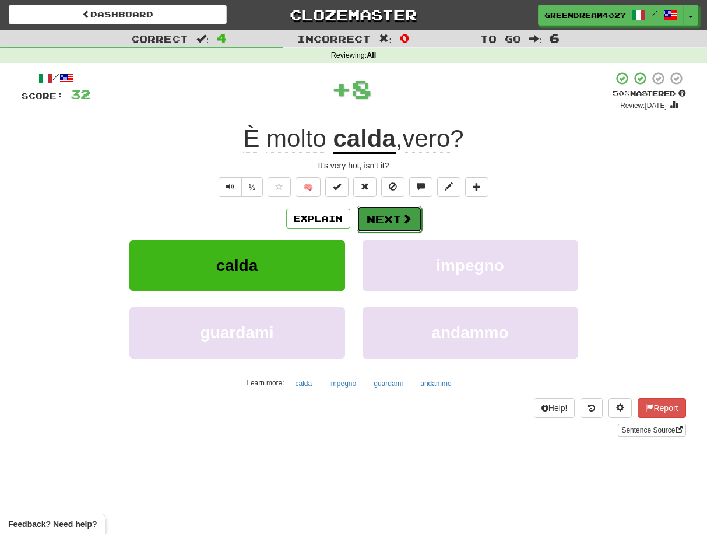
click at [385, 217] on button "Next" at bounding box center [389, 219] width 65 height 27
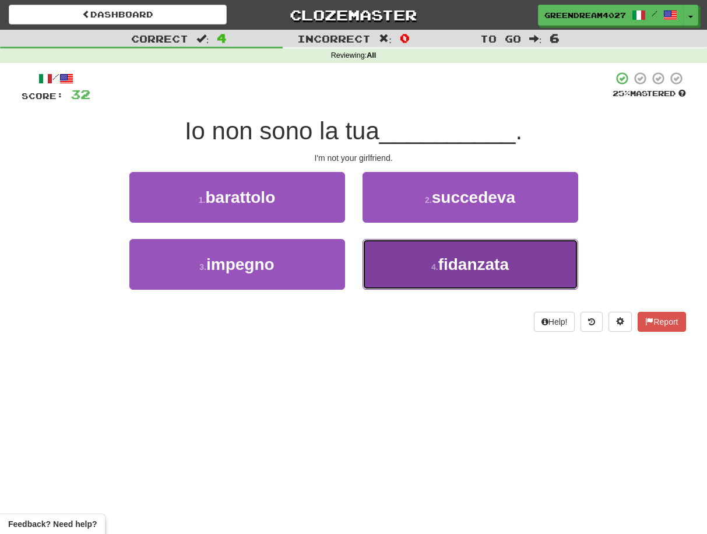
click at [404, 269] on button "4 . fidanzata" at bounding box center [470, 264] width 216 height 51
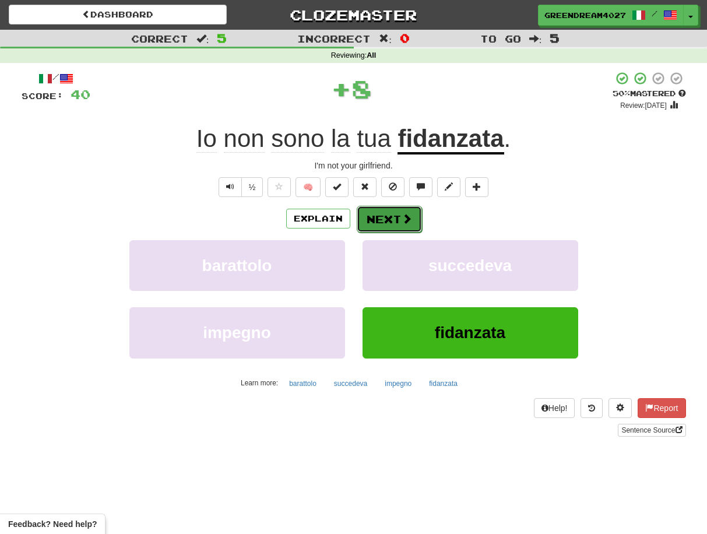
click at [398, 217] on button "Next" at bounding box center [389, 219] width 65 height 27
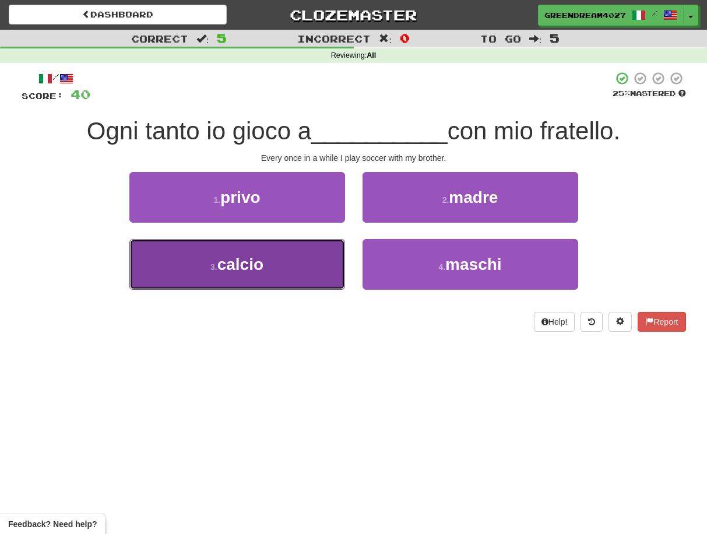
click at [311, 265] on button "3 . calcio" at bounding box center [237, 264] width 216 height 51
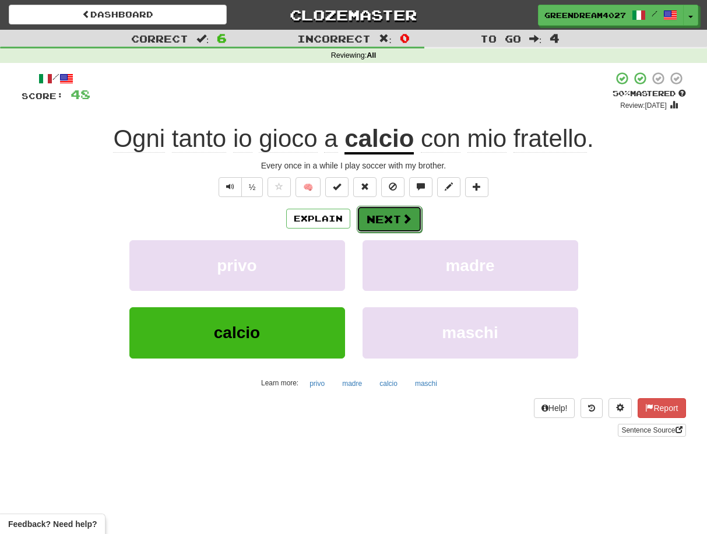
click at [383, 219] on button "Next" at bounding box center [389, 219] width 65 height 27
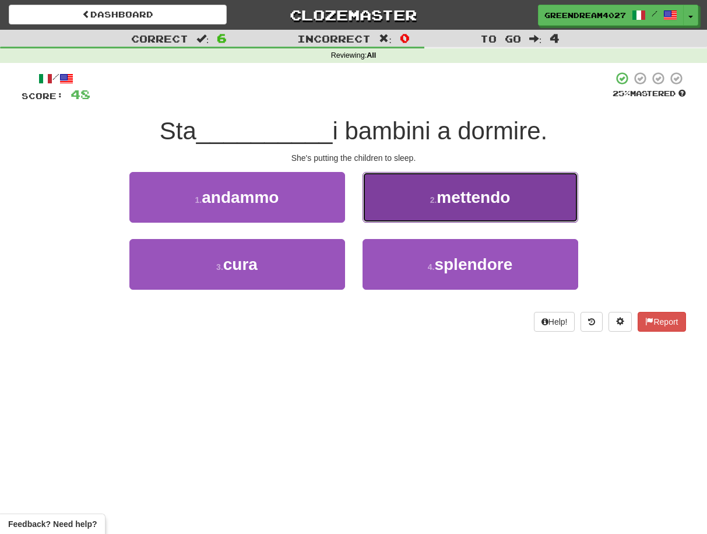
click at [413, 196] on button "2 . mettendo" at bounding box center [470, 197] width 216 height 51
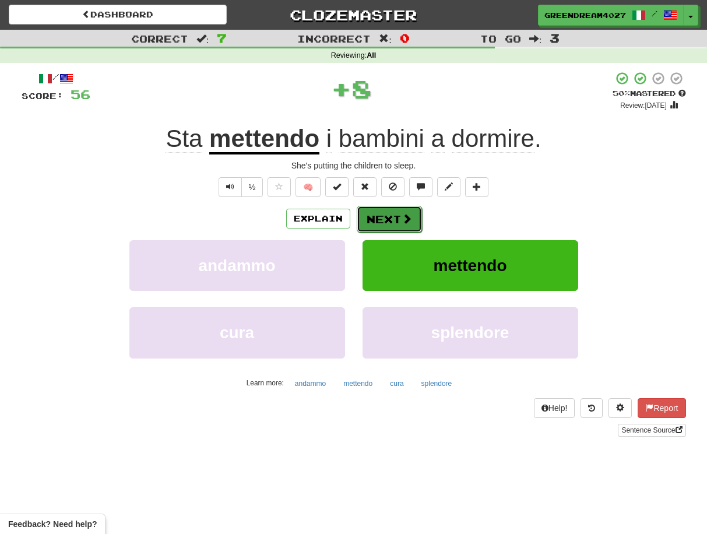
click at [380, 218] on button "Next" at bounding box center [389, 219] width 65 height 27
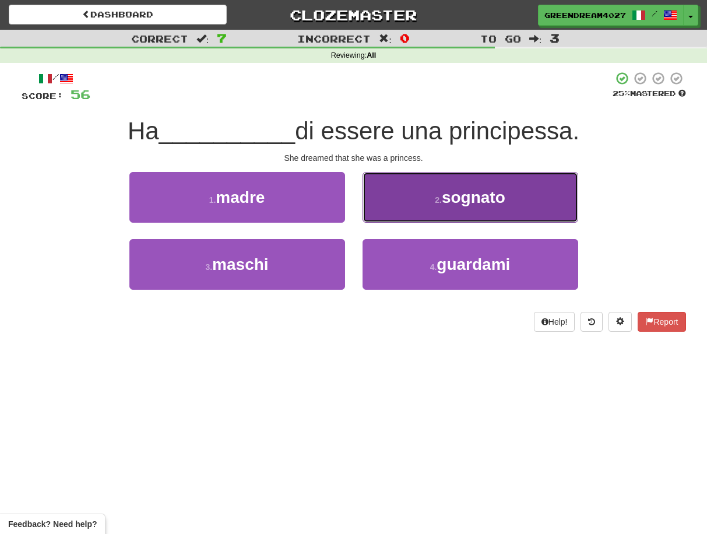
click at [452, 199] on span "sognato" at bounding box center [474, 197] width 64 height 18
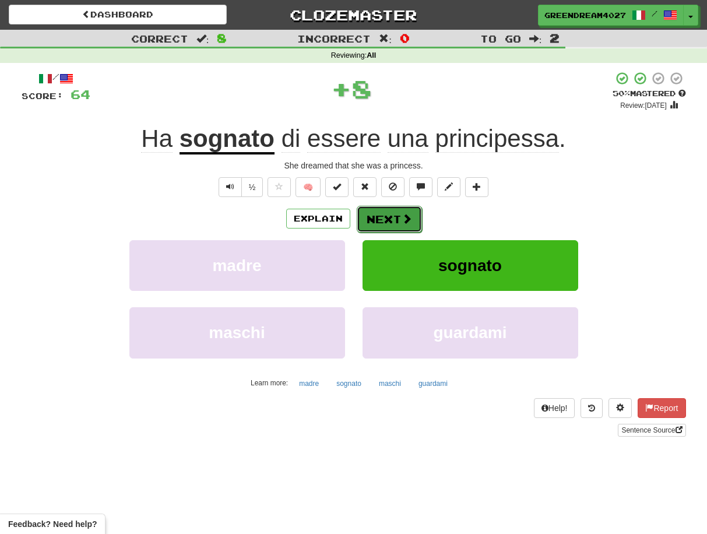
click at [383, 220] on button "Next" at bounding box center [389, 219] width 65 height 27
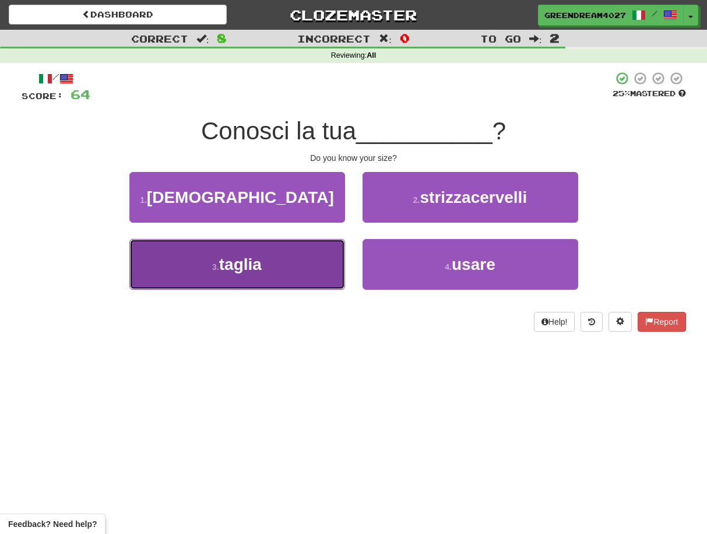
click at [287, 264] on button "3 . [GEOGRAPHIC_DATA]" at bounding box center [237, 264] width 216 height 51
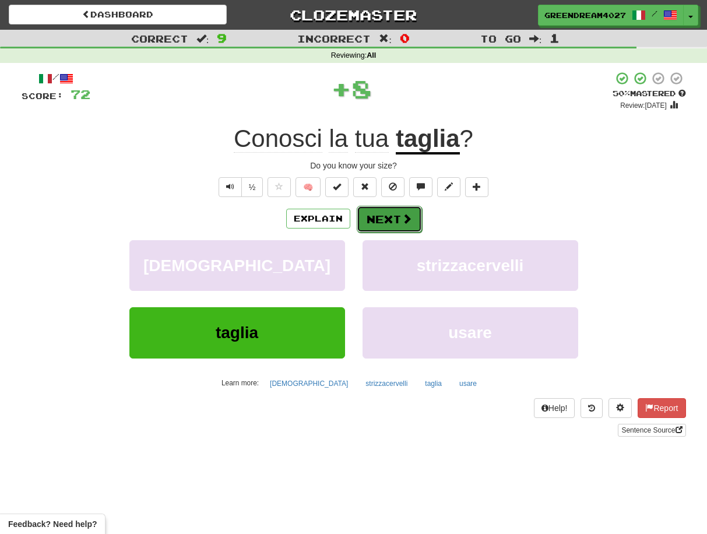
click at [387, 218] on button "Next" at bounding box center [389, 219] width 65 height 27
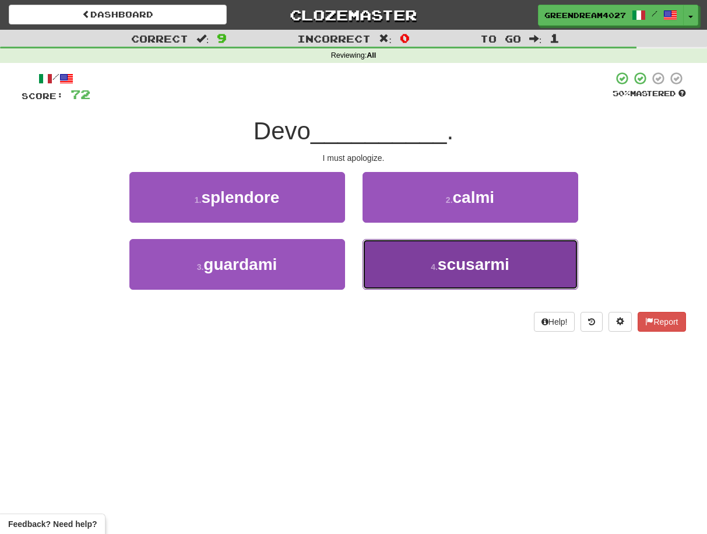
click at [412, 270] on button "4 . scusarmi" at bounding box center [470, 264] width 216 height 51
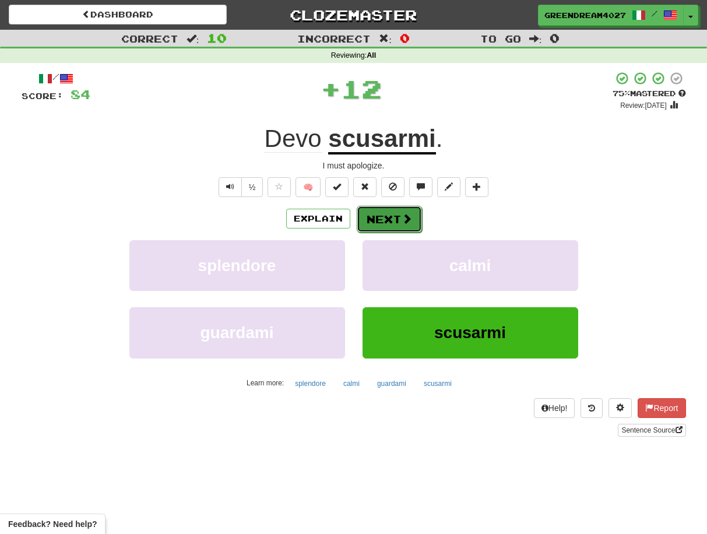
click at [390, 221] on button "Next" at bounding box center [389, 219] width 65 height 27
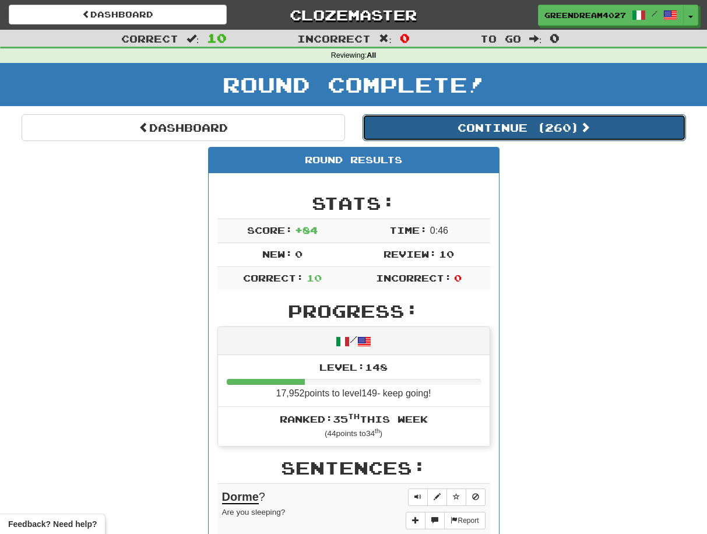
click at [461, 128] on button "Continue ( 260 )" at bounding box center [523, 127] width 323 height 27
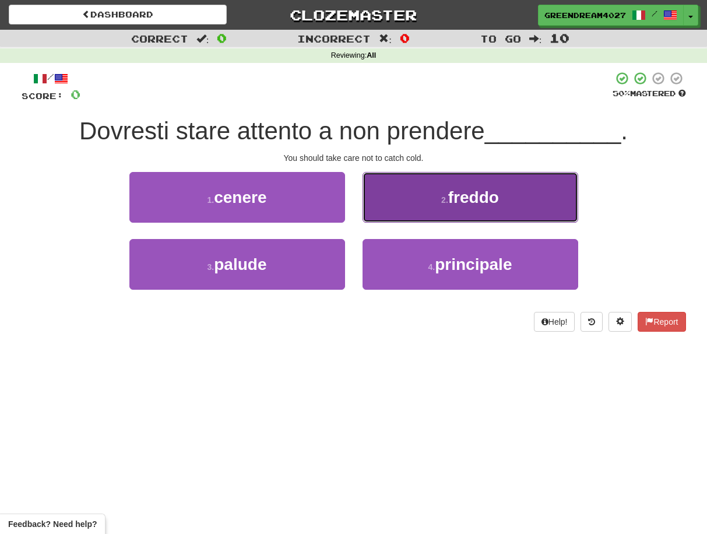
click at [523, 203] on button "2 . freddo" at bounding box center [470, 197] width 216 height 51
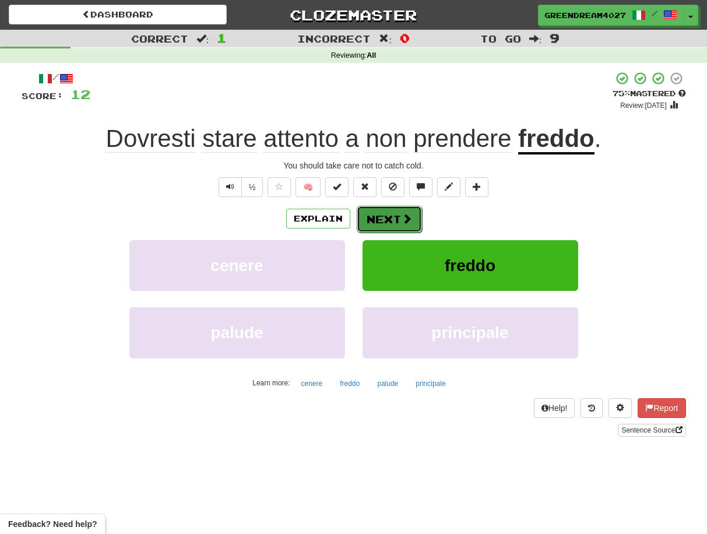
click at [377, 218] on button "Next" at bounding box center [389, 219] width 65 height 27
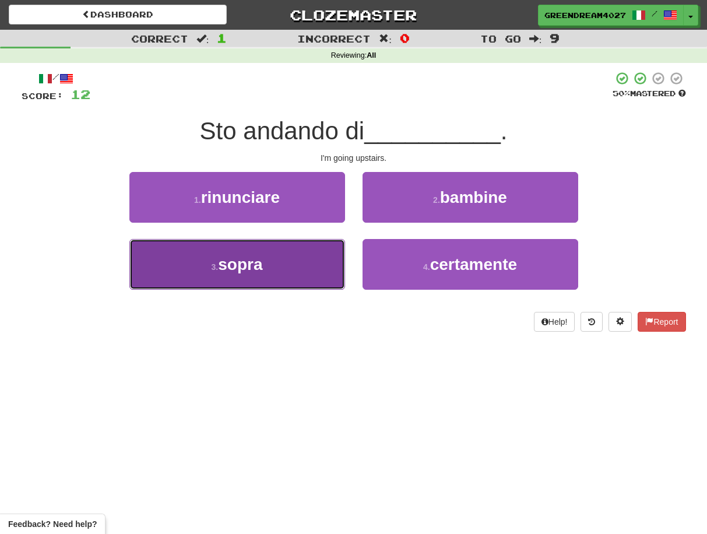
click at [308, 271] on button "3 . sopra" at bounding box center [237, 264] width 216 height 51
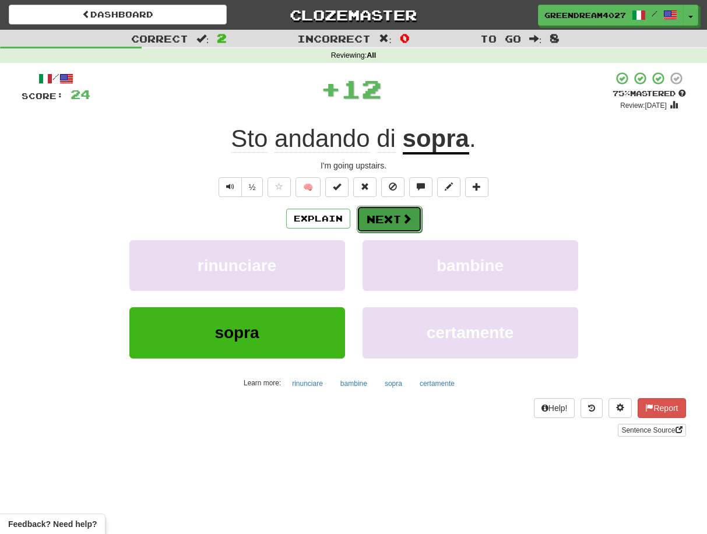
click at [386, 218] on button "Next" at bounding box center [389, 219] width 65 height 27
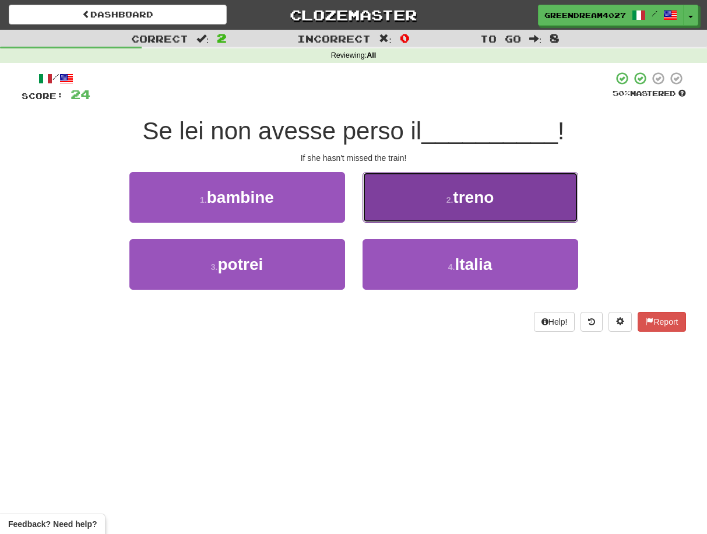
click at [403, 205] on button "2 . treno" at bounding box center [470, 197] width 216 height 51
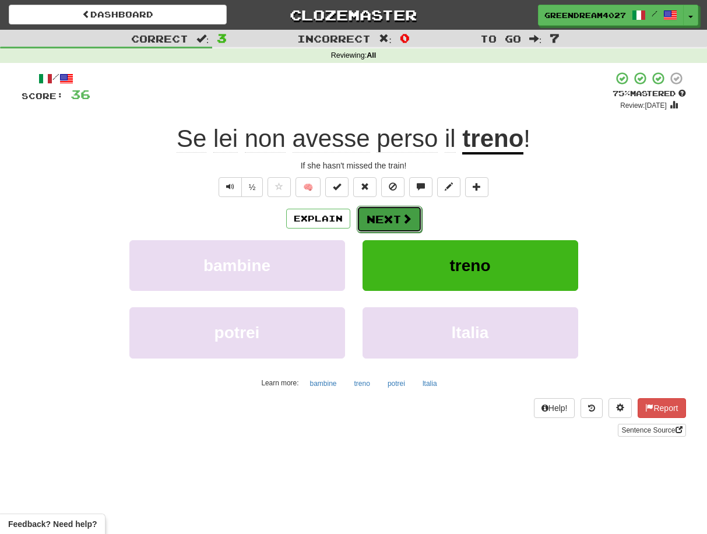
click at [385, 217] on button "Next" at bounding box center [389, 219] width 65 height 27
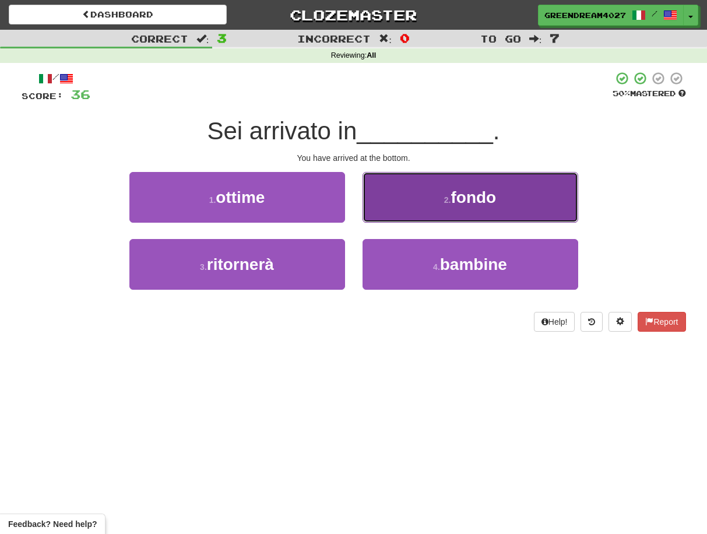
click at [431, 206] on button "2 . fondo" at bounding box center [470, 197] width 216 height 51
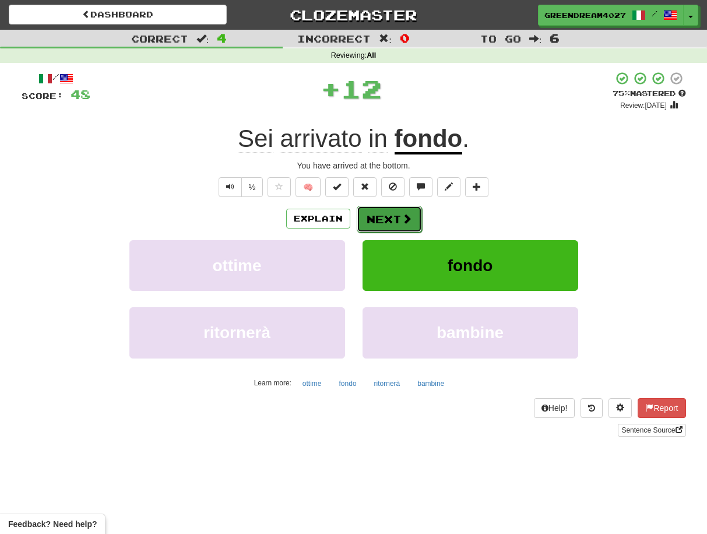
click at [399, 220] on button "Next" at bounding box center [389, 219] width 65 height 27
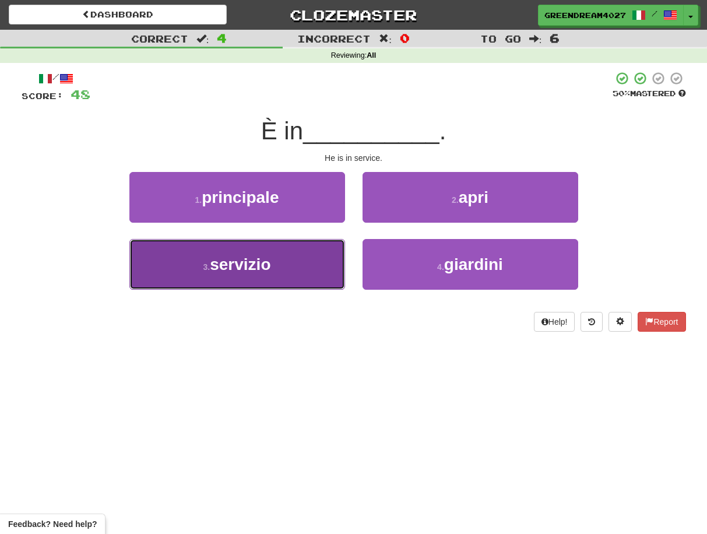
click at [295, 264] on button "3 . servizio" at bounding box center [237, 264] width 216 height 51
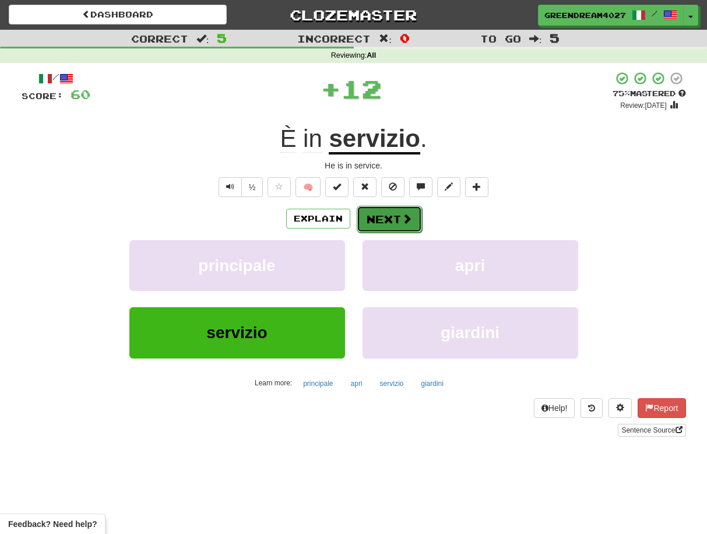
click at [380, 220] on button "Next" at bounding box center [389, 219] width 65 height 27
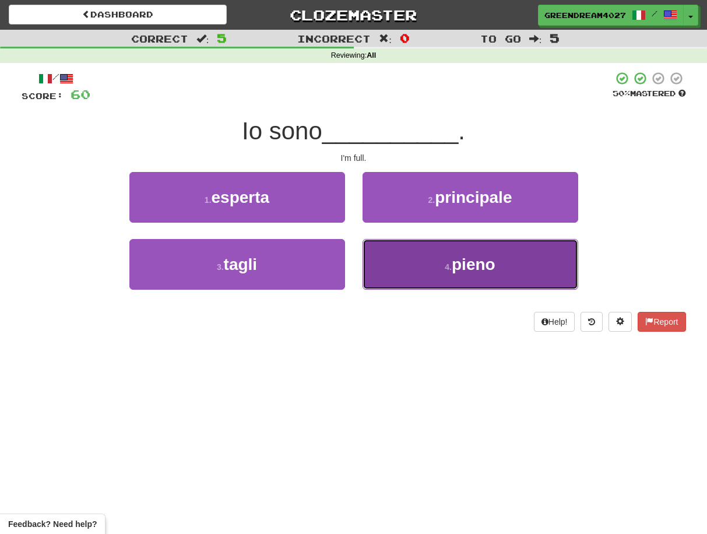
click at [420, 259] on button "4 . pieno" at bounding box center [470, 264] width 216 height 51
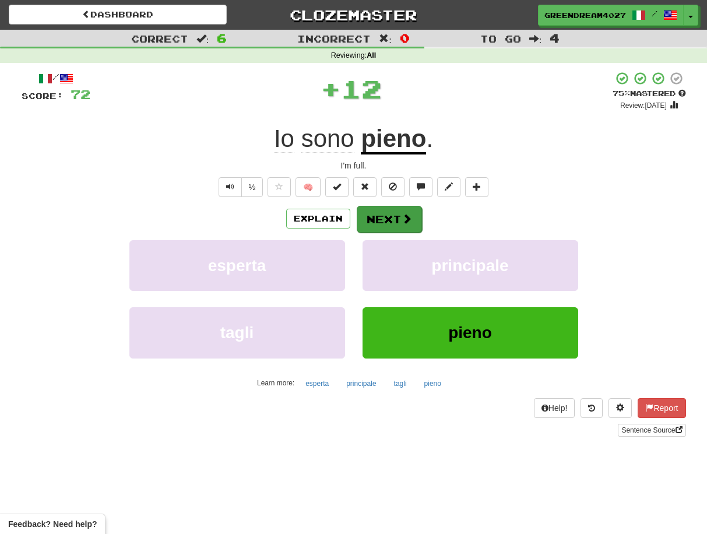
click at [393, 220] on button "Next" at bounding box center [389, 219] width 65 height 27
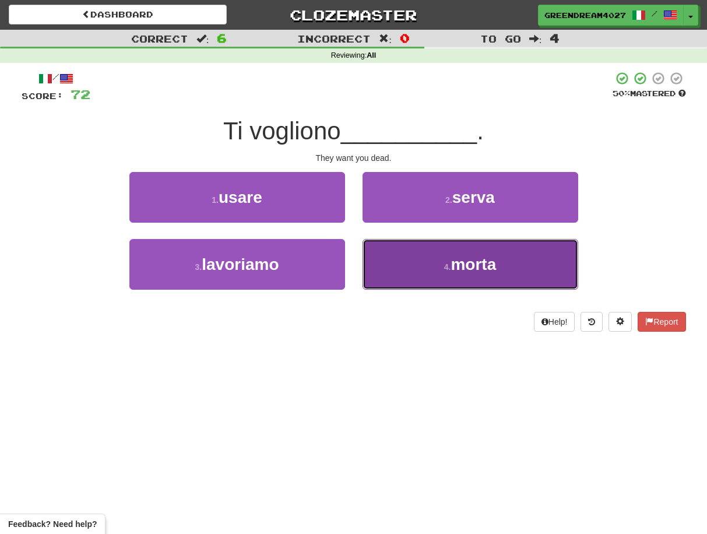
click at [414, 263] on button "4 . morta" at bounding box center [470, 264] width 216 height 51
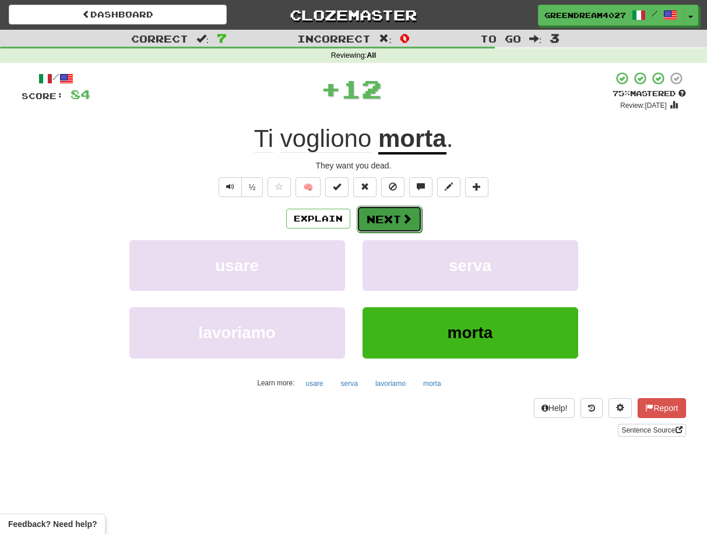
click at [382, 221] on button "Next" at bounding box center [389, 219] width 65 height 27
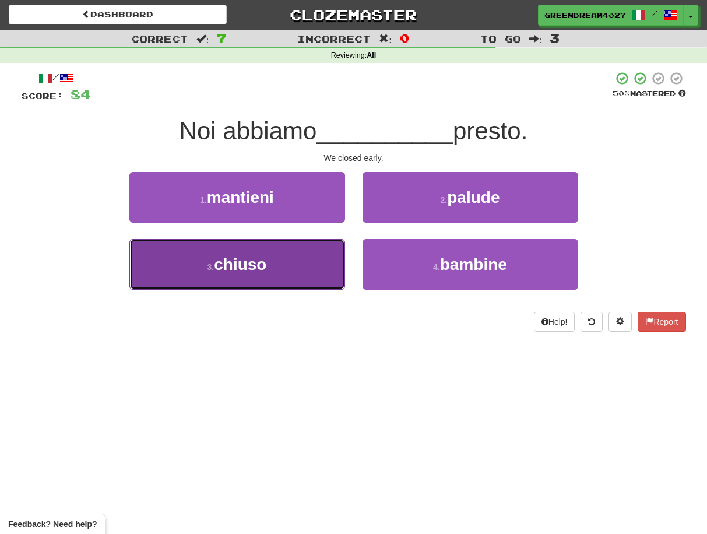
click at [305, 264] on button "3 . chiuso" at bounding box center [237, 264] width 216 height 51
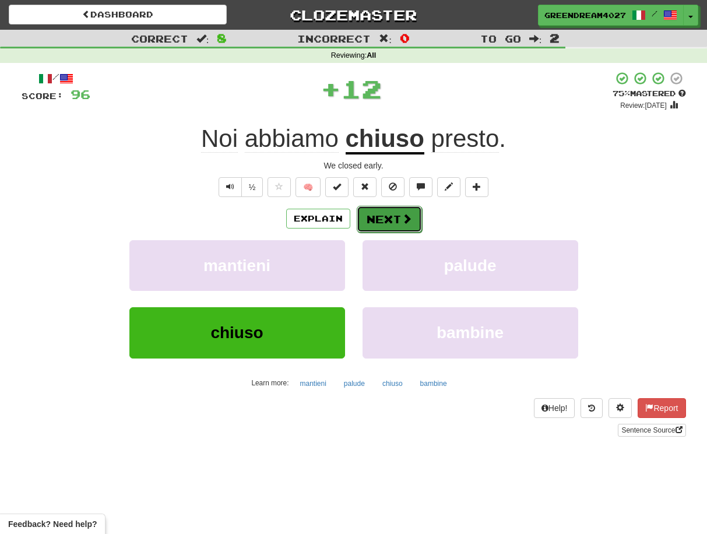
click at [383, 217] on button "Next" at bounding box center [389, 219] width 65 height 27
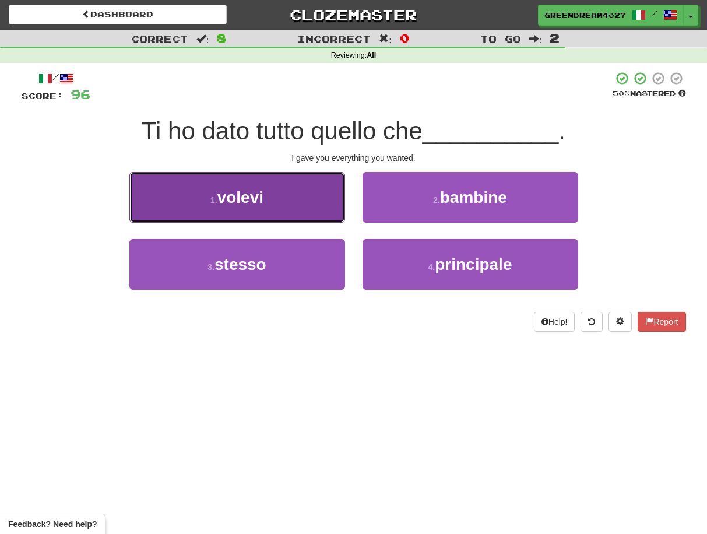
click at [295, 201] on button "1 . volevi" at bounding box center [237, 197] width 216 height 51
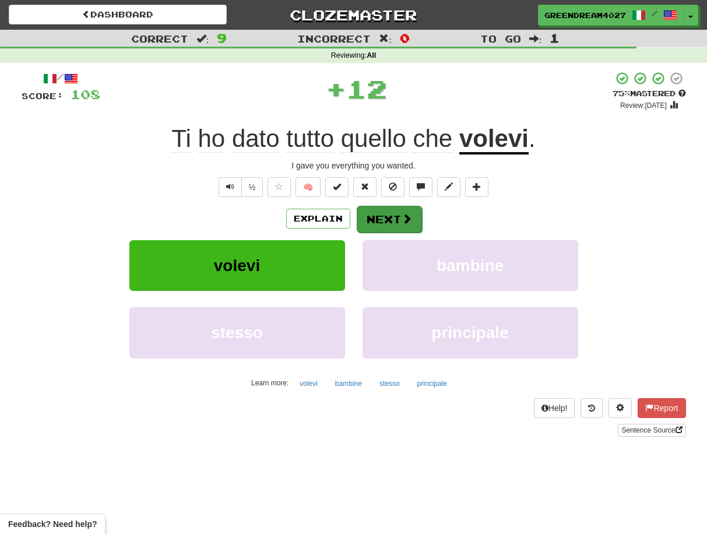
click at [387, 220] on button "Next" at bounding box center [389, 219] width 65 height 27
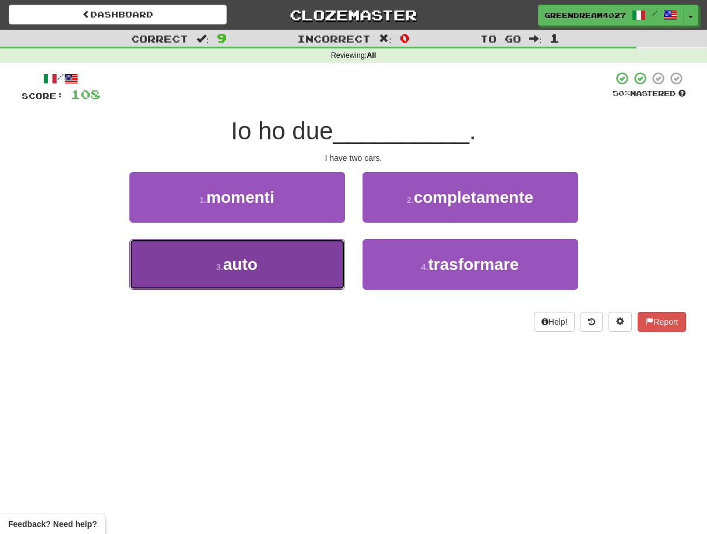
click at [323, 264] on button "3 . auto" at bounding box center [237, 264] width 216 height 51
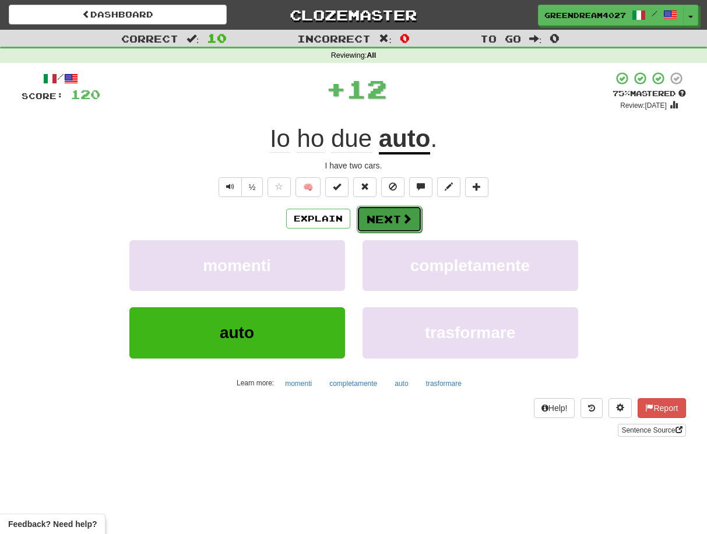
click at [379, 219] on button "Next" at bounding box center [389, 219] width 65 height 27
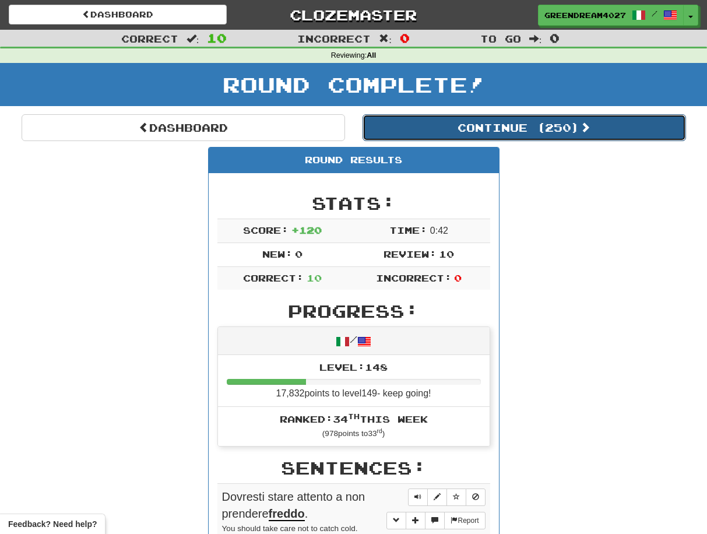
click at [514, 129] on button "Continue ( 250 )" at bounding box center [523, 127] width 323 height 27
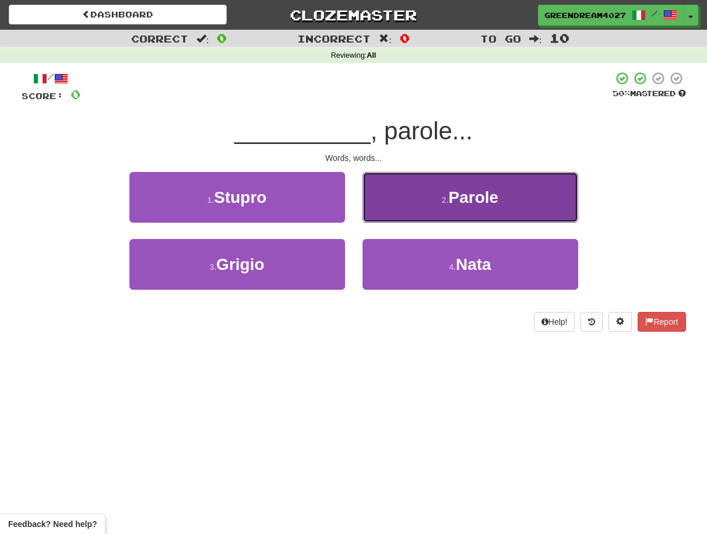
click at [427, 198] on button "2 . [GEOGRAPHIC_DATA]" at bounding box center [470, 197] width 216 height 51
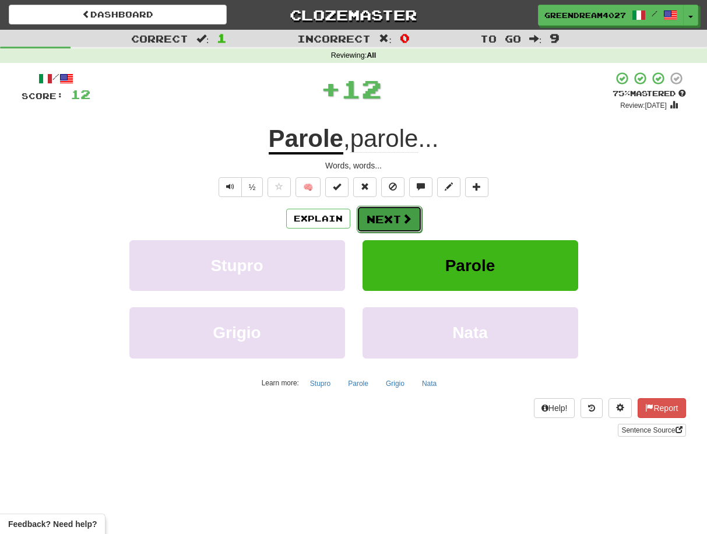
click at [383, 220] on button "Next" at bounding box center [389, 219] width 65 height 27
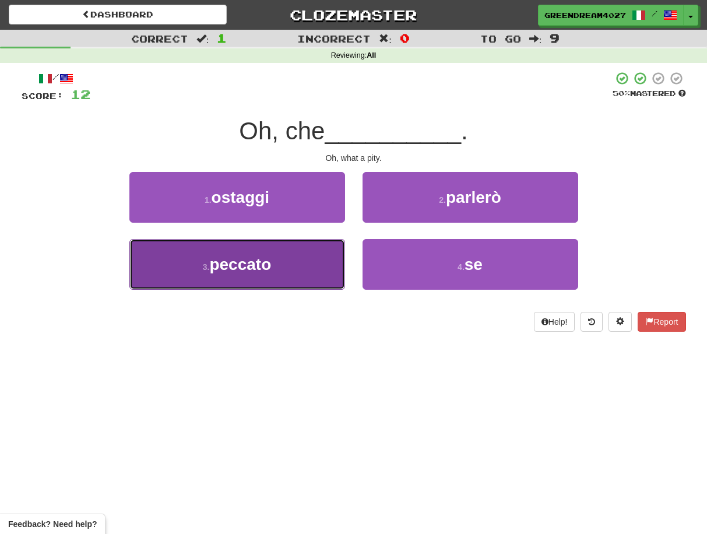
click at [306, 276] on button "3 . peccato" at bounding box center [237, 264] width 216 height 51
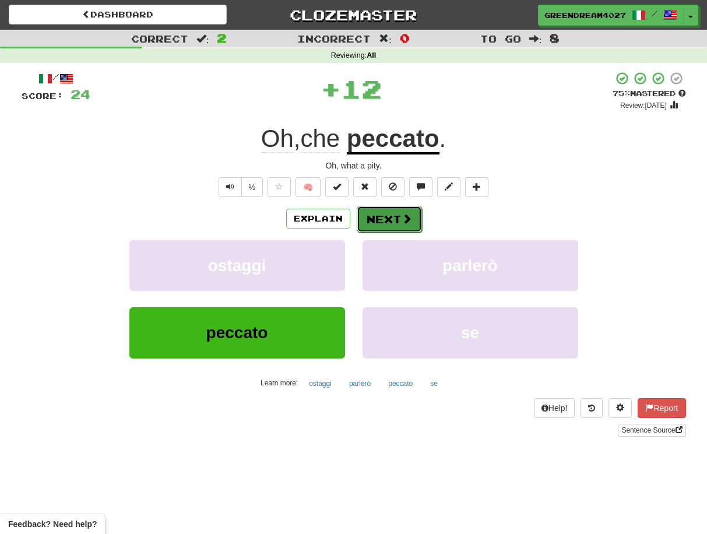
click at [387, 218] on button "Next" at bounding box center [389, 219] width 65 height 27
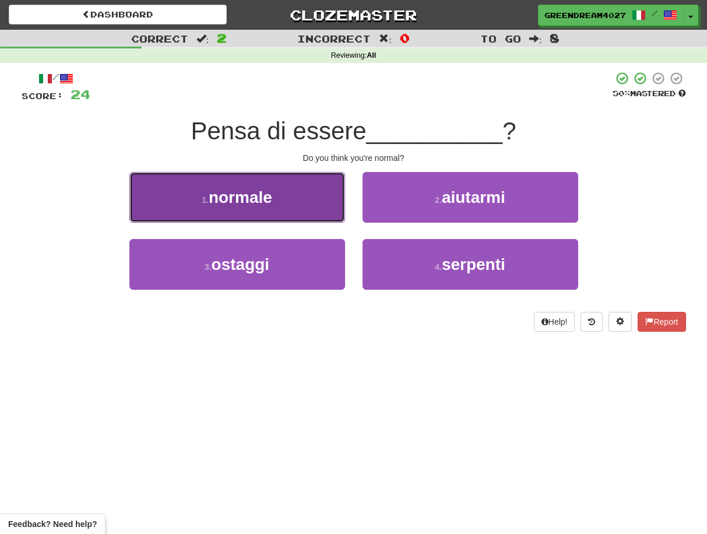
click at [315, 213] on button "1 . normale" at bounding box center [237, 197] width 216 height 51
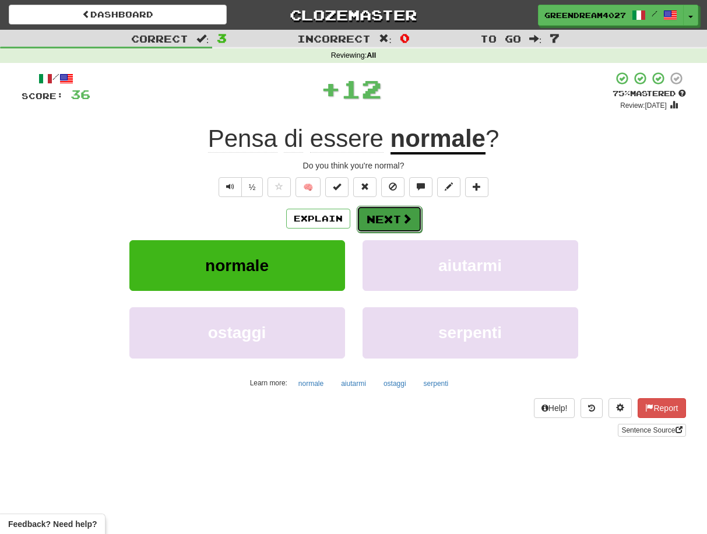
click at [394, 220] on button "Next" at bounding box center [389, 219] width 65 height 27
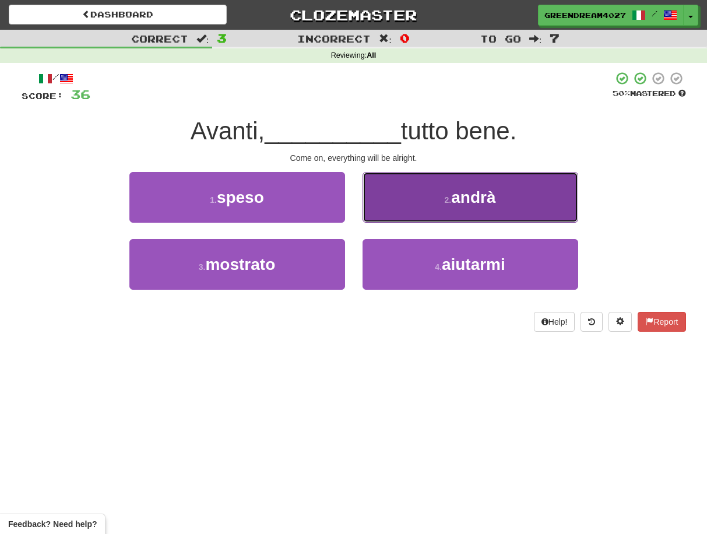
click at [417, 198] on button "2 . [GEOGRAPHIC_DATA]" at bounding box center [470, 197] width 216 height 51
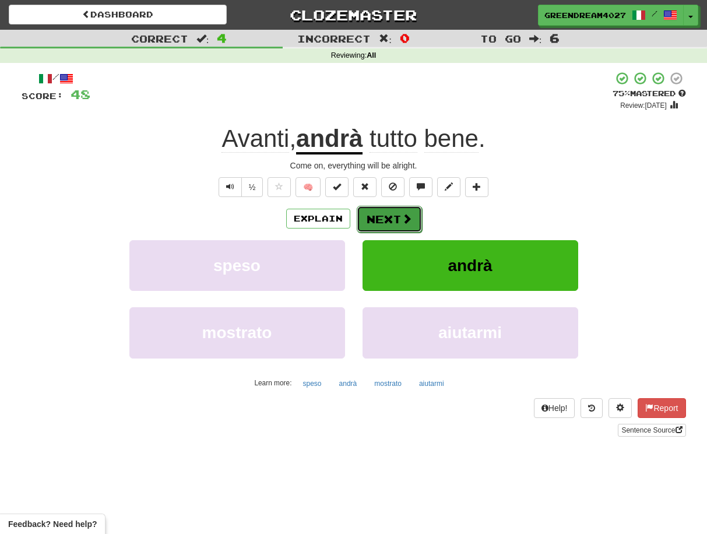
click at [389, 217] on button "Next" at bounding box center [389, 219] width 65 height 27
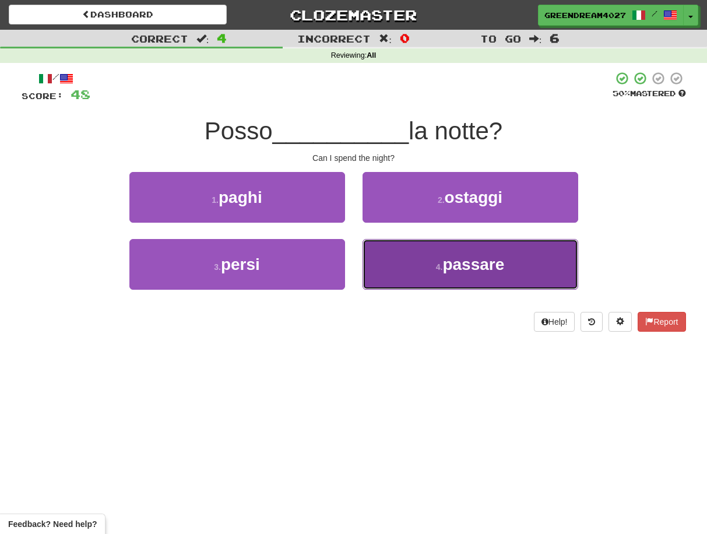
click at [426, 269] on button "4 . passare" at bounding box center [470, 264] width 216 height 51
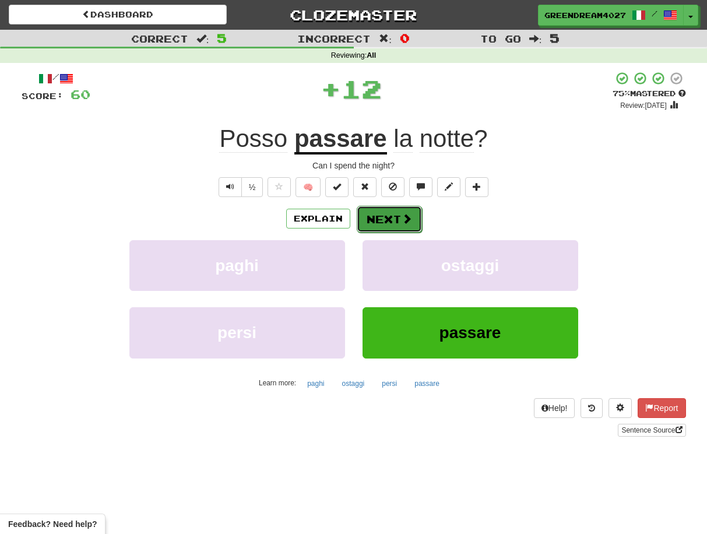
click at [388, 218] on button "Next" at bounding box center [389, 219] width 65 height 27
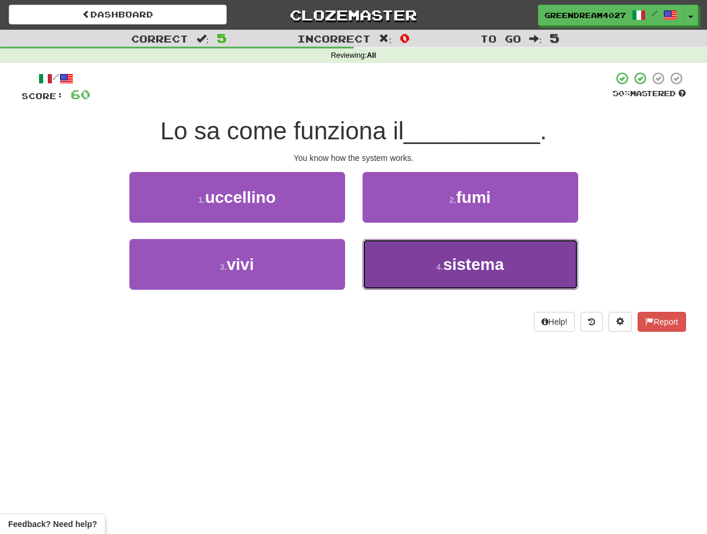
click at [400, 272] on button "4 . sistema" at bounding box center [470, 264] width 216 height 51
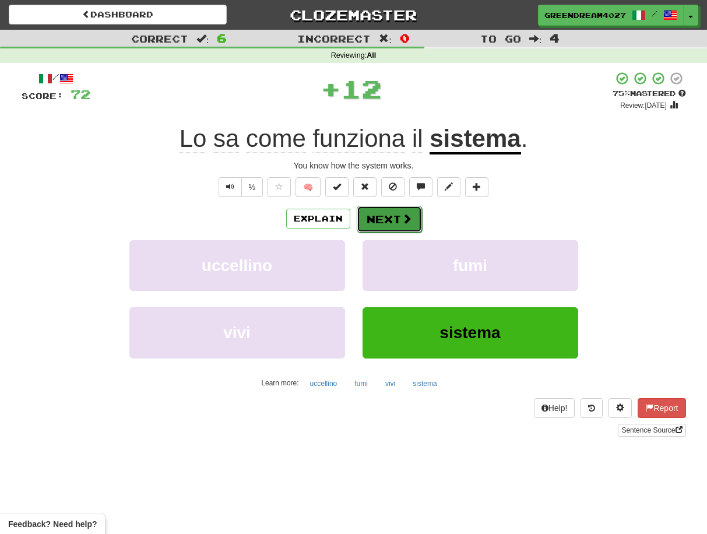
click at [397, 217] on button "Next" at bounding box center [389, 219] width 65 height 27
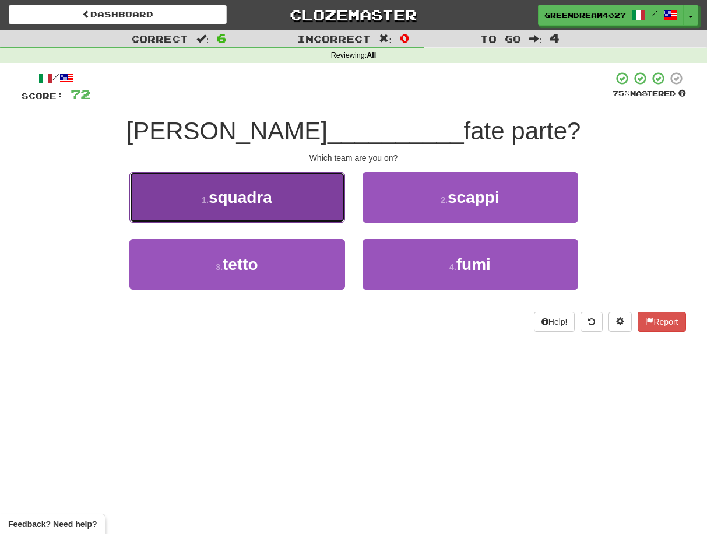
click at [288, 197] on button "1 . squadra" at bounding box center [237, 197] width 216 height 51
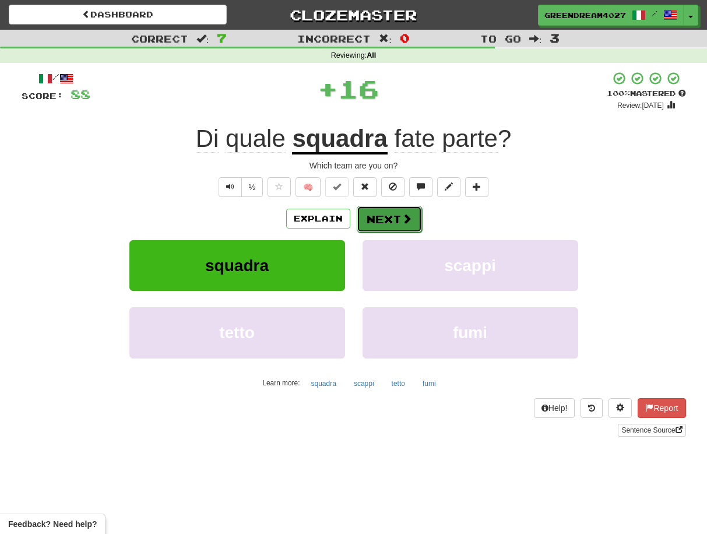
click at [378, 218] on button "Next" at bounding box center [389, 219] width 65 height 27
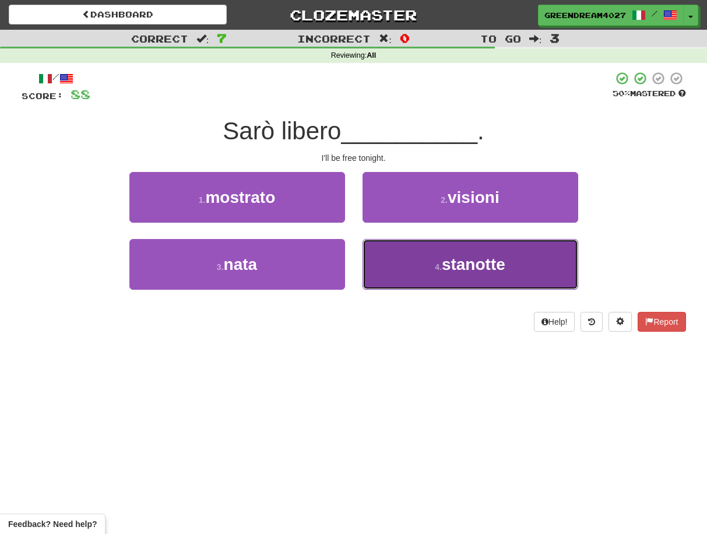
click at [405, 270] on button "4 . stanotte" at bounding box center [470, 264] width 216 height 51
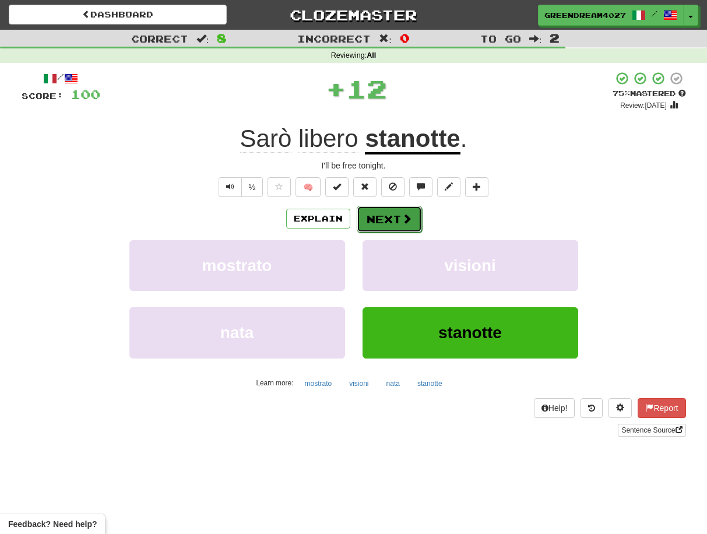
click at [385, 220] on button "Next" at bounding box center [389, 219] width 65 height 27
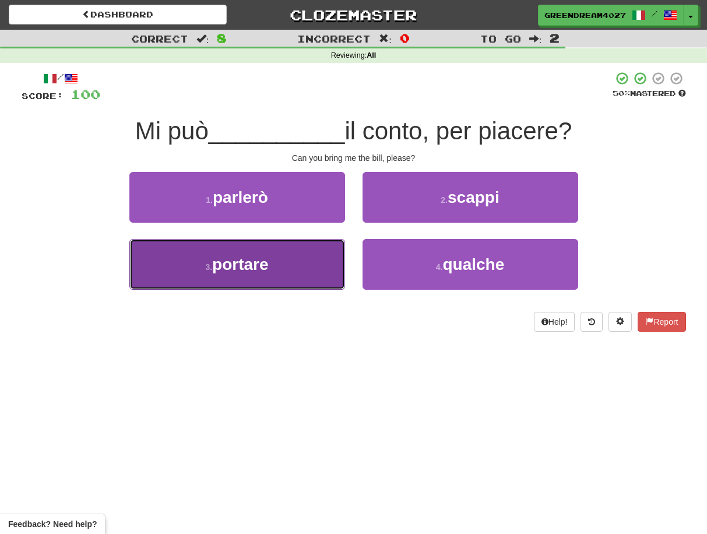
click at [306, 272] on button "3 . portare" at bounding box center [237, 264] width 216 height 51
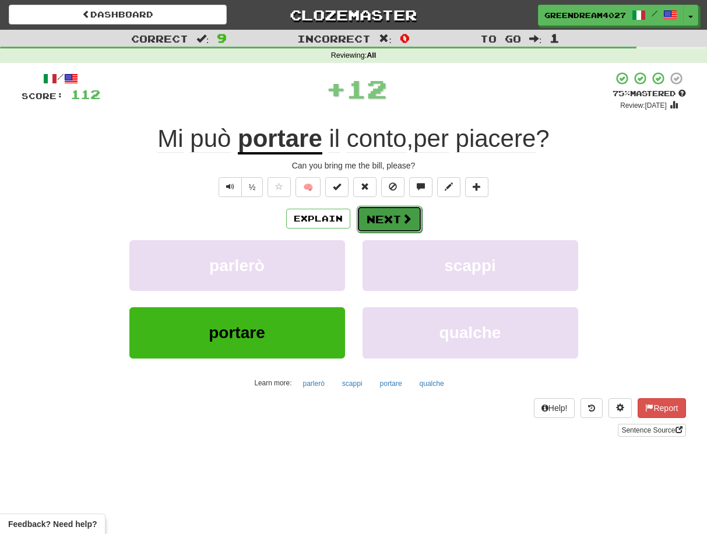
click at [376, 218] on button "Next" at bounding box center [389, 219] width 65 height 27
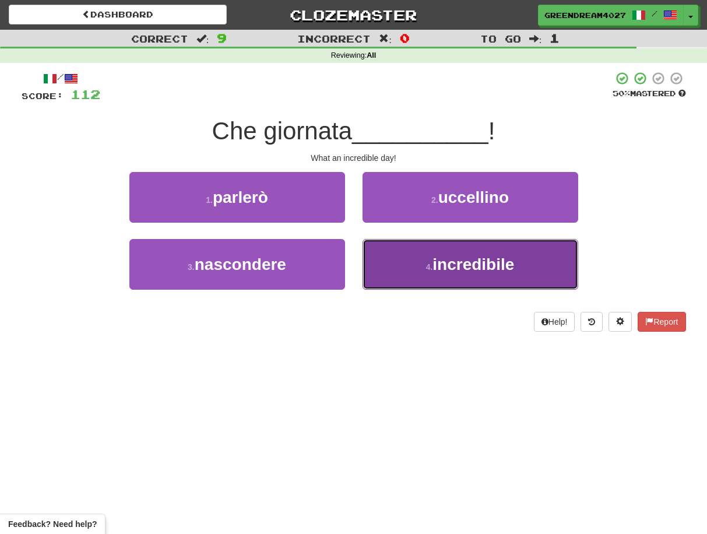
click at [426, 273] on button "4 . incredibile" at bounding box center [470, 264] width 216 height 51
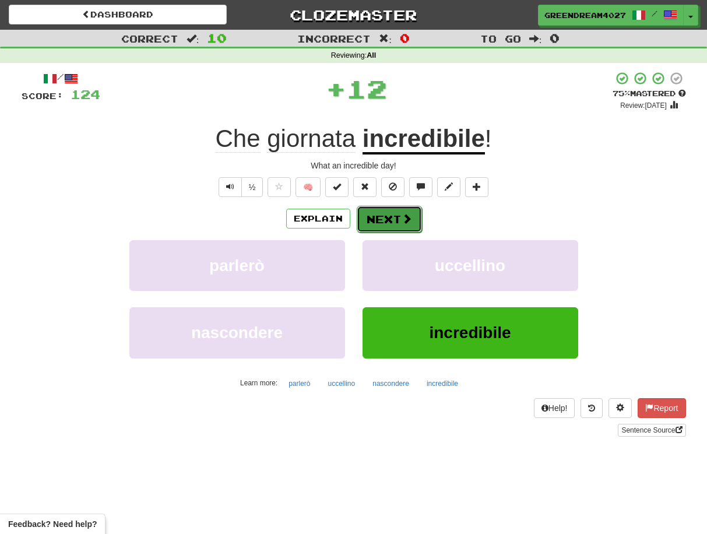
click at [387, 217] on button "Next" at bounding box center [389, 219] width 65 height 27
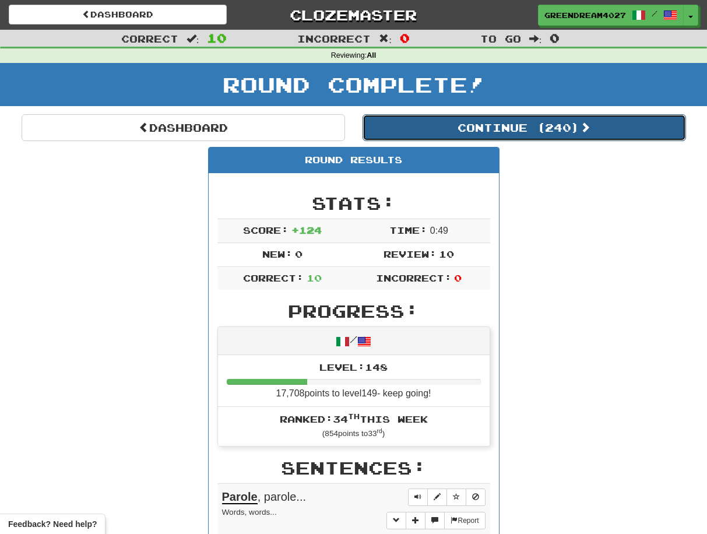
click at [484, 129] on button "Continue ( 240 )" at bounding box center [523, 127] width 323 height 27
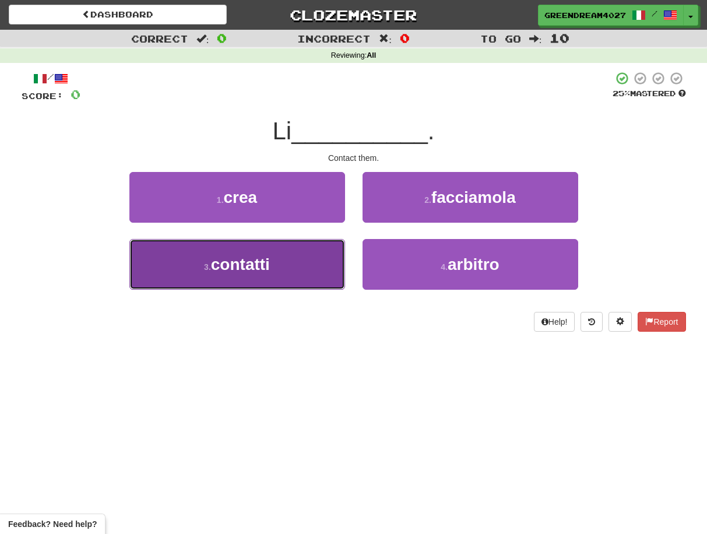
click at [298, 270] on button "3 . contatti" at bounding box center [237, 264] width 216 height 51
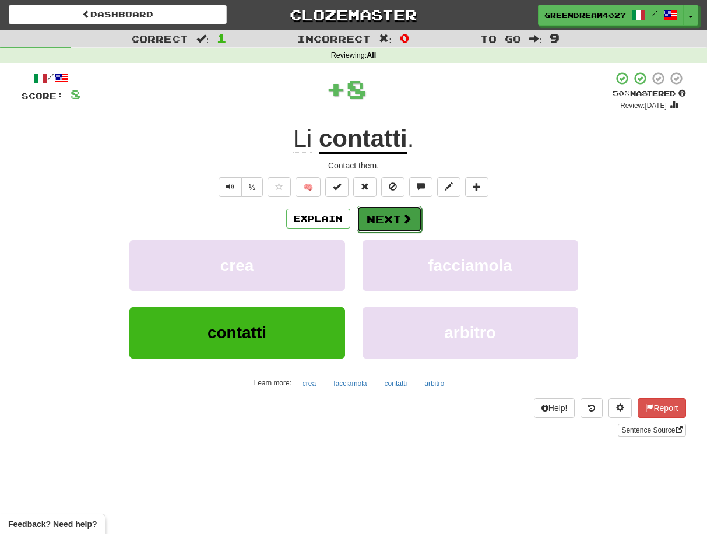
click at [390, 219] on button "Next" at bounding box center [389, 219] width 65 height 27
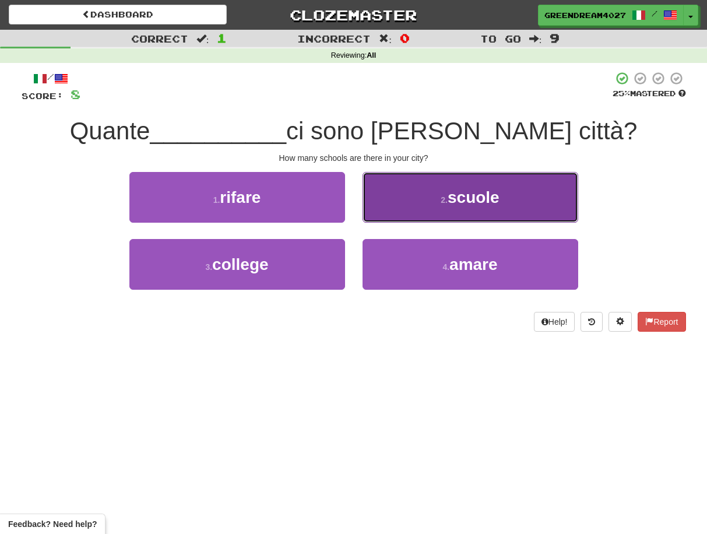
click at [408, 211] on button "2 . scuole" at bounding box center [470, 197] width 216 height 51
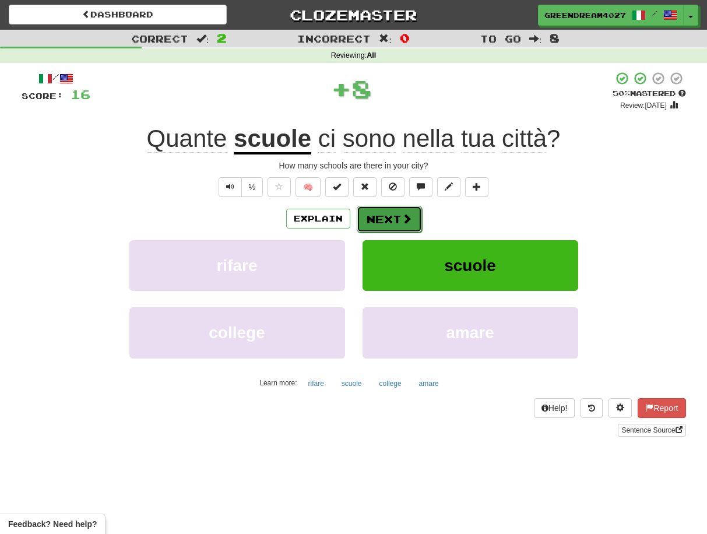
click at [390, 218] on button "Next" at bounding box center [389, 219] width 65 height 27
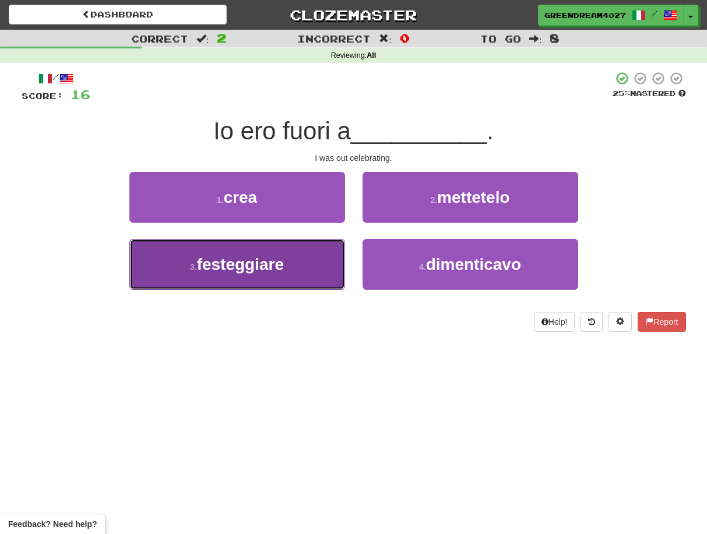
click at [288, 271] on button "3 . festeggiare" at bounding box center [237, 264] width 216 height 51
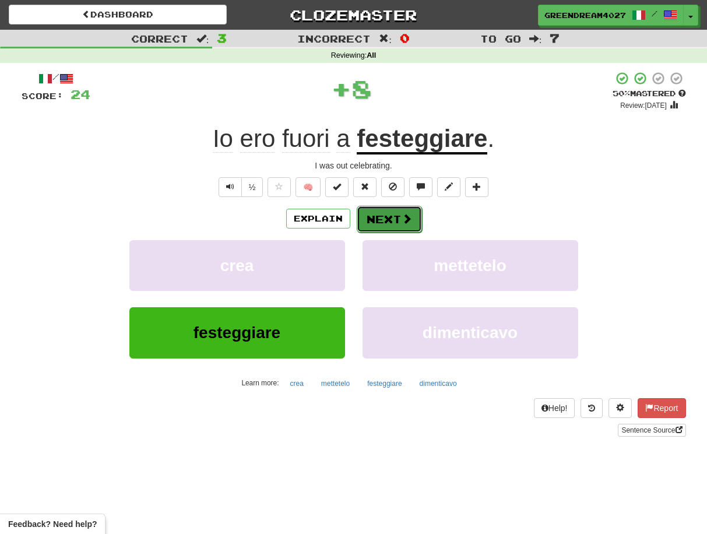
click at [382, 218] on button "Next" at bounding box center [389, 219] width 65 height 27
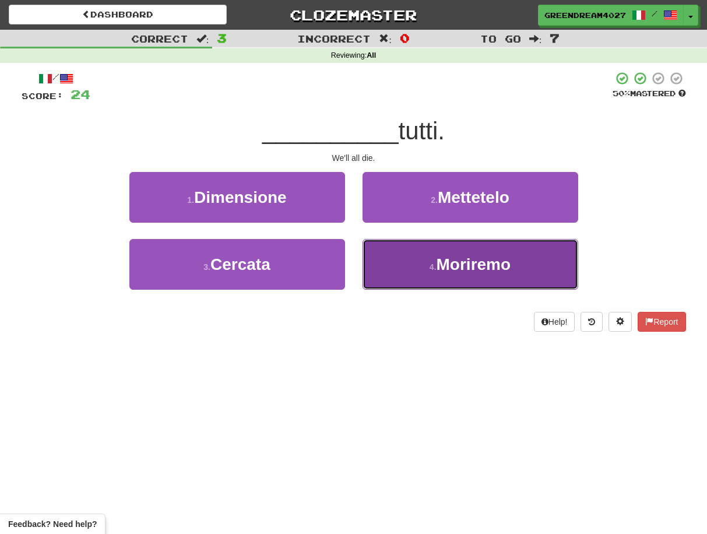
click at [394, 270] on button "4 . [GEOGRAPHIC_DATA]" at bounding box center [470, 264] width 216 height 51
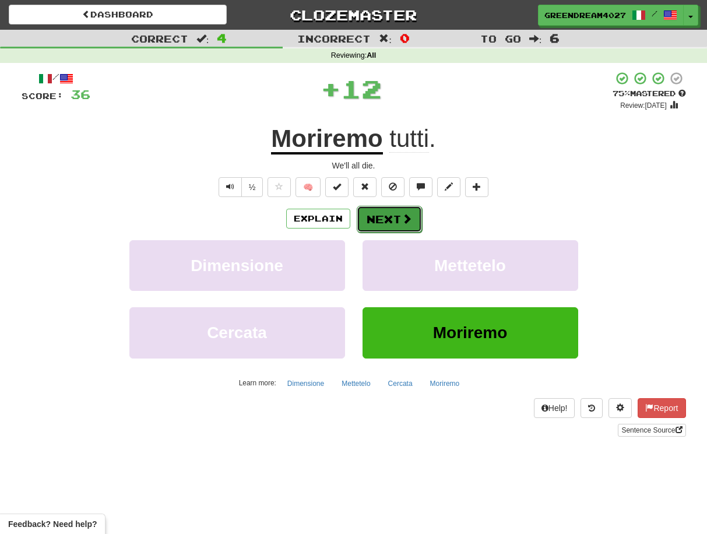
click at [385, 220] on button "Next" at bounding box center [389, 219] width 65 height 27
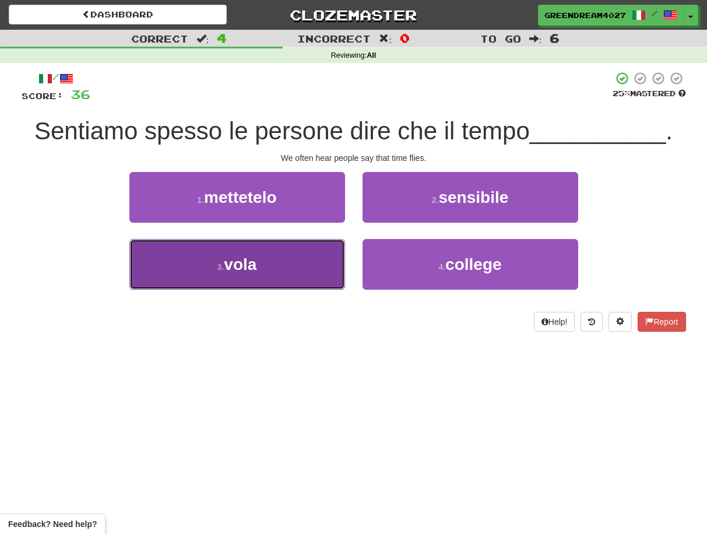
click at [316, 271] on button "3 . vola" at bounding box center [237, 264] width 216 height 51
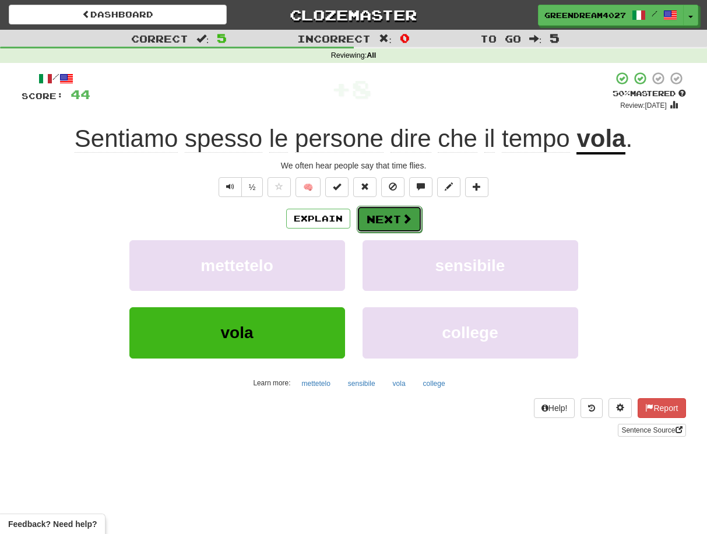
click at [386, 223] on button "Next" at bounding box center [389, 219] width 65 height 27
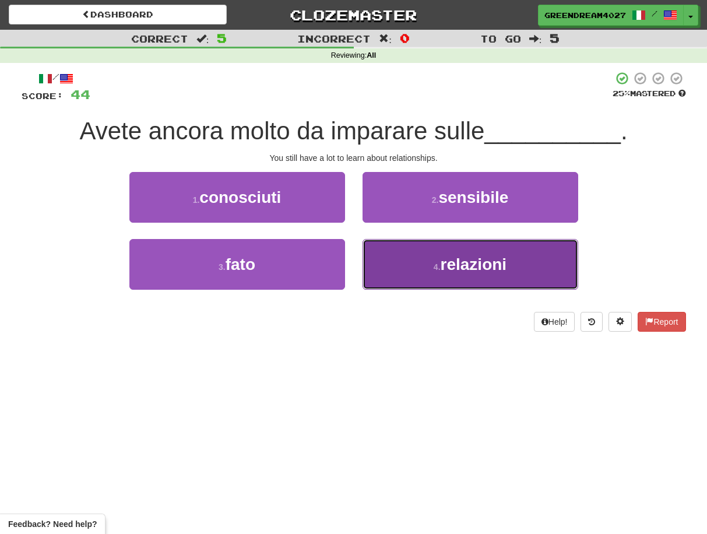
click at [408, 269] on button "4 . relazioni" at bounding box center [470, 264] width 216 height 51
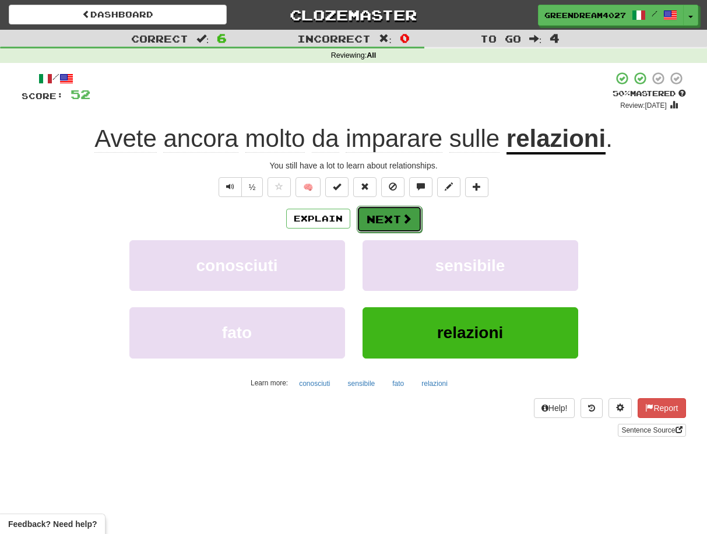
click at [390, 217] on button "Next" at bounding box center [389, 219] width 65 height 27
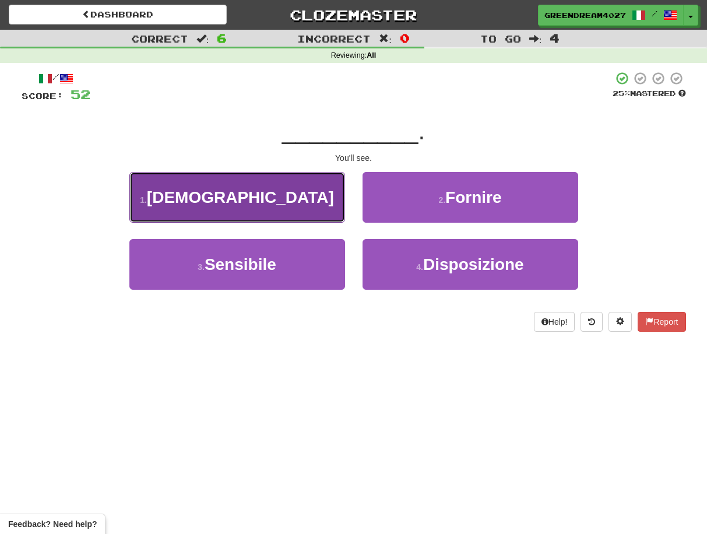
click at [305, 203] on button "1 . Vedrà" at bounding box center [237, 197] width 216 height 51
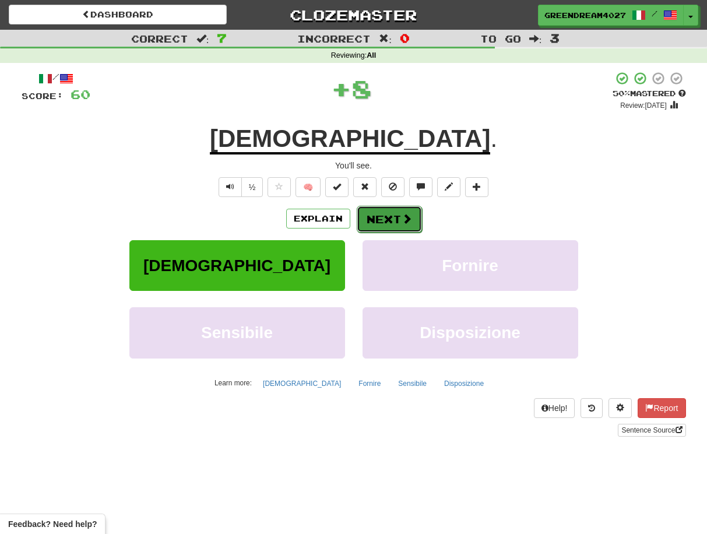
click at [394, 218] on button "Next" at bounding box center [389, 219] width 65 height 27
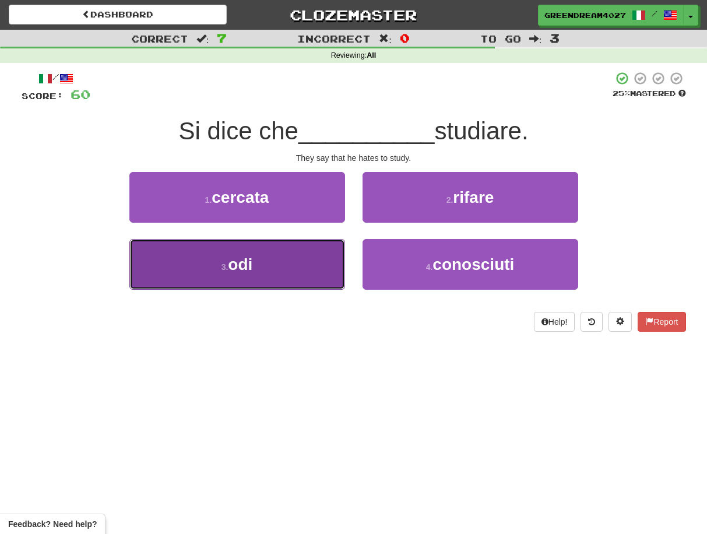
click at [315, 276] on button "3 . odi" at bounding box center [237, 264] width 216 height 51
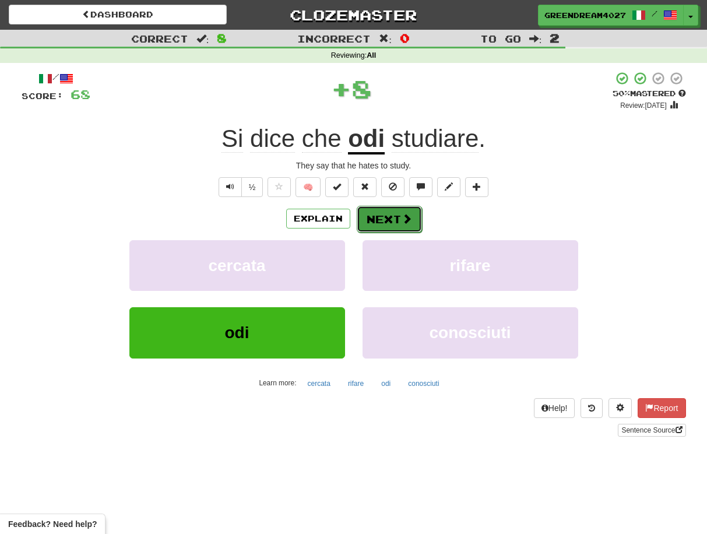
click at [382, 218] on button "Next" at bounding box center [389, 219] width 65 height 27
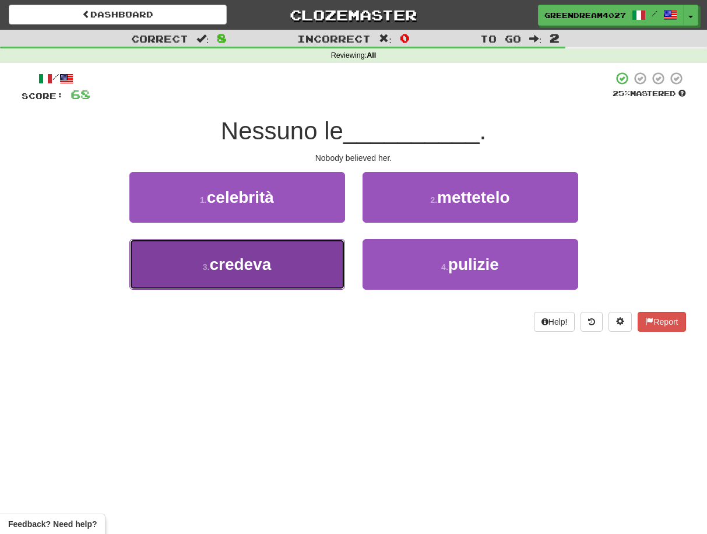
click at [311, 277] on button "3 . credeva" at bounding box center [237, 264] width 216 height 51
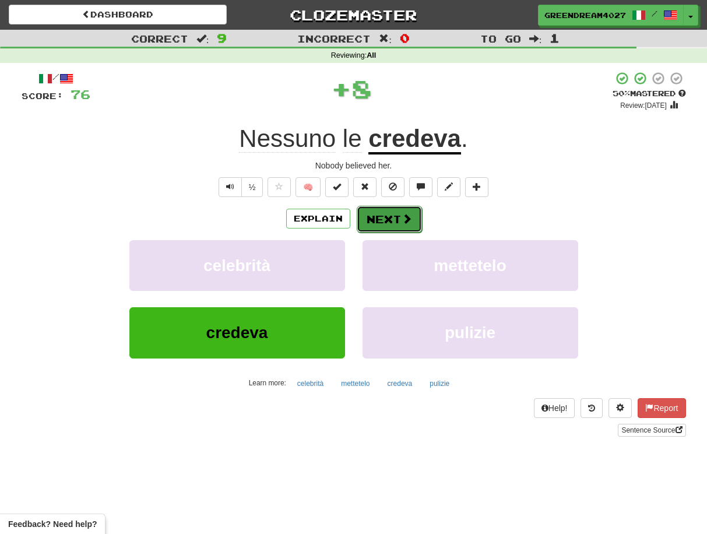
click at [393, 221] on button "Next" at bounding box center [389, 219] width 65 height 27
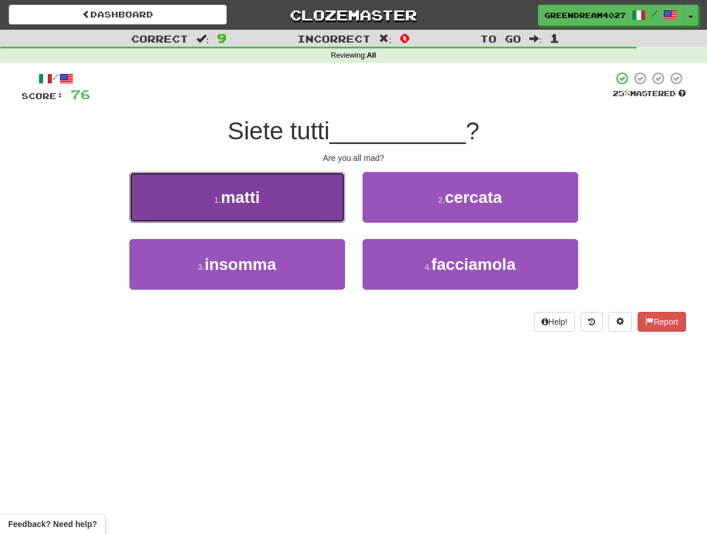
click at [295, 203] on button "1 . [PERSON_NAME]" at bounding box center [237, 197] width 216 height 51
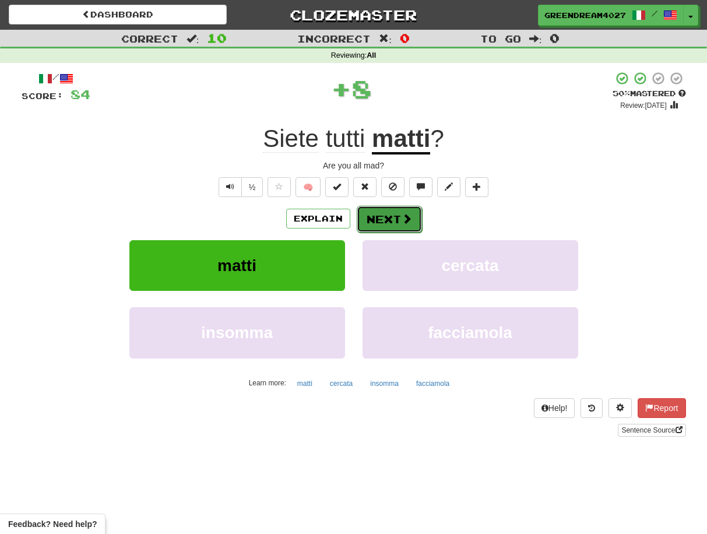
click at [380, 216] on button "Next" at bounding box center [389, 219] width 65 height 27
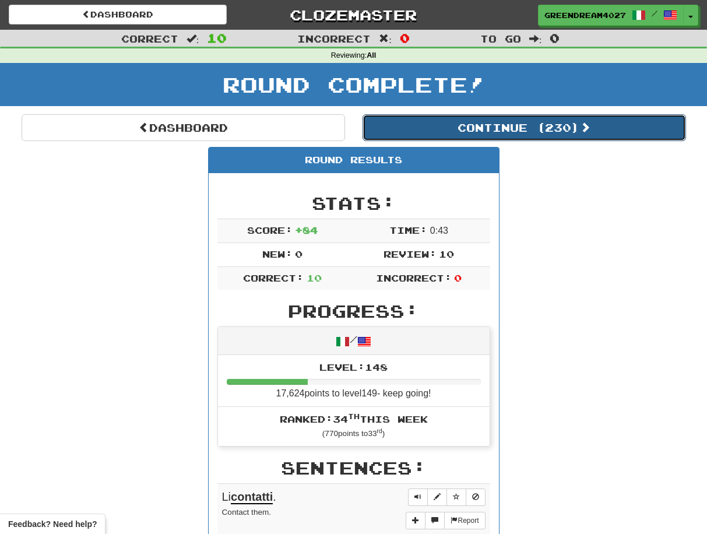
click at [507, 126] on button "Continue ( 230 )" at bounding box center [523, 127] width 323 height 27
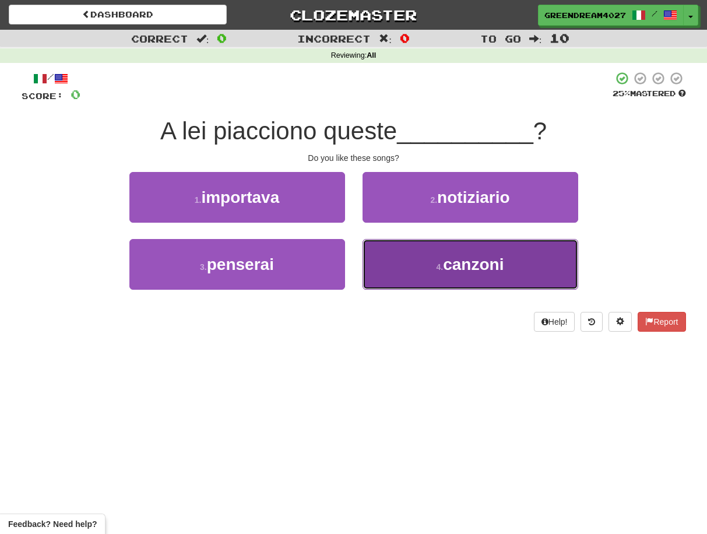
click at [428, 271] on button "4 . canzoni" at bounding box center [470, 264] width 216 height 51
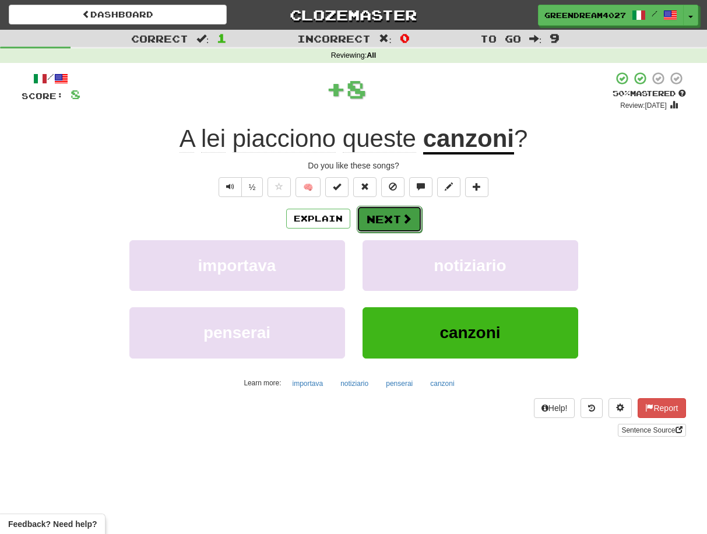
click at [397, 220] on button "Next" at bounding box center [389, 219] width 65 height 27
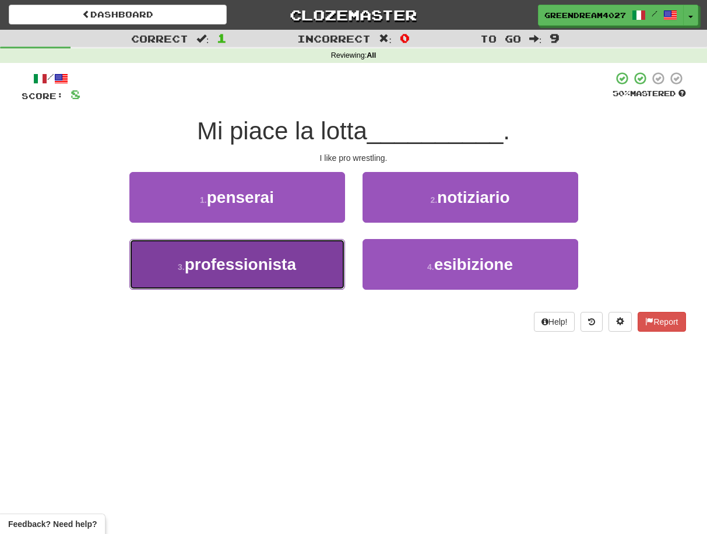
click at [287, 267] on span "professionista" at bounding box center [240, 264] width 111 height 18
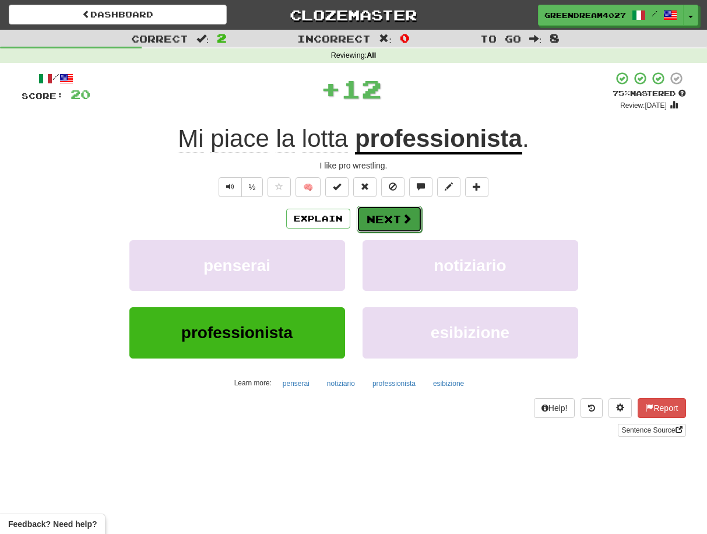
click at [383, 223] on button "Next" at bounding box center [389, 219] width 65 height 27
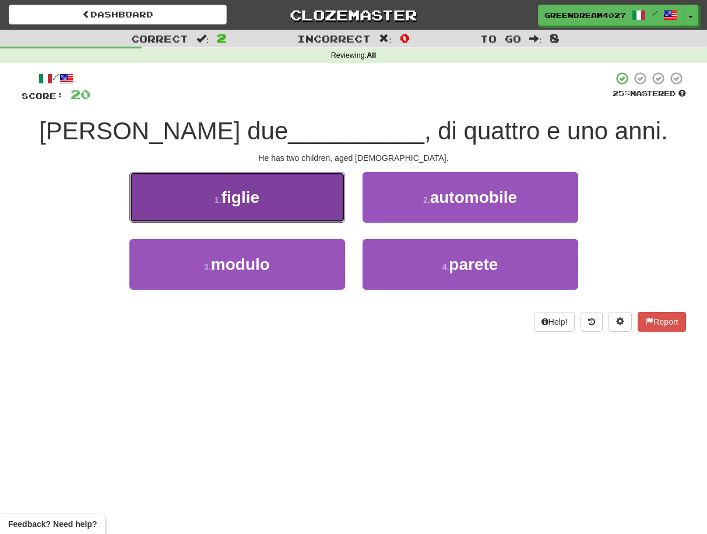
click at [264, 208] on button "1 . figlie" at bounding box center [237, 197] width 216 height 51
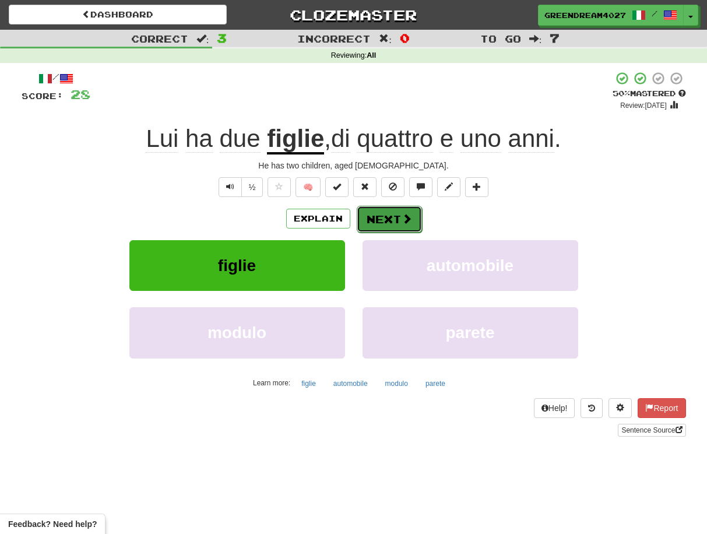
click at [382, 218] on button "Next" at bounding box center [389, 219] width 65 height 27
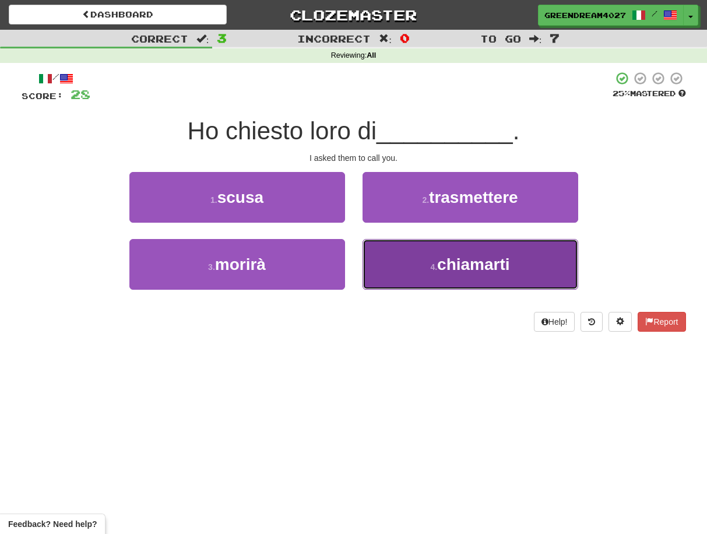
click at [412, 264] on button "4 . chiamarti" at bounding box center [470, 264] width 216 height 51
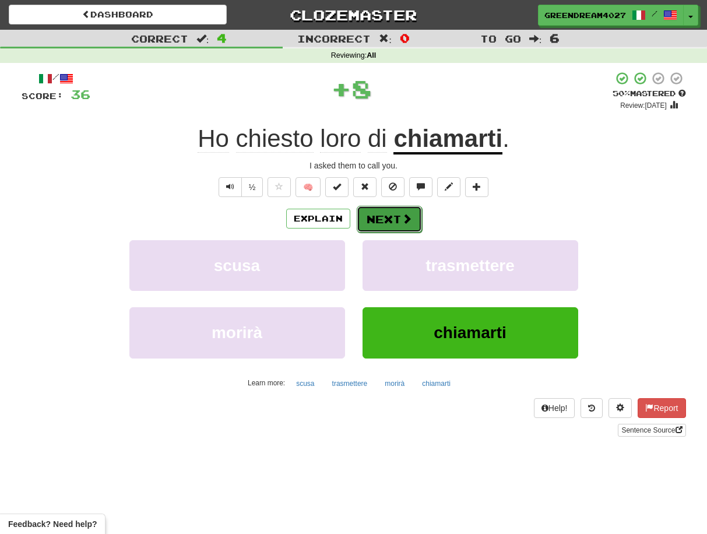
click at [390, 216] on button "Next" at bounding box center [389, 219] width 65 height 27
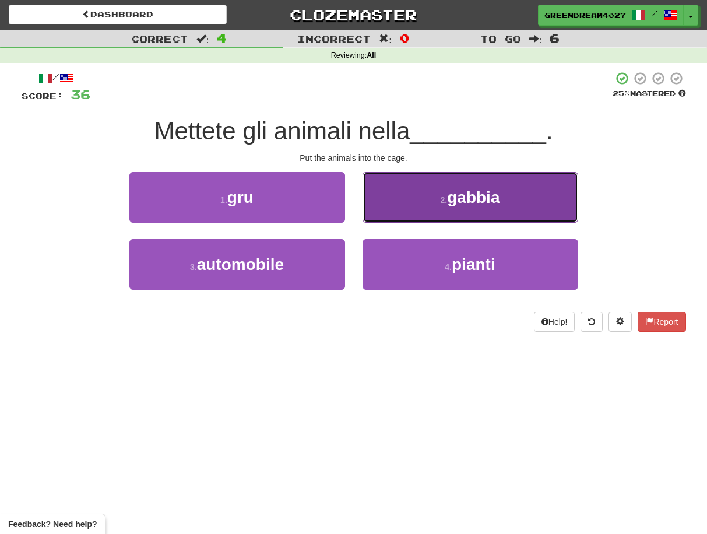
click at [446, 206] on button "2 . [GEOGRAPHIC_DATA]" at bounding box center [470, 197] width 216 height 51
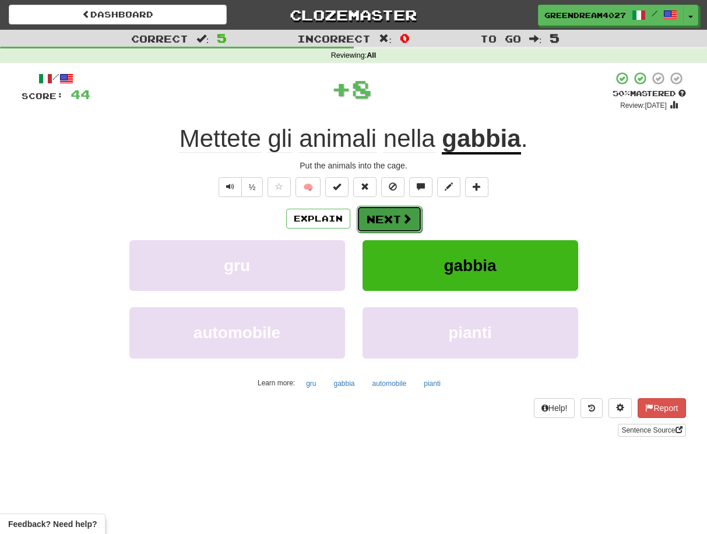
click at [395, 218] on button "Next" at bounding box center [389, 219] width 65 height 27
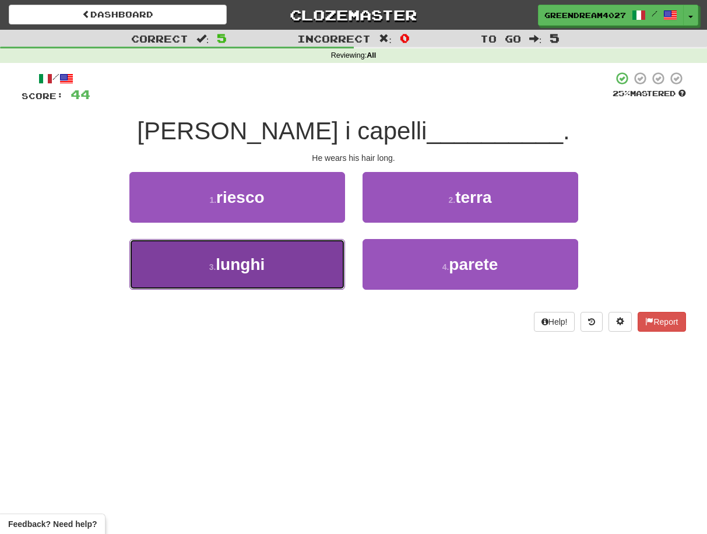
click at [305, 262] on button "3 . lunghi" at bounding box center [237, 264] width 216 height 51
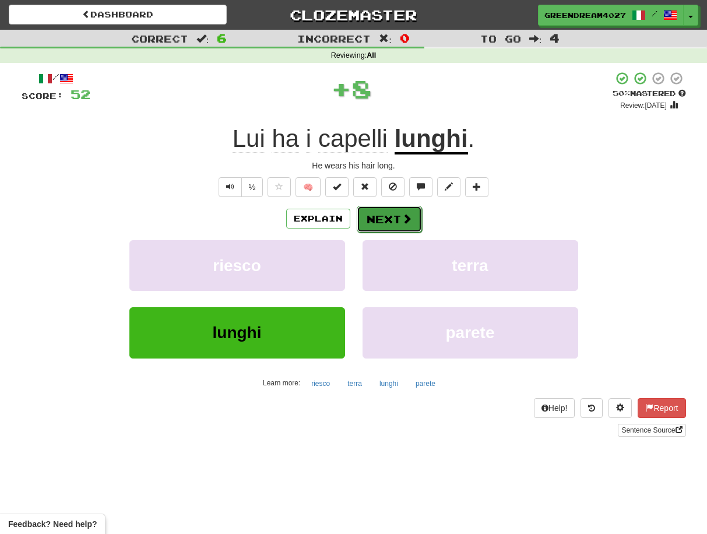
click at [386, 221] on button "Next" at bounding box center [389, 219] width 65 height 27
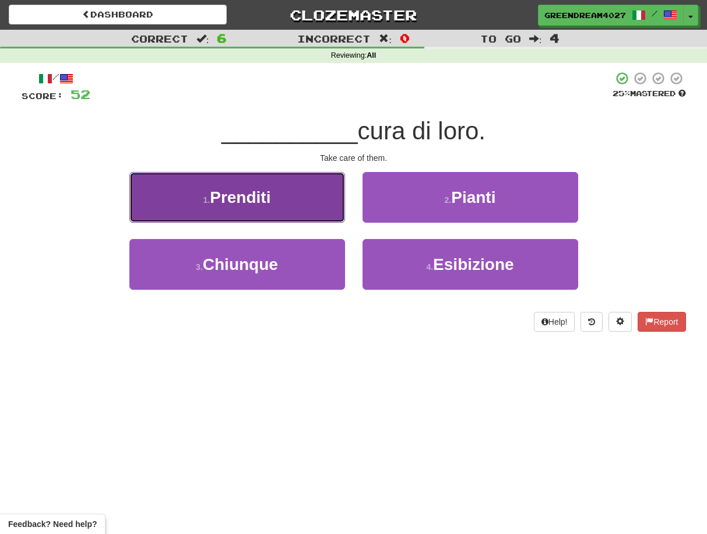
click at [305, 209] on button "1 . Prenditi" at bounding box center [237, 197] width 216 height 51
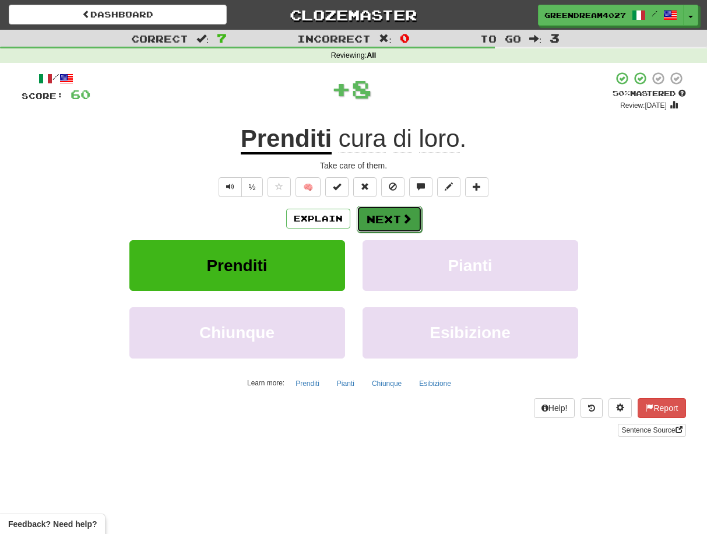
click at [396, 221] on button "Next" at bounding box center [389, 219] width 65 height 27
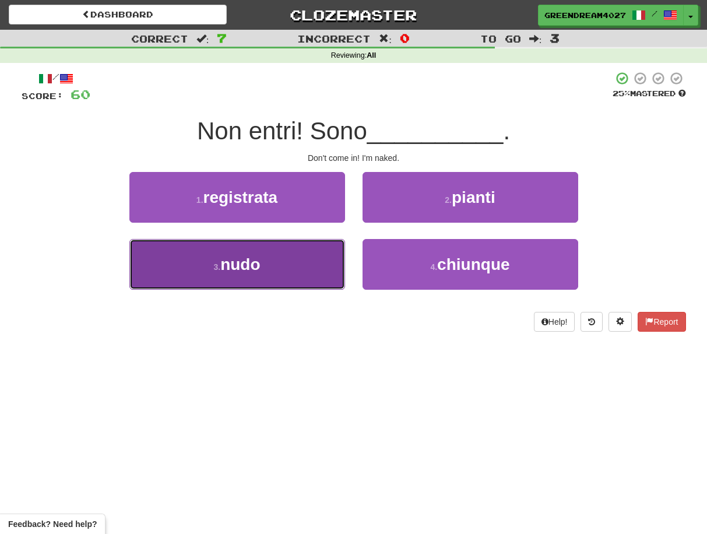
click at [316, 266] on button "3 . nudo" at bounding box center [237, 264] width 216 height 51
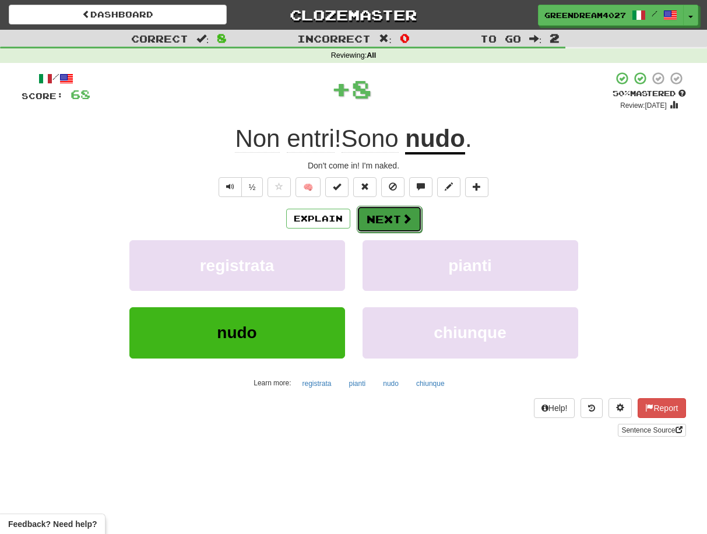
click at [388, 221] on button "Next" at bounding box center [389, 219] width 65 height 27
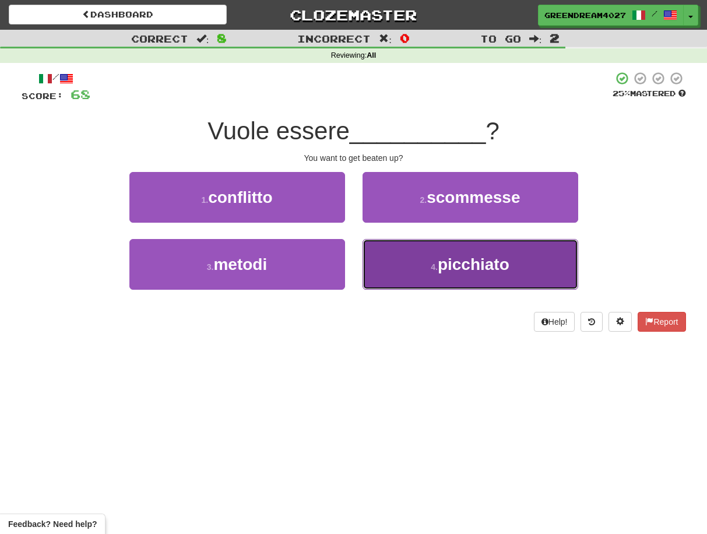
click at [414, 261] on button "4 . [GEOGRAPHIC_DATA]" at bounding box center [470, 264] width 216 height 51
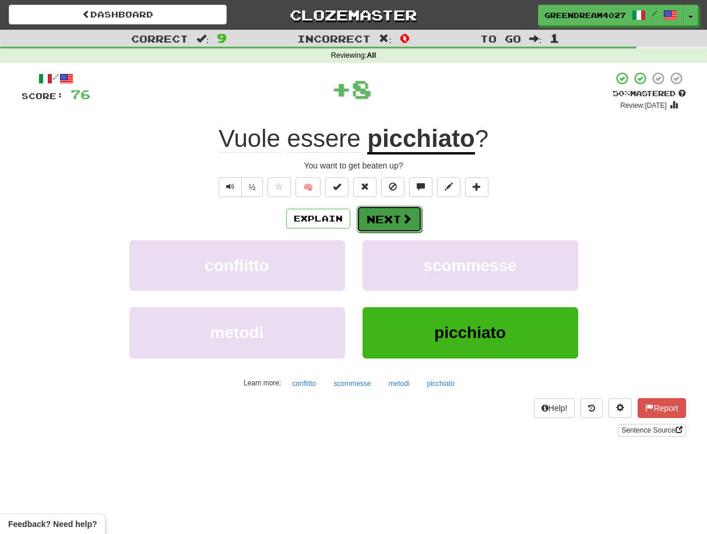
click at [387, 219] on button "Next" at bounding box center [389, 219] width 65 height 27
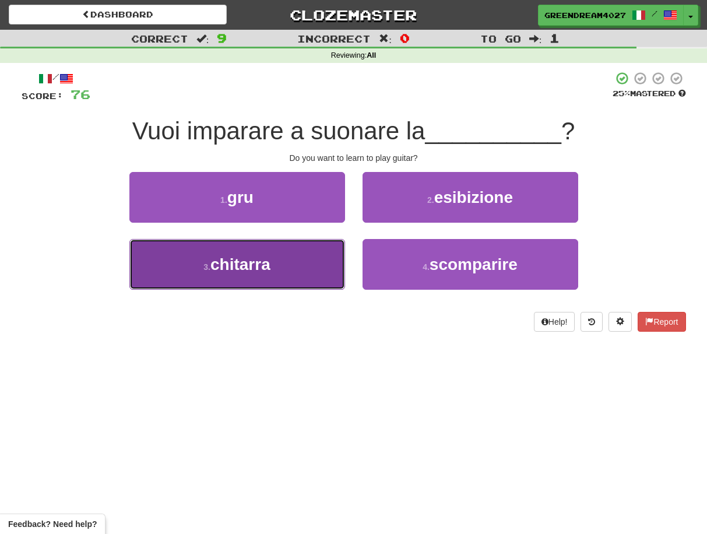
click at [319, 276] on button "3 . chitarra" at bounding box center [237, 264] width 216 height 51
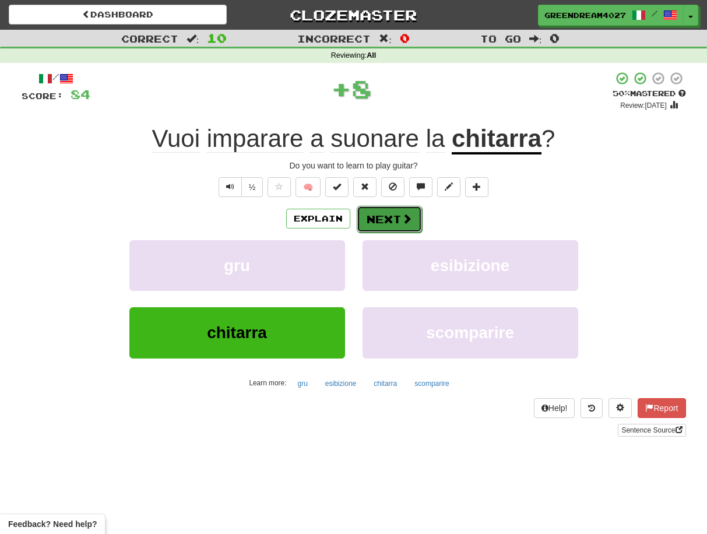
click at [390, 220] on button "Next" at bounding box center [389, 219] width 65 height 27
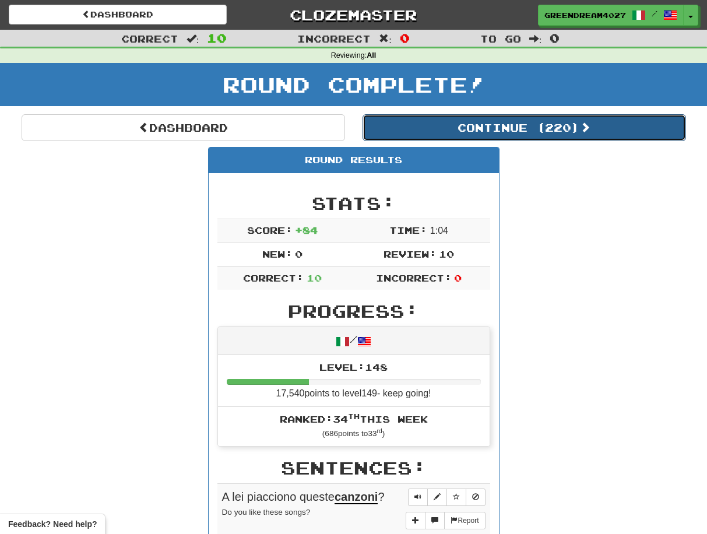
click at [478, 126] on button "Continue ( 220 )" at bounding box center [523, 127] width 323 height 27
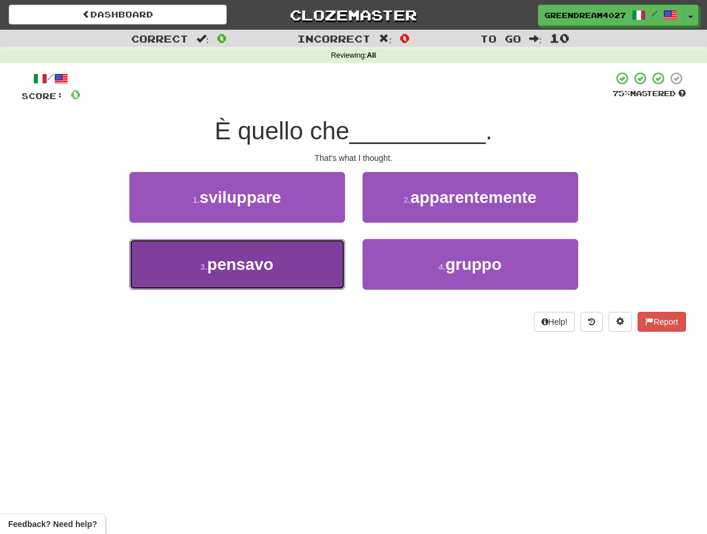
click at [314, 265] on button "3 . [GEOGRAPHIC_DATA]" at bounding box center [237, 264] width 216 height 51
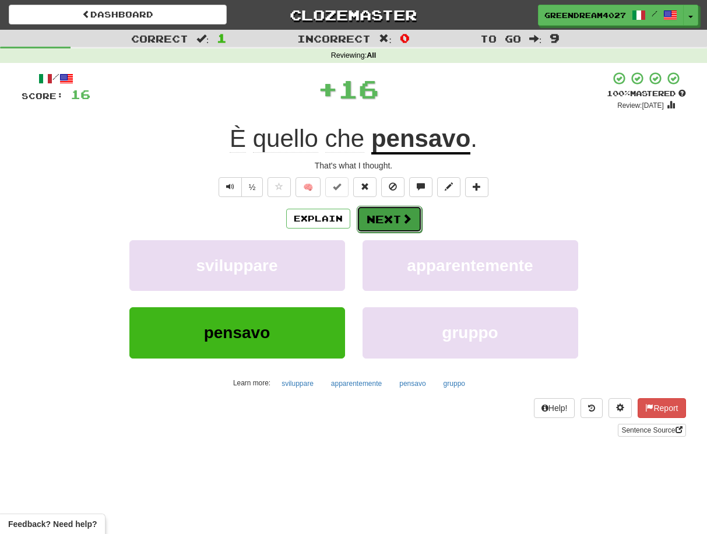
click at [385, 220] on button "Next" at bounding box center [389, 219] width 65 height 27
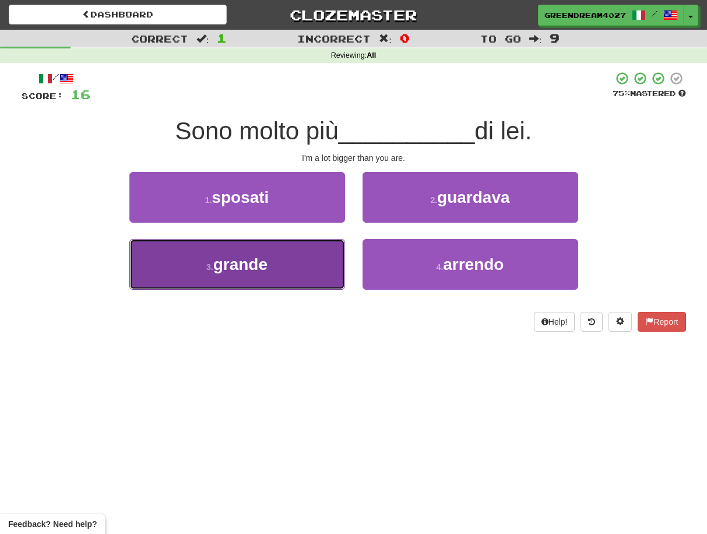
click at [304, 272] on button "3 . grande" at bounding box center [237, 264] width 216 height 51
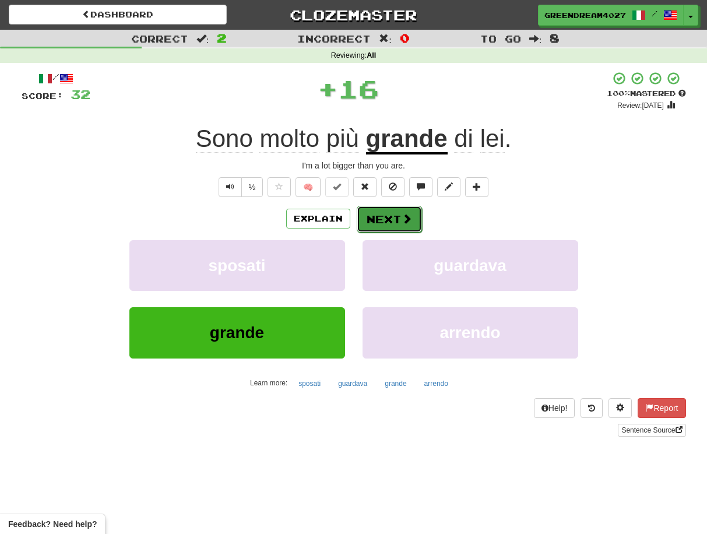
click at [382, 219] on button "Next" at bounding box center [389, 219] width 65 height 27
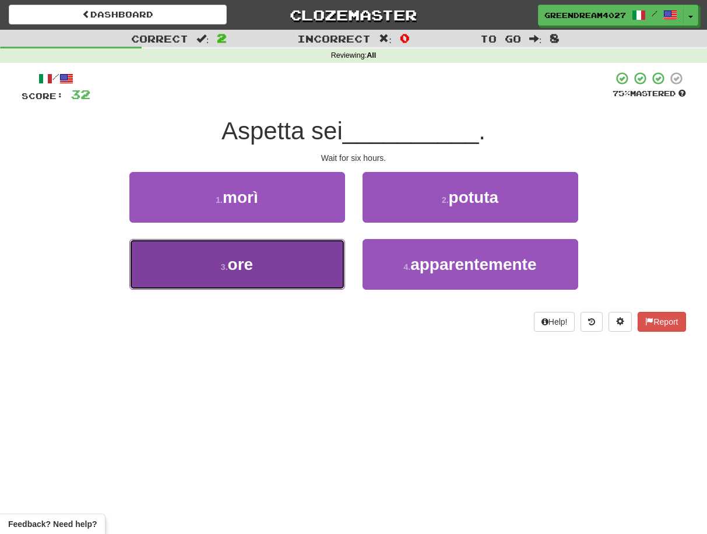
click at [301, 276] on button "3 . ore" at bounding box center [237, 264] width 216 height 51
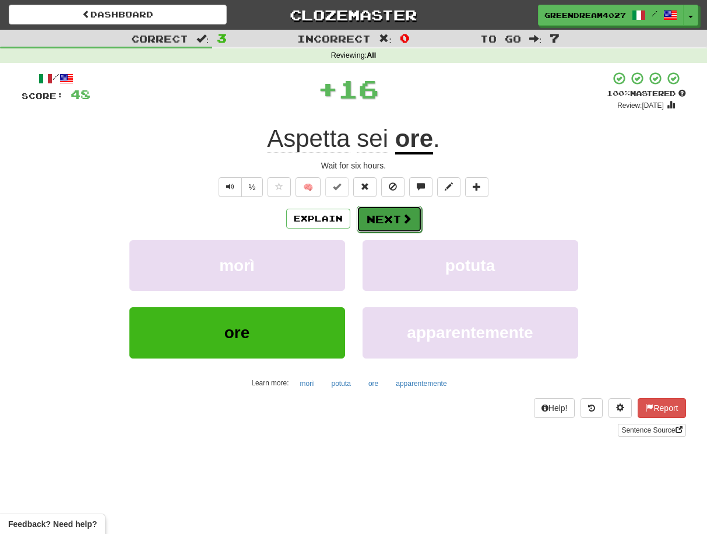
click at [380, 220] on button "Next" at bounding box center [389, 219] width 65 height 27
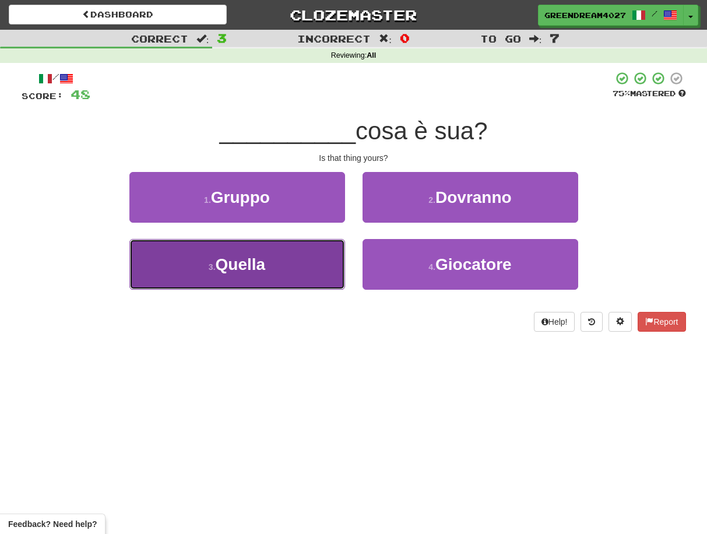
click at [305, 263] on button "3 . Quella" at bounding box center [237, 264] width 216 height 51
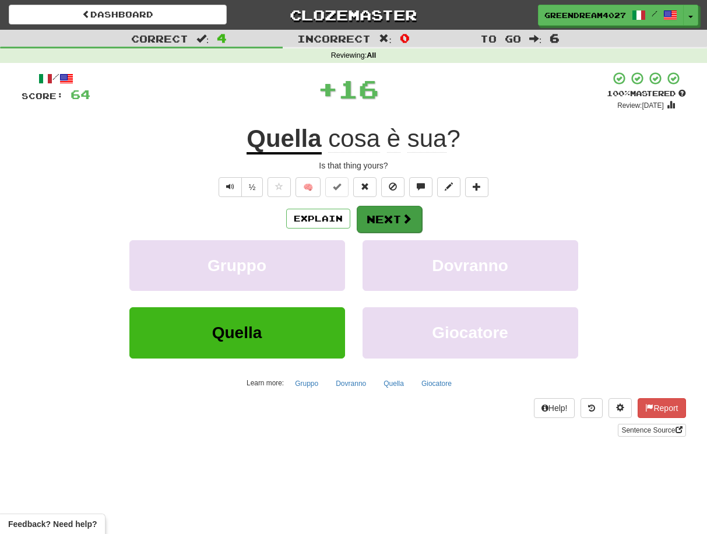
click at [386, 220] on button "Next" at bounding box center [389, 219] width 65 height 27
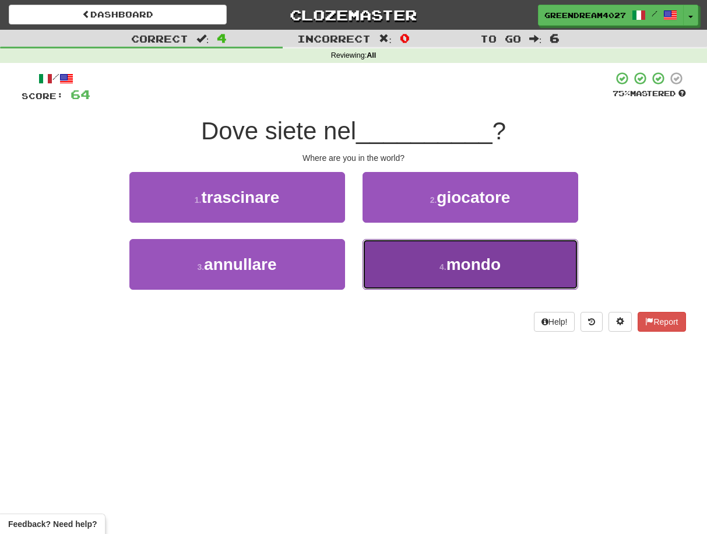
click at [403, 256] on button "4 . mondo" at bounding box center [470, 264] width 216 height 51
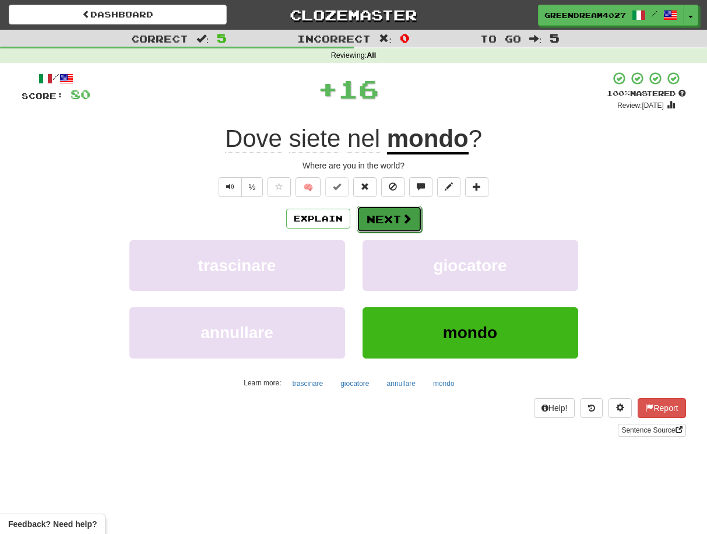
click at [393, 218] on button "Next" at bounding box center [389, 219] width 65 height 27
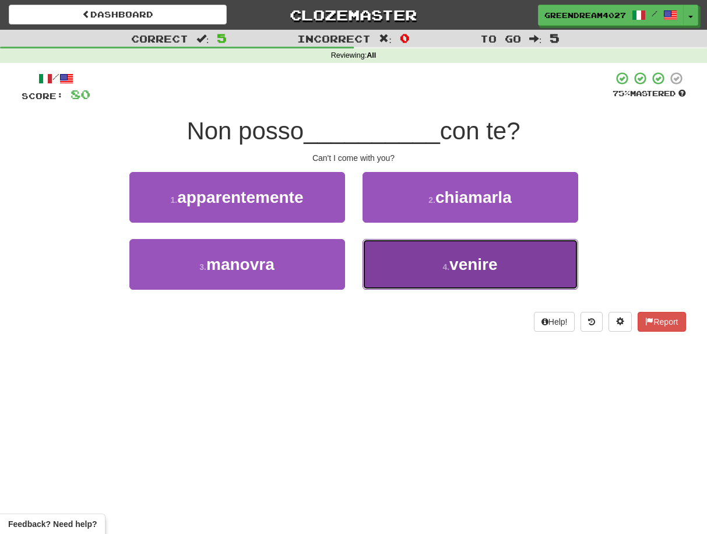
click at [393, 267] on button "4 . venire" at bounding box center [470, 264] width 216 height 51
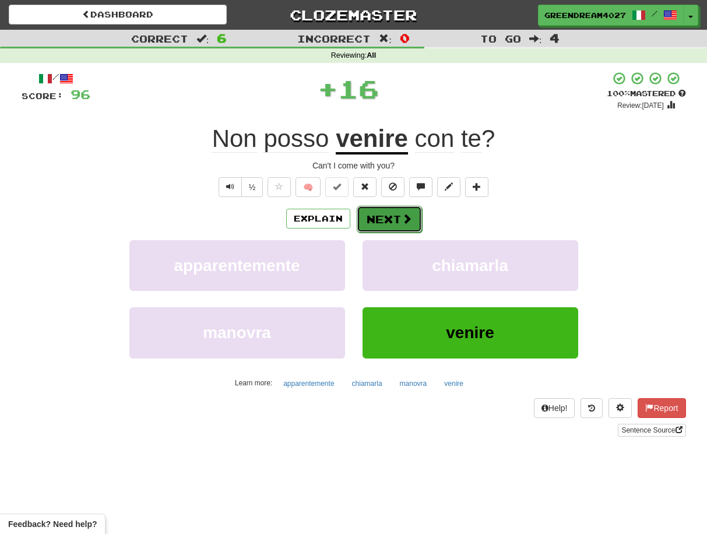
click at [386, 219] on button "Next" at bounding box center [389, 219] width 65 height 27
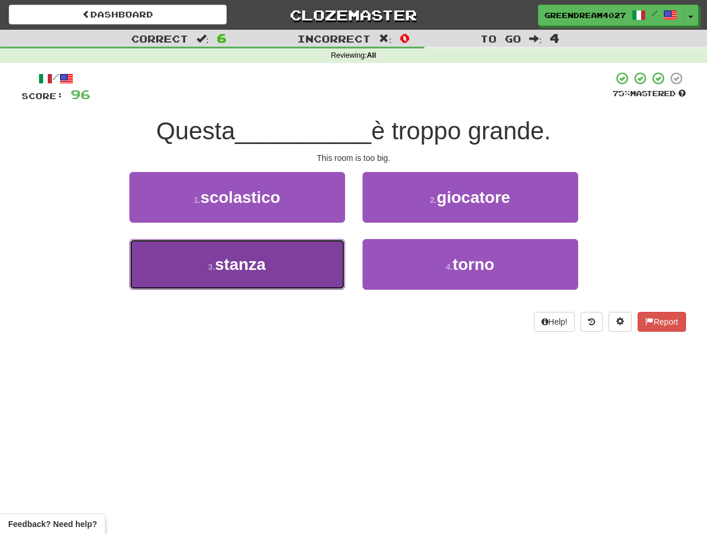
click at [315, 266] on button "3 . stanza" at bounding box center [237, 264] width 216 height 51
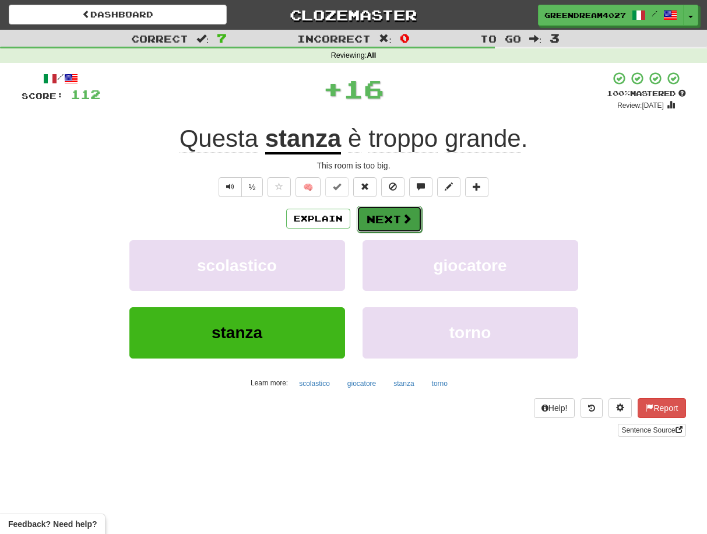
click at [382, 221] on button "Next" at bounding box center [389, 219] width 65 height 27
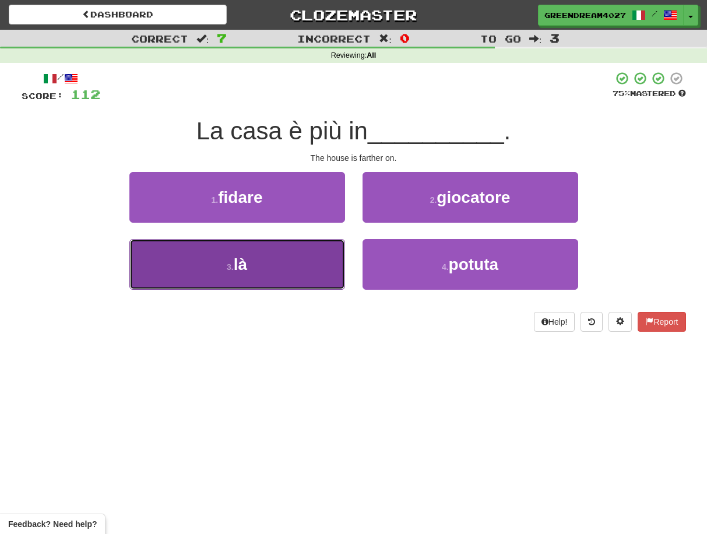
click at [307, 269] on button "3 . là" at bounding box center [237, 264] width 216 height 51
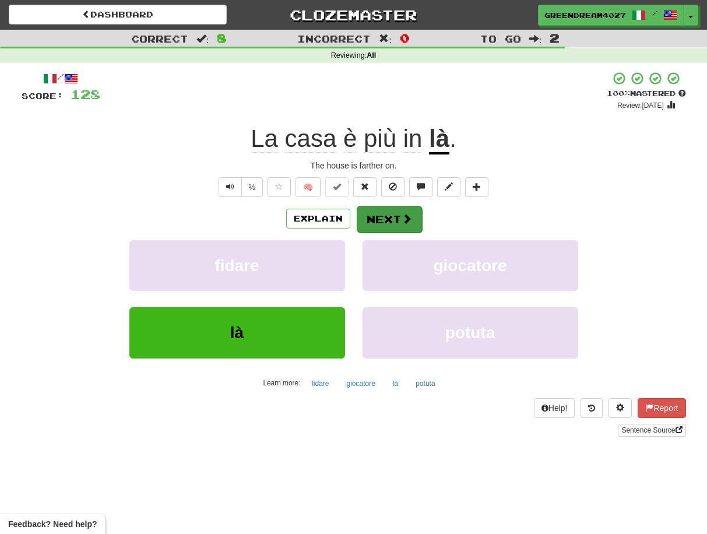
click at [386, 218] on button "Next" at bounding box center [389, 219] width 65 height 27
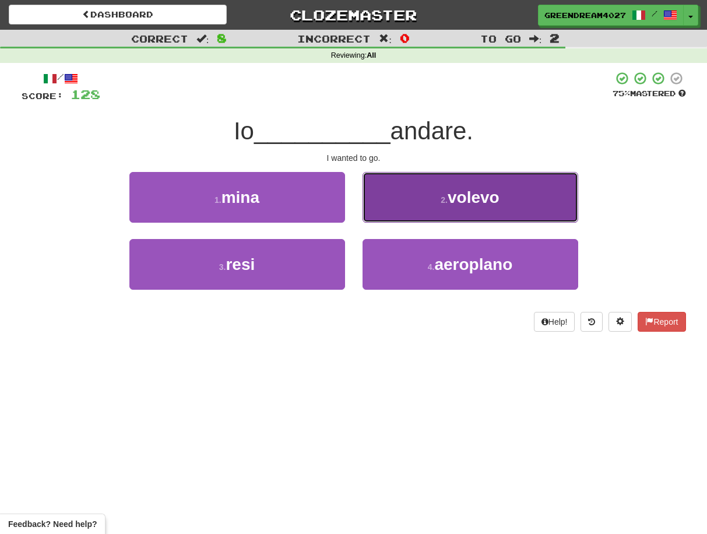
click at [429, 201] on button "2 . volevo" at bounding box center [470, 197] width 216 height 51
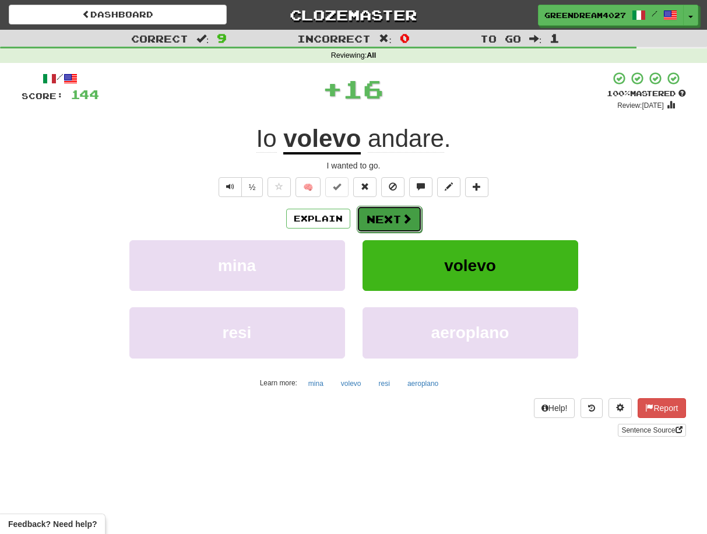
click at [397, 214] on button "Next" at bounding box center [389, 219] width 65 height 27
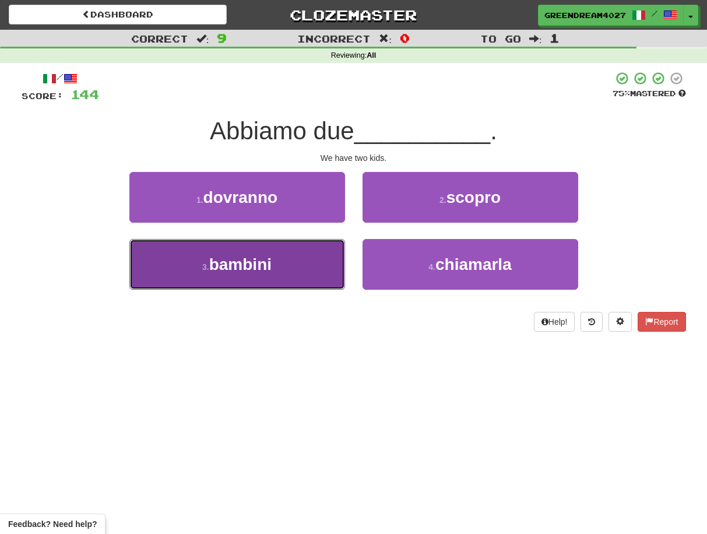
click at [309, 274] on button "3 . bambini" at bounding box center [237, 264] width 216 height 51
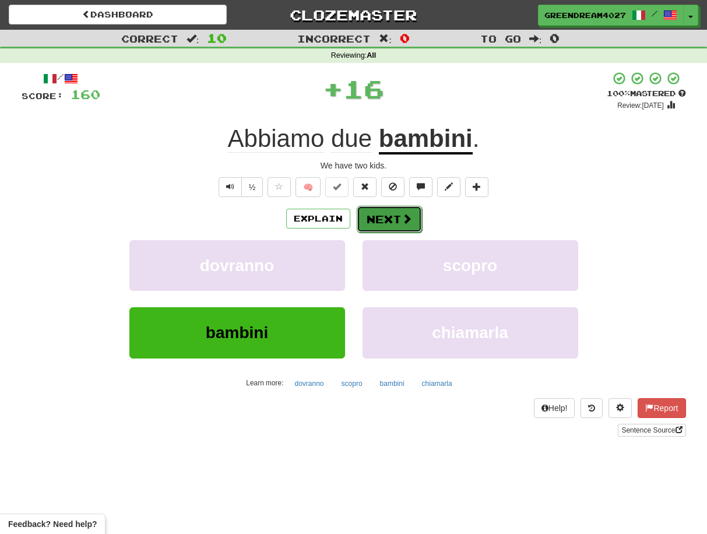
click at [384, 218] on button "Next" at bounding box center [389, 219] width 65 height 27
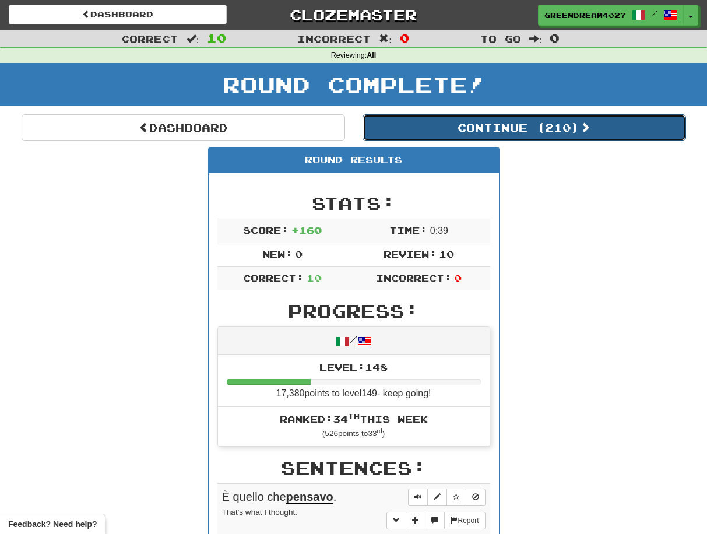
click at [506, 127] on button "Continue ( 210 )" at bounding box center [523, 127] width 323 height 27
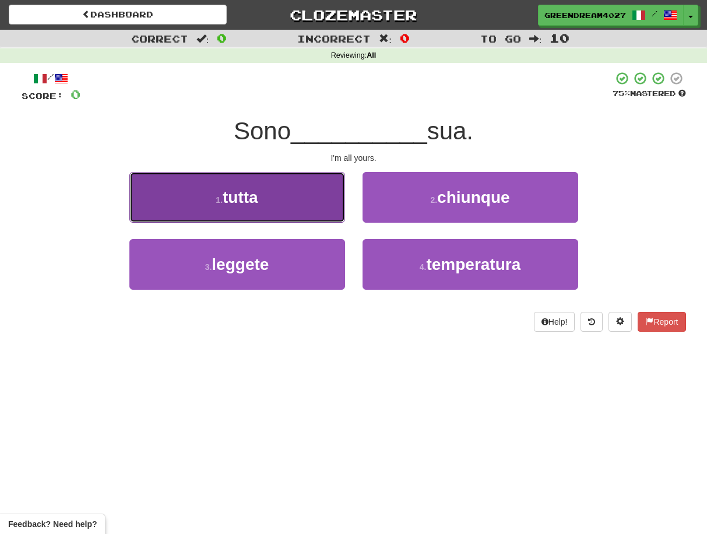
click at [301, 205] on button "1 . tutta" at bounding box center [237, 197] width 216 height 51
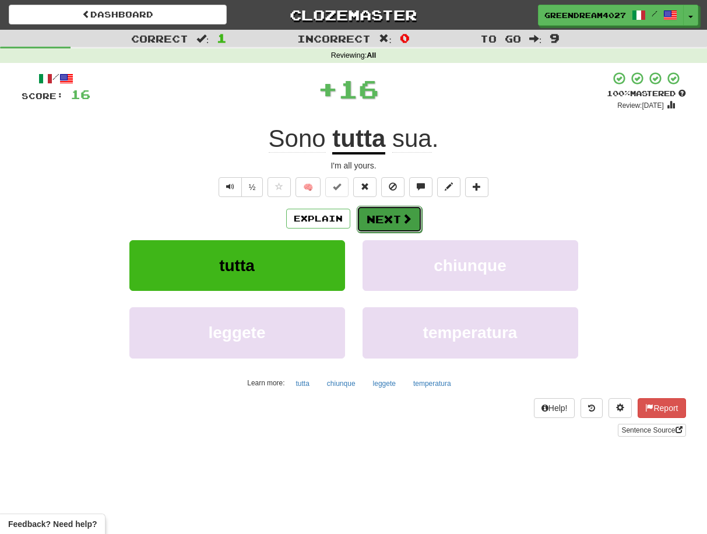
click at [378, 217] on button "Next" at bounding box center [389, 219] width 65 height 27
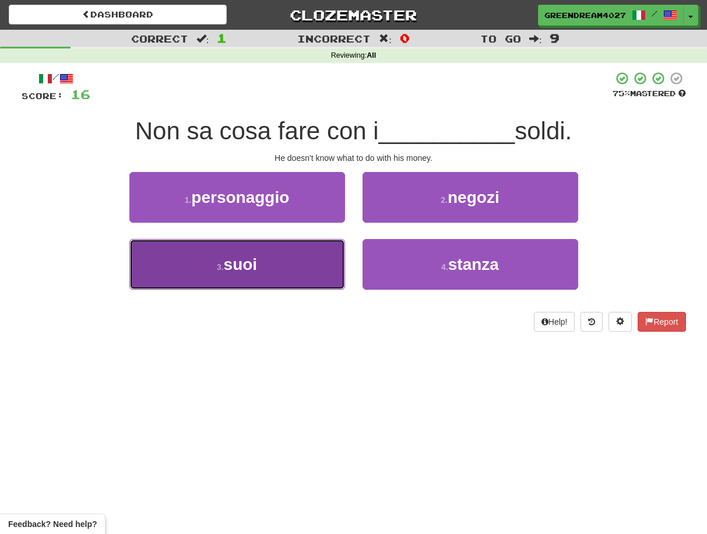
click at [308, 277] on button "3 . suoi" at bounding box center [237, 264] width 216 height 51
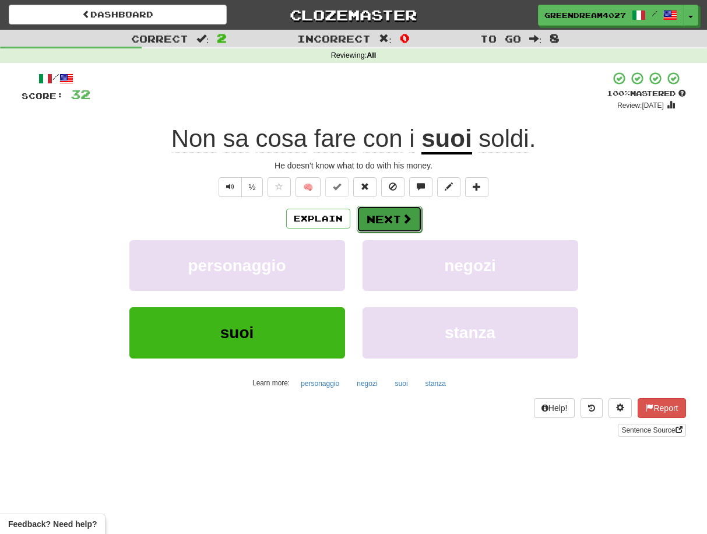
click at [378, 220] on button "Next" at bounding box center [389, 219] width 65 height 27
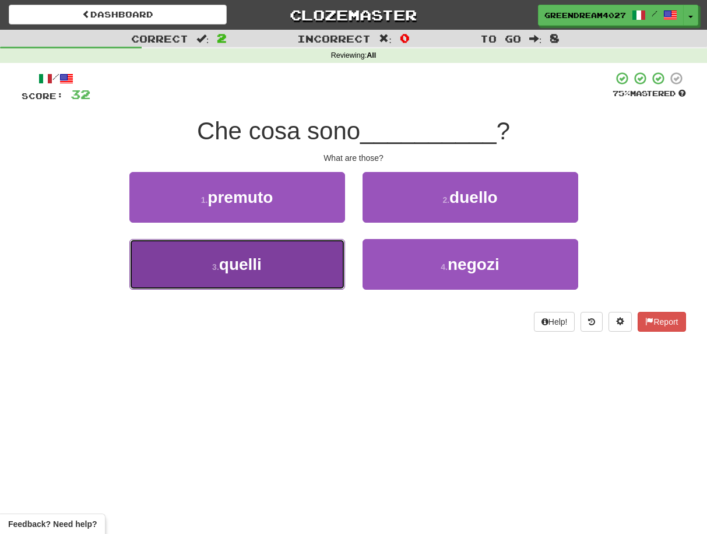
click at [312, 269] on button "3 . quelli" at bounding box center [237, 264] width 216 height 51
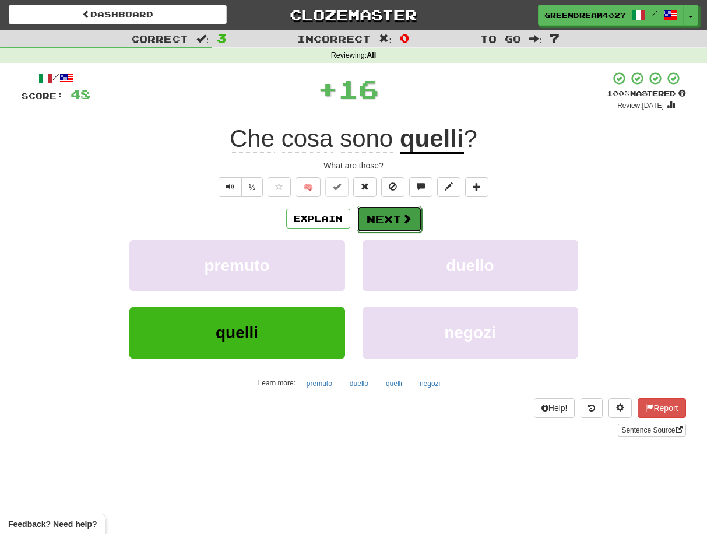
click at [387, 220] on button "Next" at bounding box center [389, 219] width 65 height 27
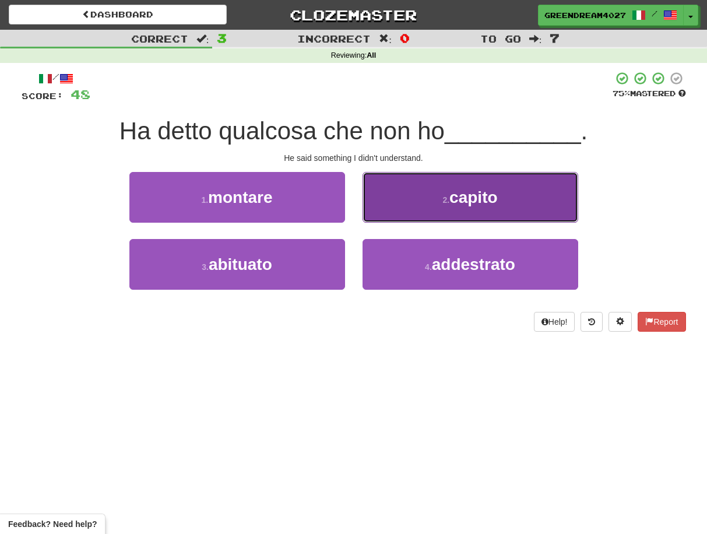
click at [420, 211] on button "2 . [PERSON_NAME]" at bounding box center [470, 197] width 216 height 51
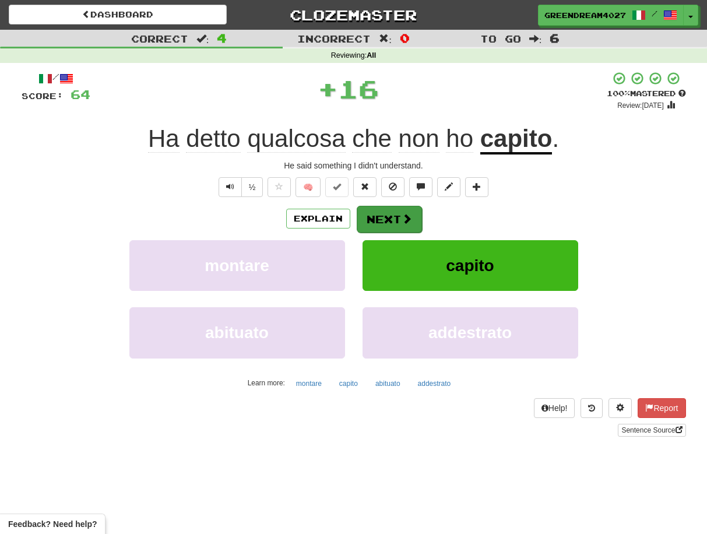
click at [394, 221] on button "Next" at bounding box center [389, 219] width 65 height 27
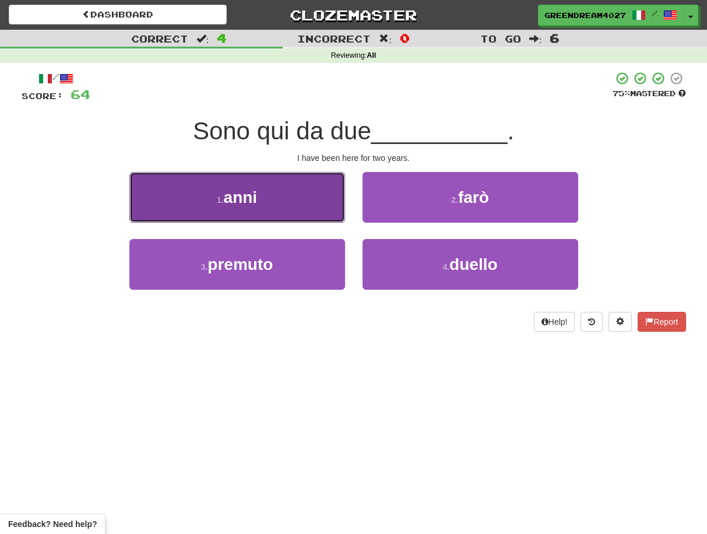
click at [274, 206] on button "1 . anni" at bounding box center [237, 197] width 216 height 51
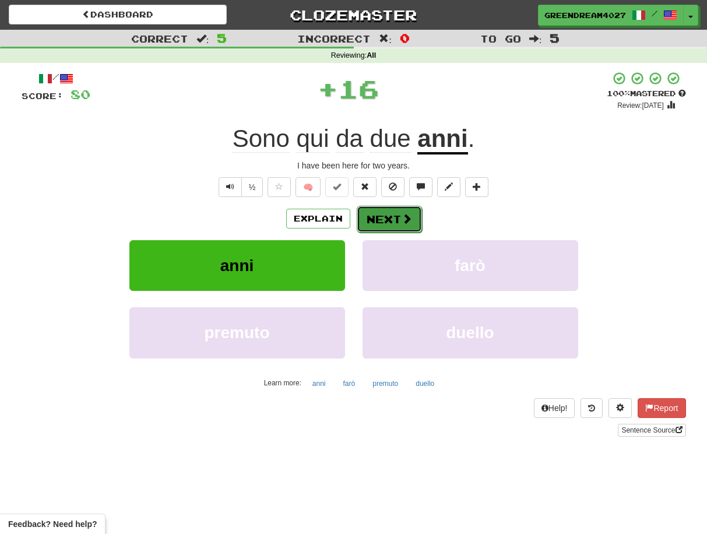
click at [392, 219] on button "Next" at bounding box center [389, 219] width 65 height 27
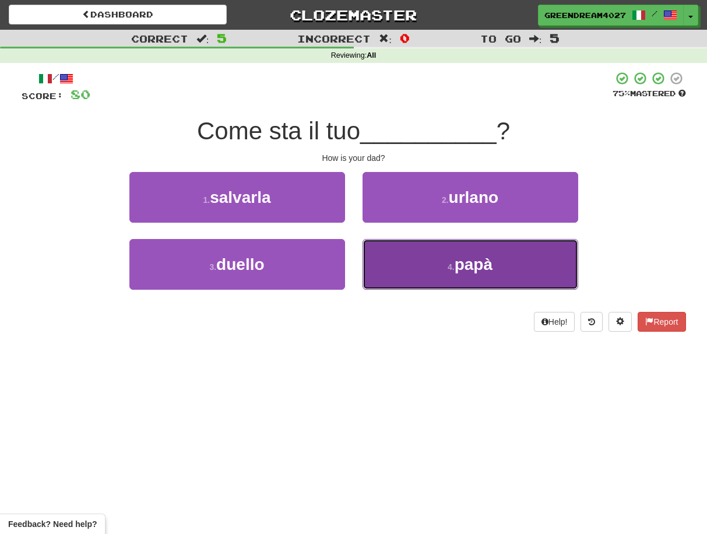
click at [409, 271] on button "4 . [GEOGRAPHIC_DATA]" at bounding box center [470, 264] width 216 height 51
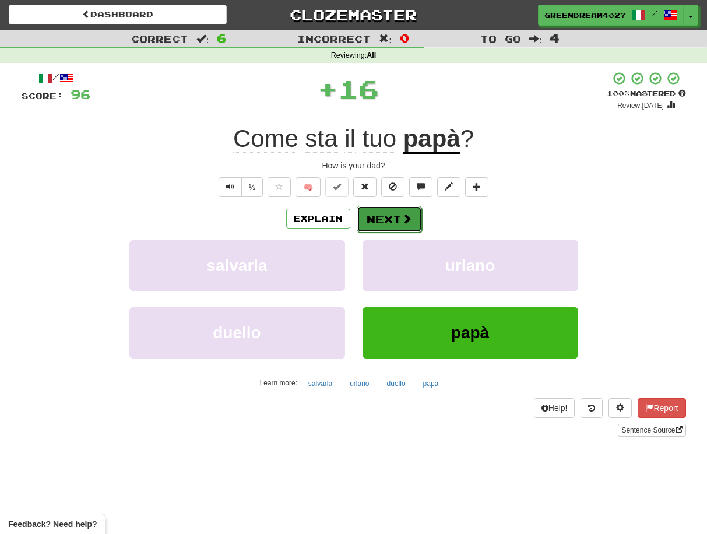
click at [389, 218] on button "Next" at bounding box center [389, 219] width 65 height 27
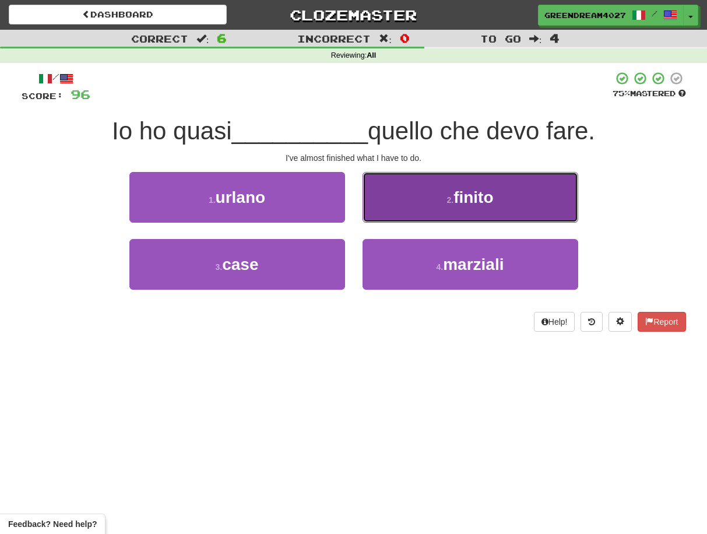
click at [410, 213] on button "2 . finito" at bounding box center [470, 197] width 216 height 51
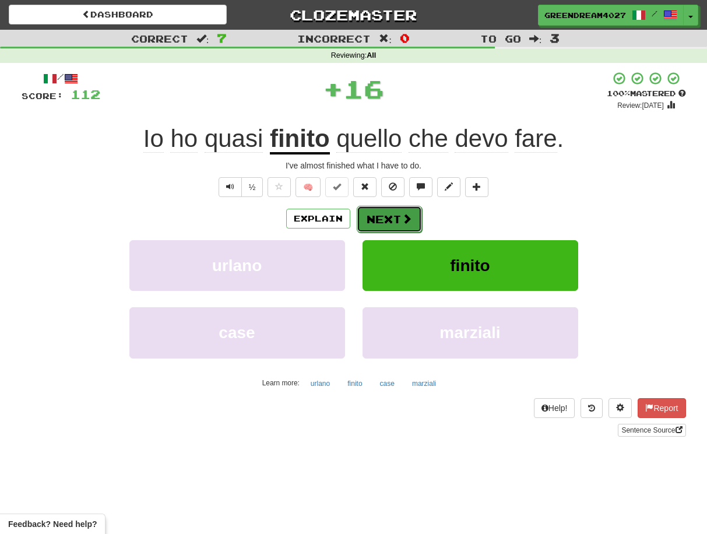
click at [383, 218] on button "Next" at bounding box center [389, 219] width 65 height 27
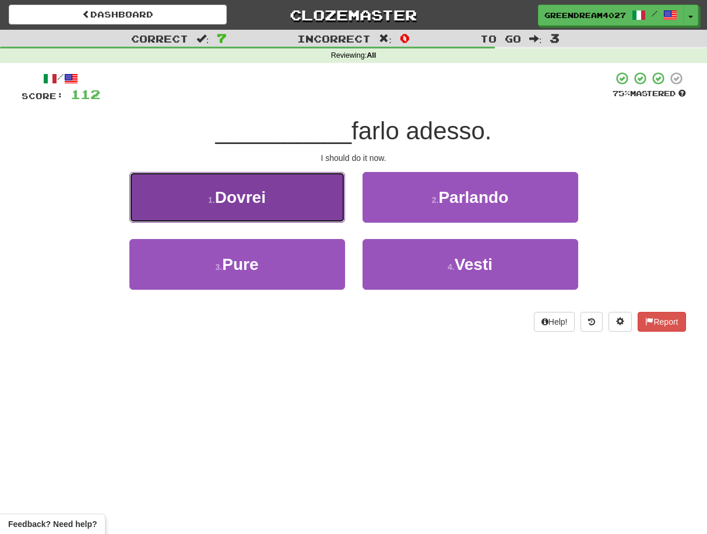
click at [286, 208] on button "1 . [GEOGRAPHIC_DATA]" at bounding box center [237, 197] width 216 height 51
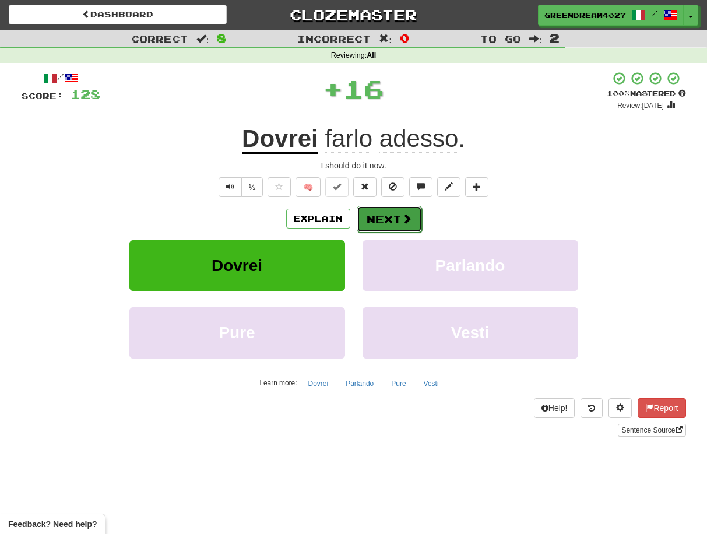
click at [382, 219] on button "Next" at bounding box center [389, 219] width 65 height 27
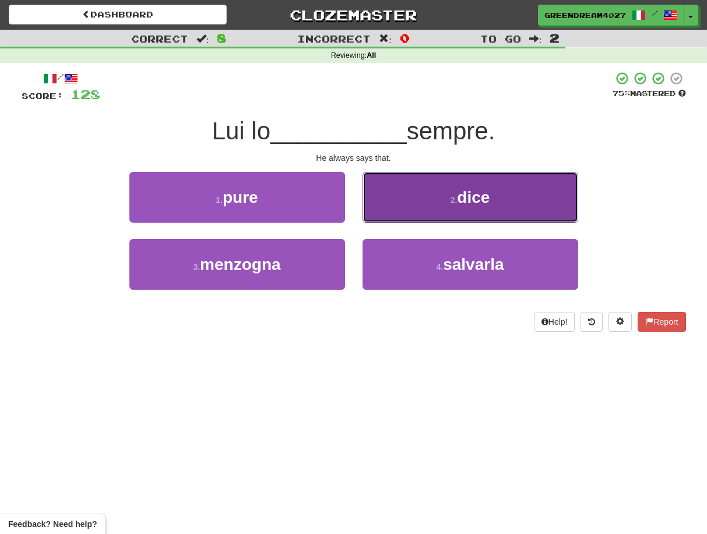
click at [414, 214] on button "2 . dice" at bounding box center [470, 197] width 216 height 51
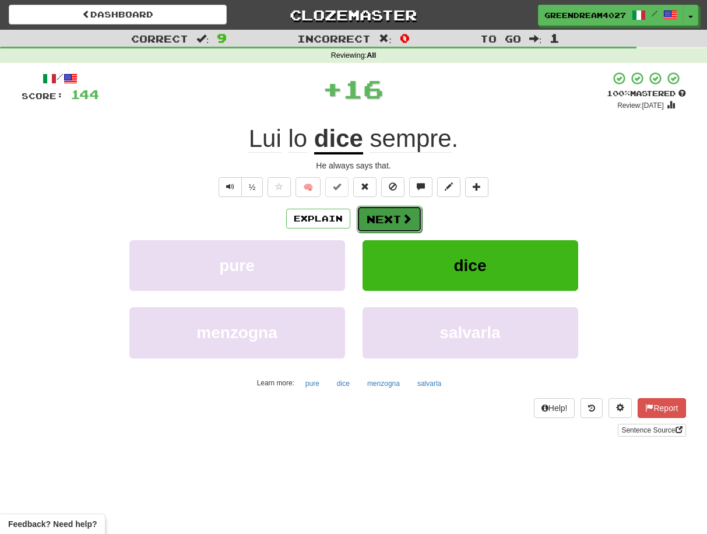
click at [392, 220] on button "Next" at bounding box center [389, 219] width 65 height 27
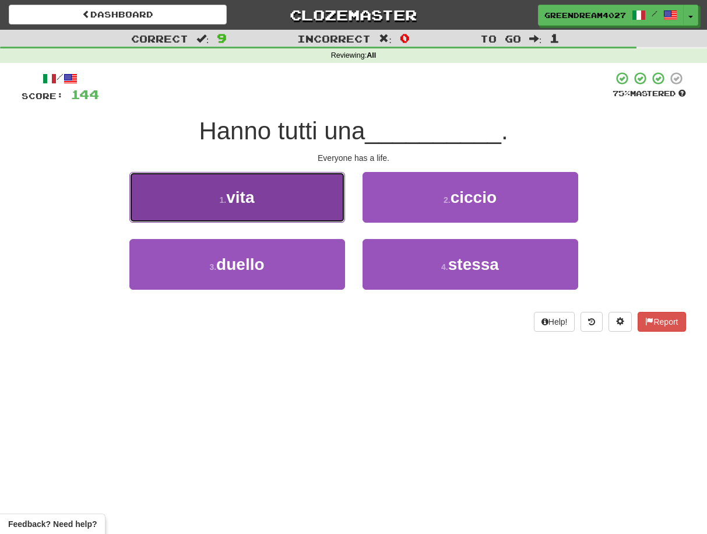
click at [294, 206] on button "1 . vita" at bounding box center [237, 197] width 216 height 51
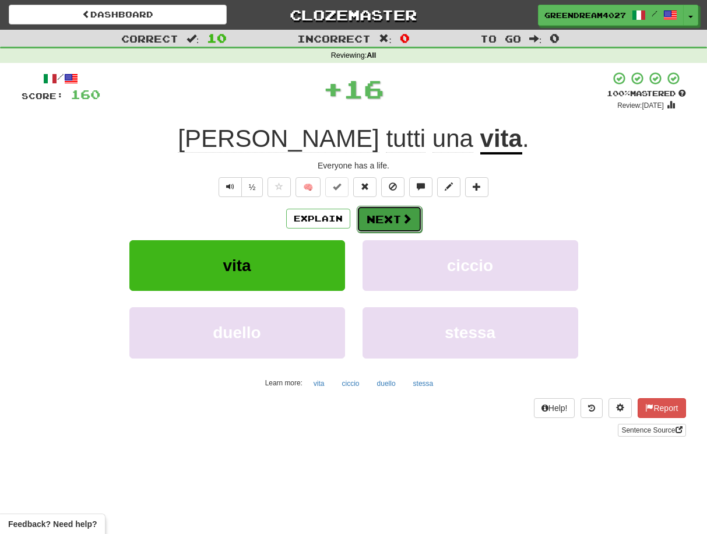
click at [384, 217] on button "Next" at bounding box center [389, 219] width 65 height 27
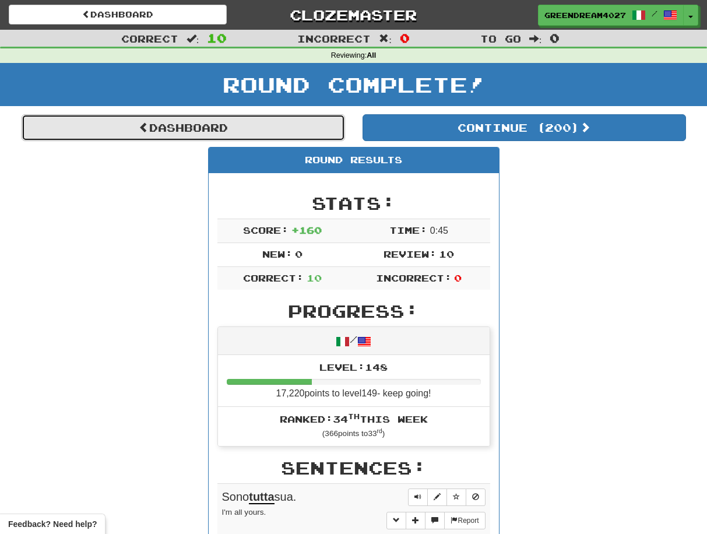
click at [174, 129] on link "Dashboard" at bounding box center [183, 127] width 323 height 27
